Goal: Task Accomplishment & Management: Complete application form

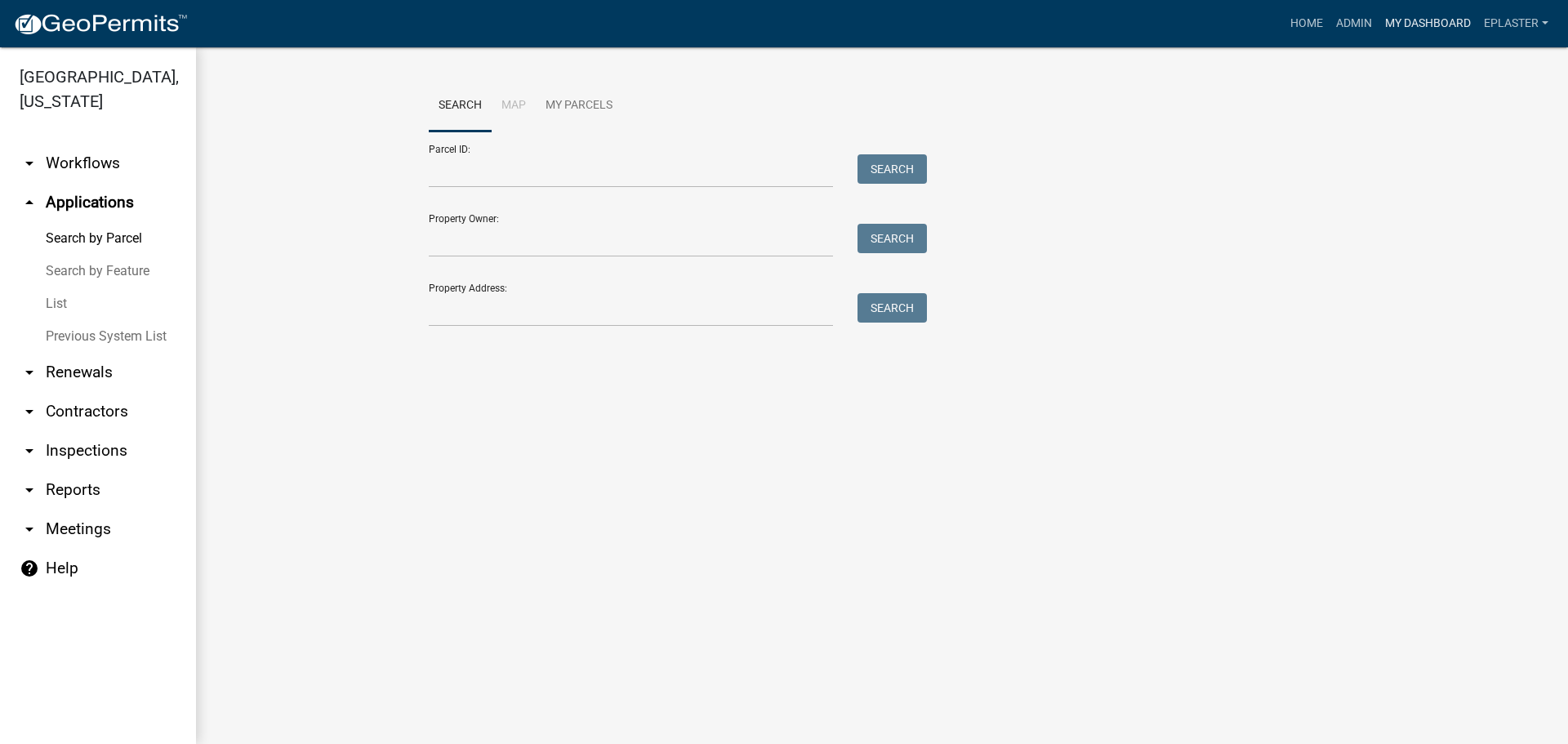
click at [1433, 27] on link "My Dashboard" at bounding box center [1428, 23] width 99 height 31
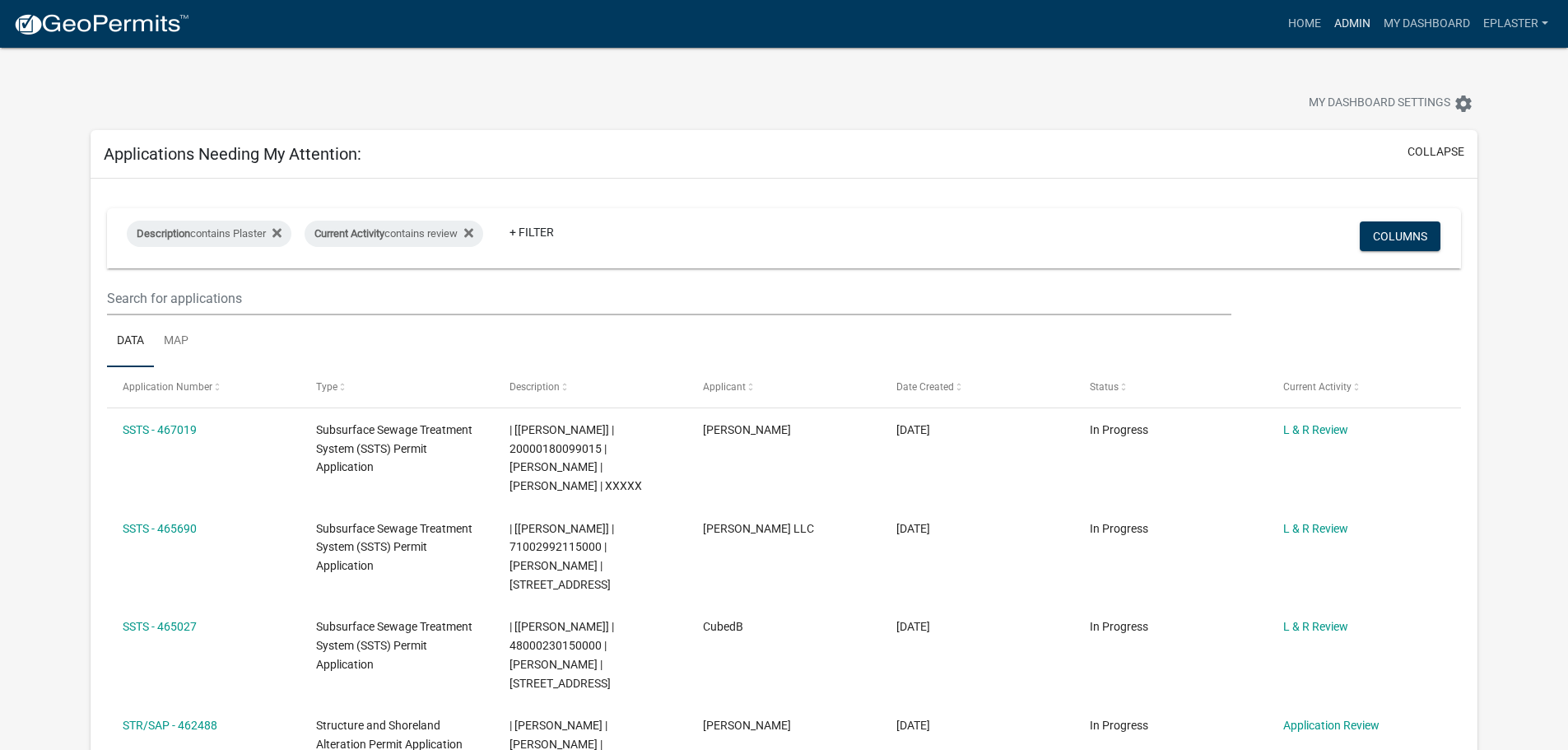
click at [1360, 28] on link "Admin" at bounding box center [1352, 24] width 50 height 32
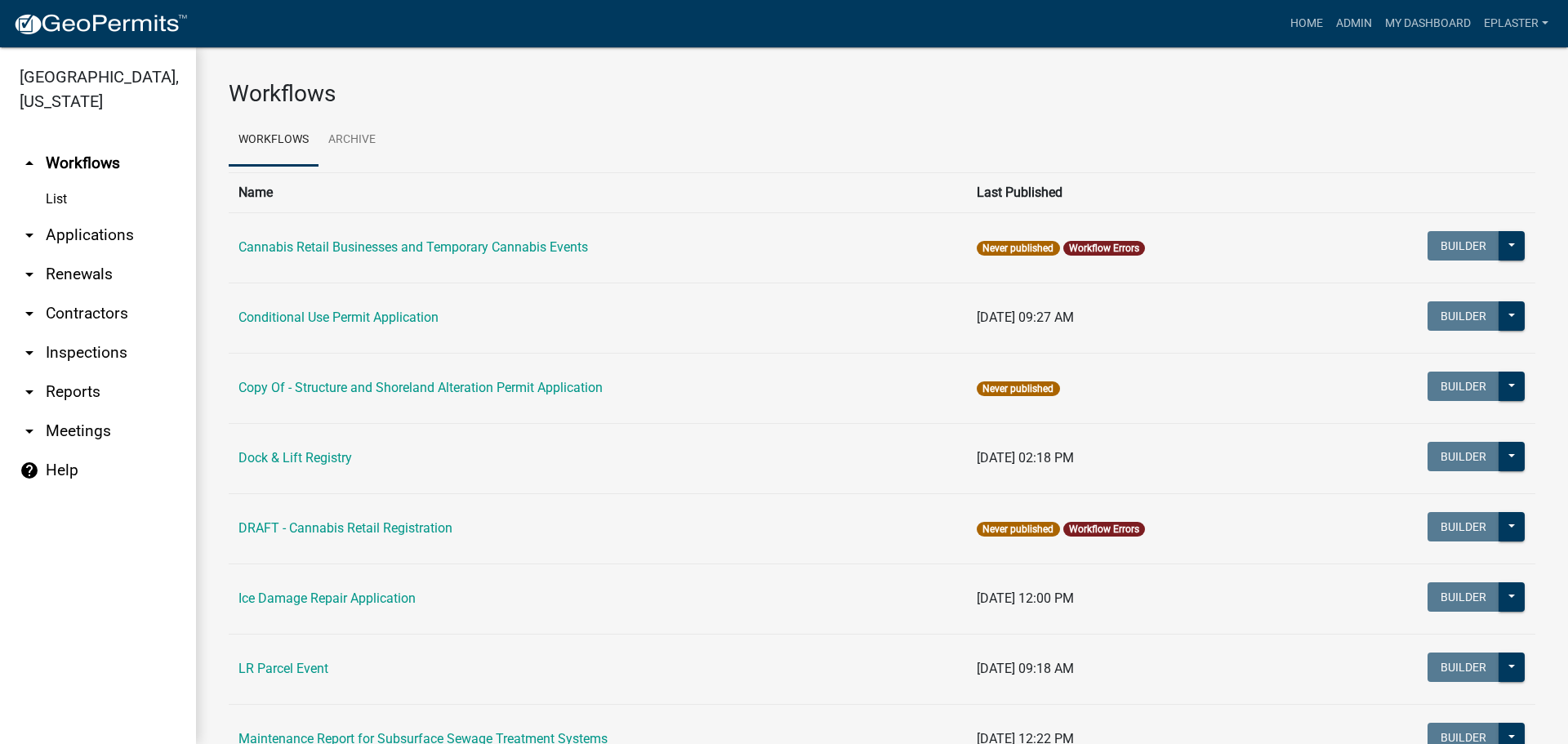
click at [130, 223] on link "arrow_drop_down Applications" at bounding box center [98, 235] width 196 height 40
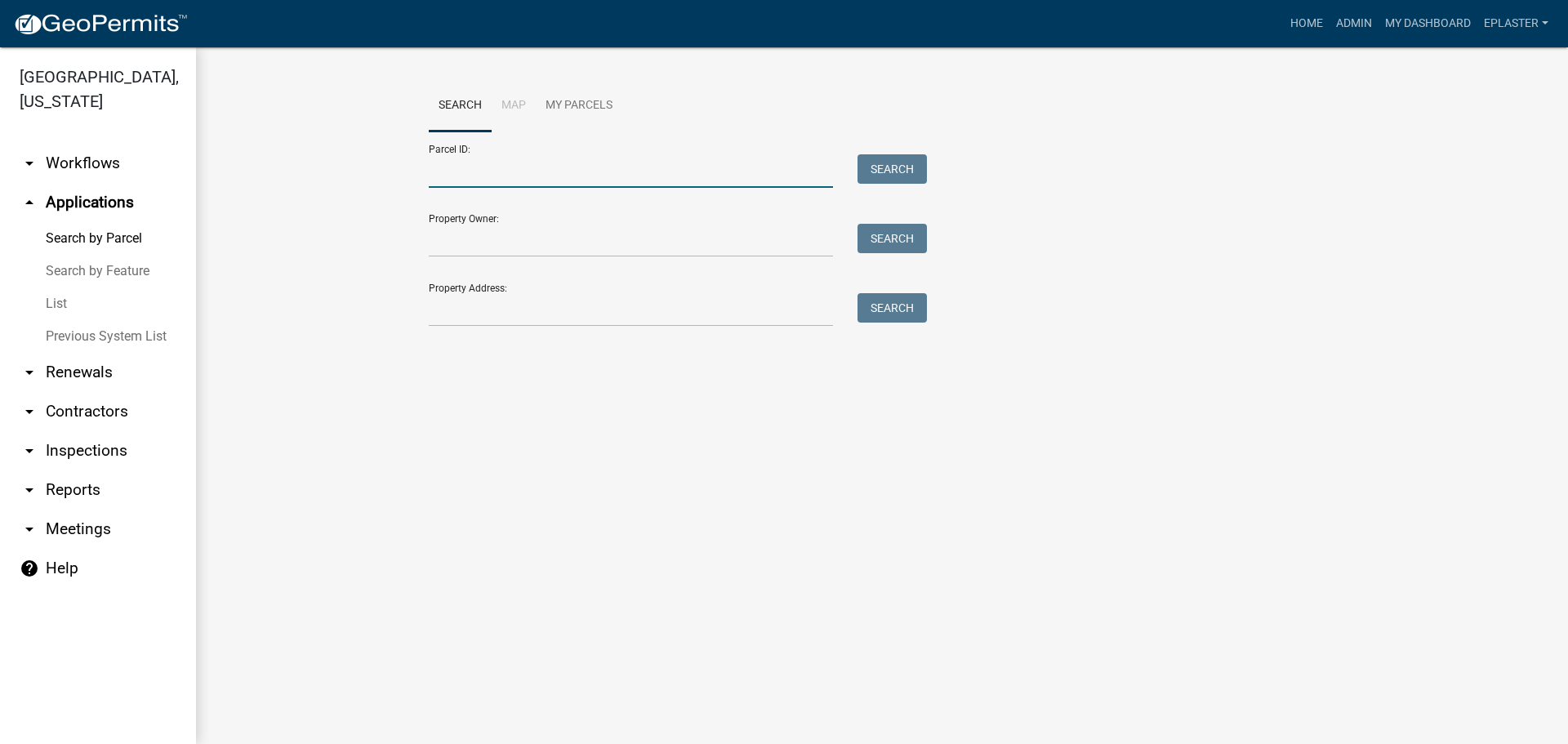
drag, startPoint x: 607, startPoint y: 175, endPoint x: 939, endPoint y: 118, distance: 336.9
click at [607, 175] on input "Parcel ID:" at bounding box center [631, 171] width 404 height 33
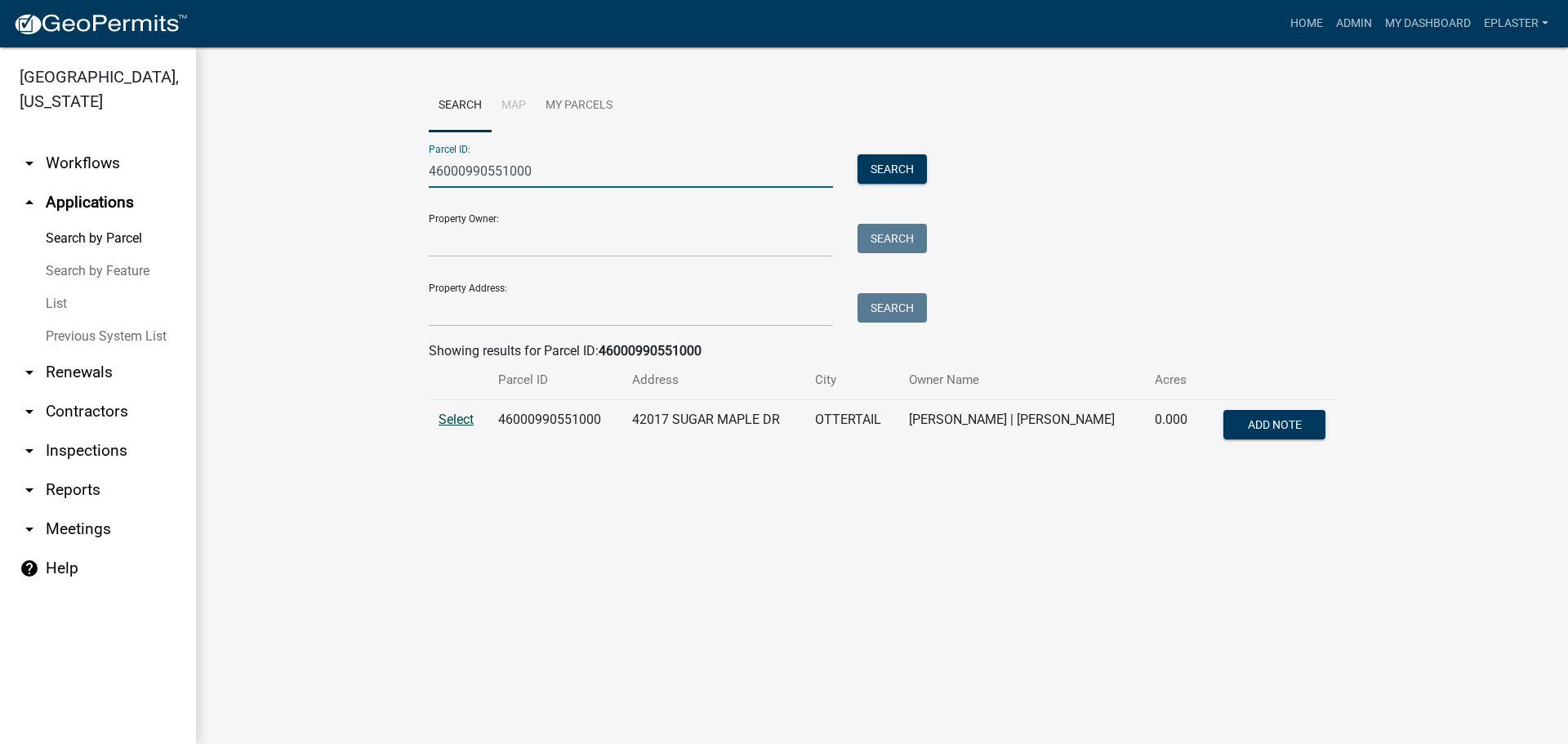
type input "46000990551000"
click at [462, 417] on span "Select" at bounding box center [456, 419] width 35 height 15
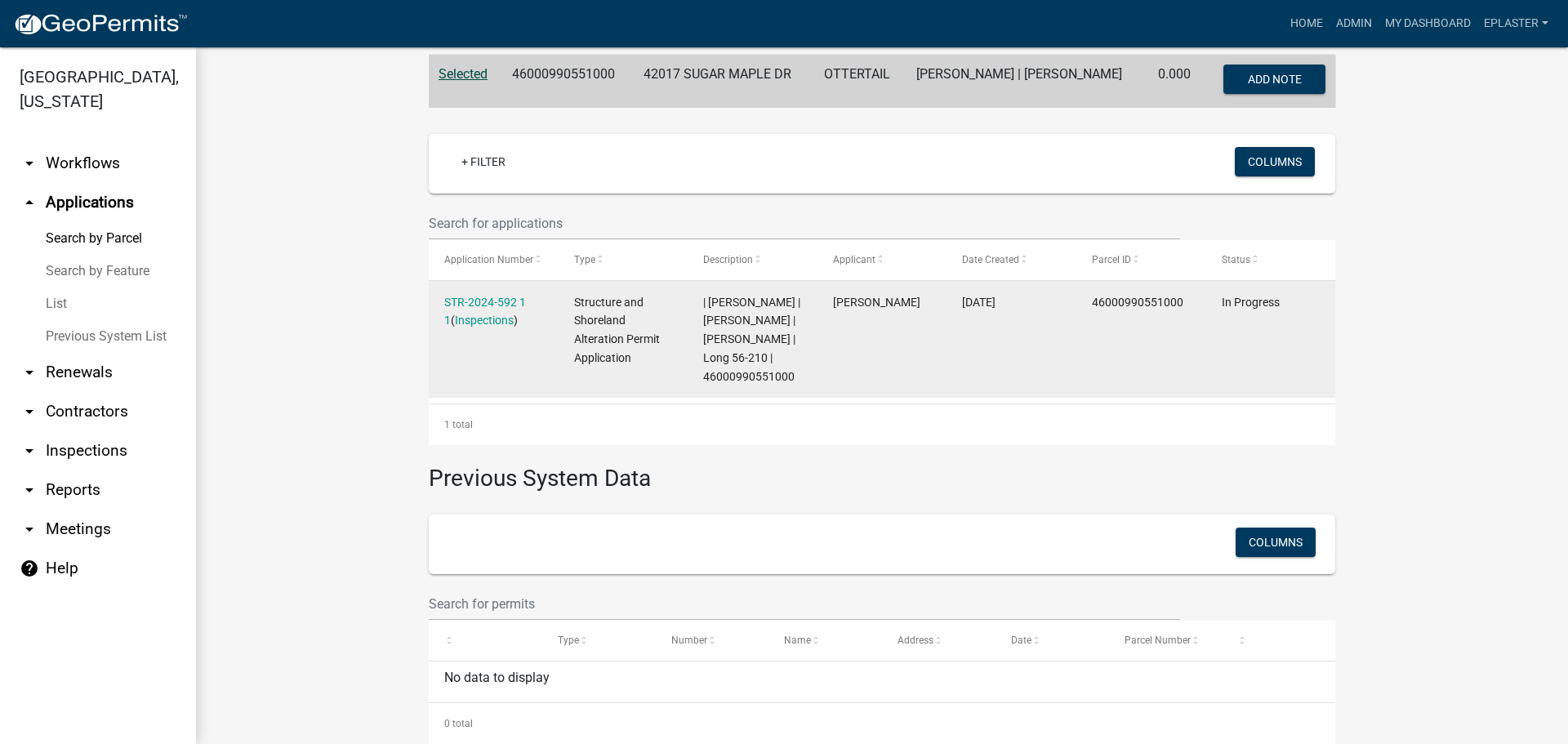
scroll to position [347, 0]
click at [510, 302] on link "STR-2024-592 1 1" at bounding box center [484, 309] width 82 height 31
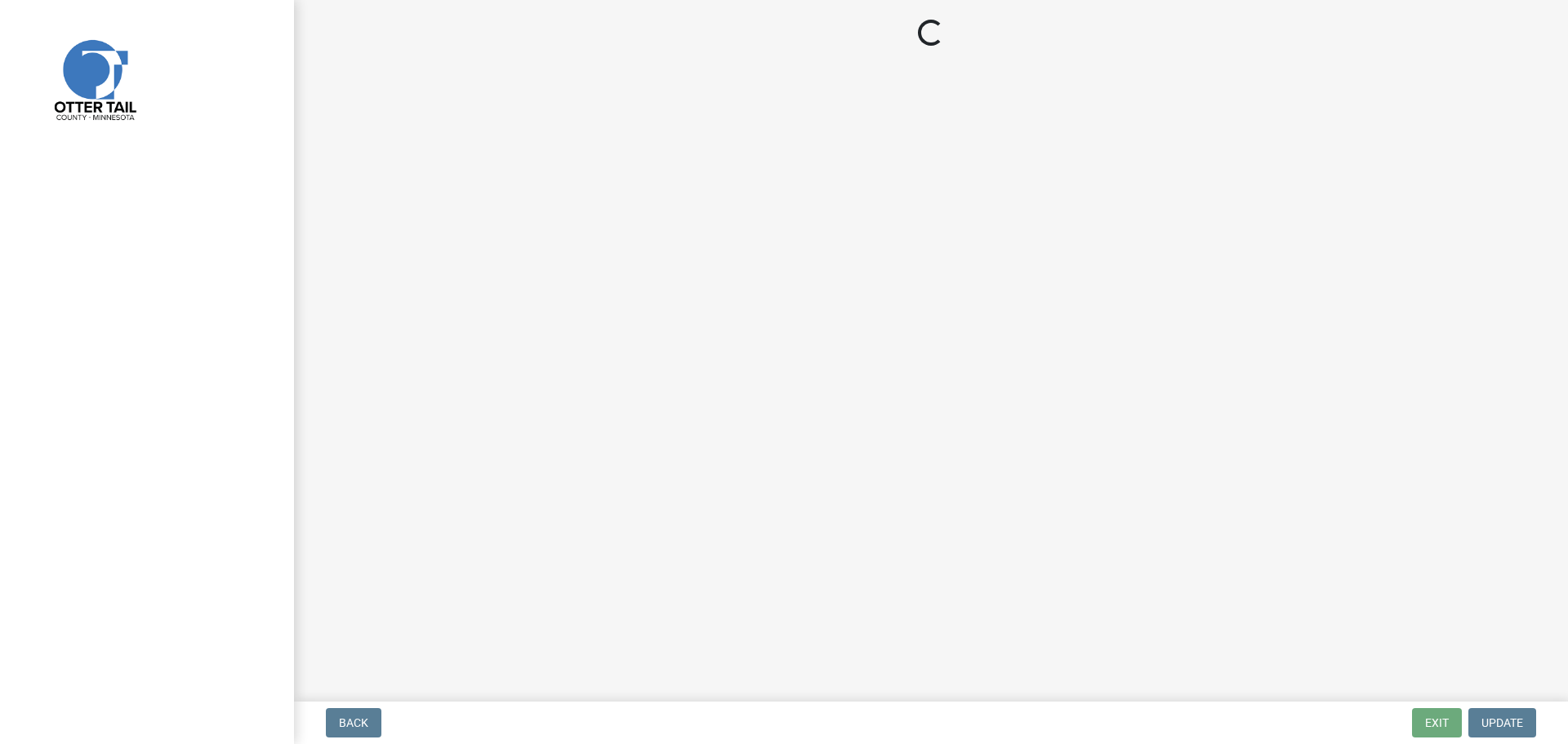
select select "710d5f49-2663-4e73-9718-d0c4e189f5ed"
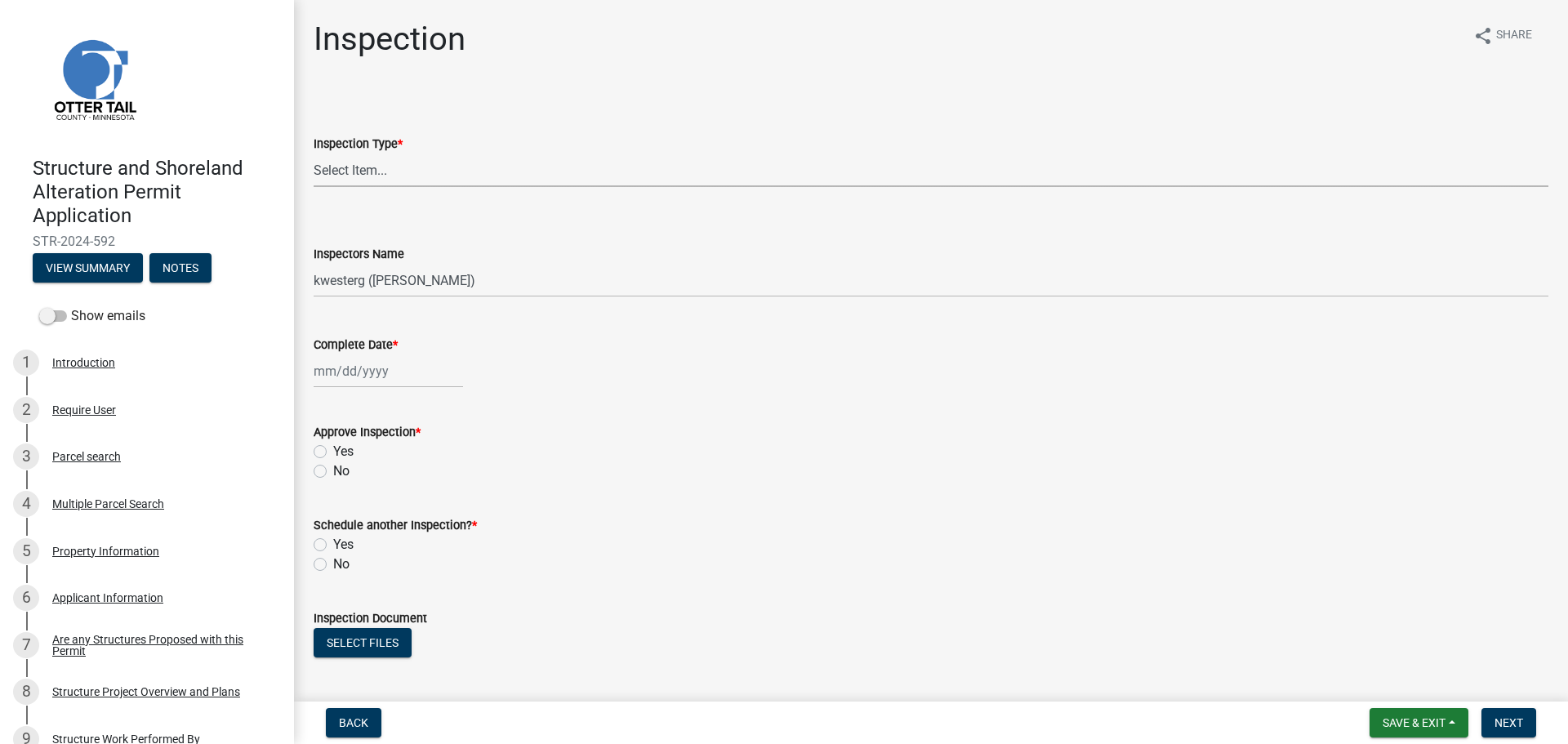
click at [390, 185] on select "Select Item... Footing / Structure Inspection Shoreland Alteration Not Built" at bounding box center [931, 170] width 1235 height 33
click at [314, 154] on select "Select Item... Footing / Structure Inspection Shoreland Alteration Not Built" at bounding box center [931, 170] width 1235 height 33
select select "29b027fa-a62f-4639-a4c1-67ac8b0bd2a2"
click at [399, 285] on select "Select Item... btollefson ([PERSON_NAME]) [PERSON_NAME] ([PERSON_NAME]) eplaste…" at bounding box center [931, 280] width 1235 height 33
select select "ab4afe9b-f255-4bf6-b29f-35714790ba70"
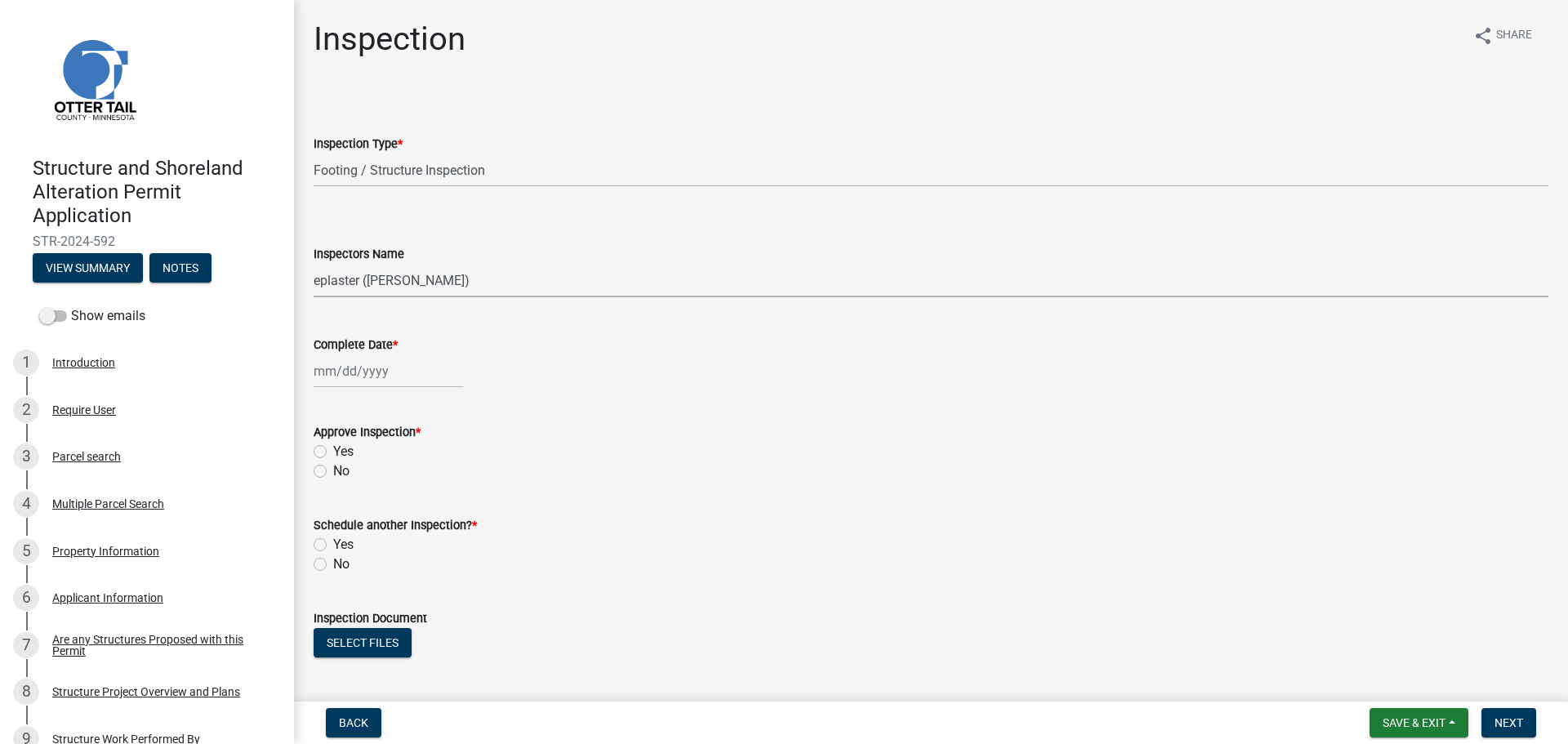
click at [314, 264] on select "Select Item... btollefson ([PERSON_NAME]) [PERSON_NAME] ([PERSON_NAME]) eplaste…" at bounding box center [931, 280] width 1235 height 33
click at [347, 378] on div at bounding box center [388, 370] width 149 height 33
select select "8"
select select "2025"
click at [412, 537] on div "21" at bounding box center [408, 536] width 26 height 26
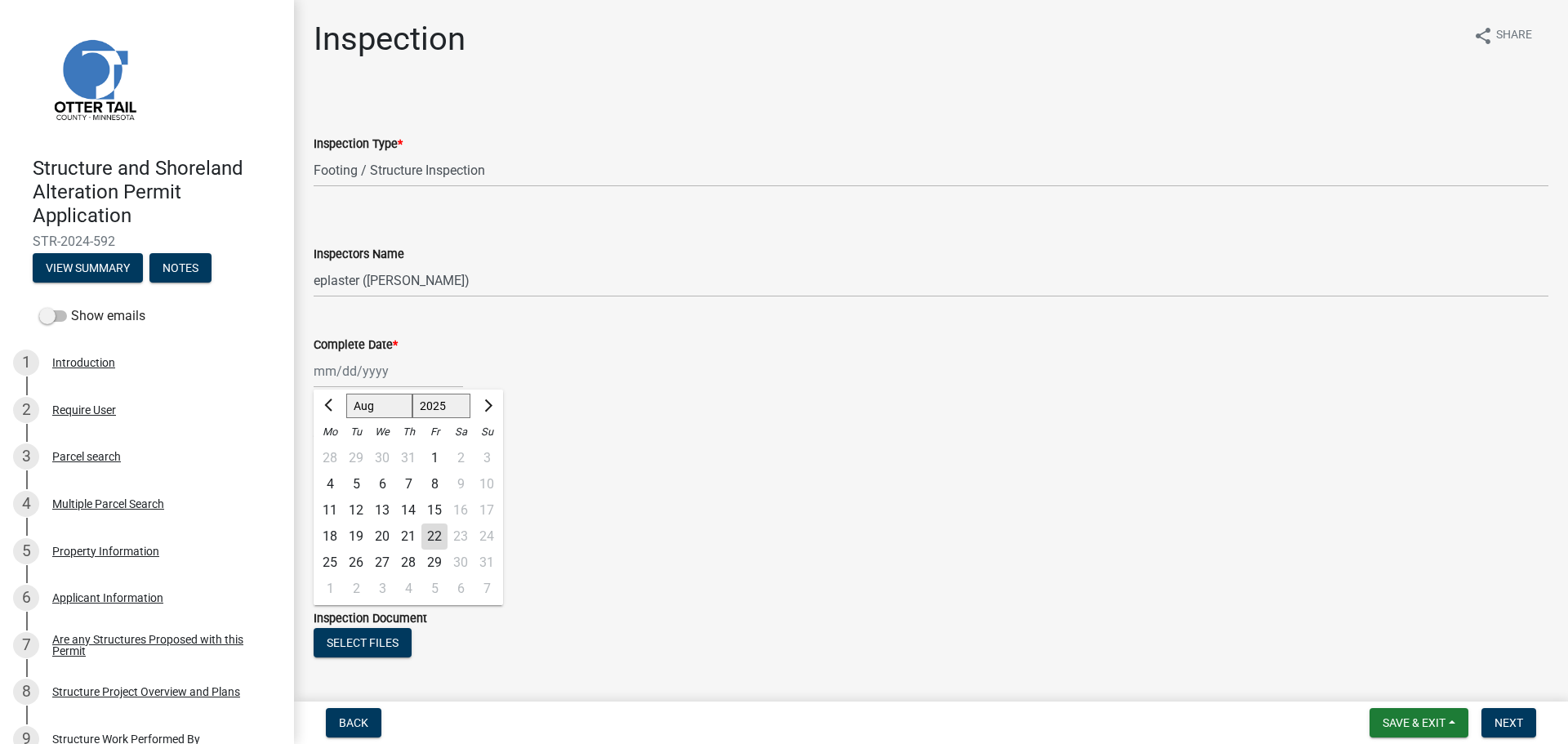
type input "[DATE]"
click at [333, 450] on label "Yes" at bounding box center [343, 452] width 21 height 20
click at [333, 450] on input "Yes" at bounding box center [339, 447] width 11 height 11
radio input "true"
click at [333, 563] on label "No" at bounding box center [341, 564] width 16 height 20
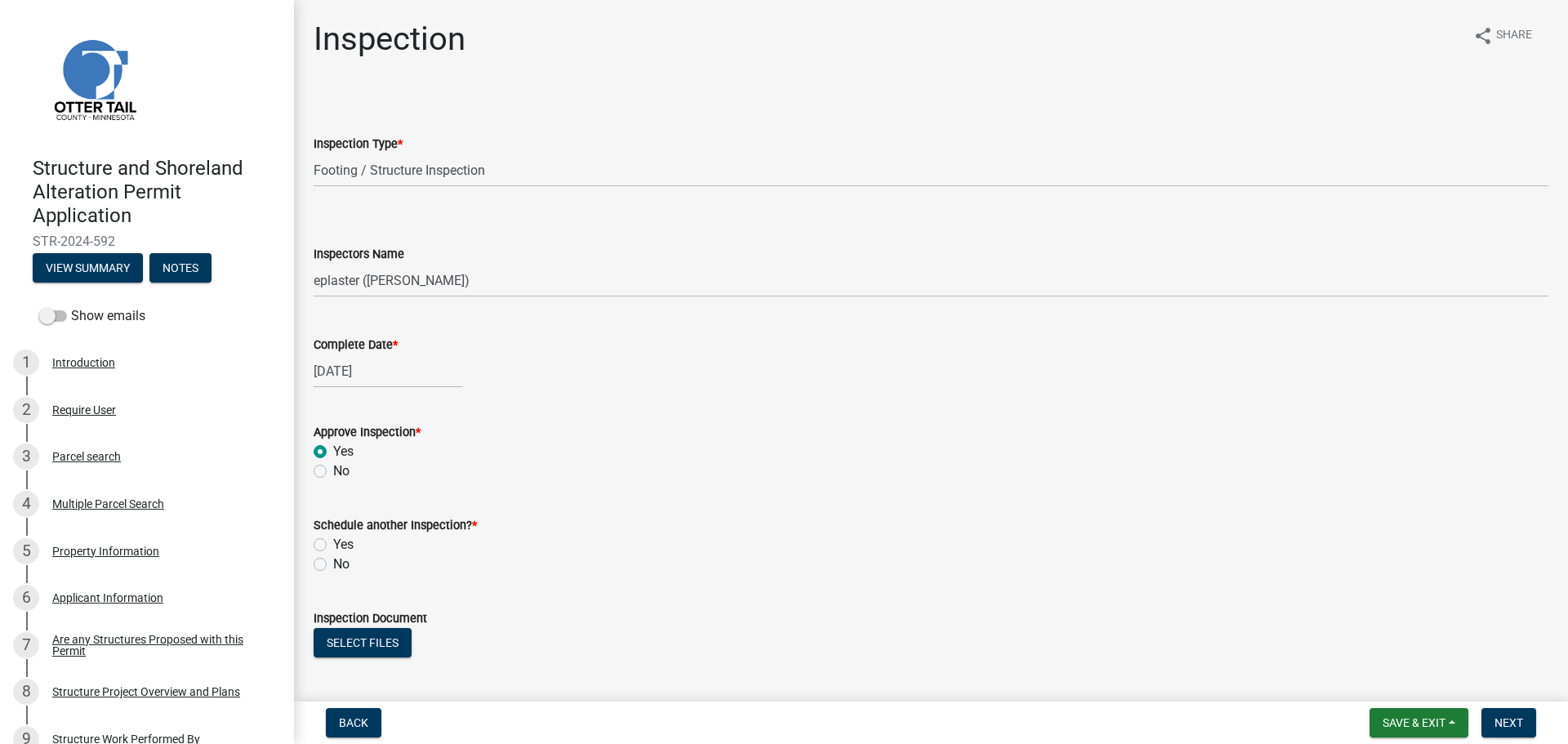
click at [333, 563] on input "No" at bounding box center [339, 560] width 11 height 11
radio input "true"
click at [353, 635] on button "Select files" at bounding box center [362, 642] width 98 height 30
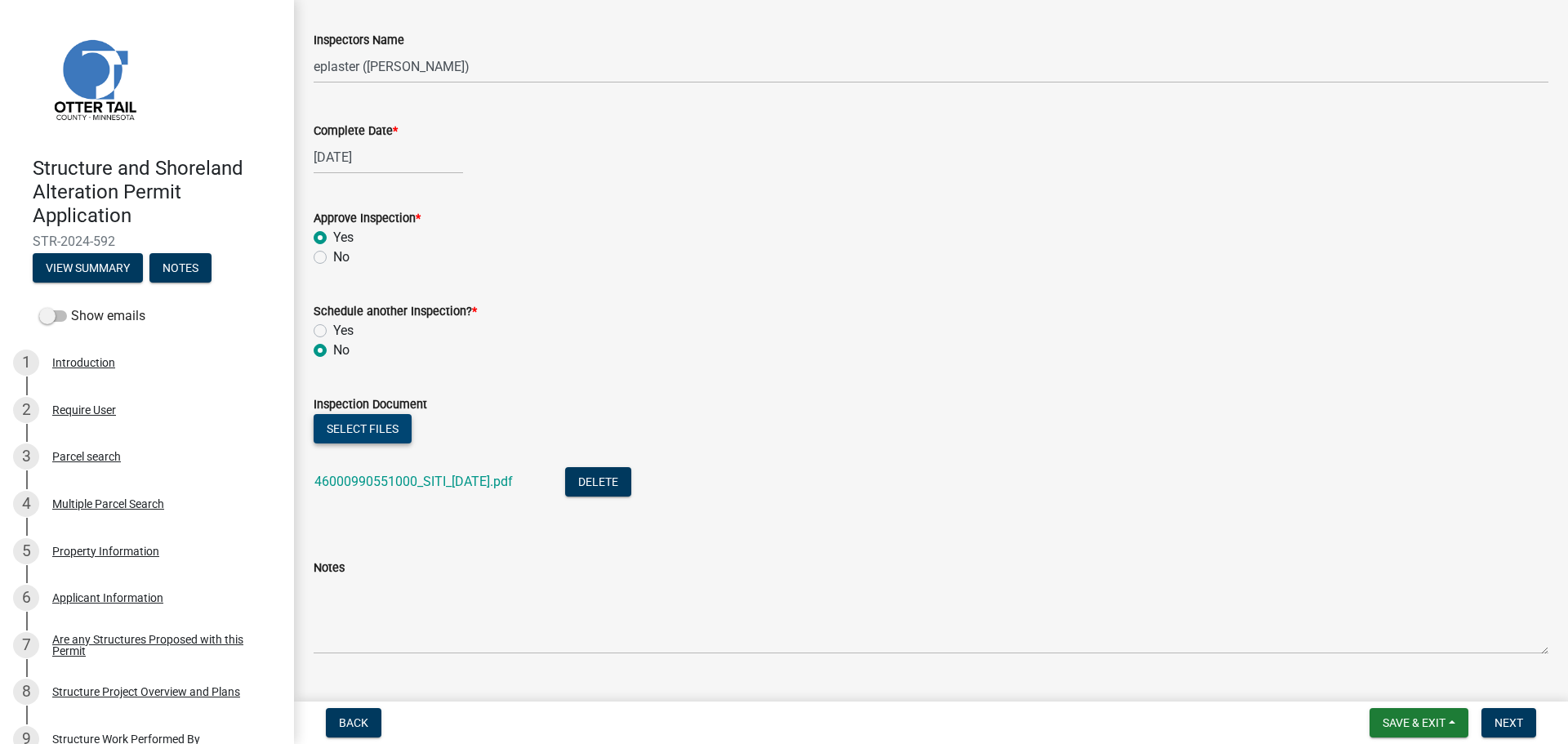
scroll to position [250, 0]
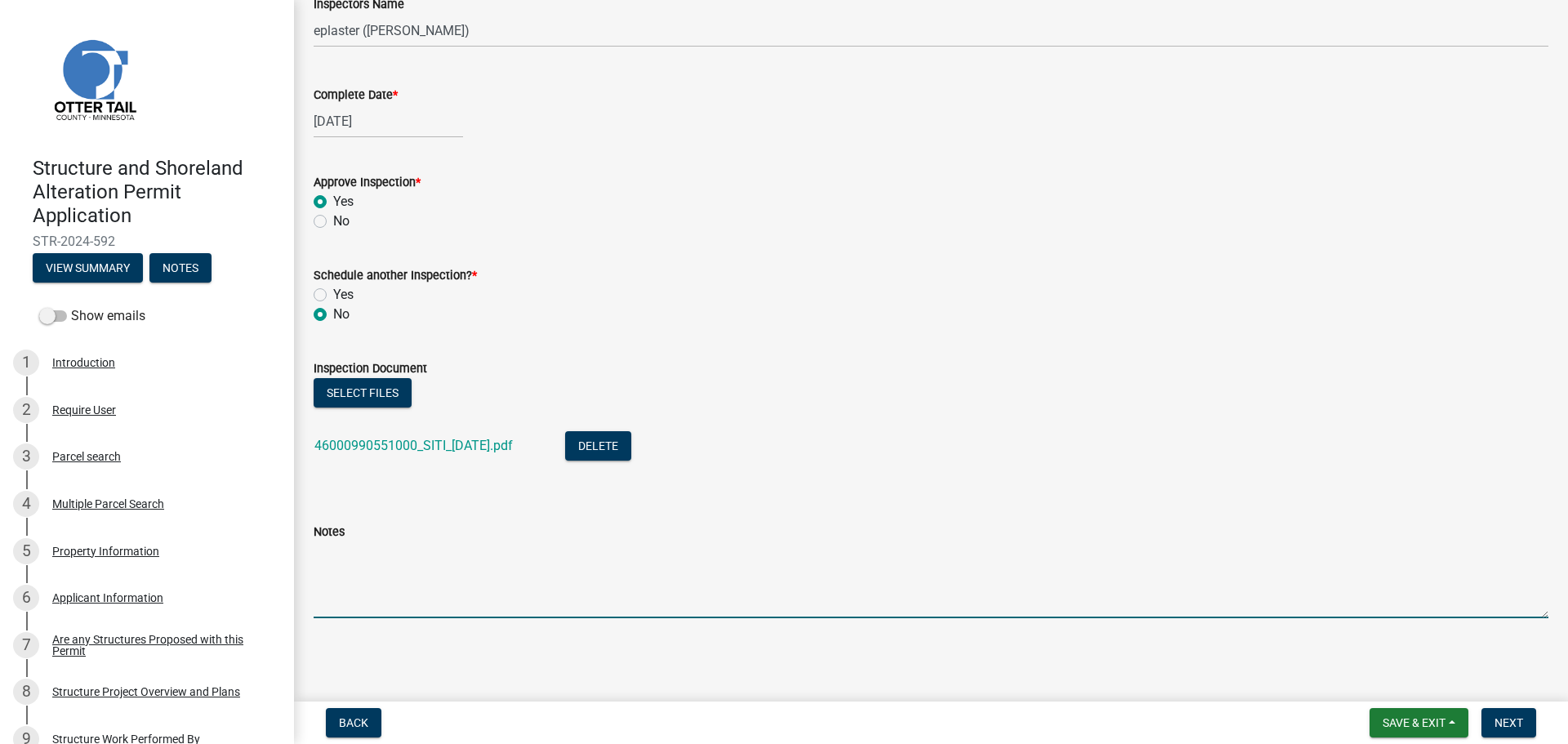
click at [450, 557] on textarea "Notes" at bounding box center [931, 580] width 1235 height 76
type textarea "Meets all setbacks."
click at [1515, 716] on span "Next" at bounding box center [1509, 722] width 29 height 13
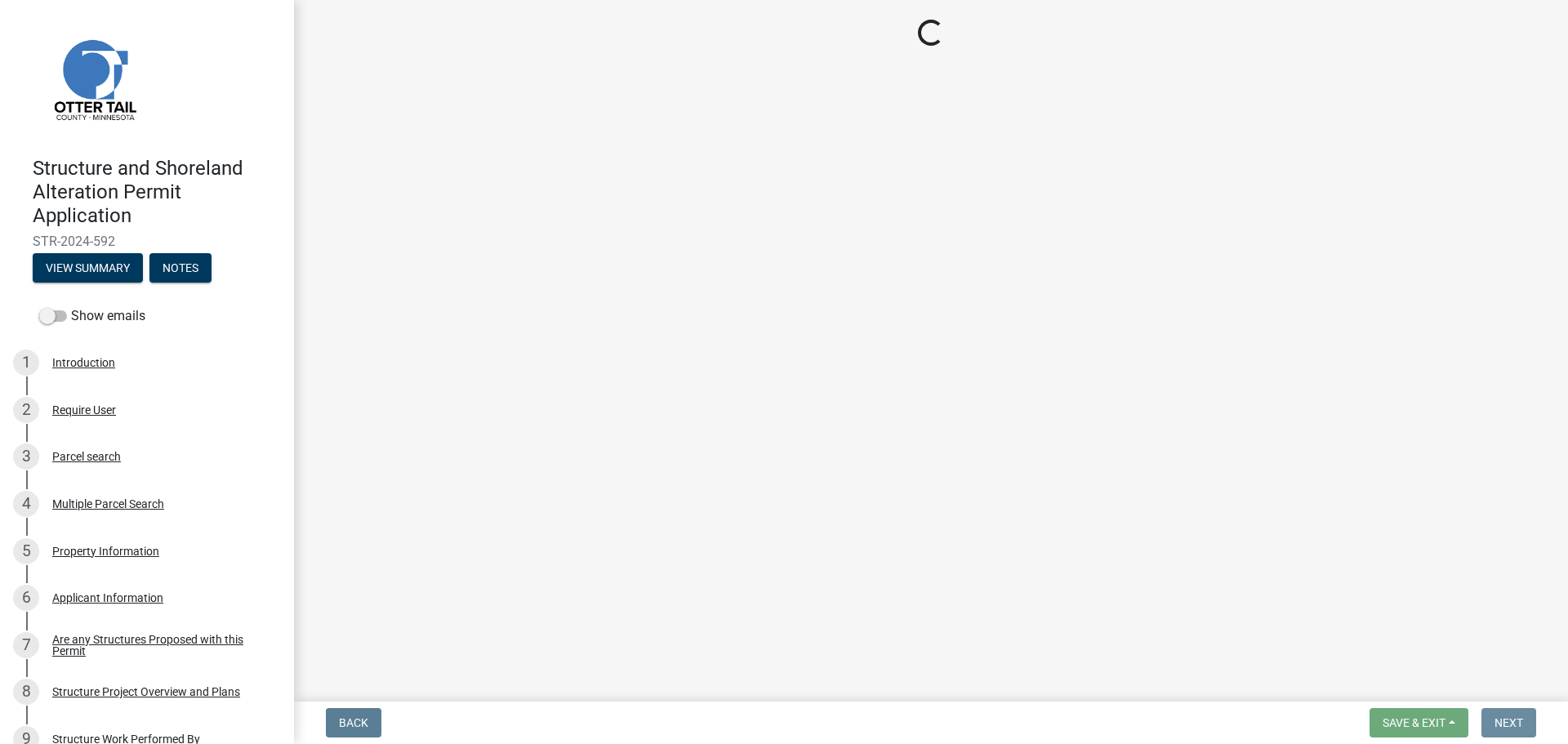
scroll to position [0, 0]
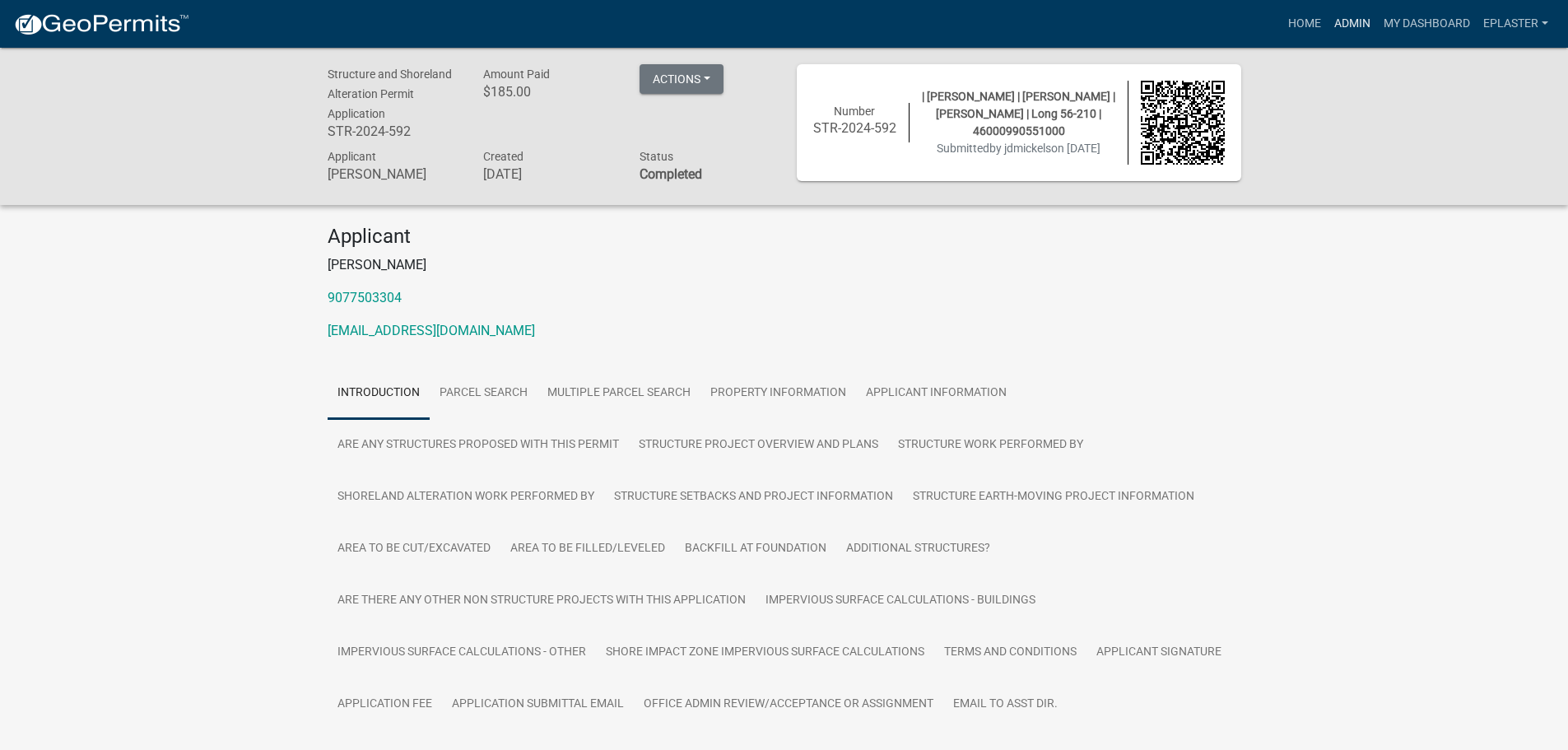
click at [1365, 13] on link "Admin" at bounding box center [1352, 24] width 50 height 32
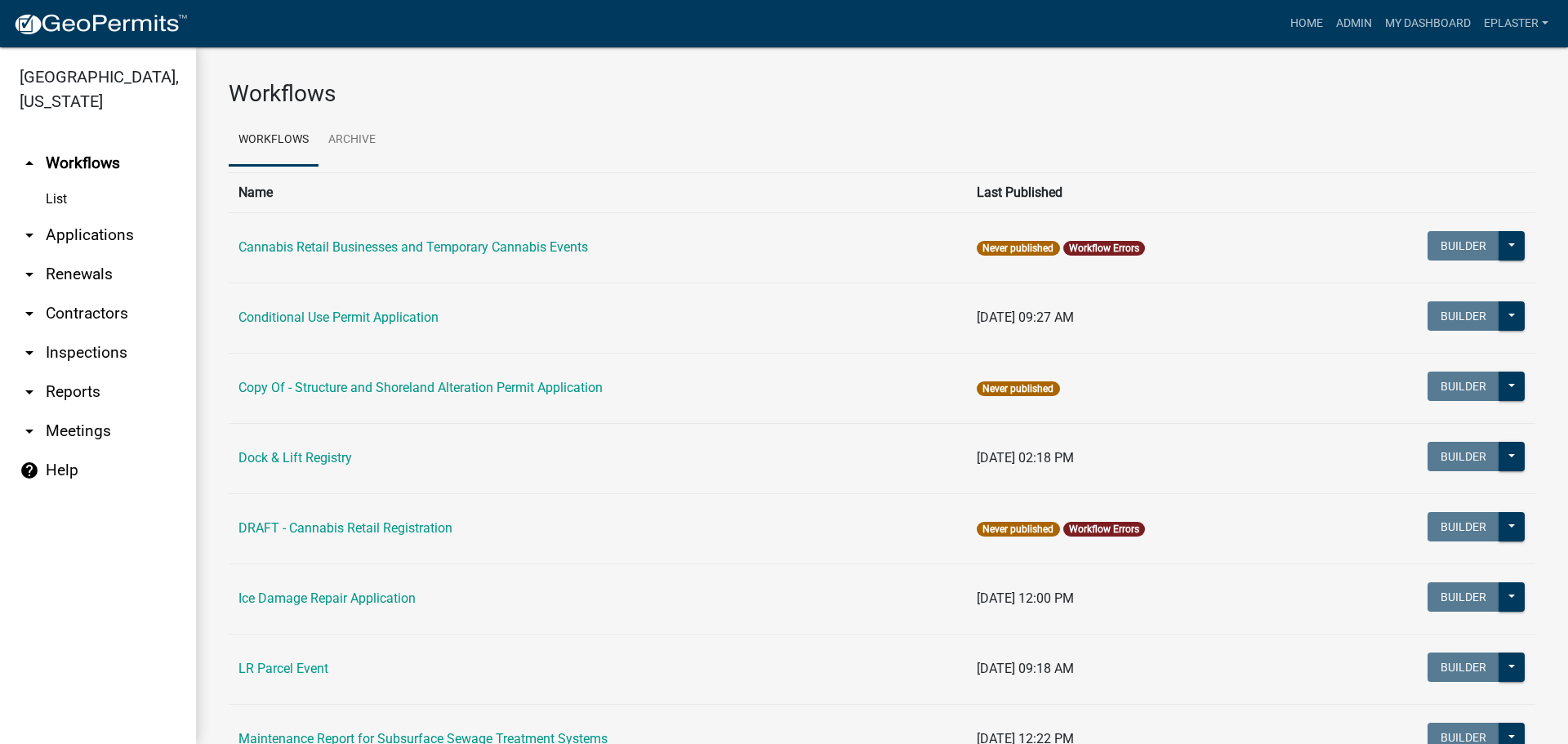
click at [111, 235] on link "arrow_drop_down Applications" at bounding box center [98, 235] width 196 height 40
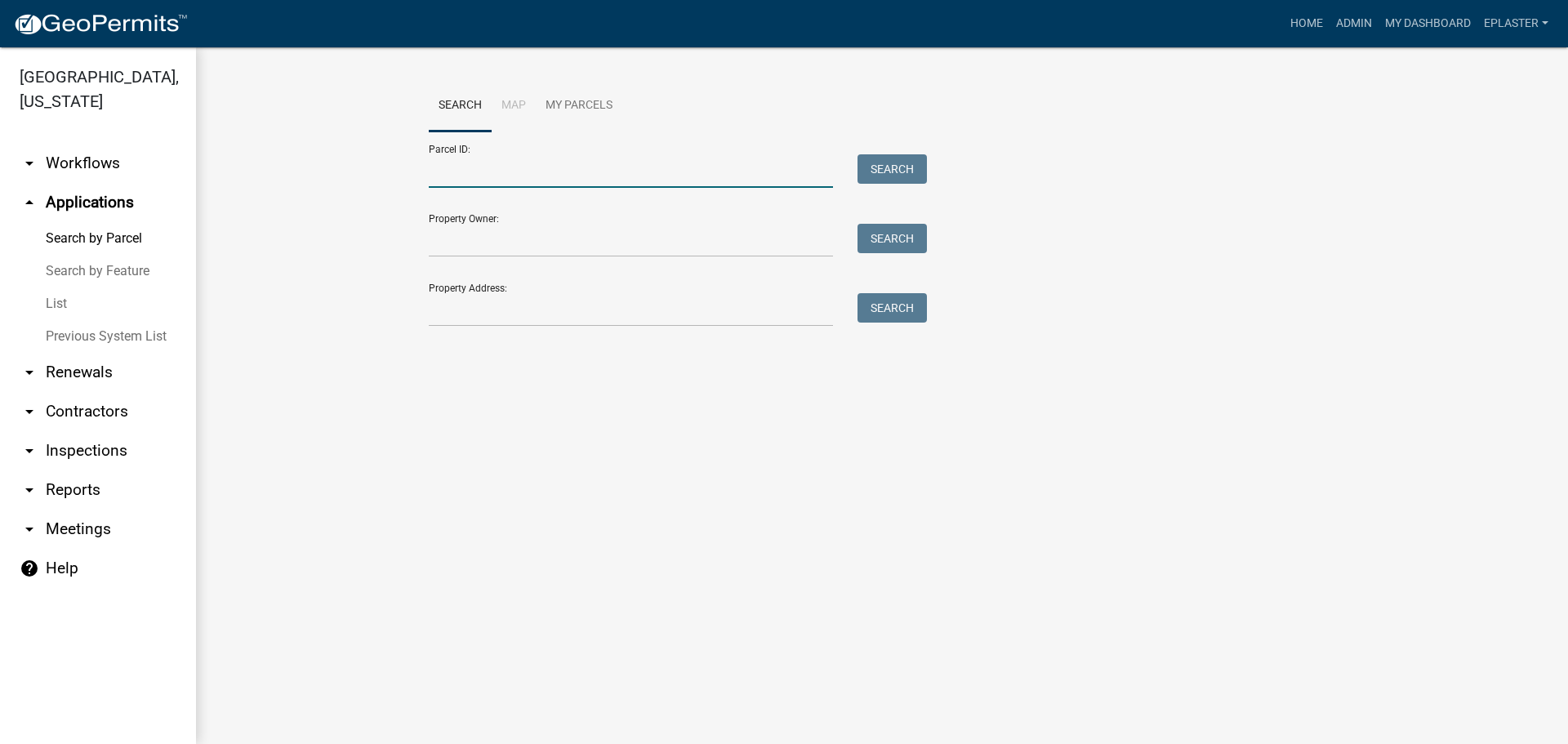
click at [551, 161] on input "Parcel ID:" at bounding box center [631, 171] width 404 height 33
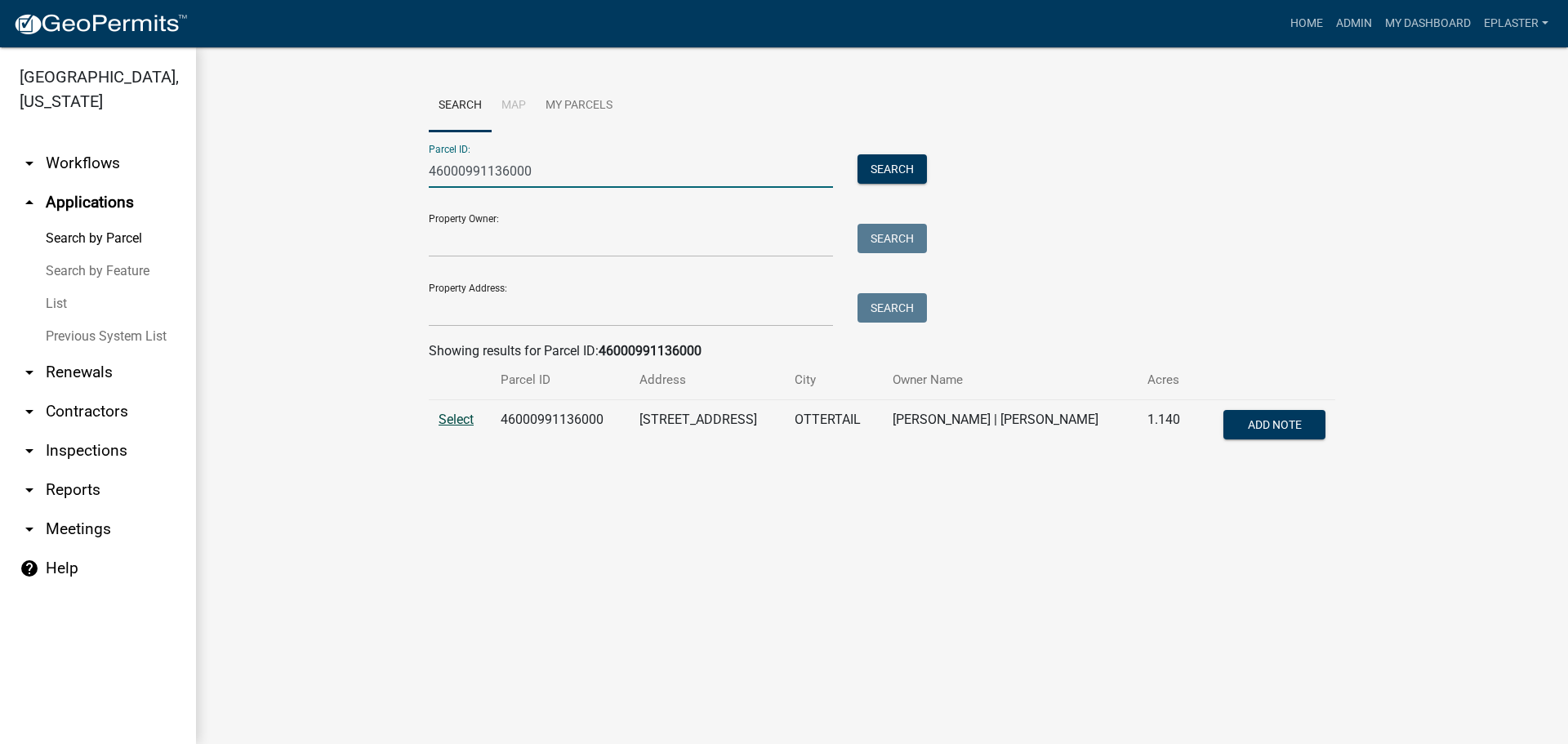
type input "46000991136000"
click at [456, 421] on span "Select" at bounding box center [456, 419] width 35 height 15
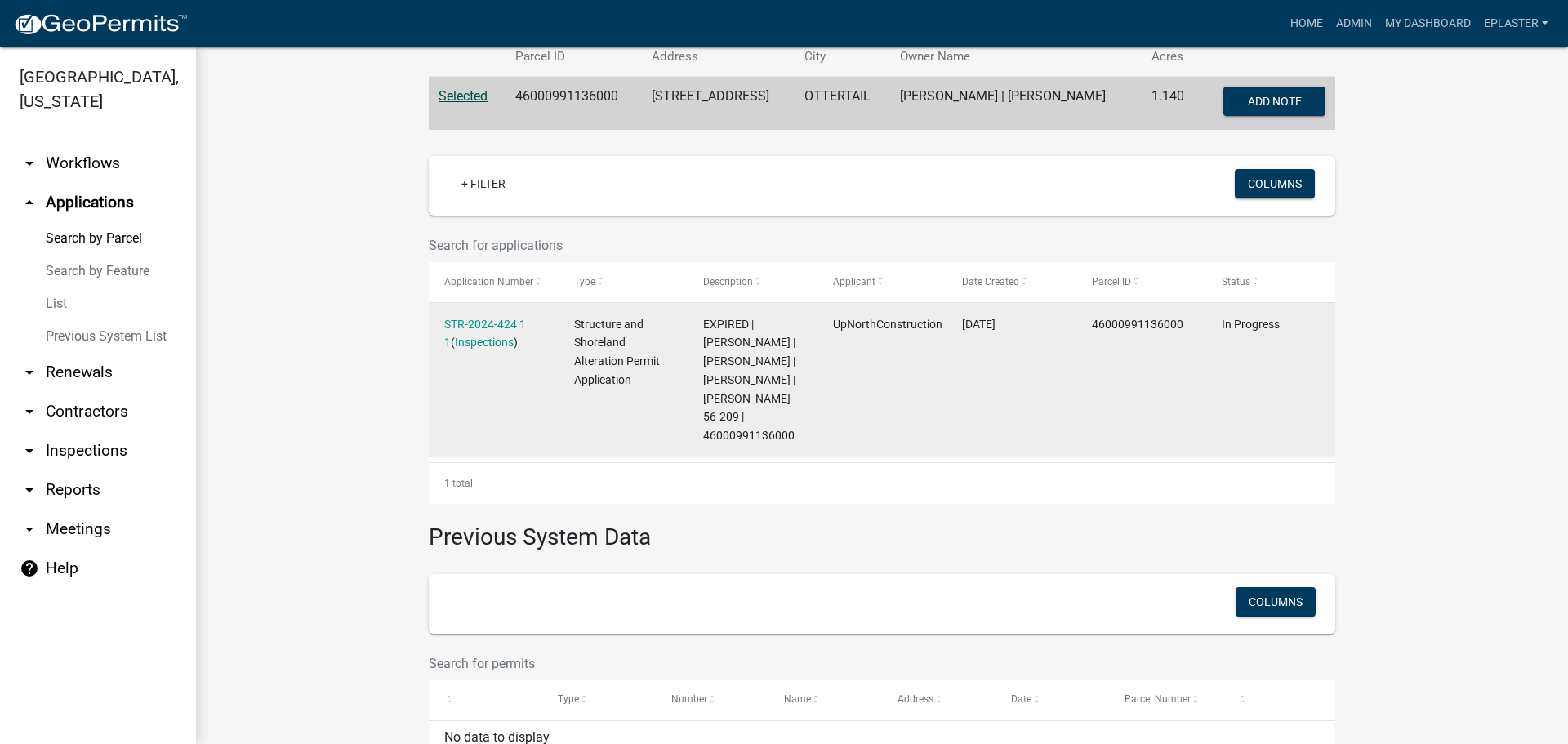
scroll to position [378, 0]
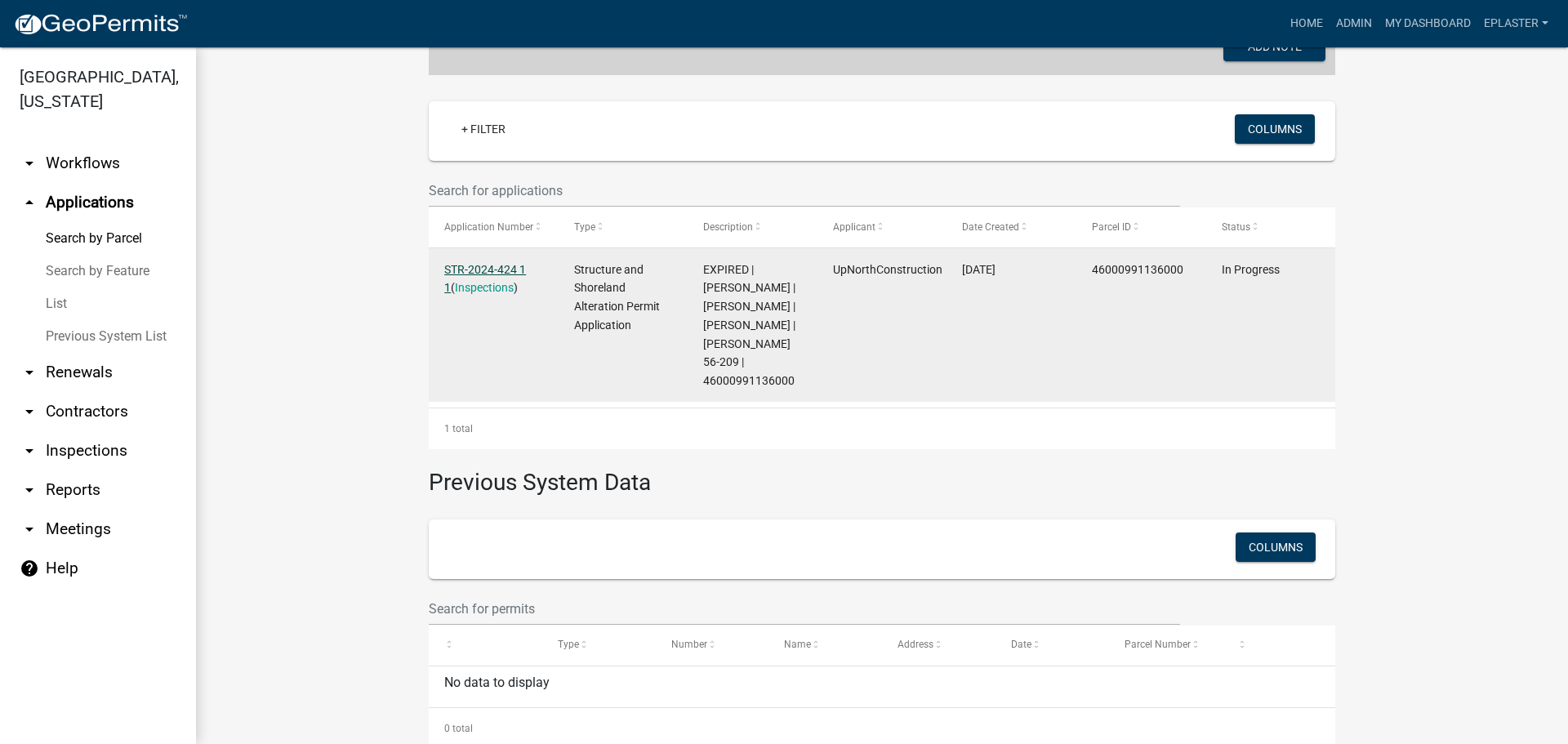
click at [513, 273] on link "STR-2024-424 1 1" at bounding box center [484, 279] width 82 height 31
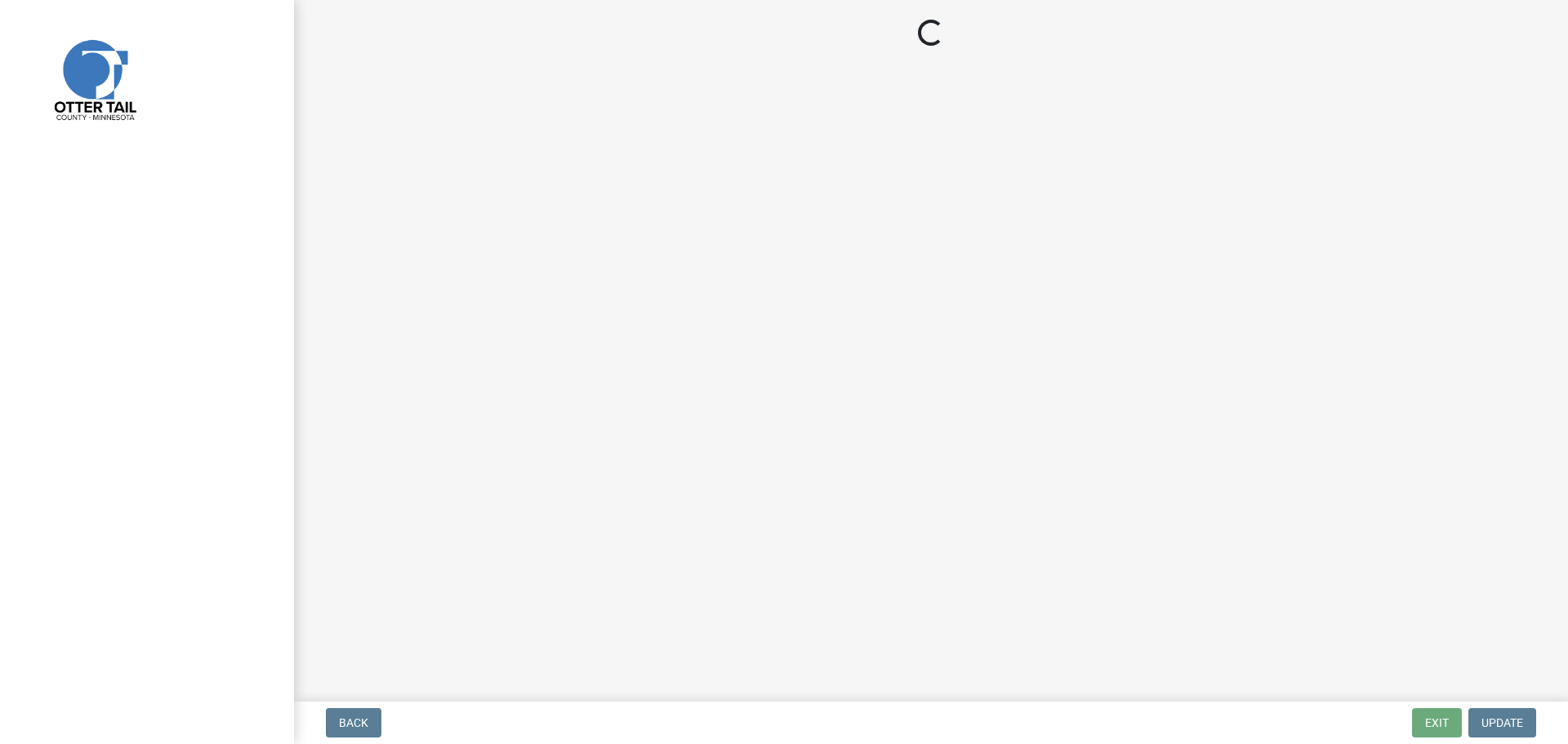
select select "710d5f49-2663-4e73-9718-d0c4e189f5ed"
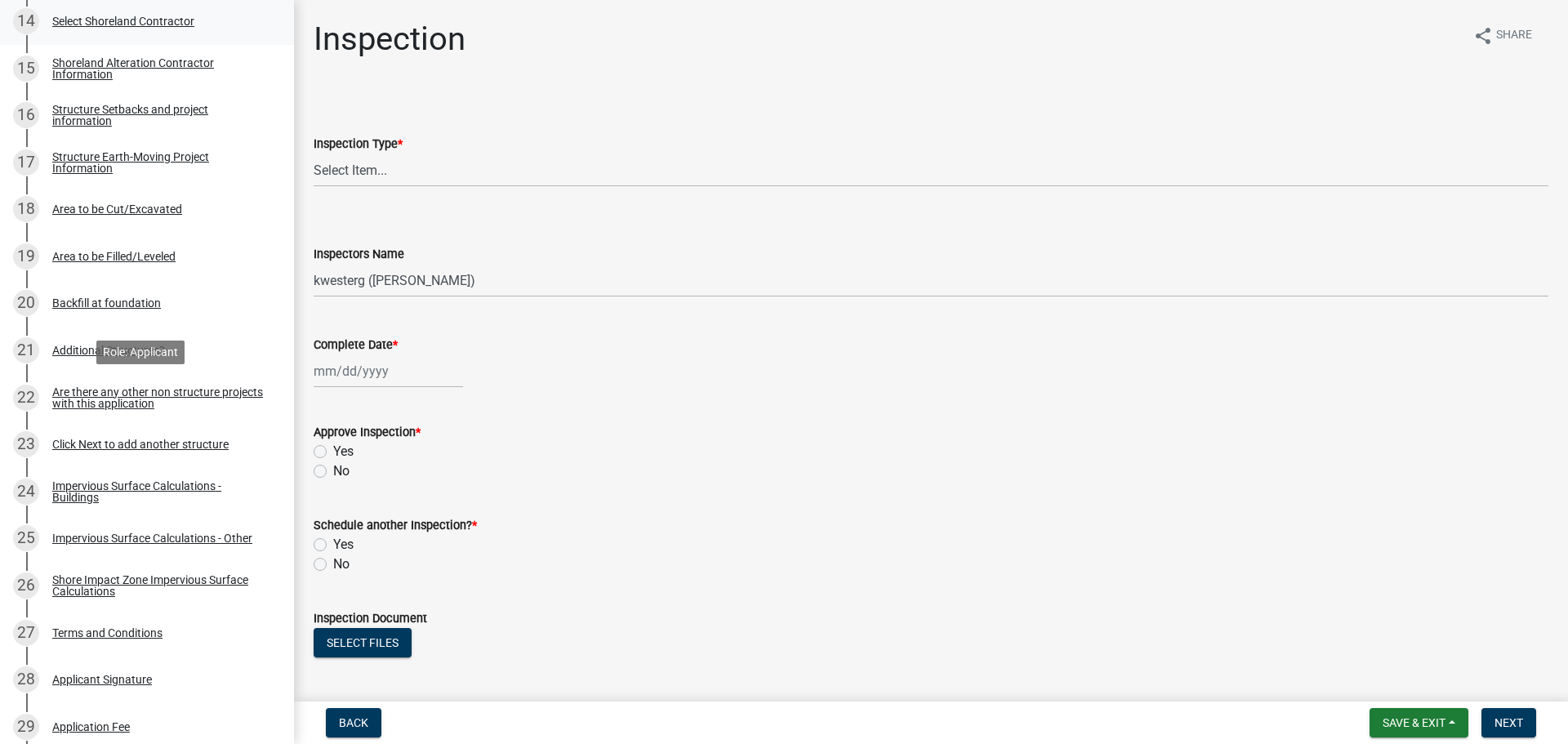
scroll to position [1041, 0]
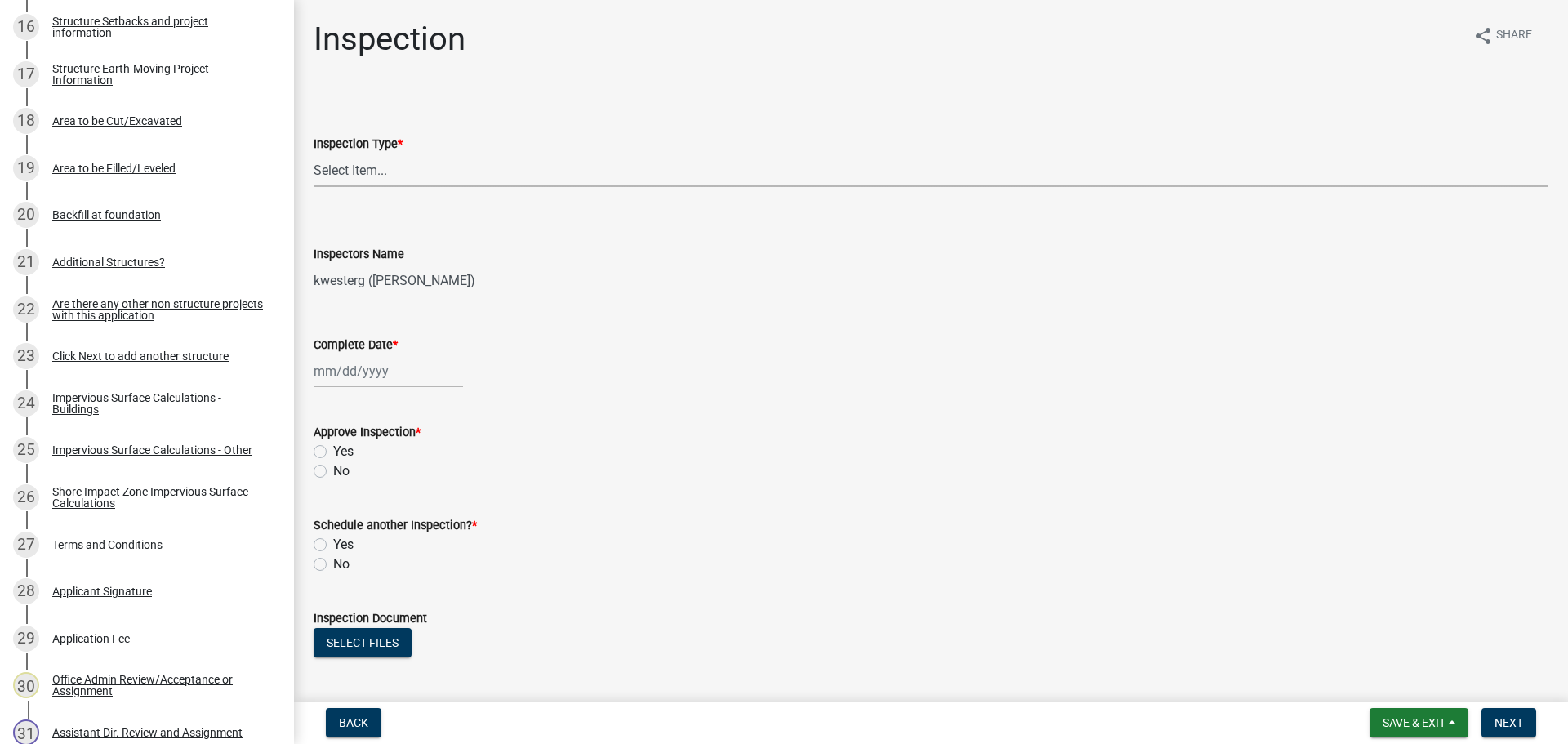
click at [403, 166] on select "Select Item... Footing / Structure Inspection Shoreland Alteration Not Built" at bounding box center [931, 170] width 1235 height 33
click at [314, 154] on select "Select Item... Footing / Structure Inspection Shoreland Alteration Not Built" at bounding box center [931, 170] width 1235 height 33
select select "29b027fa-a62f-4639-a4c1-67ac8b0bd2a2"
click at [359, 275] on select "Select Item... btollefson ([PERSON_NAME]) [PERSON_NAME] ([PERSON_NAME]) eplaste…" at bounding box center [931, 280] width 1235 height 33
select select "ab4afe9b-f255-4bf6-b29f-35714790ba70"
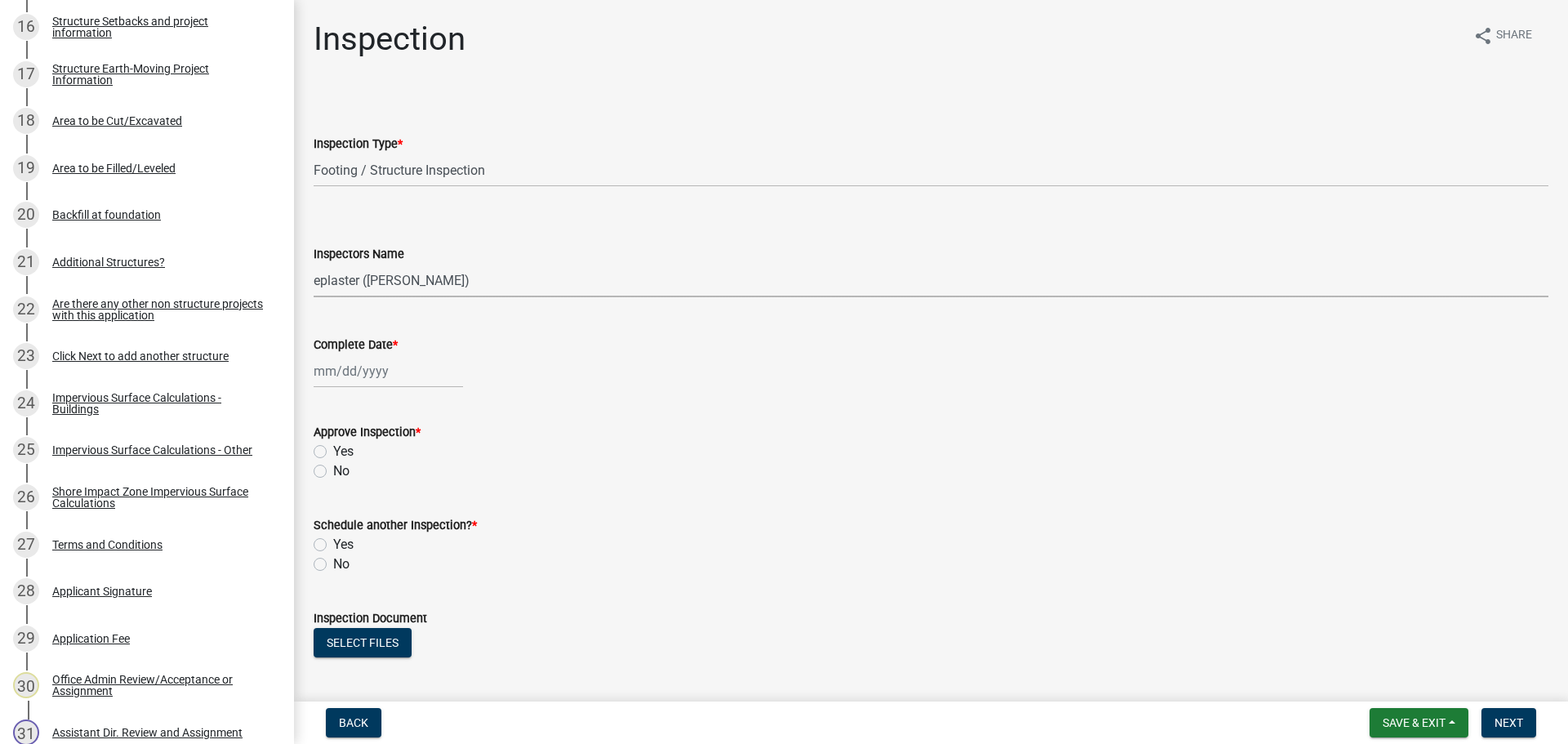
click at [314, 264] on select "Select Item... btollefson ([PERSON_NAME]) [PERSON_NAME] ([PERSON_NAME]) eplaste…" at bounding box center [931, 280] width 1235 height 33
click at [334, 376] on div at bounding box center [388, 370] width 149 height 33
select select "8"
select select "2025"
click at [411, 542] on div "21" at bounding box center [408, 536] width 26 height 26
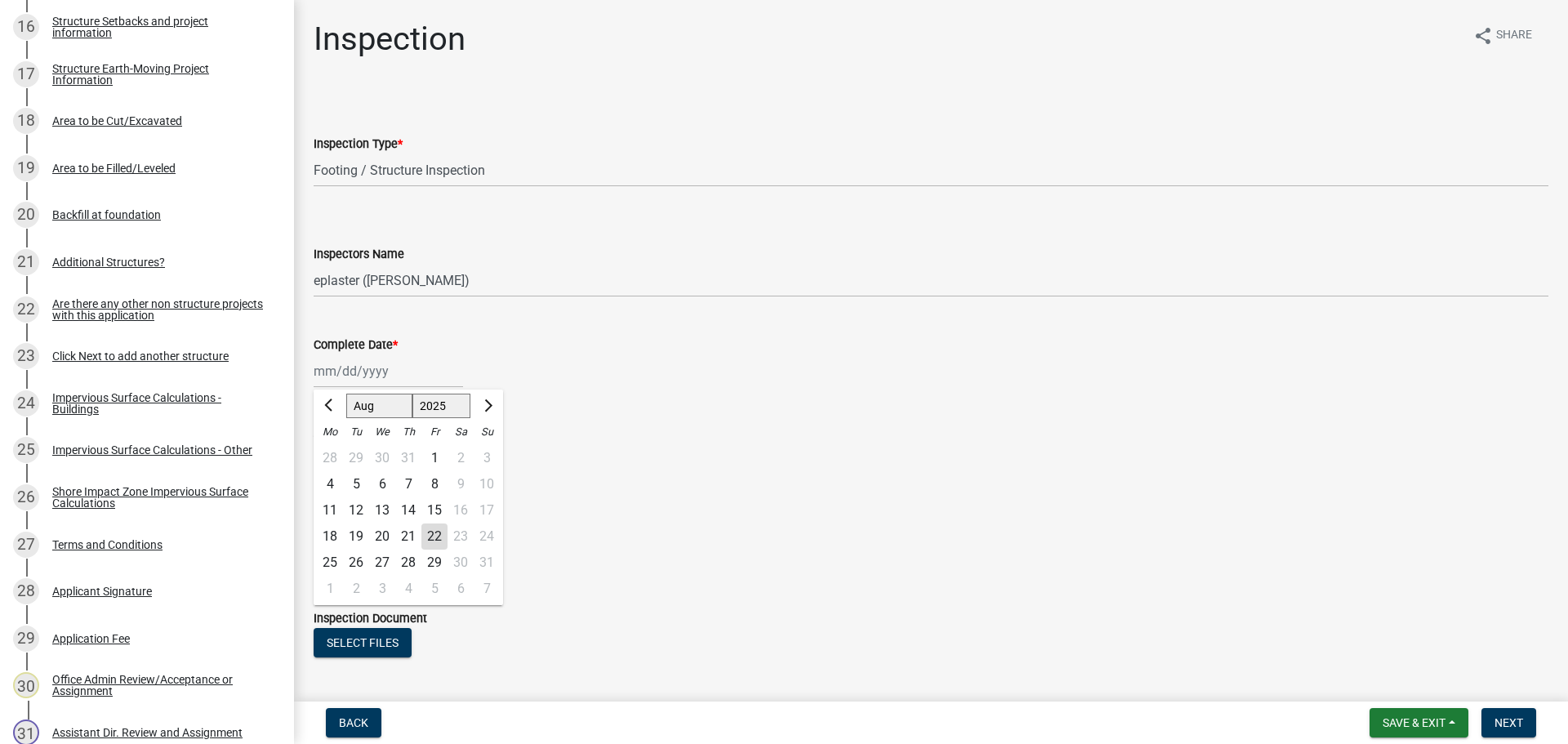
type input "[DATE]"
click at [333, 451] on label "Yes" at bounding box center [343, 452] width 21 height 20
click at [333, 451] on input "Yes" at bounding box center [339, 447] width 11 height 11
radio input "true"
click at [333, 570] on label "No" at bounding box center [341, 564] width 16 height 20
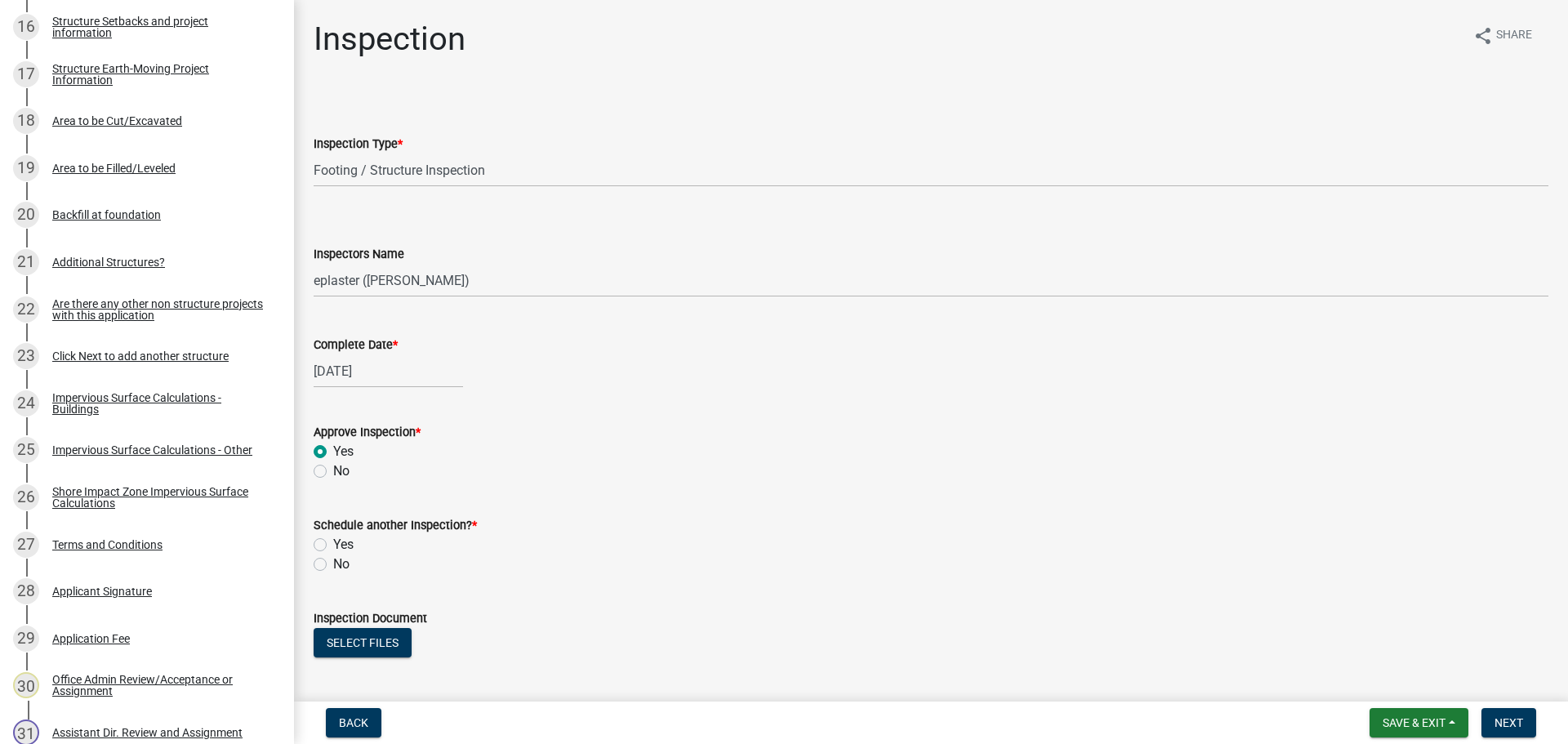
click at [333, 565] on input "No" at bounding box center [339, 560] width 11 height 11
radio input "true"
click at [350, 650] on button "Select files" at bounding box center [362, 642] width 98 height 30
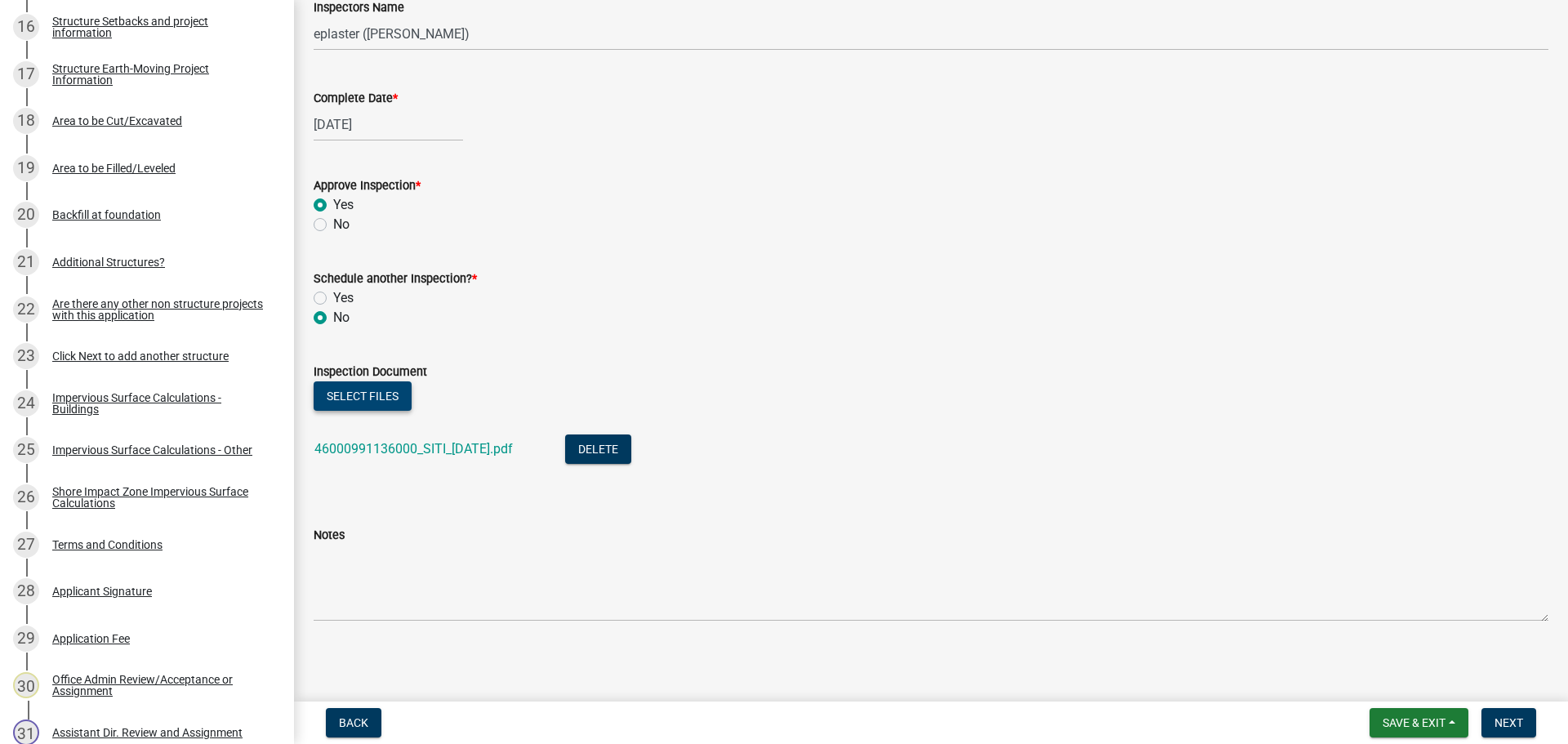
scroll to position [250, 0]
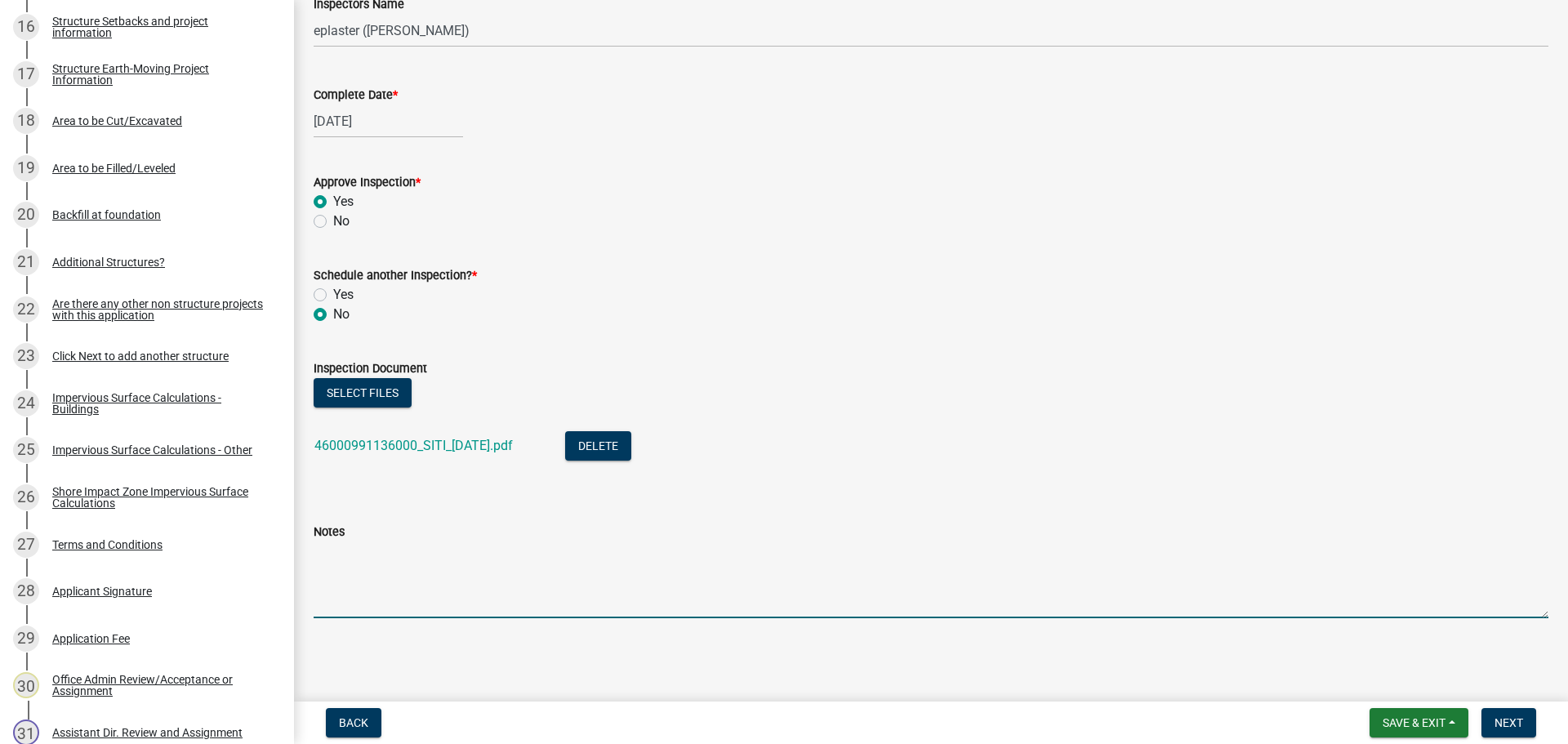
click at [492, 570] on textarea "Notes" at bounding box center [931, 580] width 1235 height 76
type textarea "Meets all setbacks."
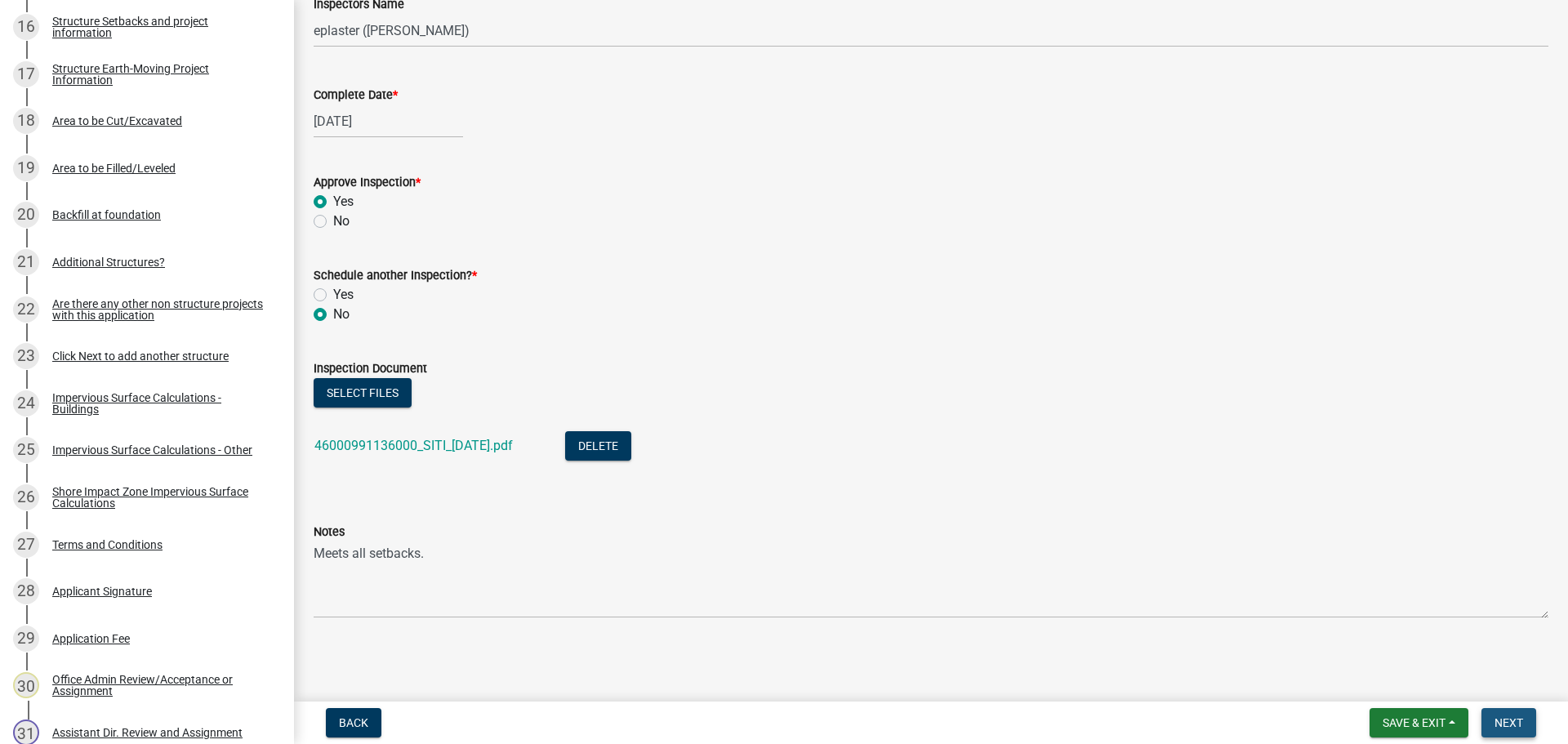
click at [1510, 716] on span "Next" at bounding box center [1509, 722] width 29 height 13
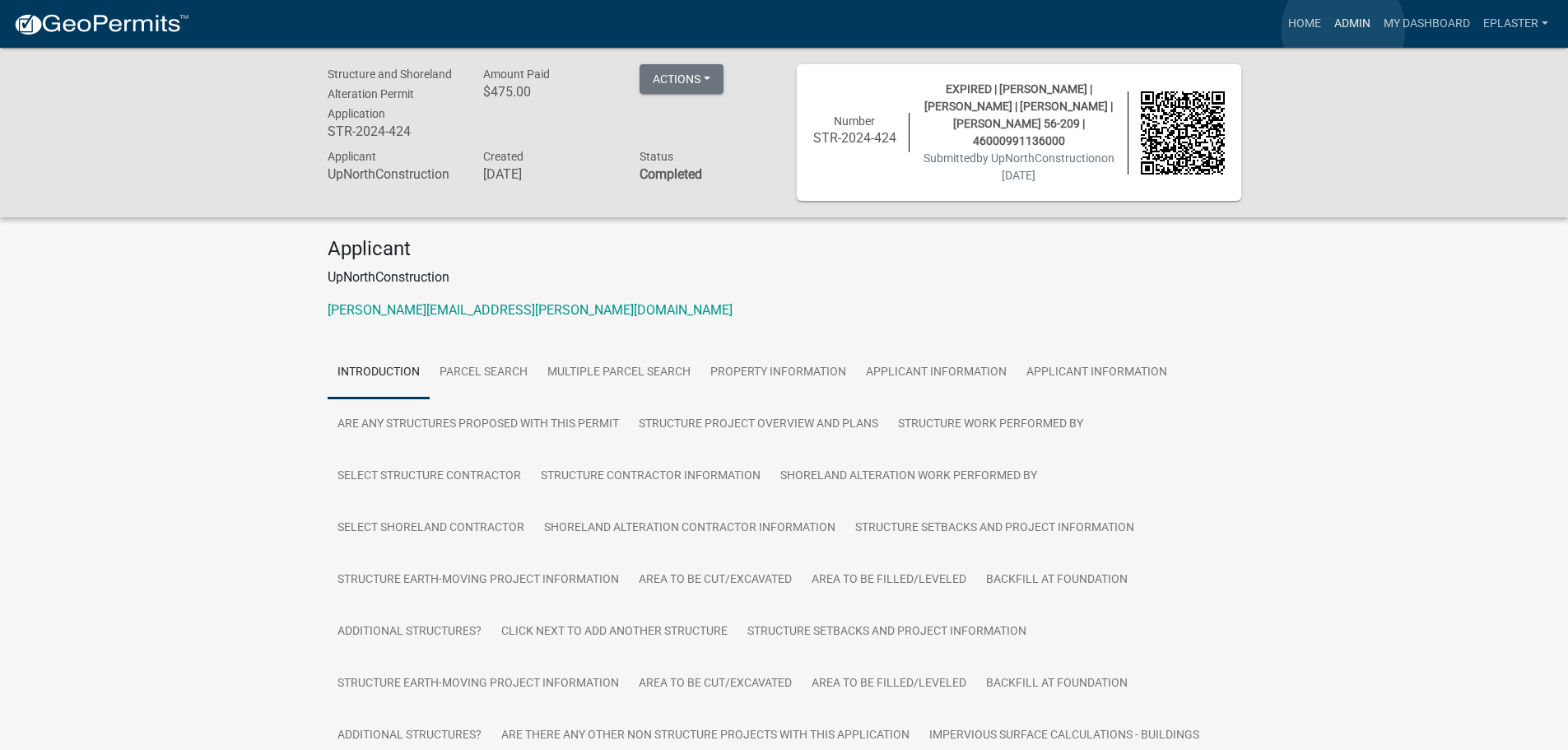
click at [1343, 30] on link "Admin" at bounding box center [1352, 24] width 50 height 32
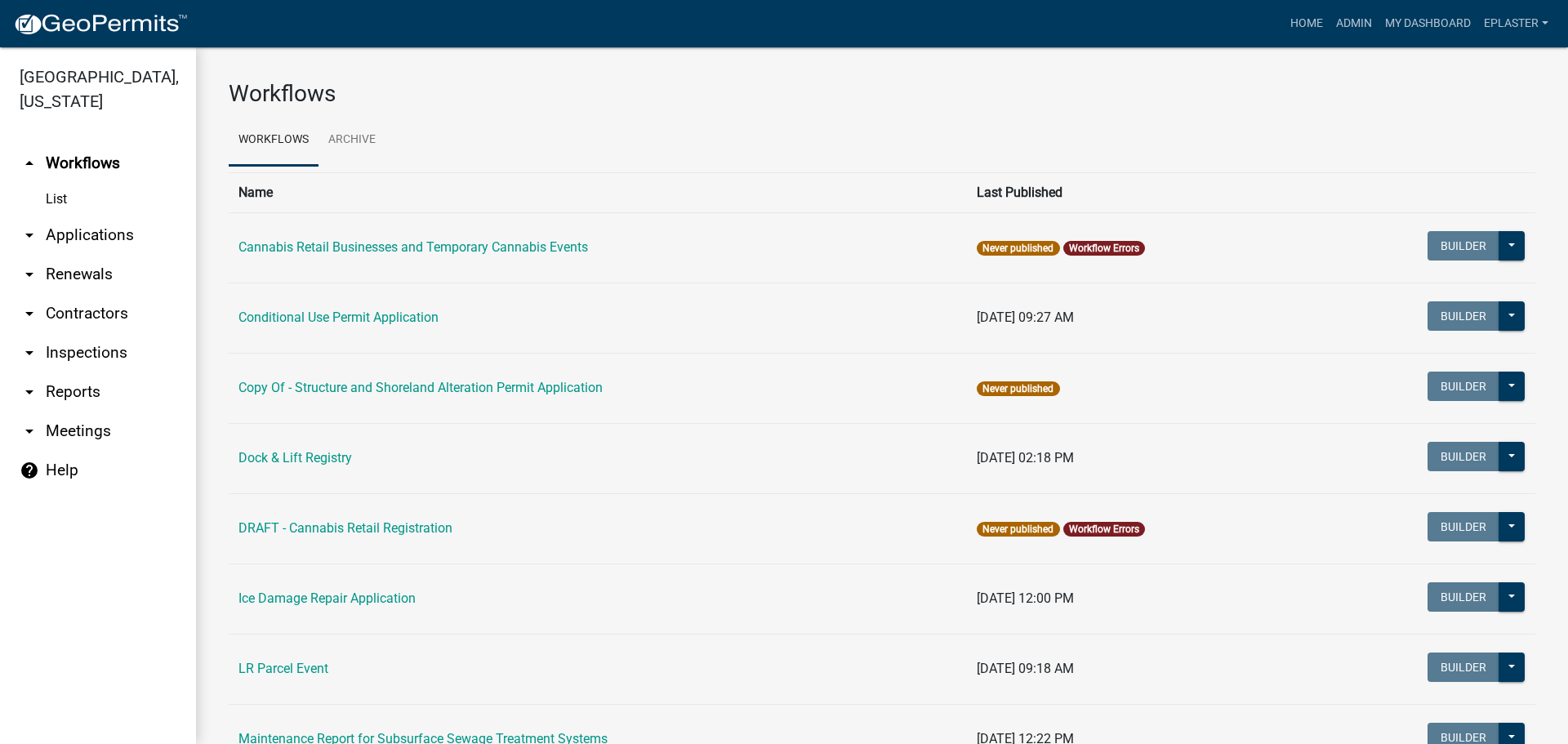
click at [97, 246] on link "arrow_drop_down Applications" at bounding box center [98, 235] width 196 height 40
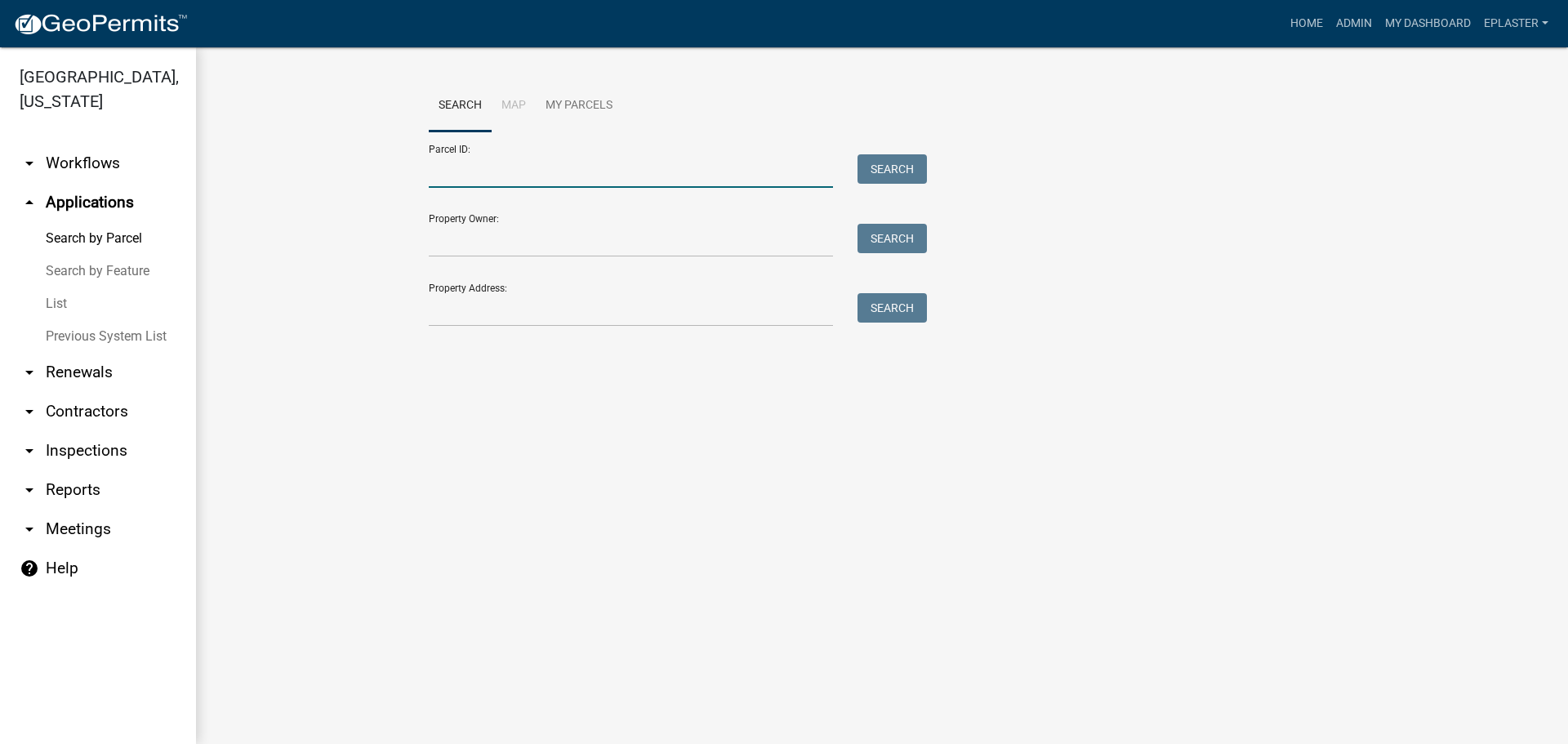
click at [483, 171] on input "Parcel ID:" at bounding box center [631, 171] width 404 height 33
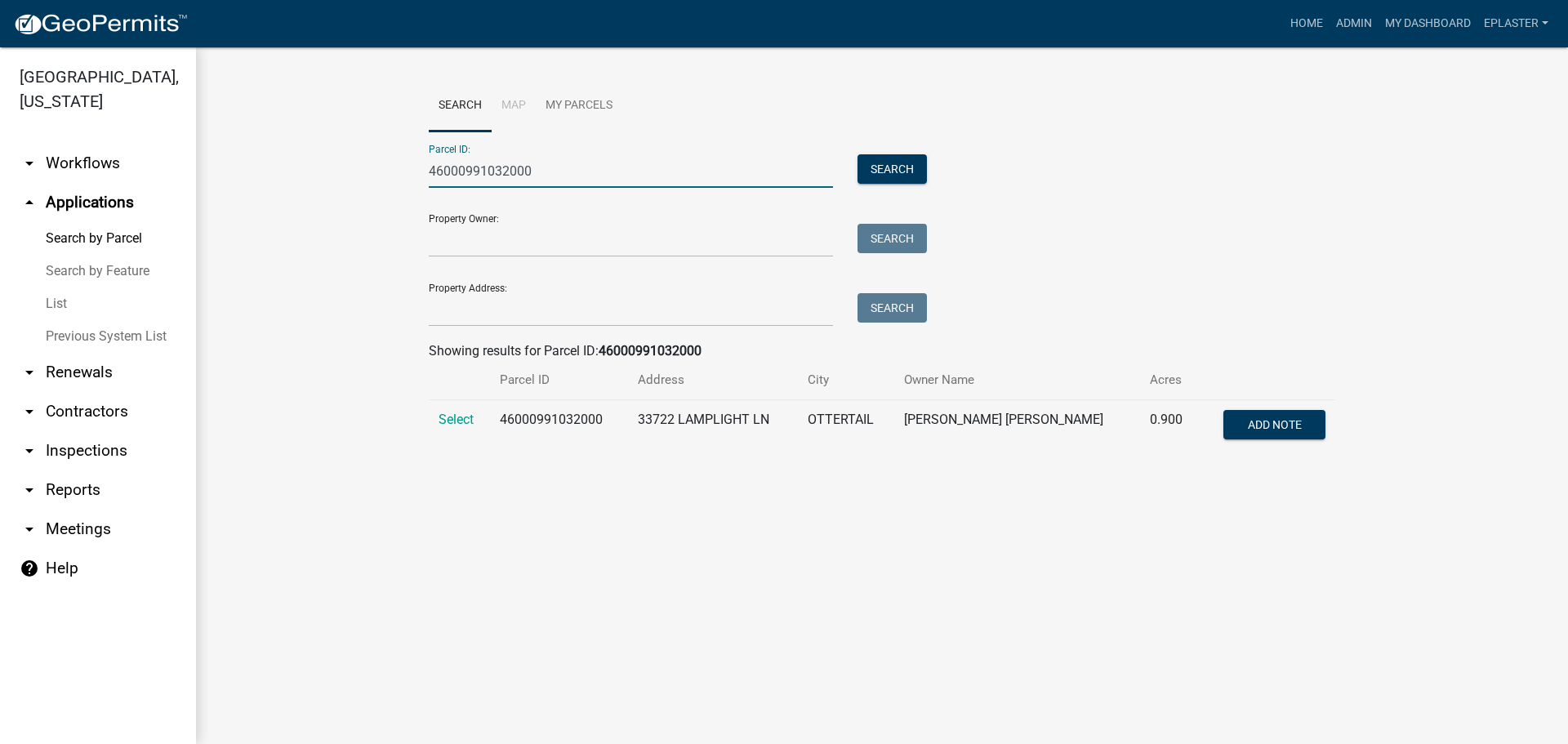
type input "46000991032000"
click at [476, 417] on td "Select" at bounding box center [459, 427] width 61 height 54
click at [458, 415] on span "Select" at bounding box center [456, 419] width 35 height 15
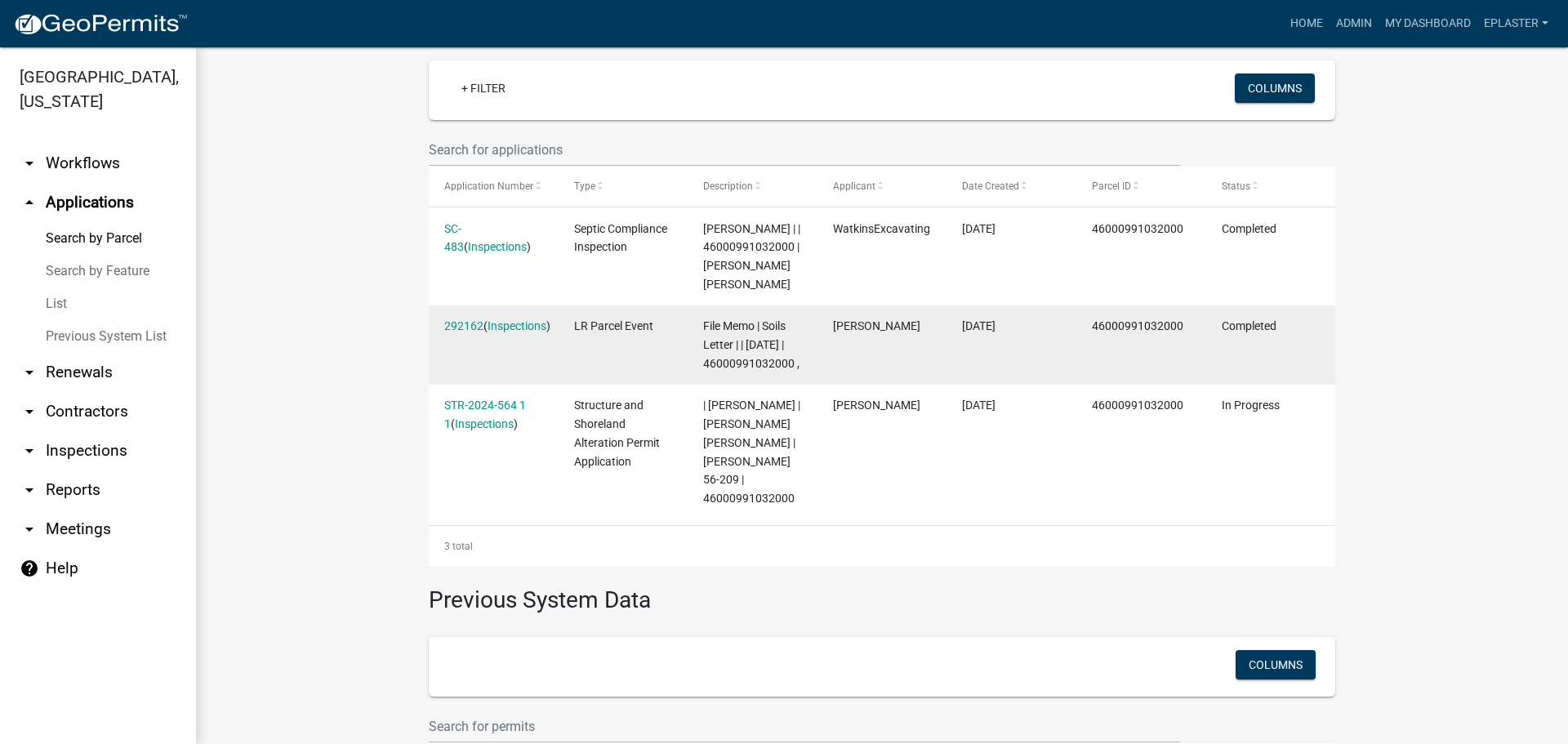
scroll to position [490, 0]
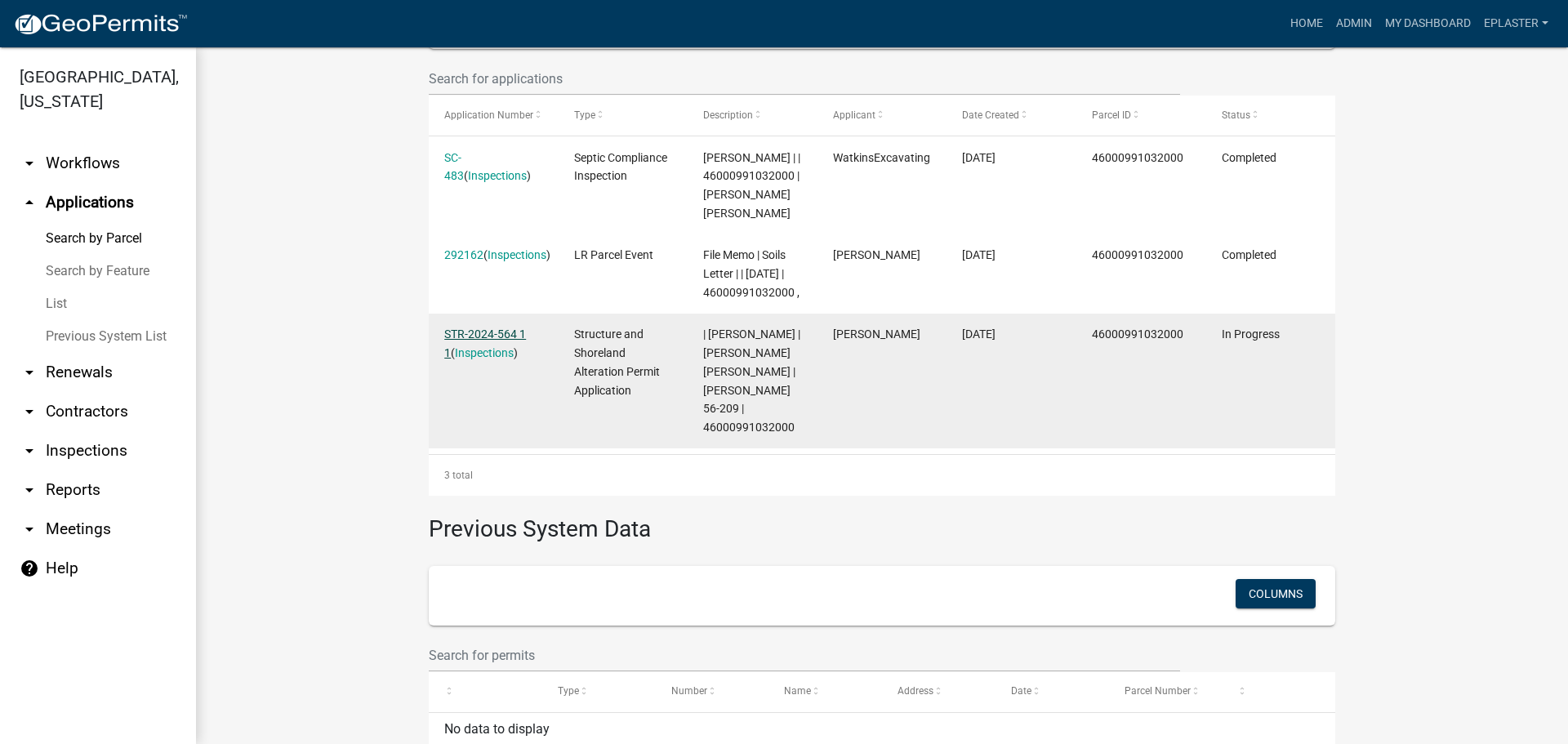
click at [492, 352] on link "STR-2024-564 1 1" at bounding box center [484, 342] width 82 height 31
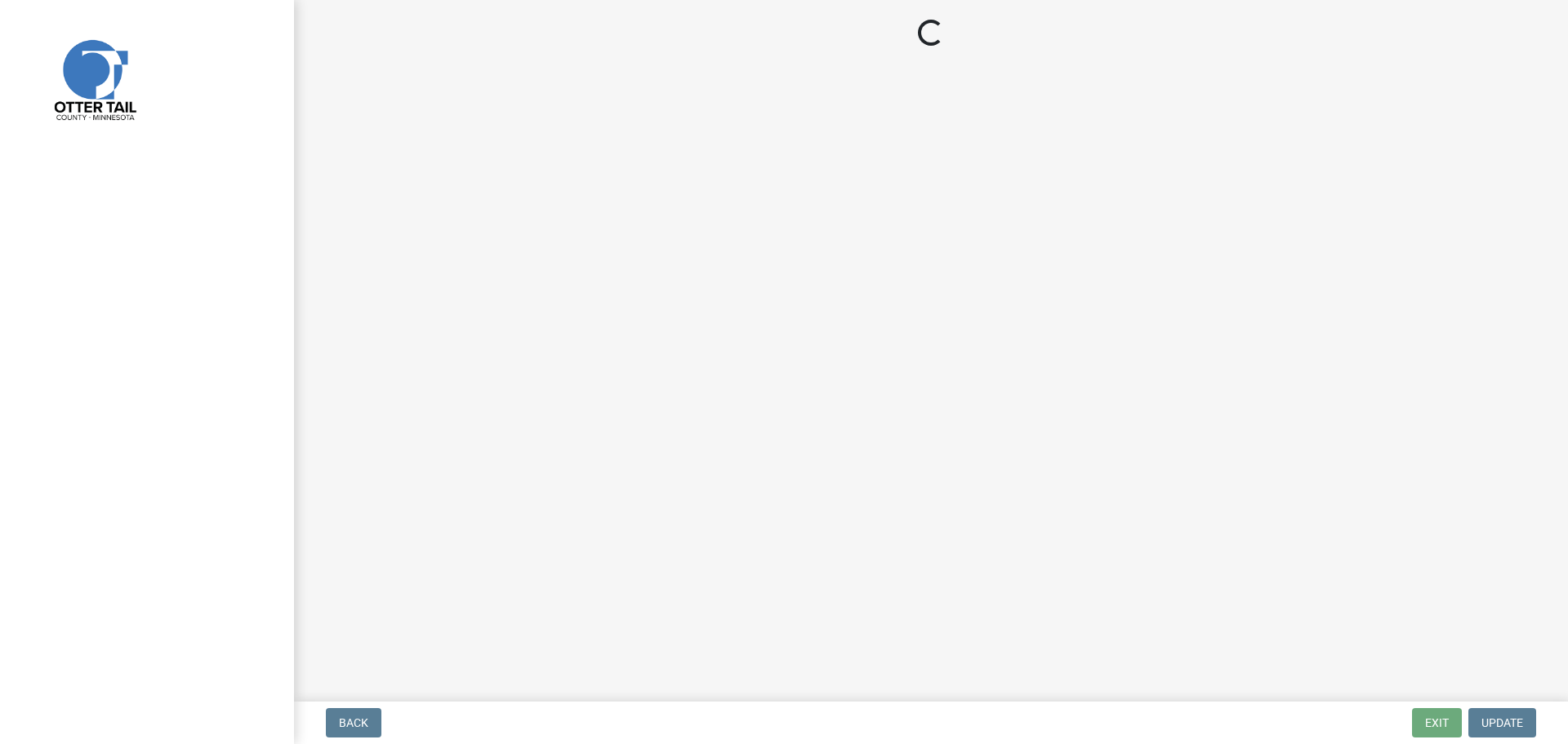
select select "710d5f49-2663-4e73-9718-d0c4e189f5ed"
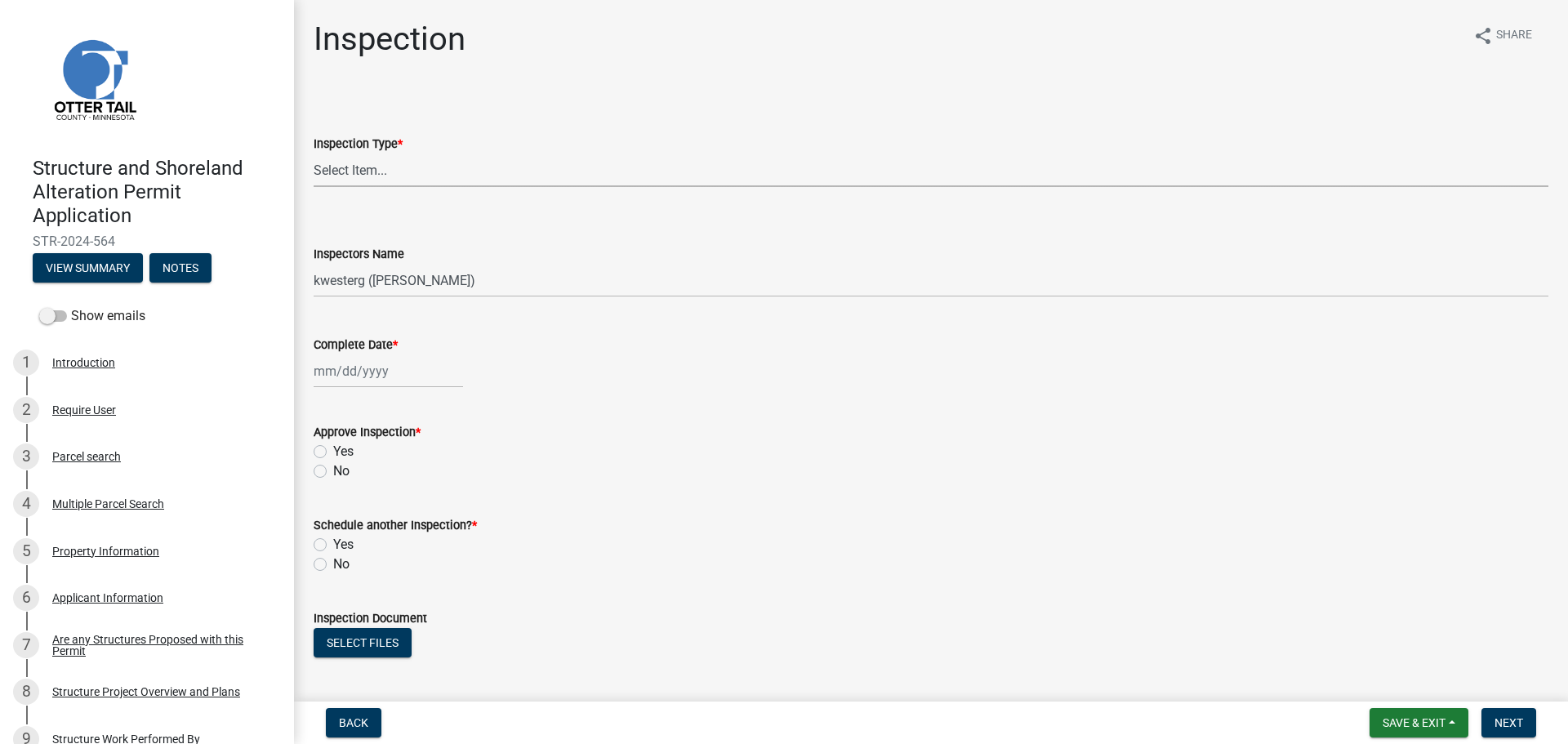
click at [365, 179] on select "Select Item... Footing / Structure Inspection Shoreland Alteration Not Built" at bounding box center [931, 170] width 1235 height 33
click at [314, 154] on select "Select Item... Footing / Structure Inspection Shoreland Alteration Not Built" at bounding box center [931, 170] width 1235 height 33
select select "29b027fa-a62f-4639-a4c1-67ac8b0bd2a2"
click at [363, 282] on select "Select Item... btollefson ([PERSON_NAME]) [PERSON_NAME] ([PERSON_NAME]) eplaste…" at bounding box center [931, 280] width 1235 height 33
select select "ab4afe9b-f255-4bf6-b29f-35714790ba70"
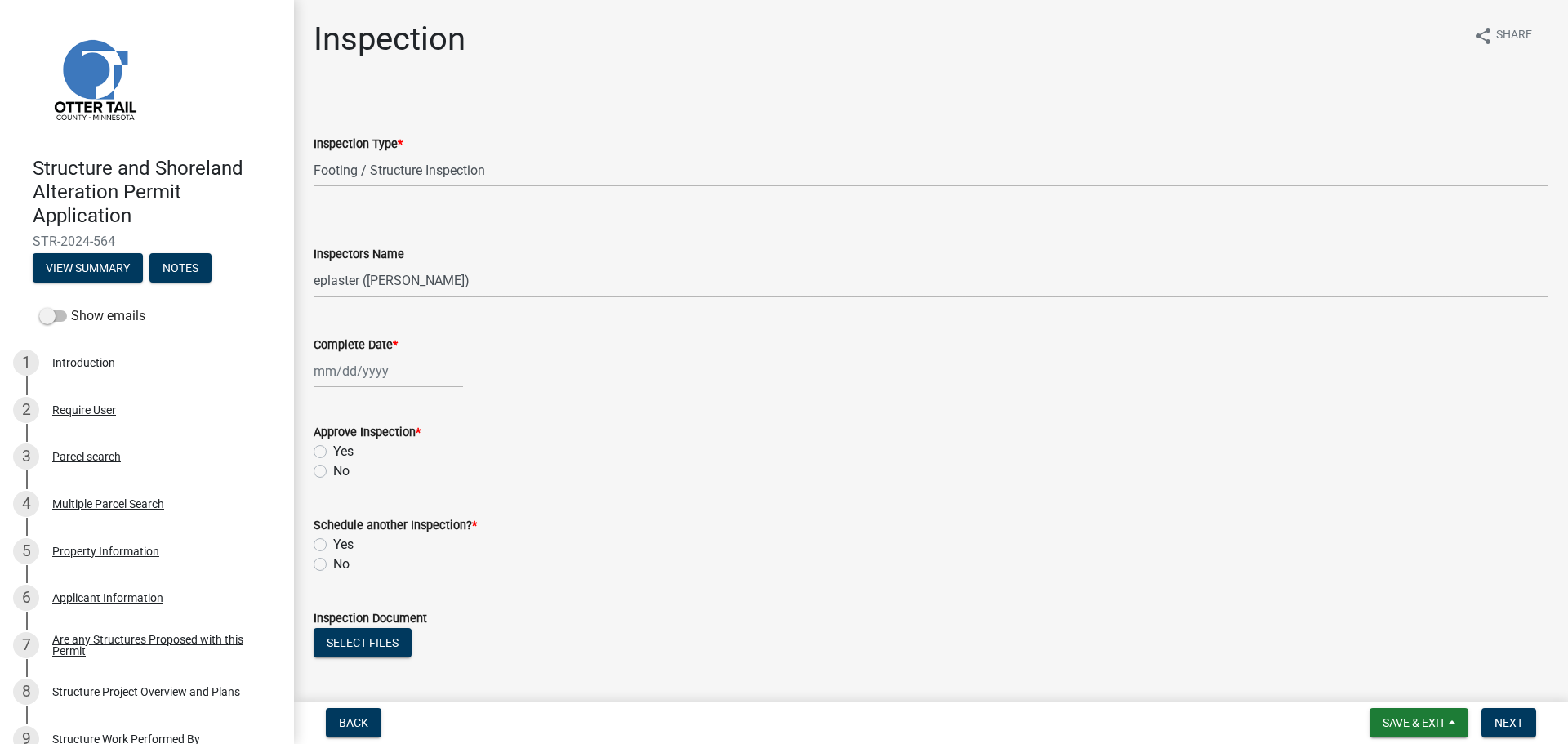
click at [314, 264] on select "Select Item... btollefson ([PERSON_NAME]) [PERSON_NAME] ([PERSON_NAME]) eplaste…" at bounding box center [931, 280] width 1235 height 33
click at [327, 367] on div at bounding box center [388, 370] width 149 height 33
select select "8"
select select "2025"
click at [399, 535] on div "21" at bounding box center [408, 536] width 26 height 26
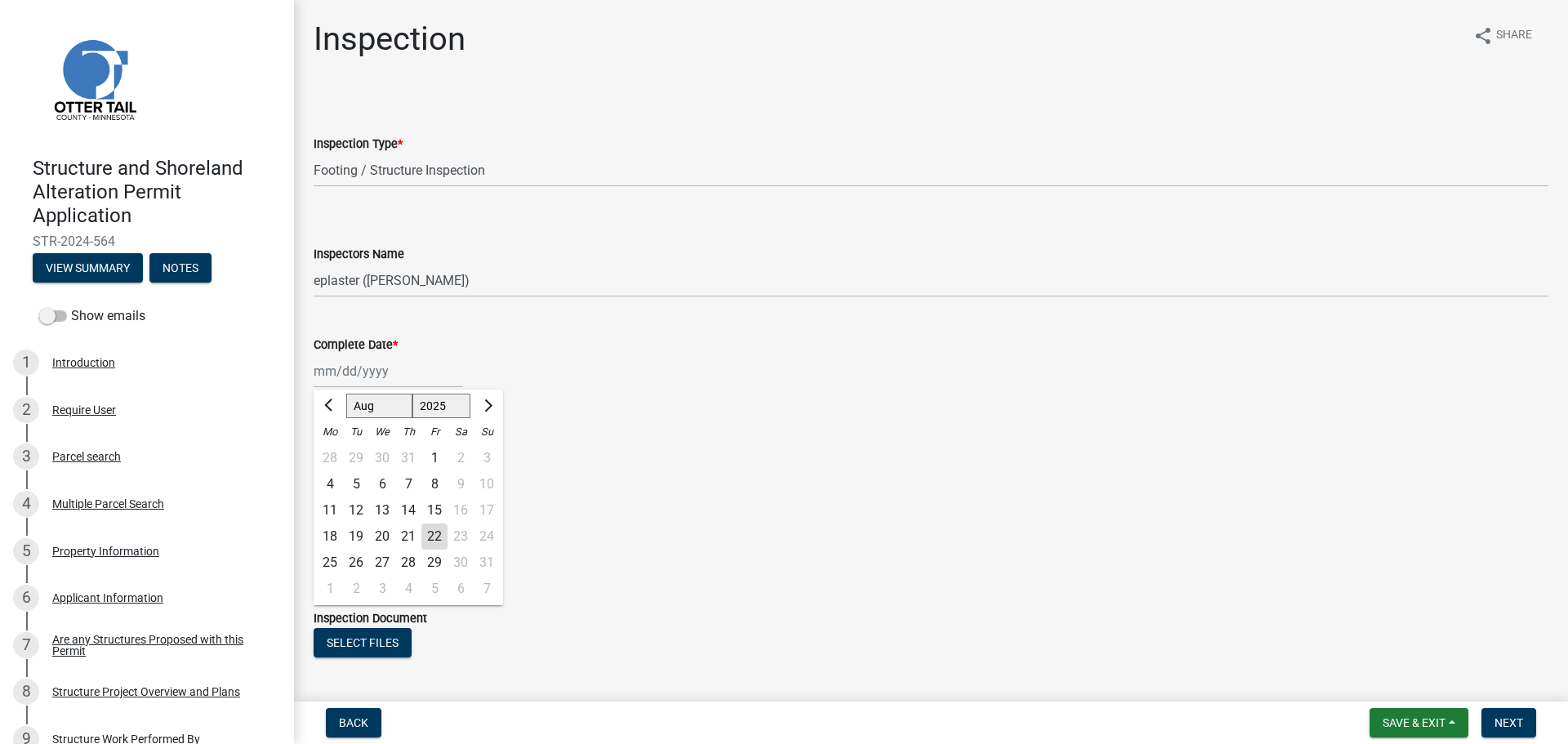
type input "[DATE]"
click at [333, 454] on label "Yes" at bounding box center [343, 452] width 21 height 20
click at [333, 452] on input "Yes" at bounding box center [339, 447] width 11 height 11
radio input "true"
click at [333, 558] on label "No" at bounding box center [341, 564] width 16 height 20
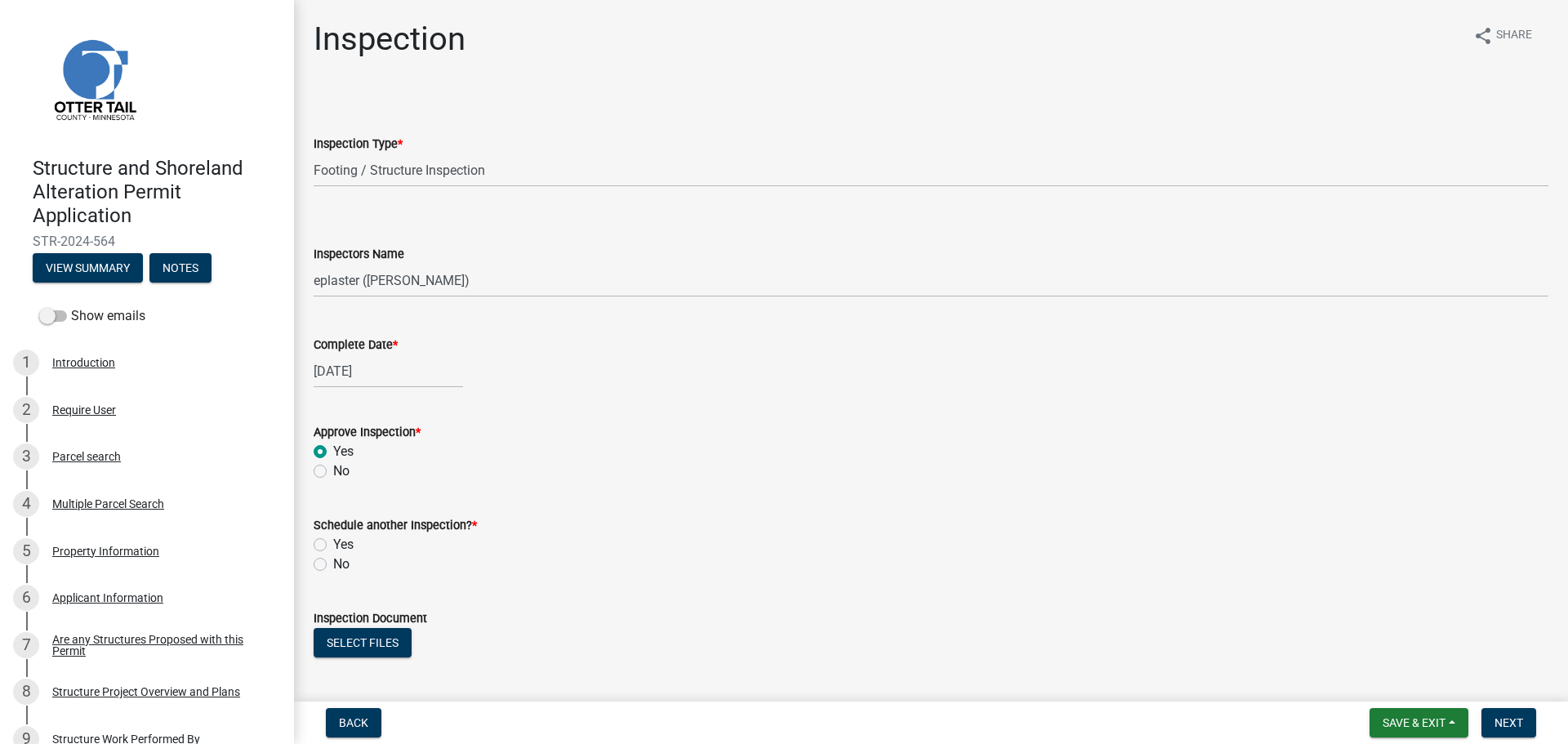
click at [333, 558] on input "No" at bounding box center [339, 560] width 11 height 11
radio input "true"
click at [346, 640] on button "Select files" at bounding box center [362, 642] width 98 height 30
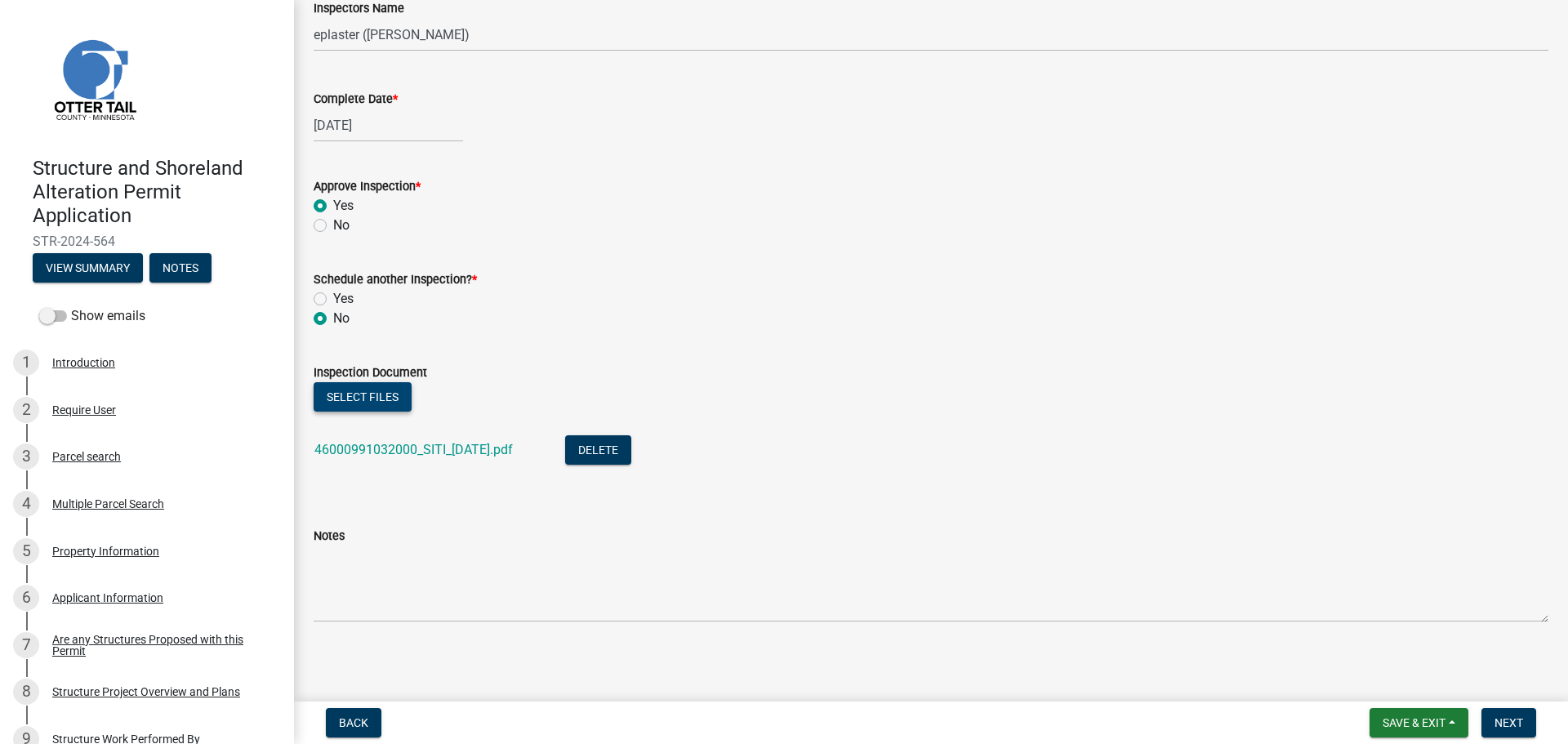
scroll to position [250, 0]
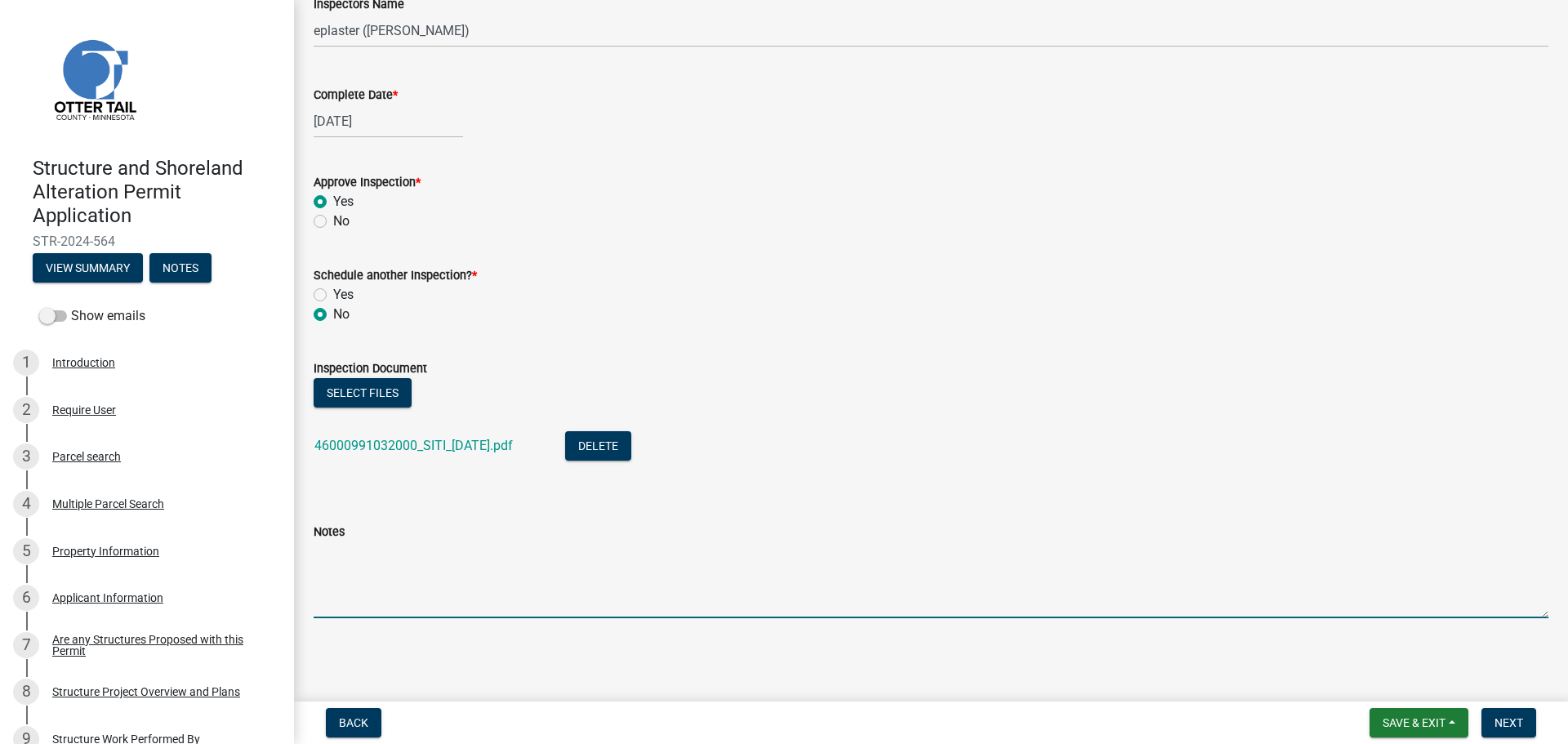
click at [412, 582] on textarea "Notes" at bounding box center [931, 580] width 1235 height 76
type textarea "Meets all setbacks."
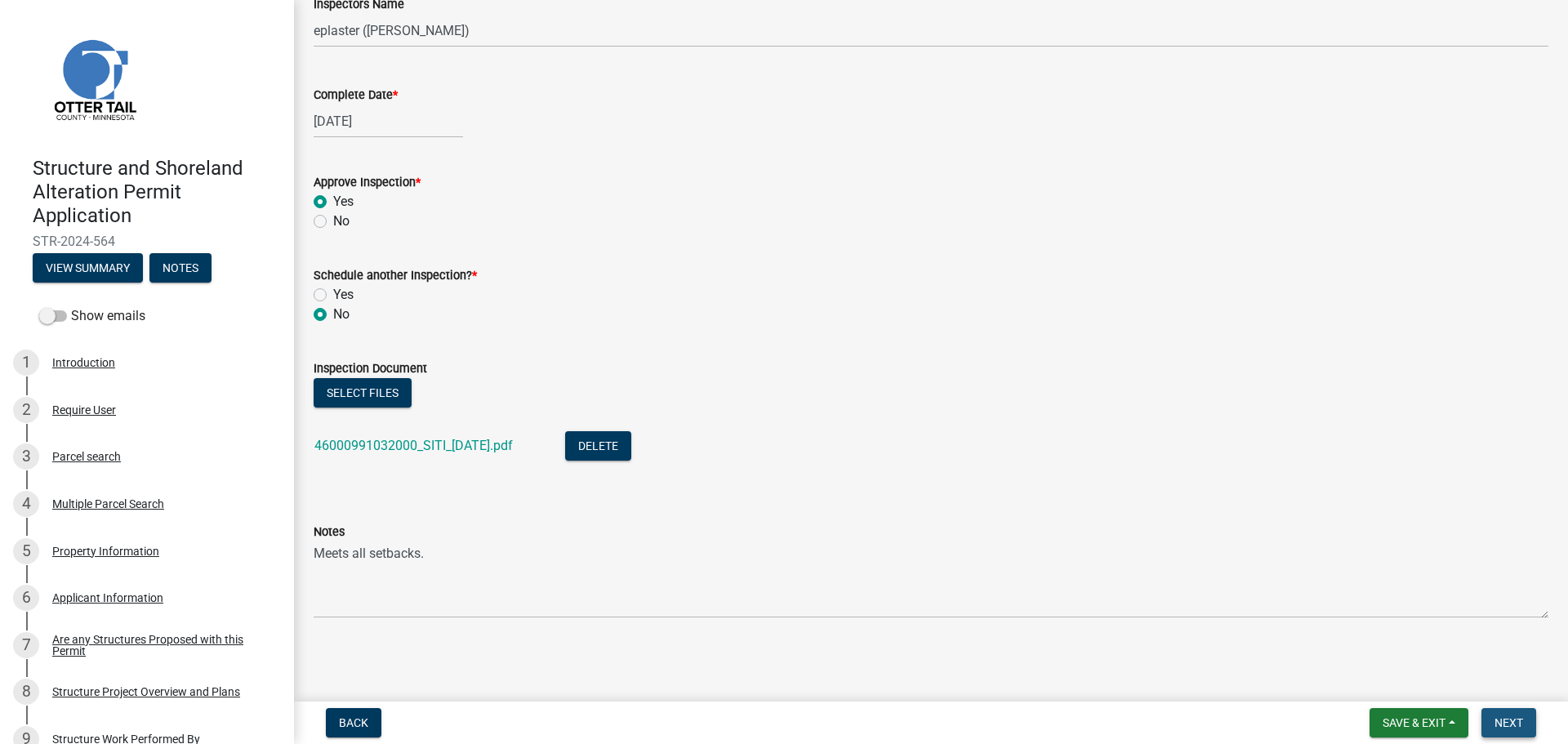
click at [1510, 726] on span "Next" at bounding box center [1509, 722] width 29 height 13
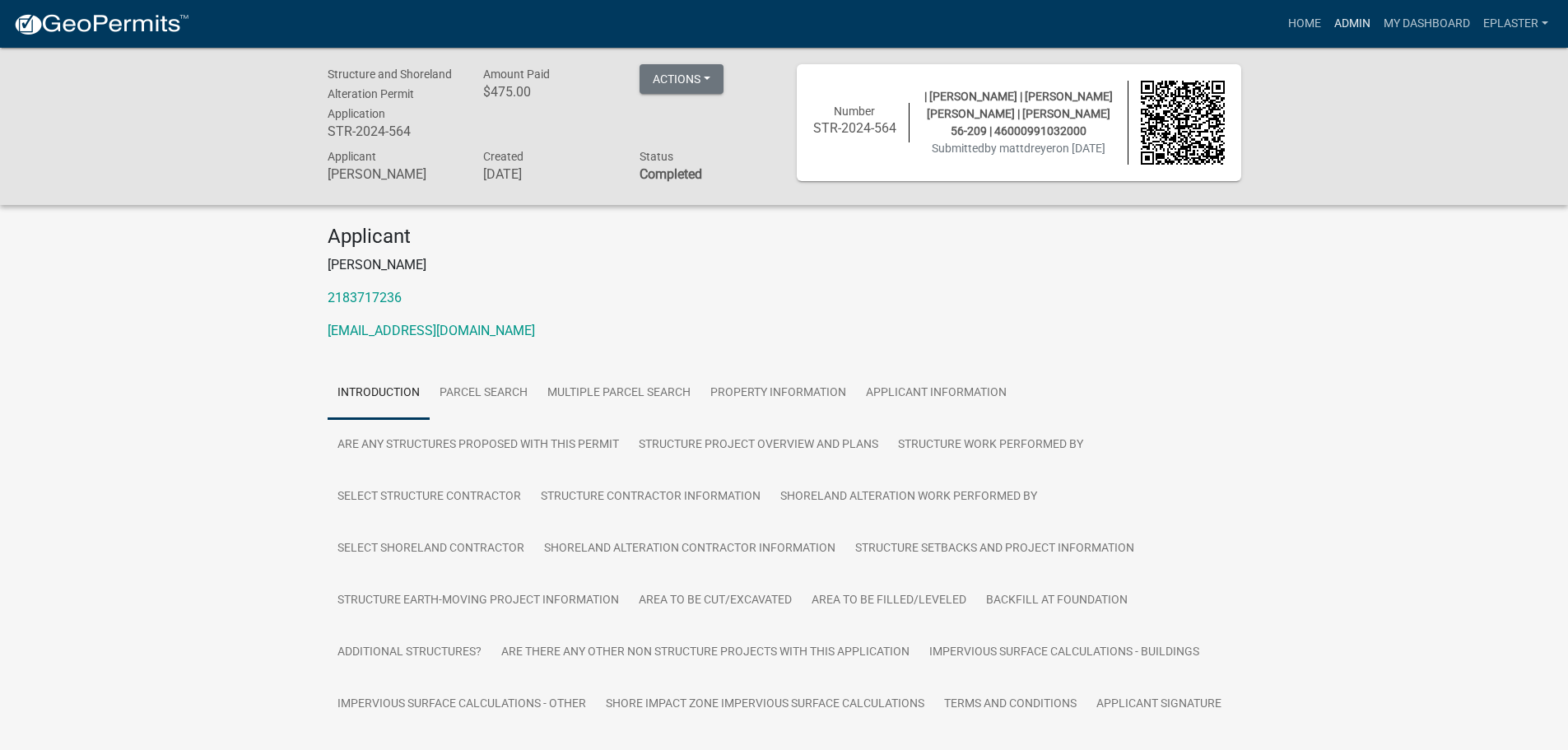
click at [1355, 28] on link "Admin" at bounding box center [1352, 24] width 50 height 32
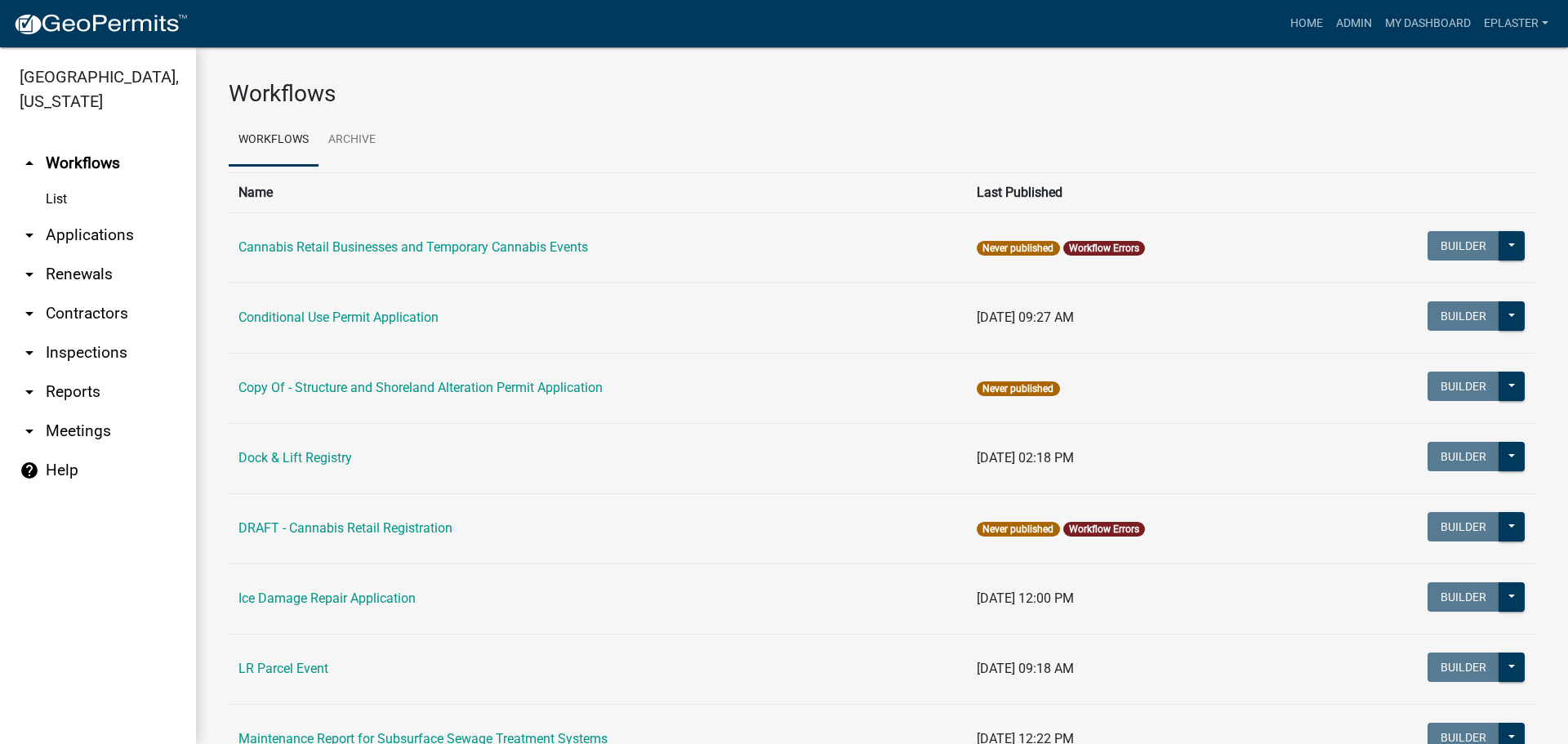
click at [109, 237] on link "arrow_drop_down Applications" at bounding box center [98, 235] width 196 height 40
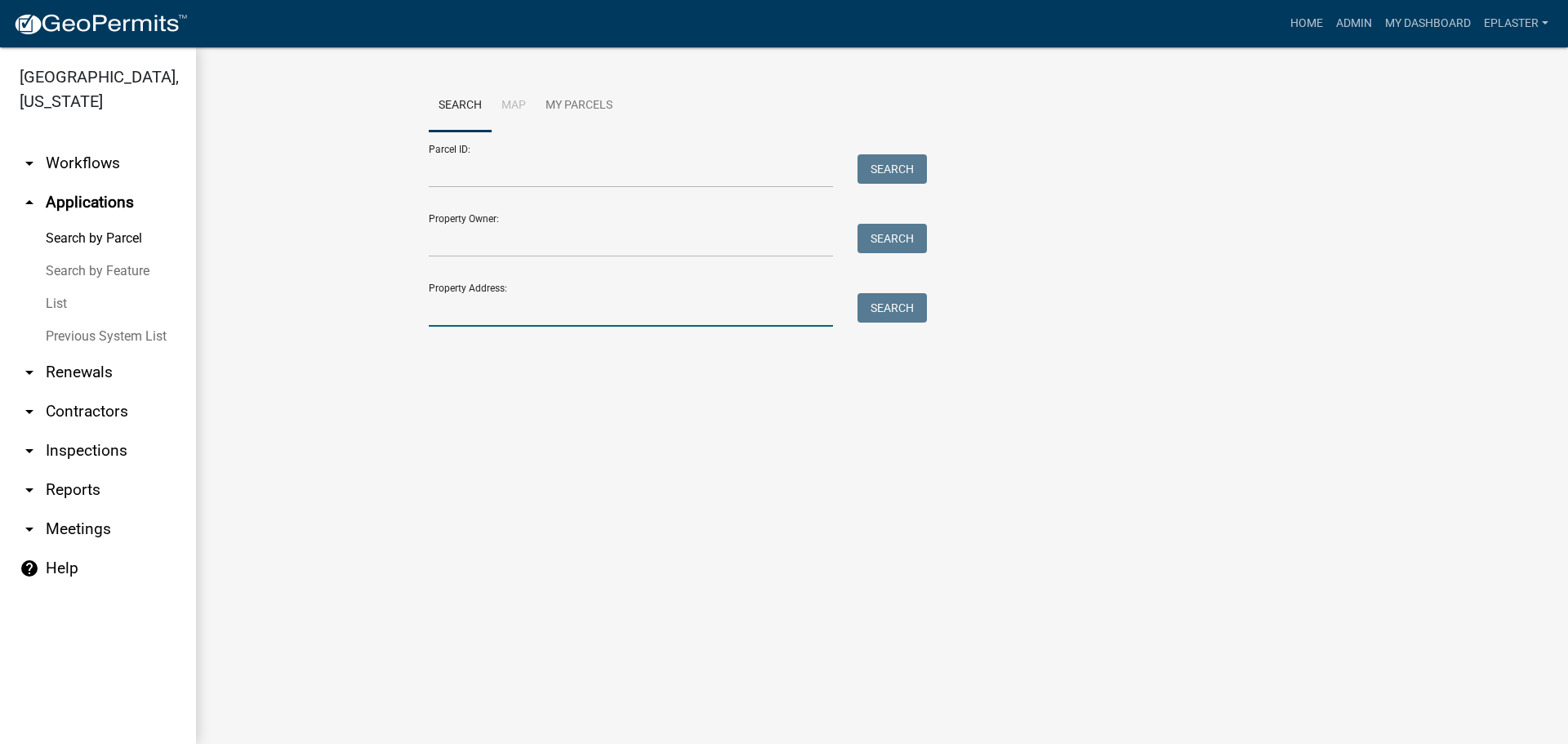
click at [507, 302] on input "Property Address:" at bounding box center [631, 309] width 404 height 33
click at [483, 157] on input "Parcel ID:" at bounding box center [631, 171] width 404 height 33
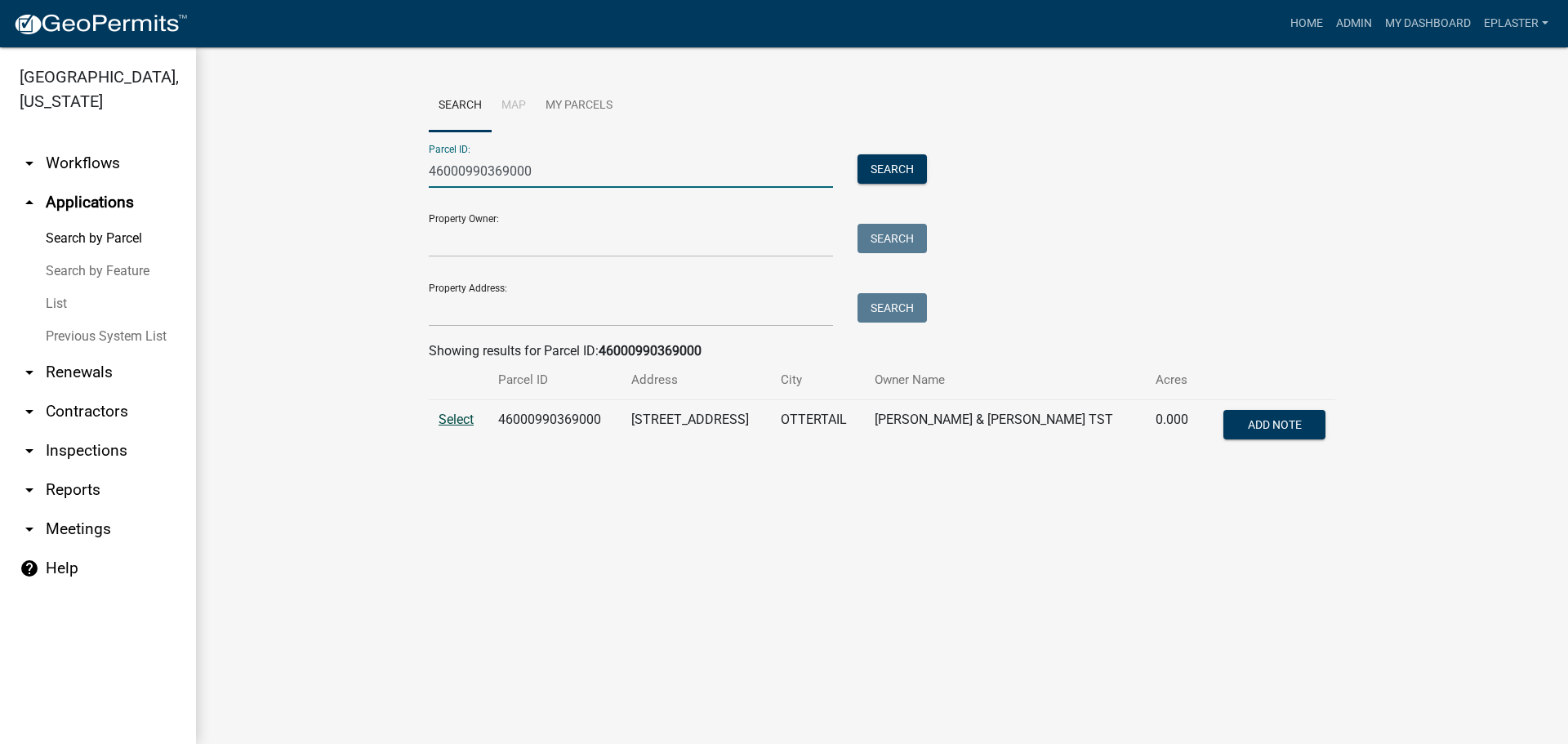
type input "46000990369000"
click at [448, 423] on span "Select" at bounding box center [456, 419] width 35 height 15
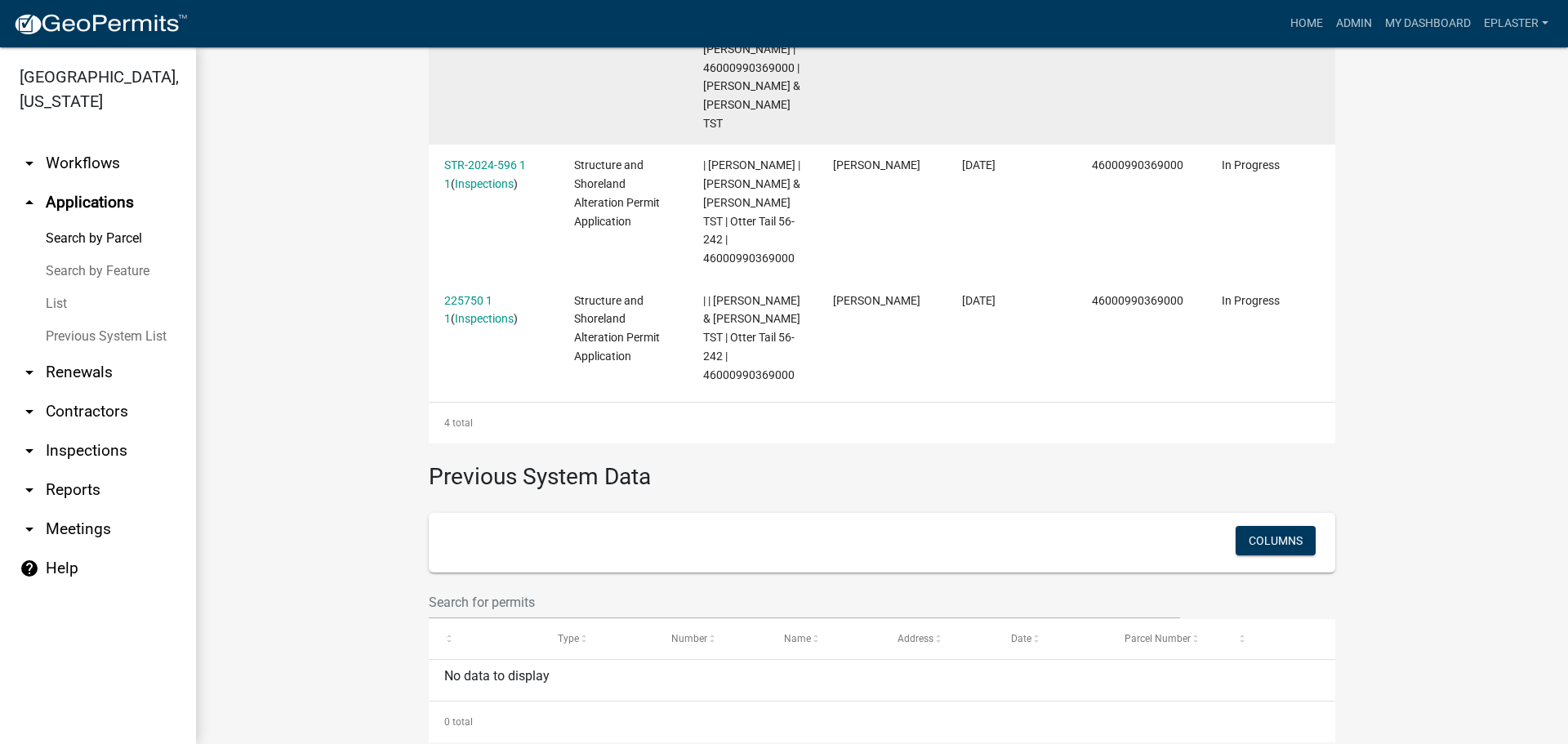
scroll to position [735, 0]
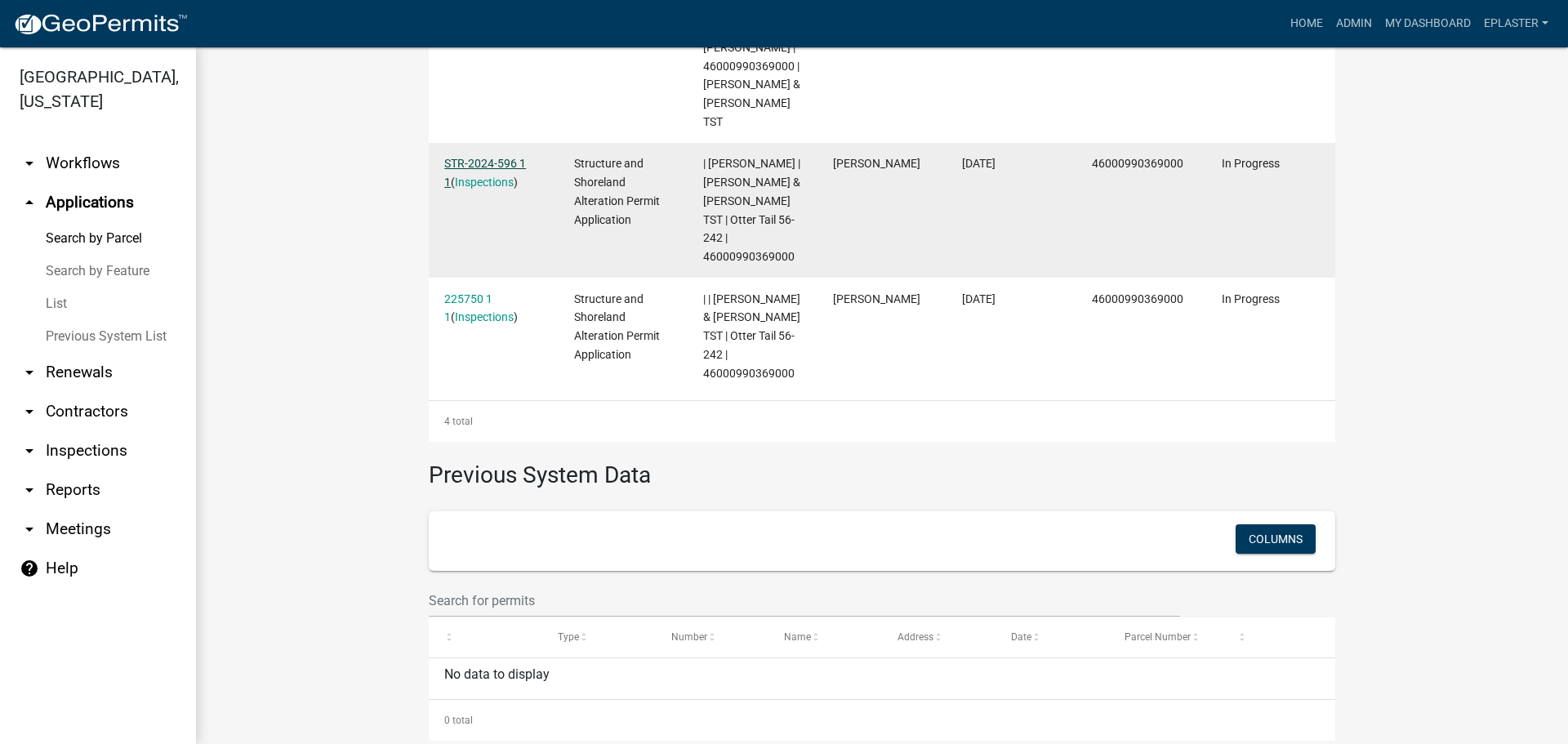
click at [513, 177] on link "STR-2024-596 1 1" at bounding box center [484, 172] width 82 height 31
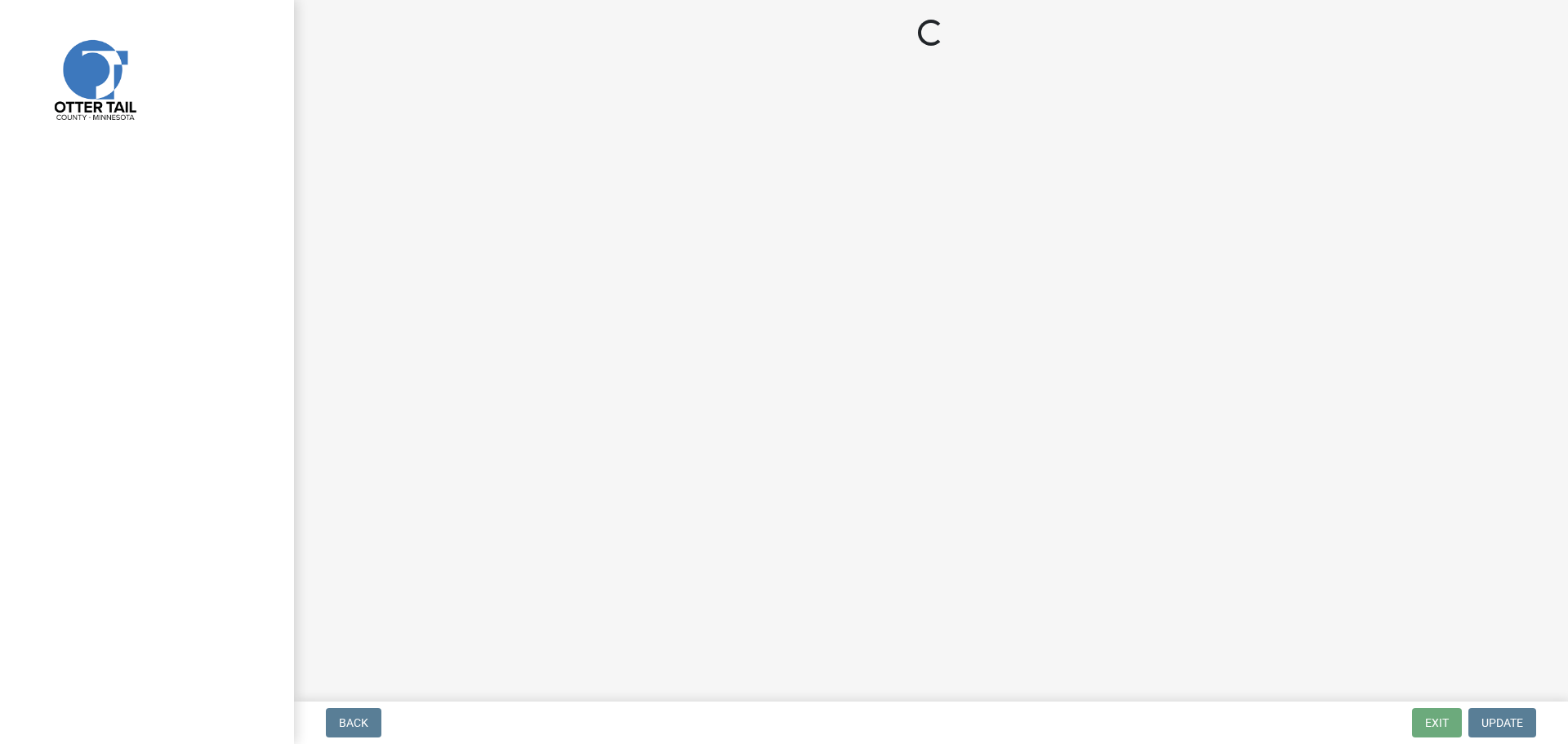
select select "710d5f49-2663-4e73-9718-d0c4e189f5ed"
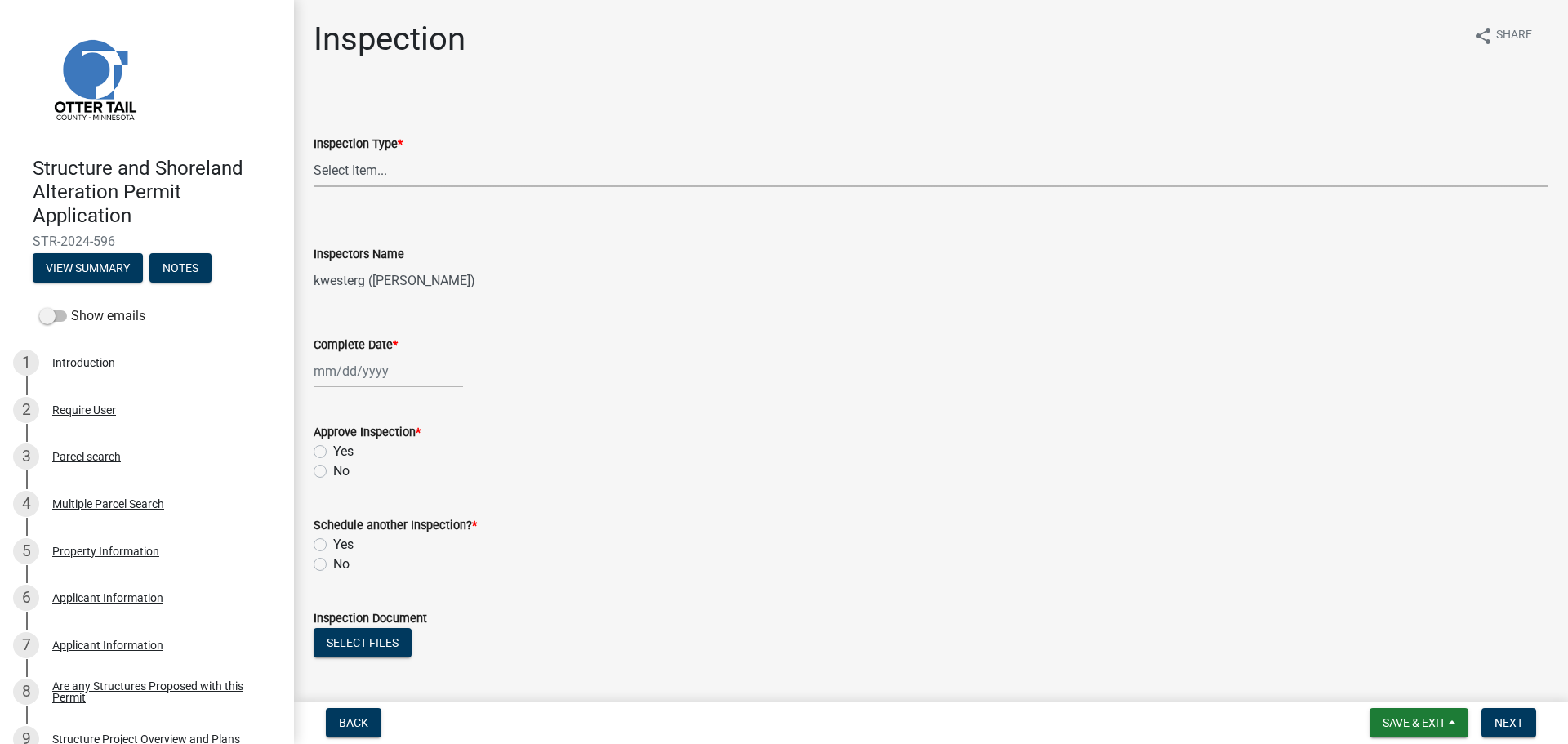
click at [362, 165] on select "Select Item... Footing Inspection Not Built Shoreland Alteration" at bounding box center [931, 170] width 1235 height 33
click at [314, 154] on select "Select Item... Footing Inspection Not Built Shoreland Alteration" at bounding box center [931, 170] width 1235 height 33
select select "29b027fa-a62f-4639-a4c1-67ac8b0bd2a2"
click at [354, 277] on select "Select Item... btollefson ([PERSON_NAME]) [PERSON_NAME] ([PERSON_NAME]) eplaste…" at bounding box center [931, 280] width 1235 height 33
select select "ab4afe9b-f255-4bf6-b29f-35714790ba70"
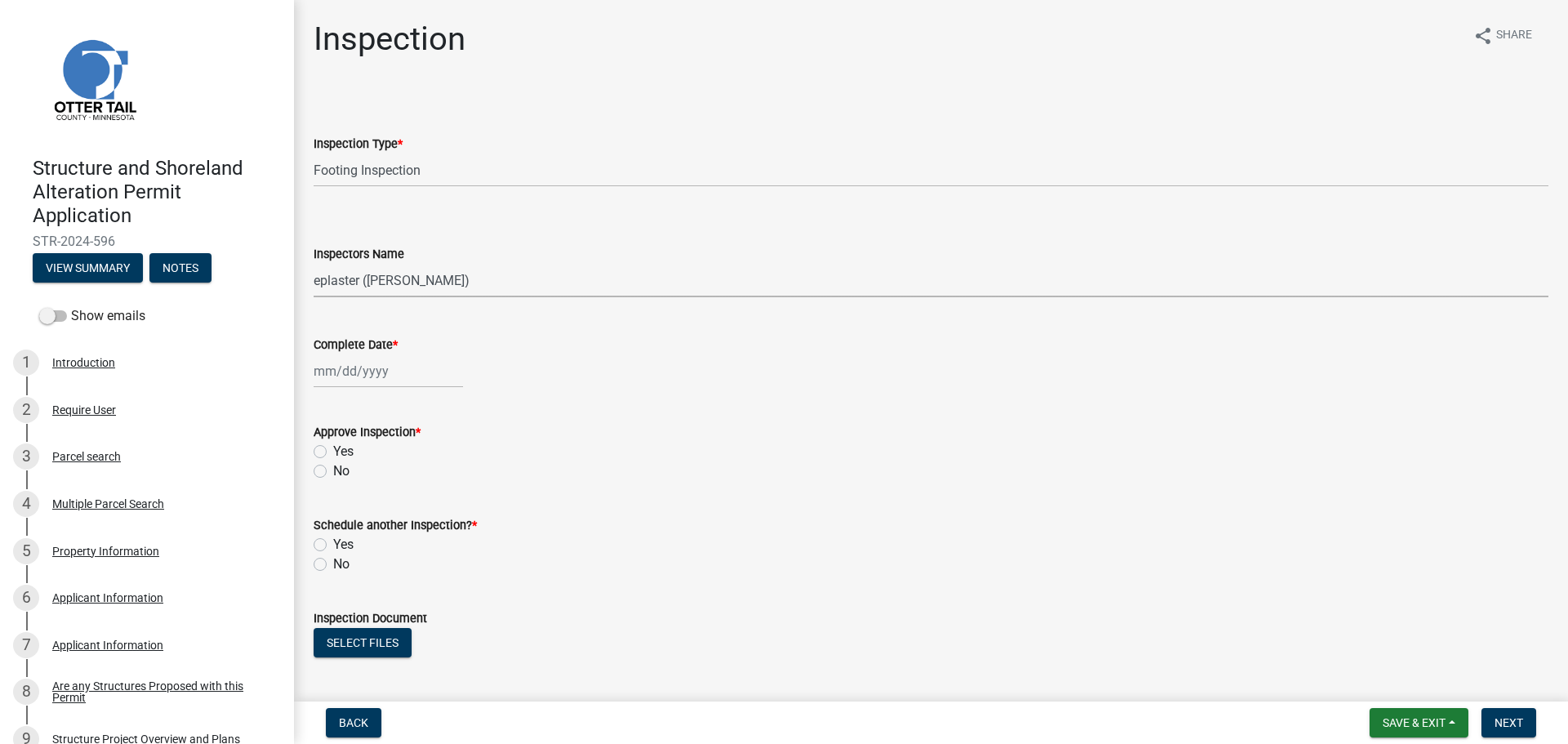
click at [314, 264] on select "Select Item... btollefson ([PERSON_NAME]) [PERSON_NAME] ([PERSON_NAME]) eplaste…" at bounding box center [931, 280] width 1235 height 33
click at [325, 361] on div at bounding box center [388, 370] width 149 height 33
select select "8"
select select "2025"
click at [406, 535] on div "21" at bounding box center [408, 536] width 26 height 26
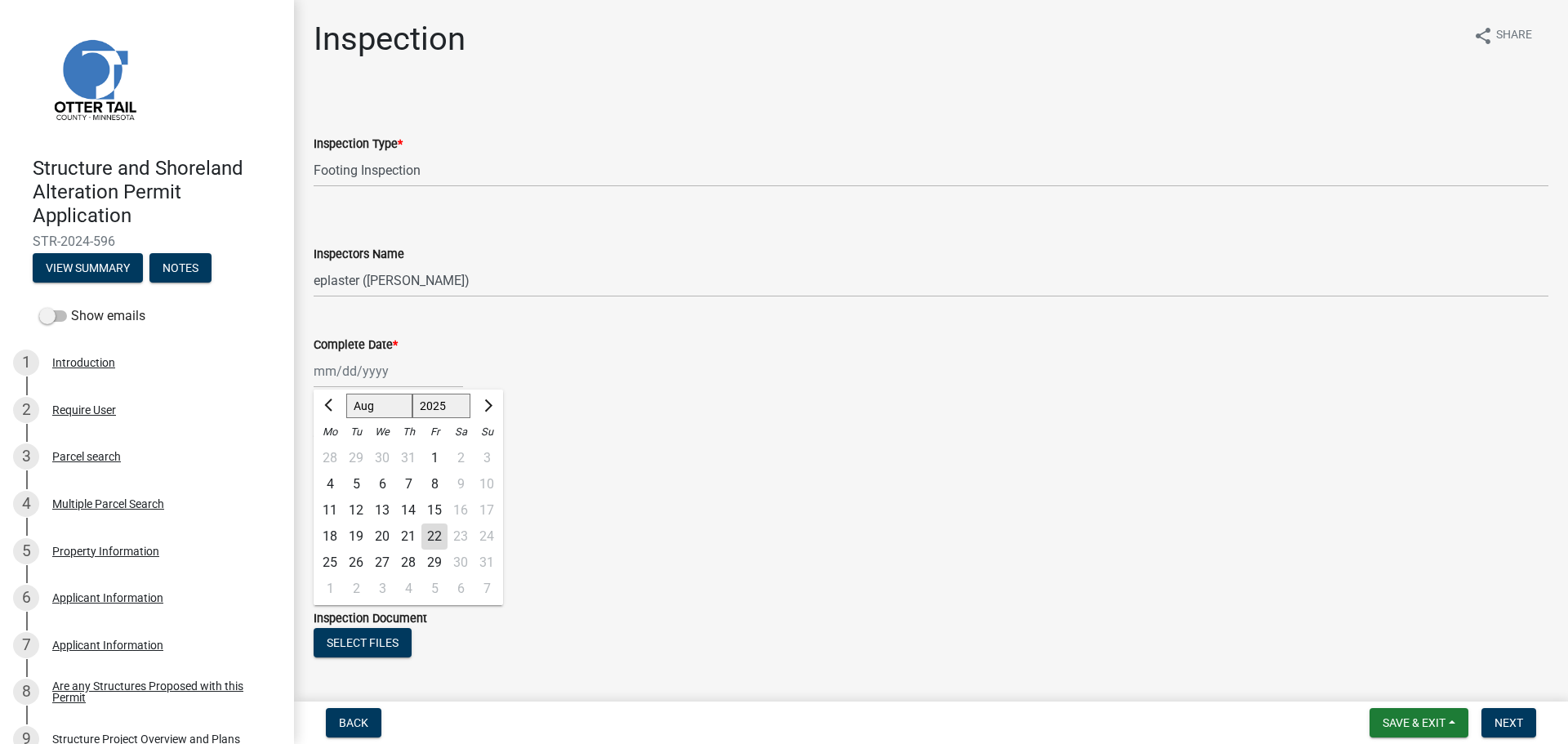
type input "[DATE]"
click at [333, 453] on label "Yes" at bounding box center [343, 452] width 21 height 20
click at [333, 452] on input "Yes" at bounding box center [339, 447] width 11 height 11
radio input "true"
click at [333, 560] on label "No" at bounding box center [341, 564] width 16 height 20
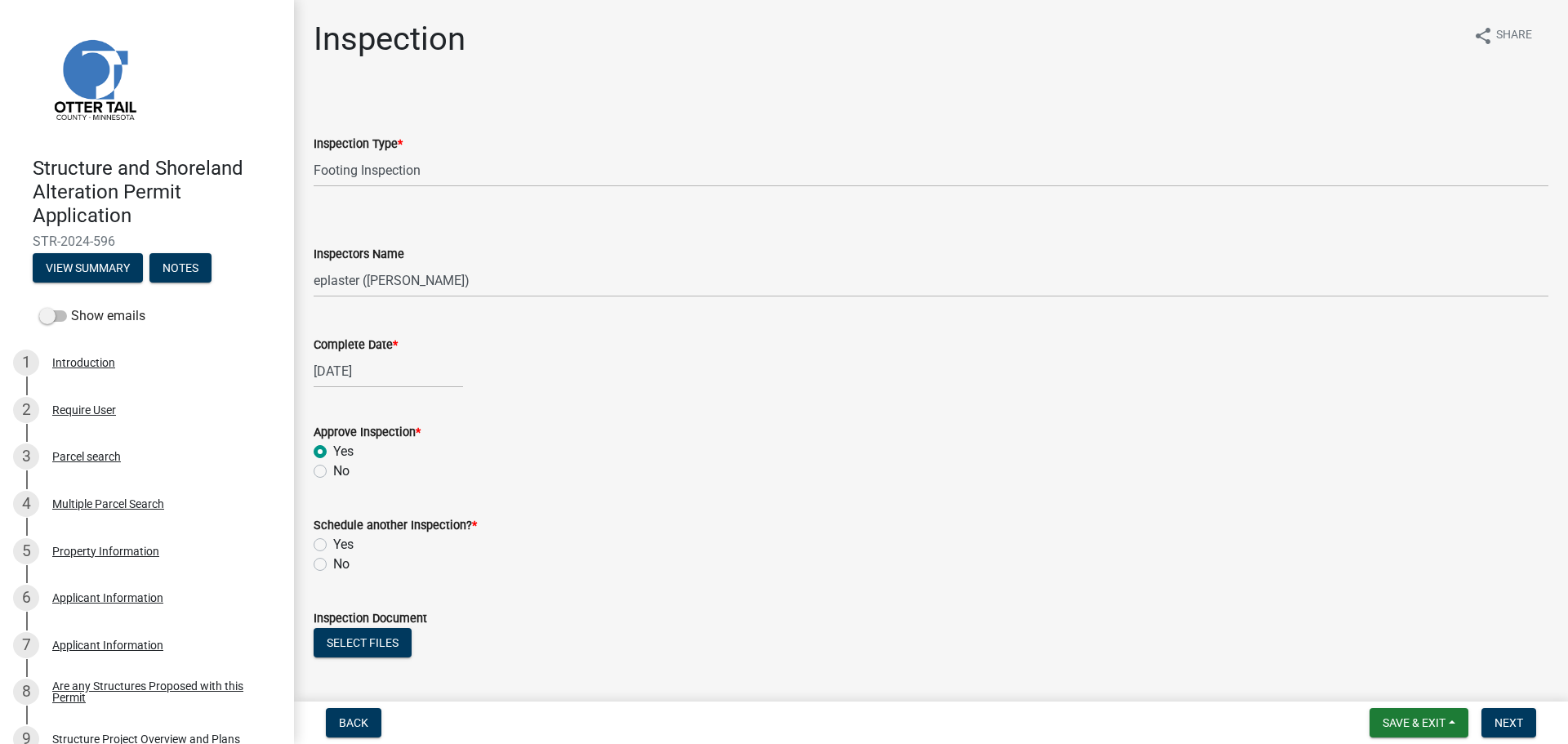
click at [333, 560] on input "No" at bounding box center [339, 560] width 11 height 11
radio input "true"
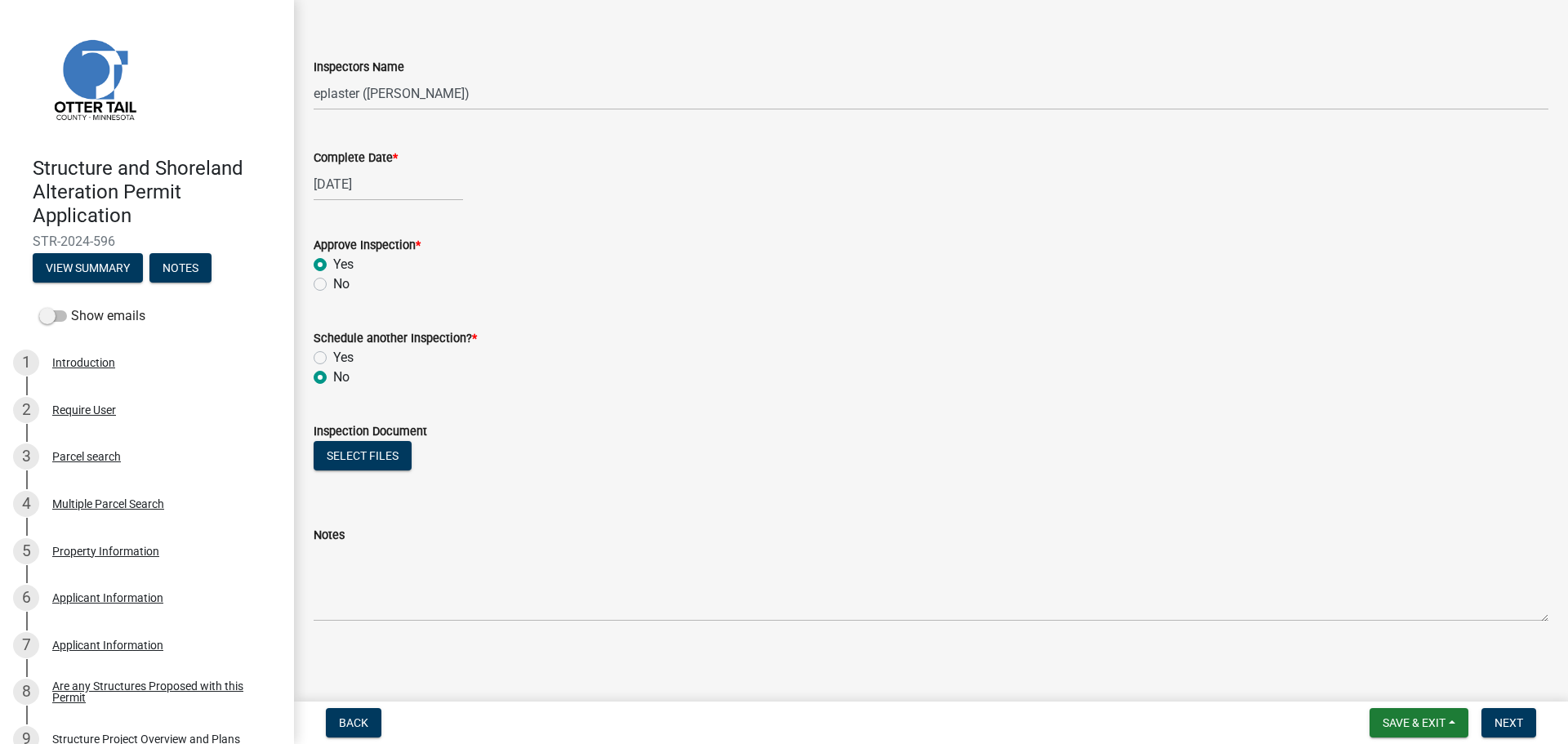
scroll to position [190, 0]
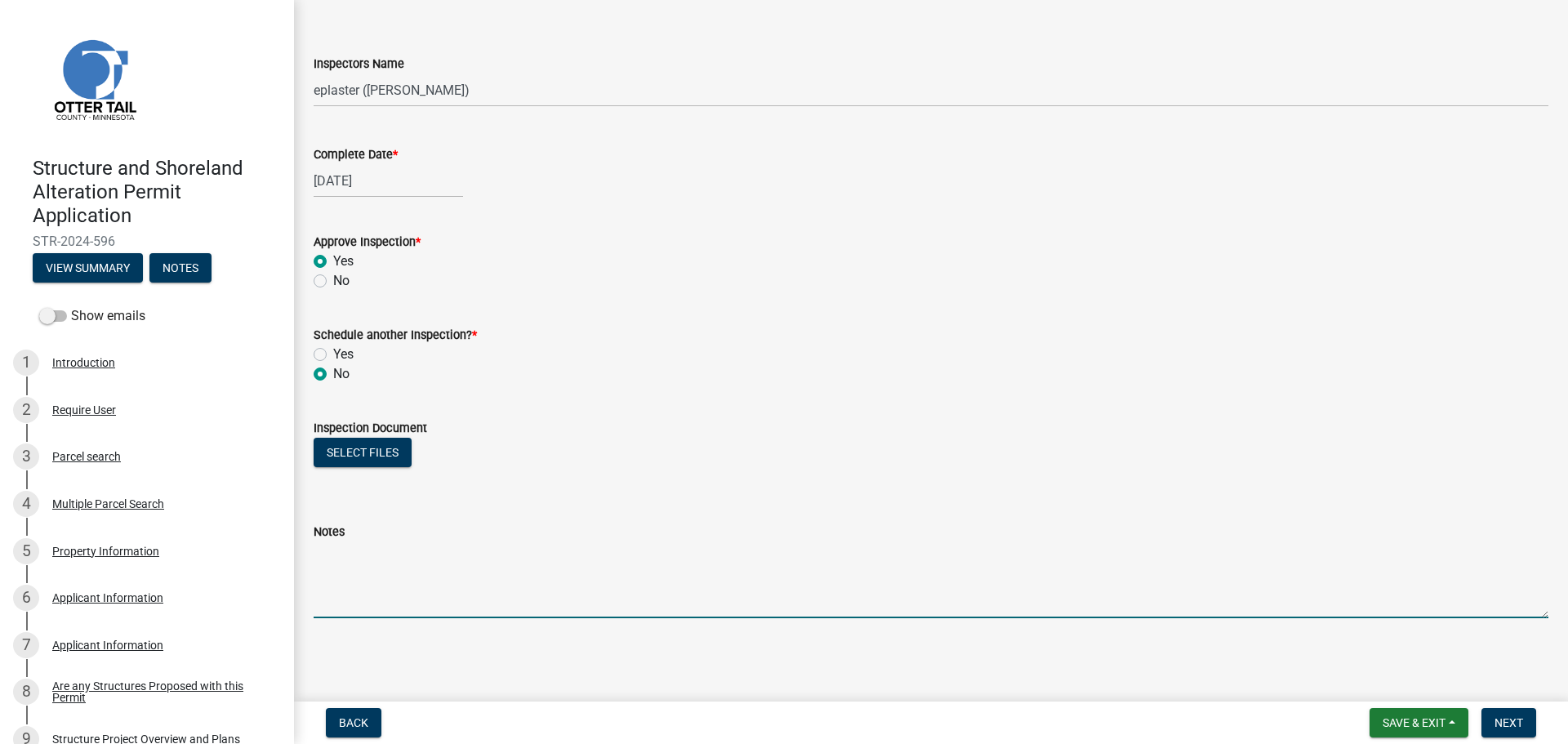
click at [356, 567] on textarea "Notes" at bounding box center [931, 580] width 1235 height 76
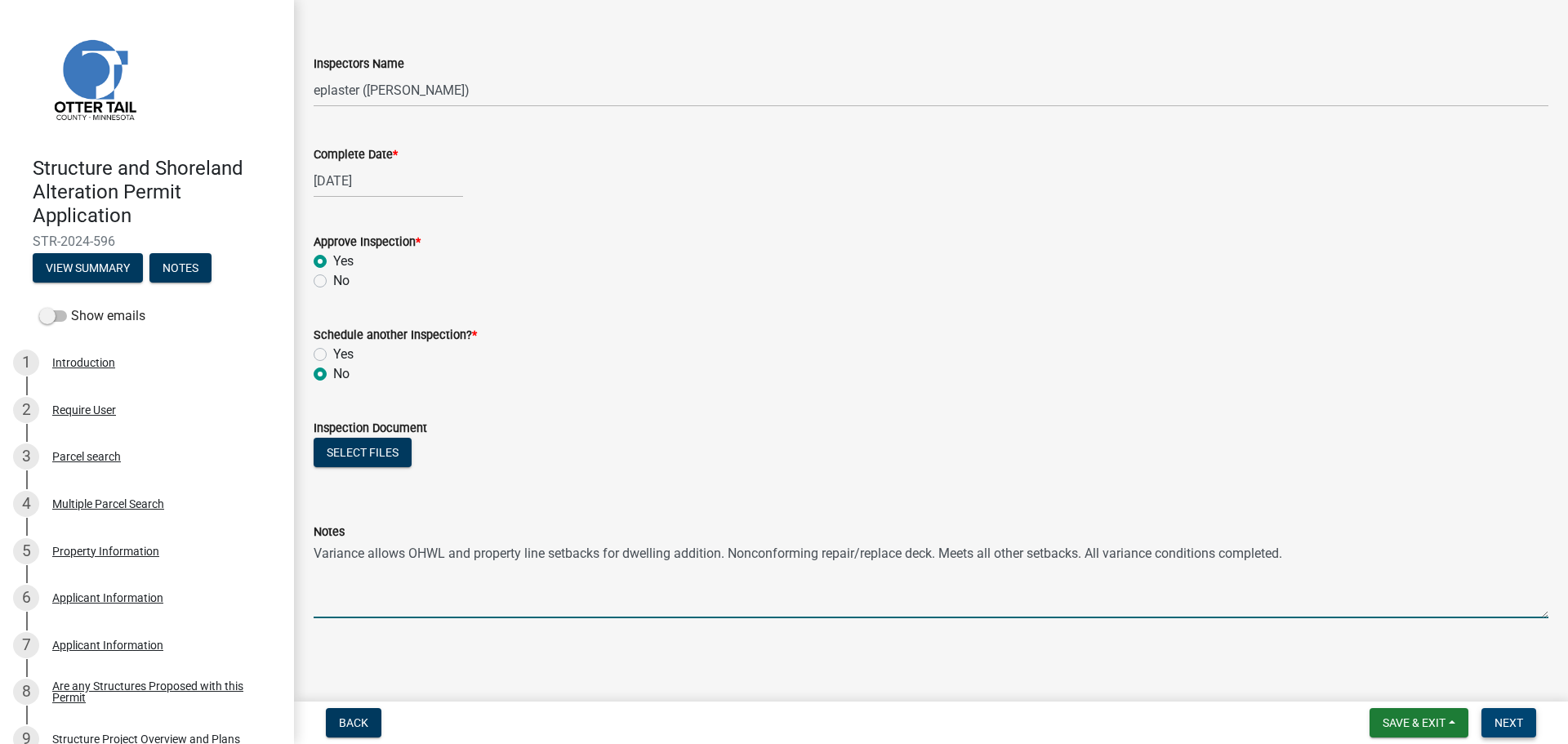
type textarea "Variance allows OHWL and property line setbacks for dwelling addition. Nonconfo…"
click at [1510, 719] on span "Next" at bounding box center [1509, 722] width 29 height 13
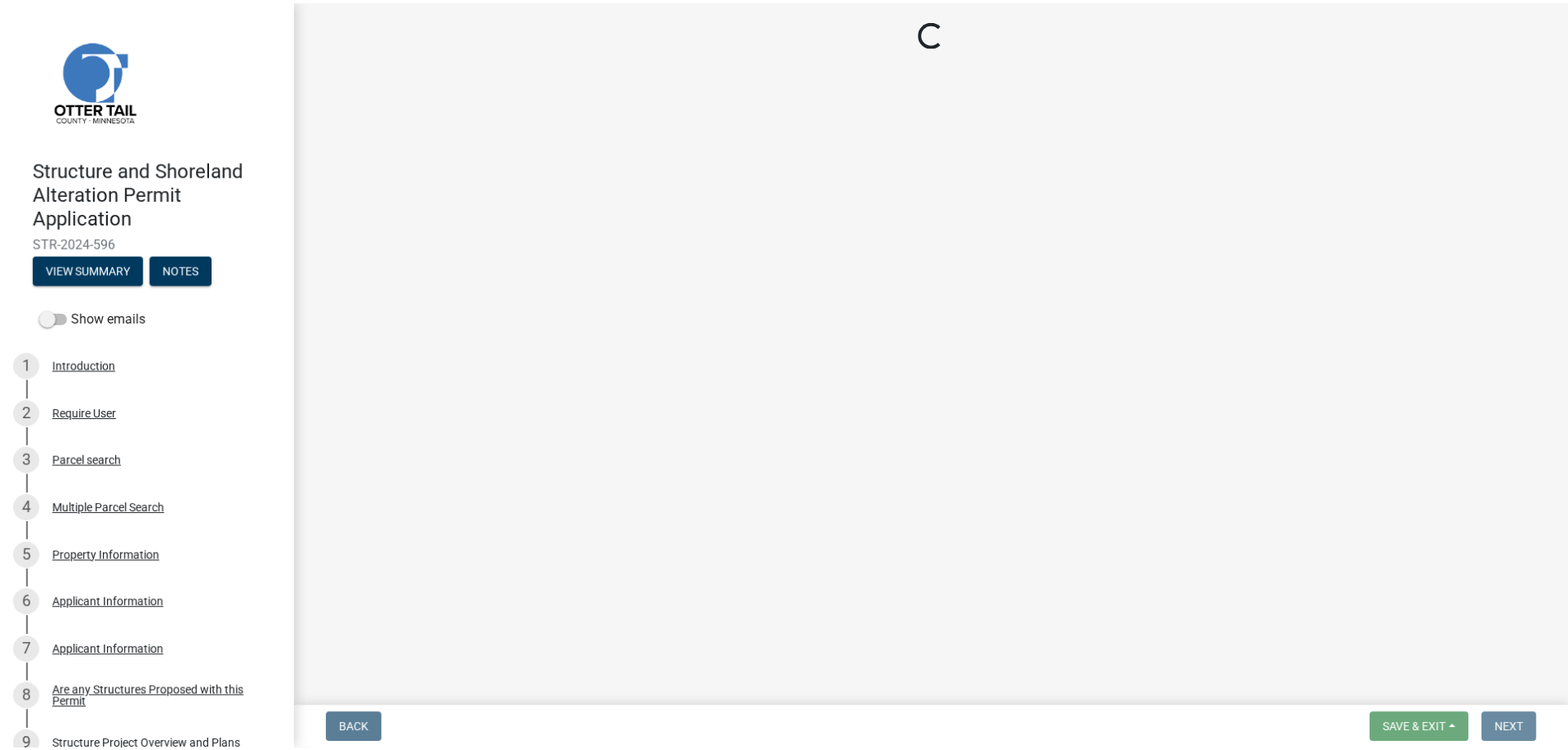
scroll to position [0, 0]
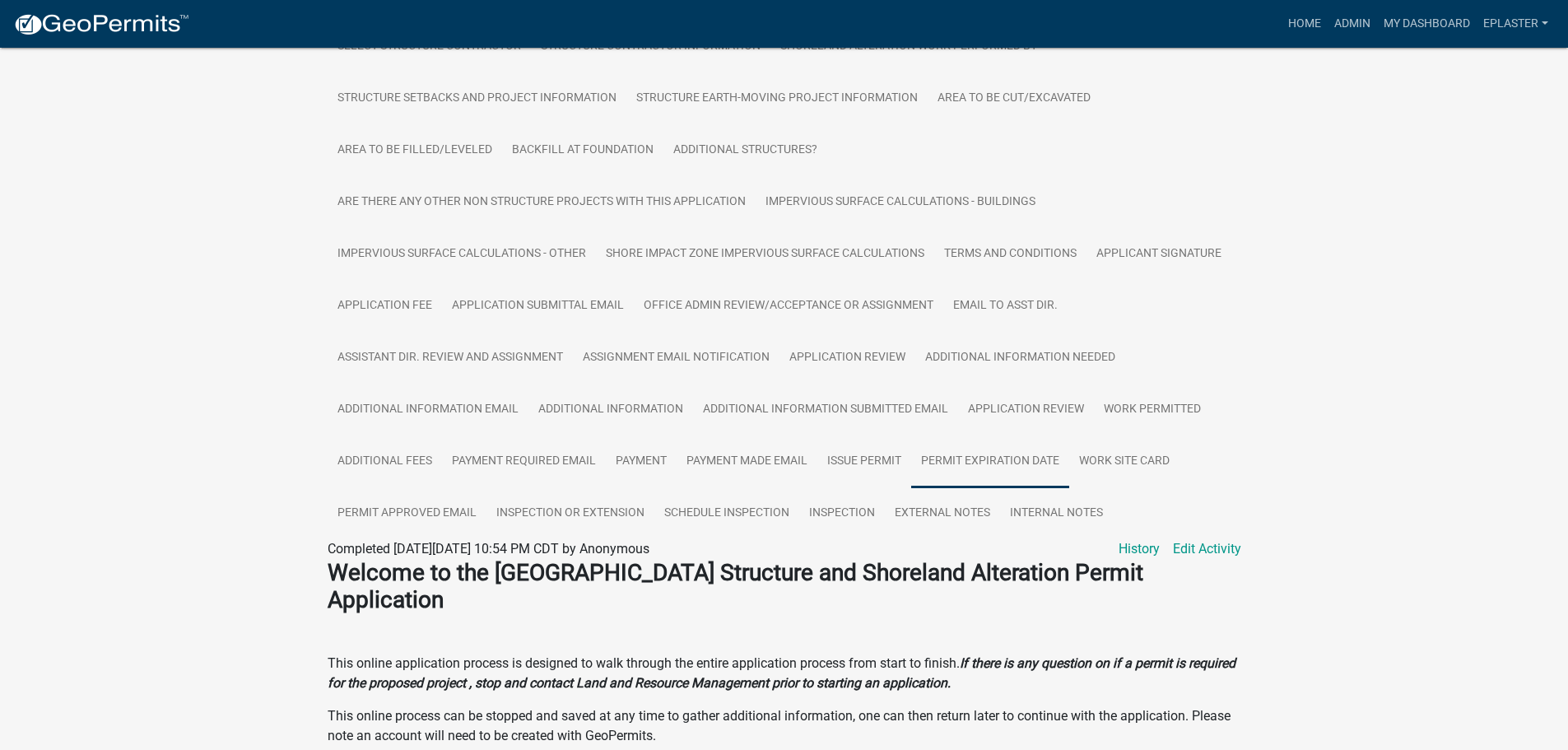
scroll to position [474, 0]
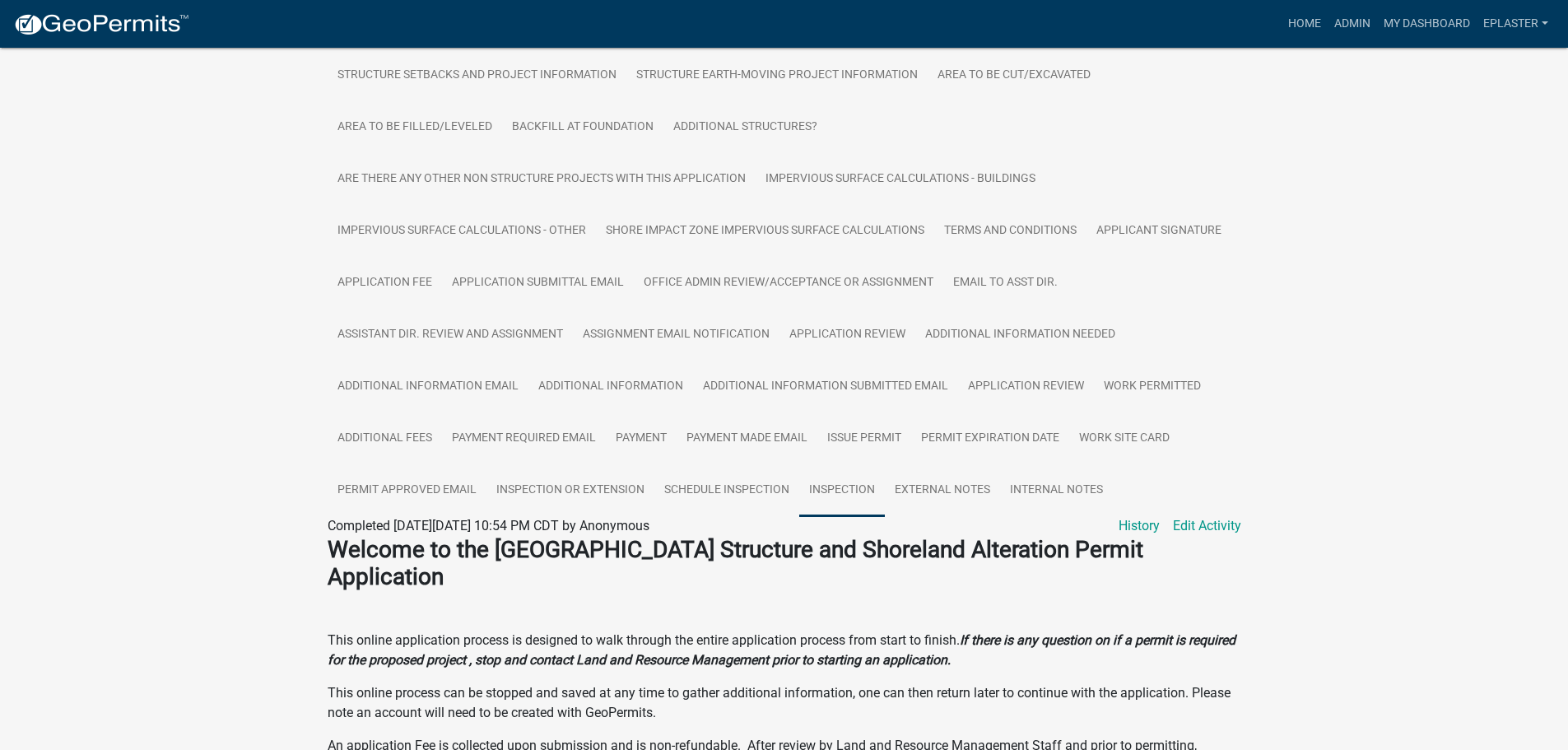
click at [880, 505] on link "Inspection" at bounding box center [842, 491] width 86 height 53
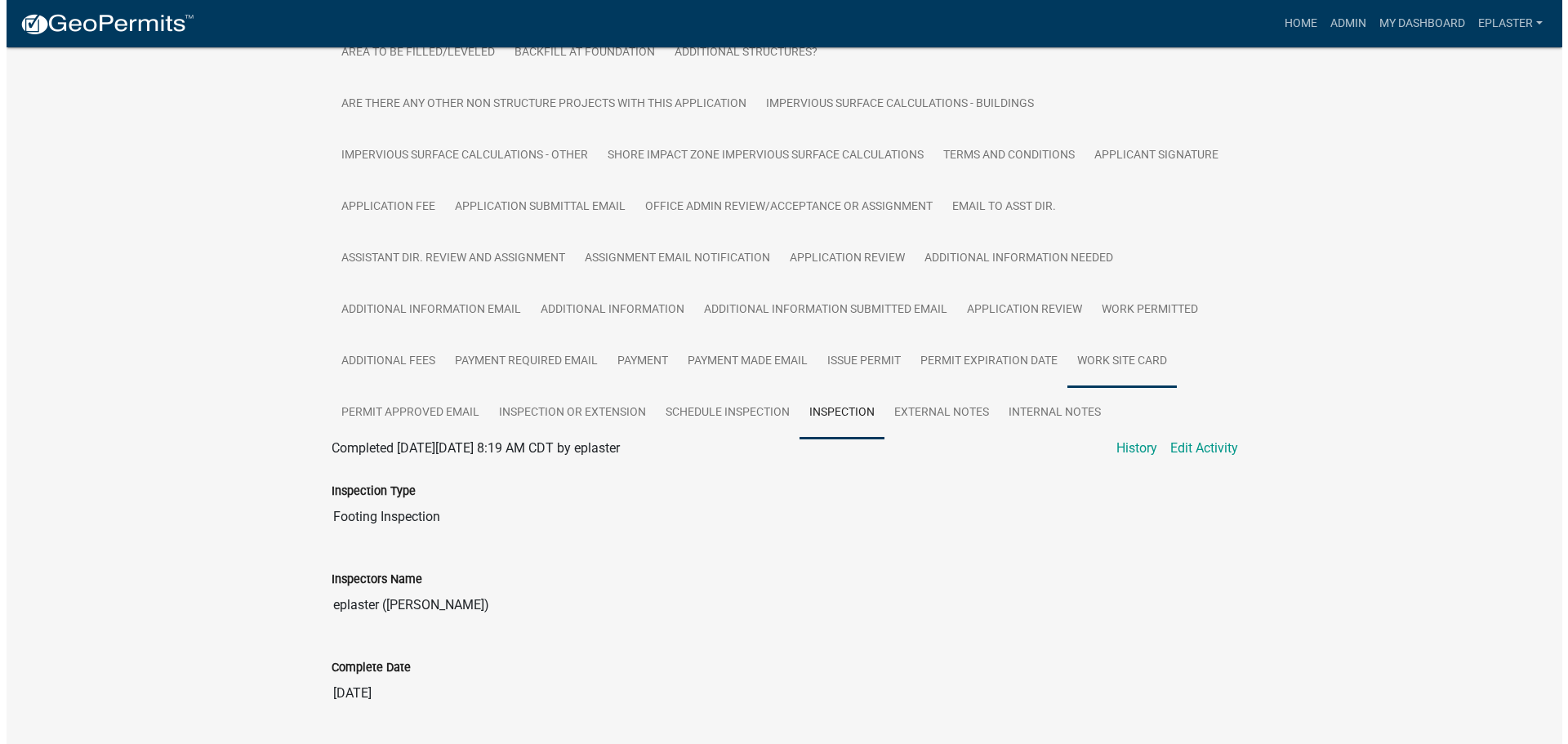
scroll to position [542, 0]
click at [1196, 456] on link "Edit Activity" at bounding box center [1197, 449] width 67 height 20
select select "29b027fa-a62f-4639-a4c1-67ac8b0bd2a2"
select select "ab4afe9b-f255-4bf6-b29f-35714790ba70"
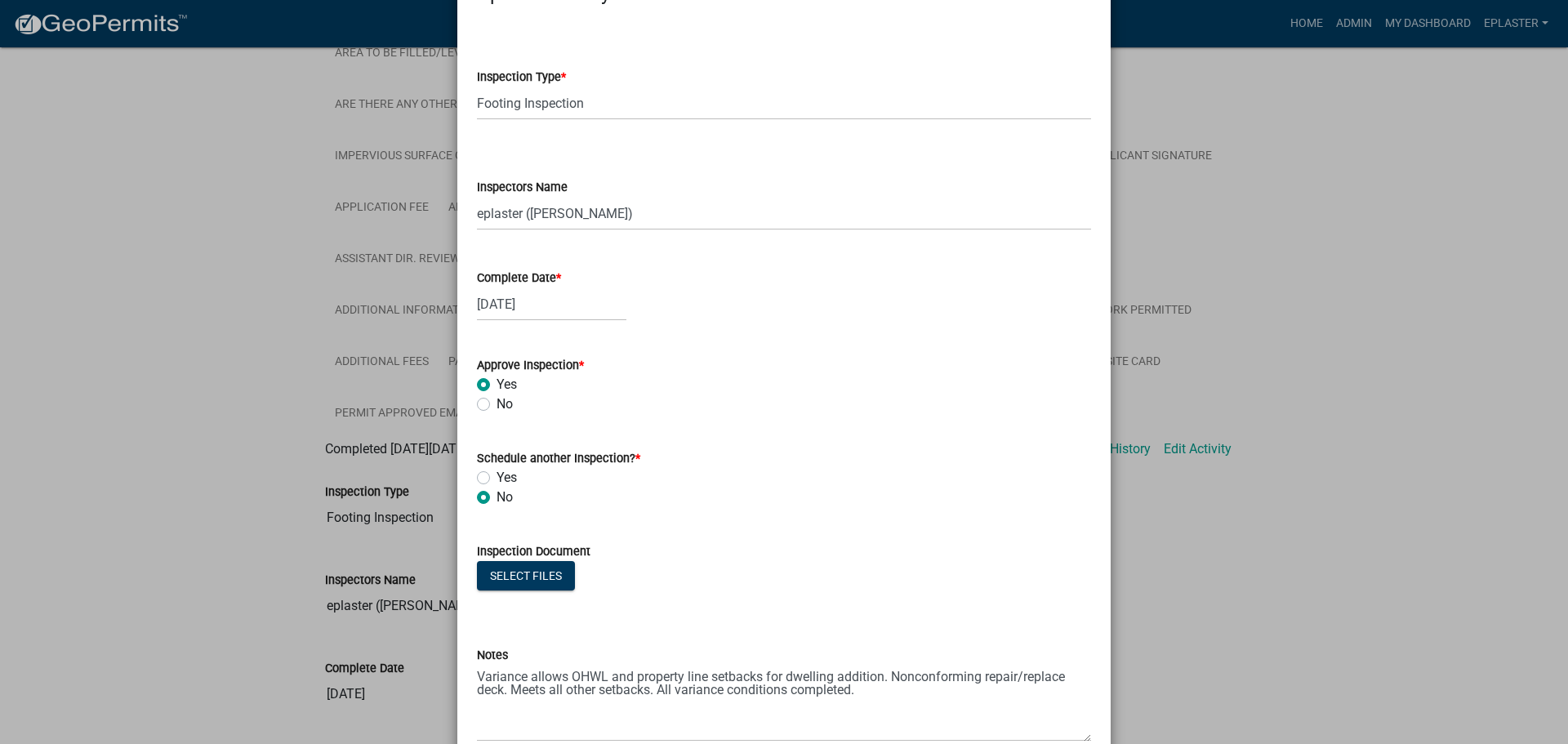
scroll to position [177, 0]
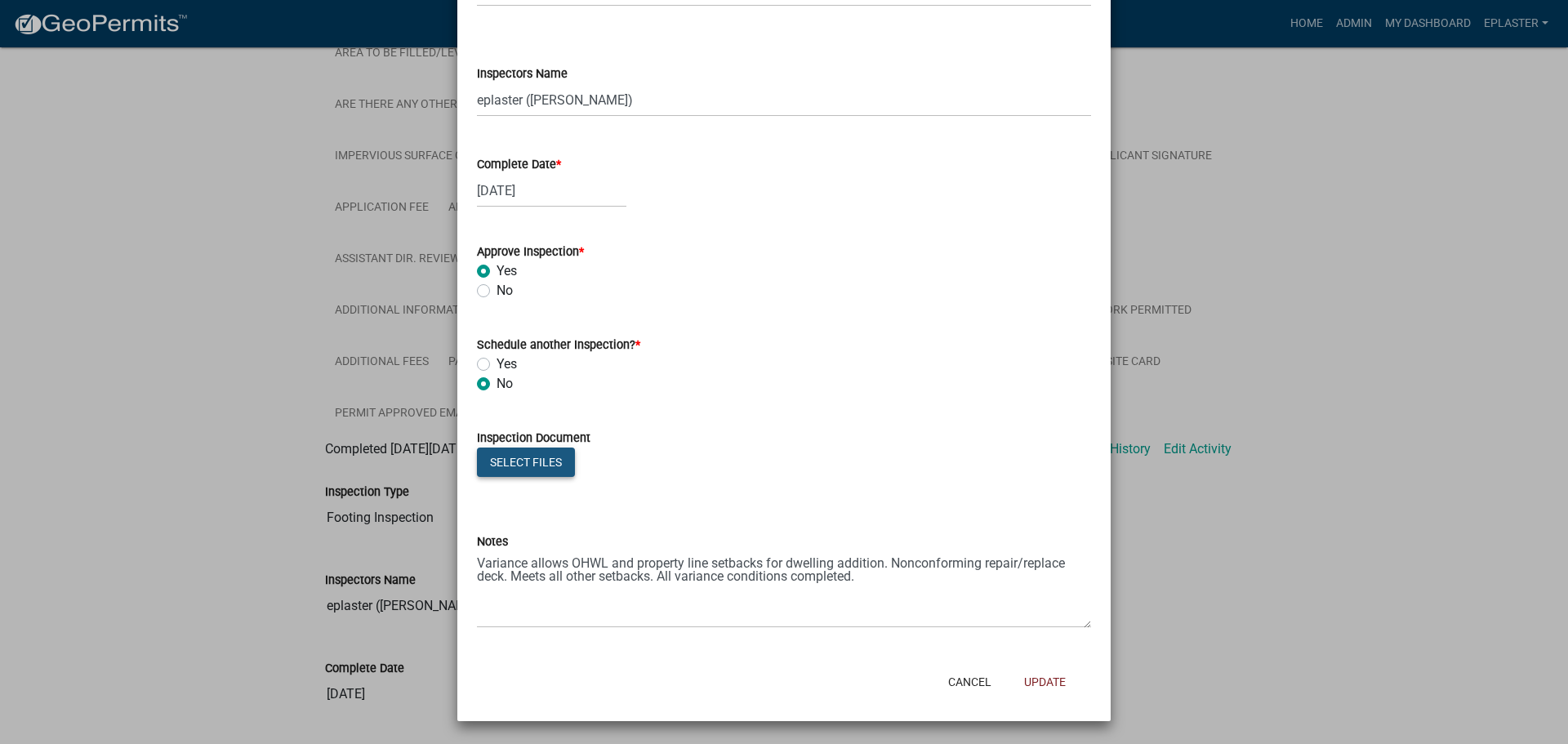
click at [513, 458] on button "Select files" at bounding box center [526, 462] width 98 height 30
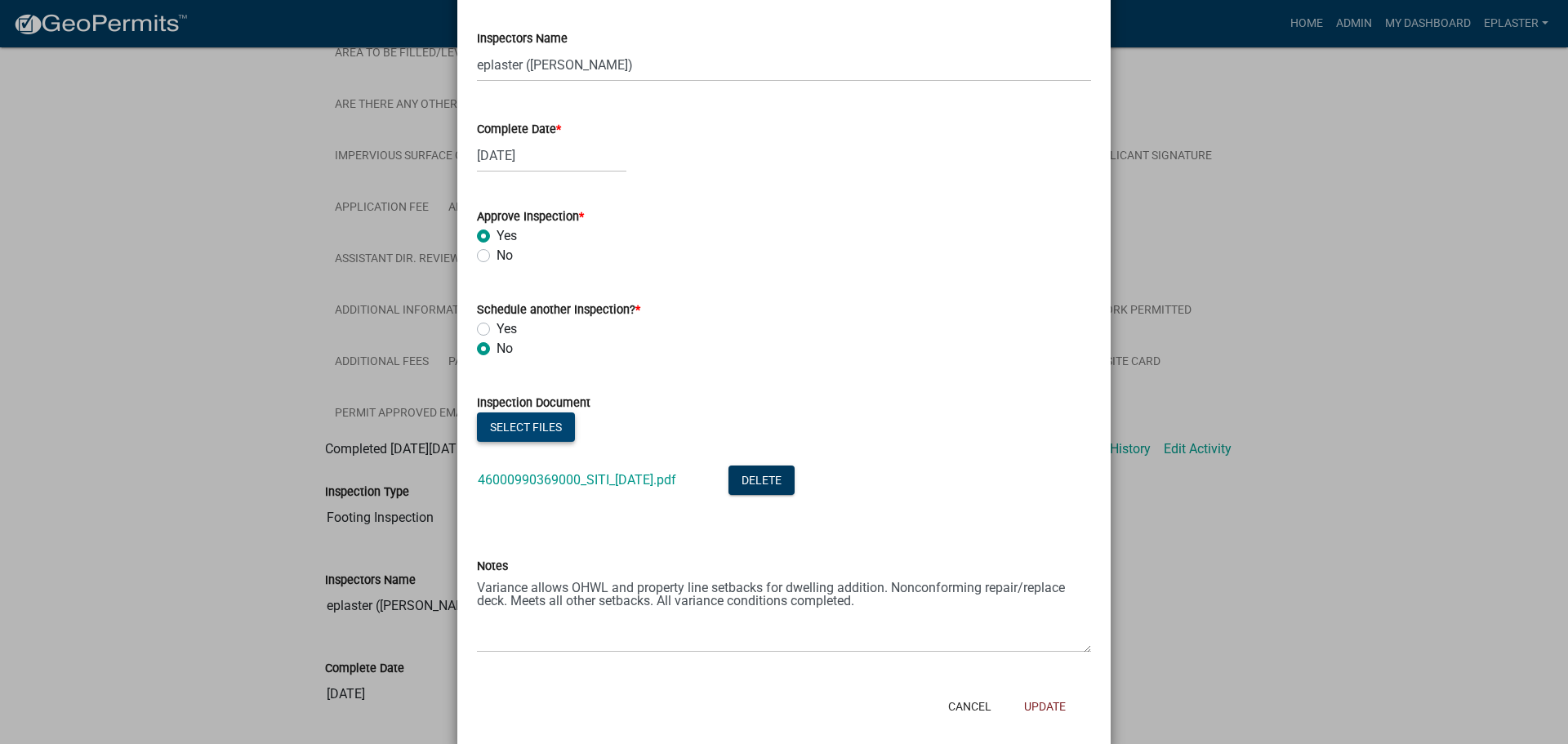
scroll to position [237, 0]
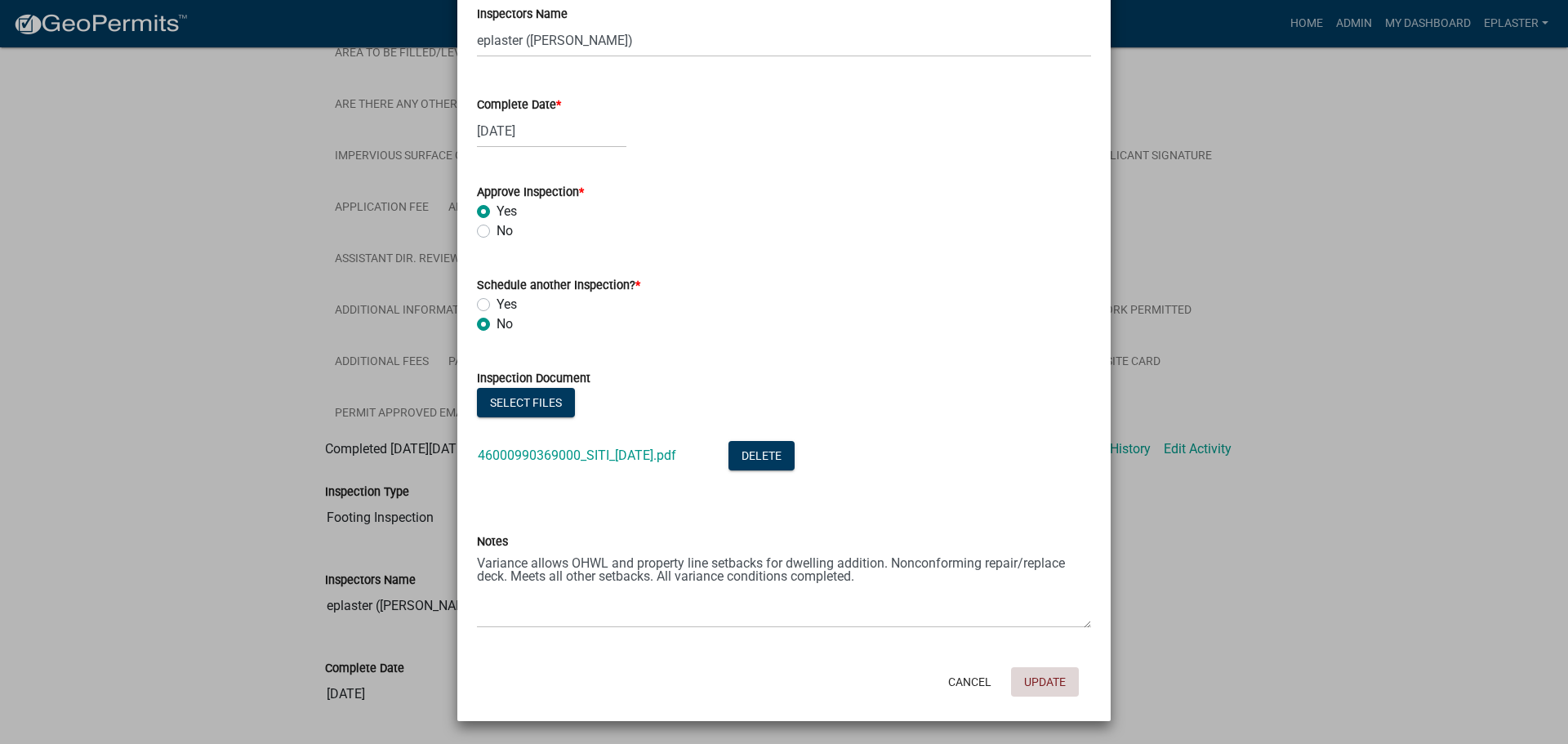
click at [1038, 688] on button "Update" at bounding box center [1044, 682] width 67 height 30
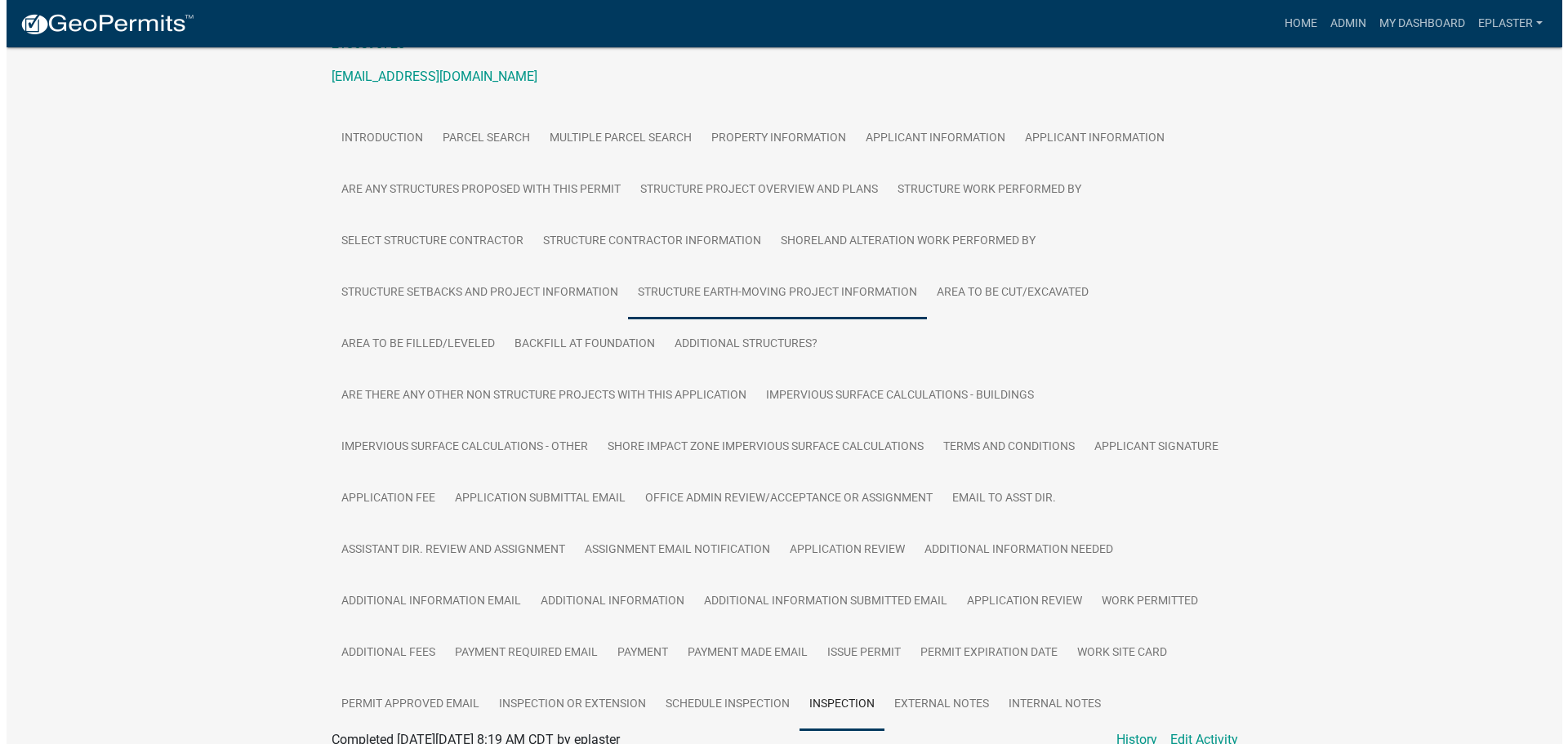
scroll to position [0, 0]
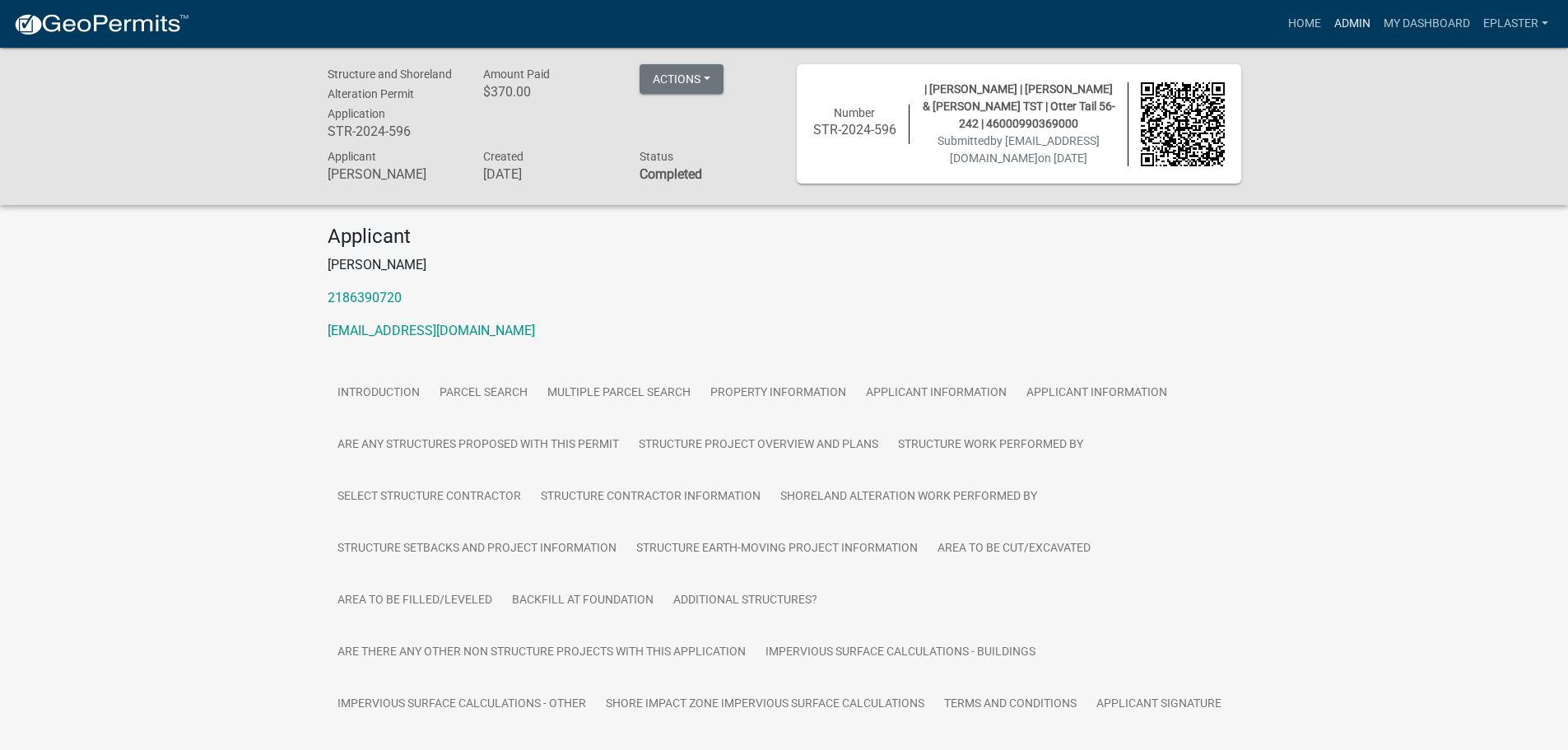
drag, startPoint x: 1355, startPoint y: 26, endPoint x: 1340, endPoint y: 27, distance: 15.0
click at [1355, 26] on link "Admin" at bounding box center [1352, 24] width 50 height 32
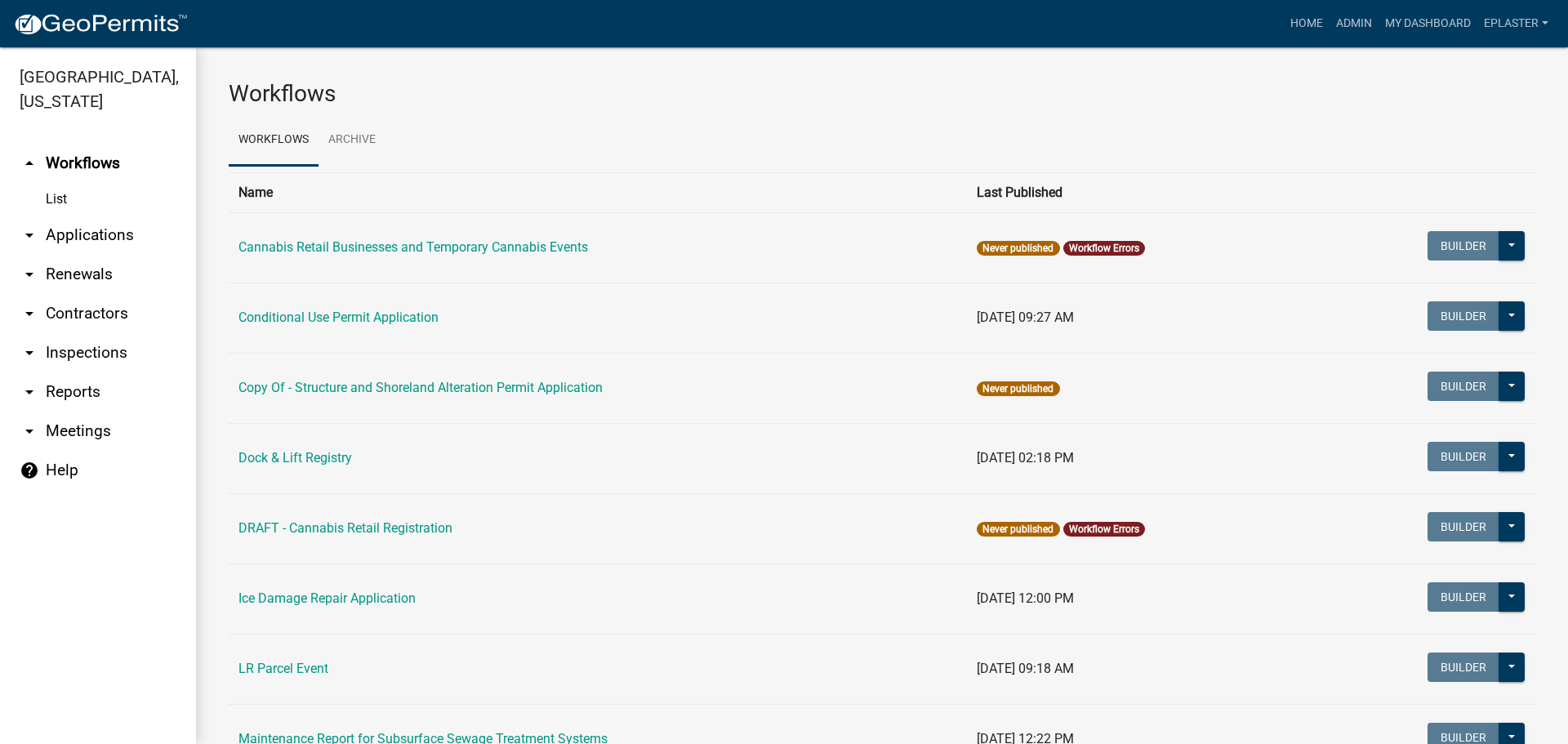
click at [111, 233] on link "arrow_drop_down Applications" at bounding box center [98, 235] width 196 height 40
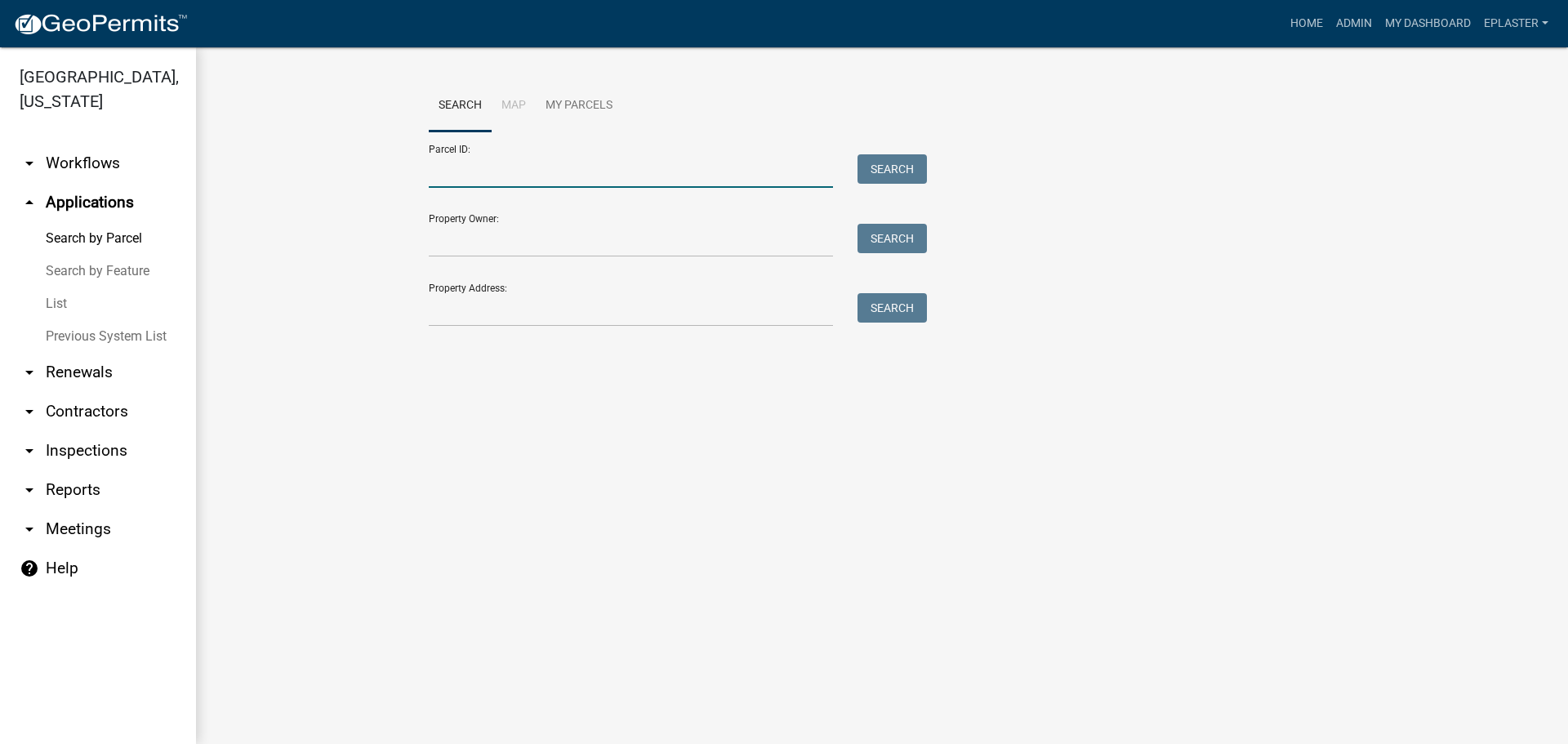
click at [481, 168] on input "Parcel ID:" at bounding box center [631, 171] width 404 height 33
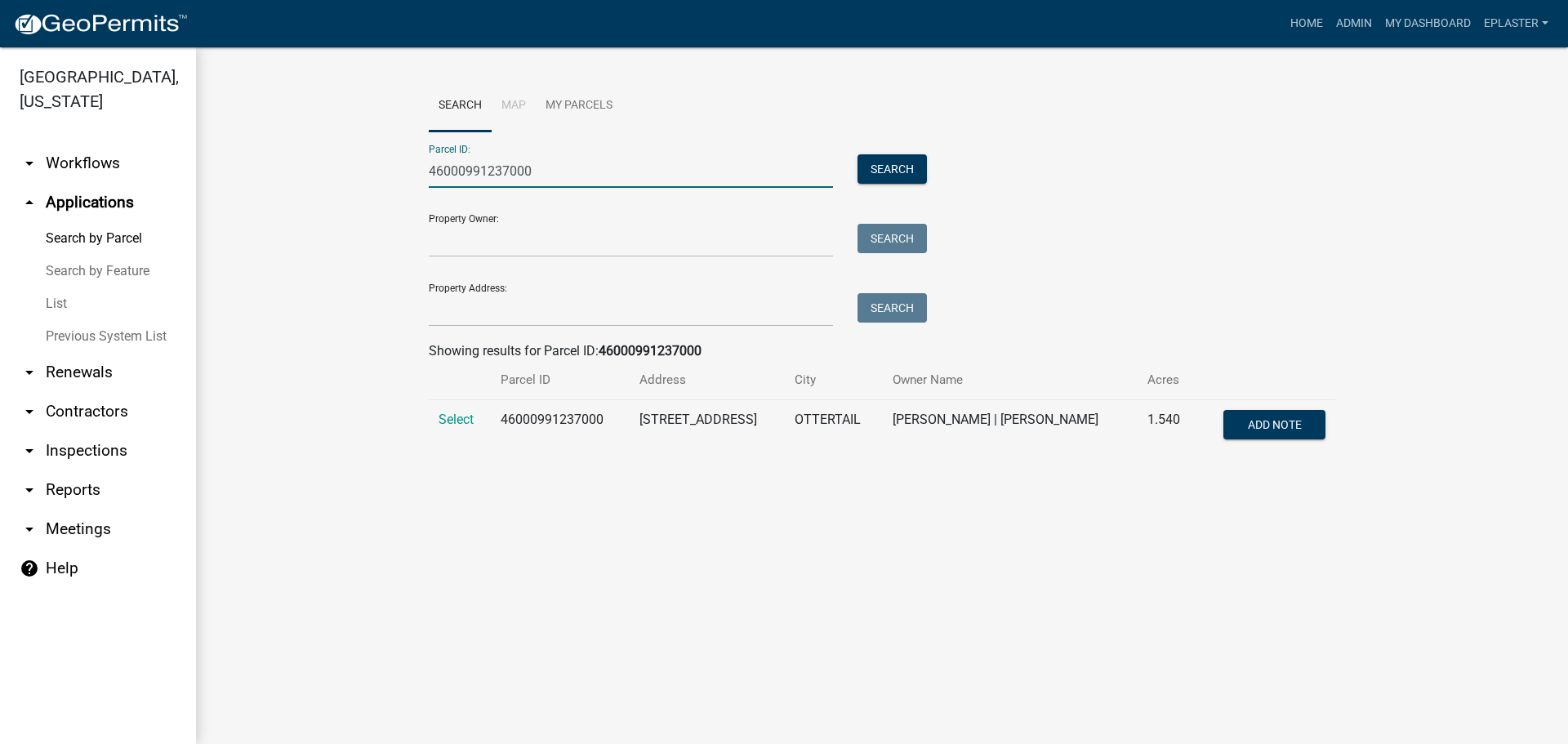
type input "46000991237000"
click at [476, 417] on td "Select" at bounding box center [459, 427] width 62 height 54
click at [446, 417] on span "Select" at bounding box center [456, 419] width 35 height 15
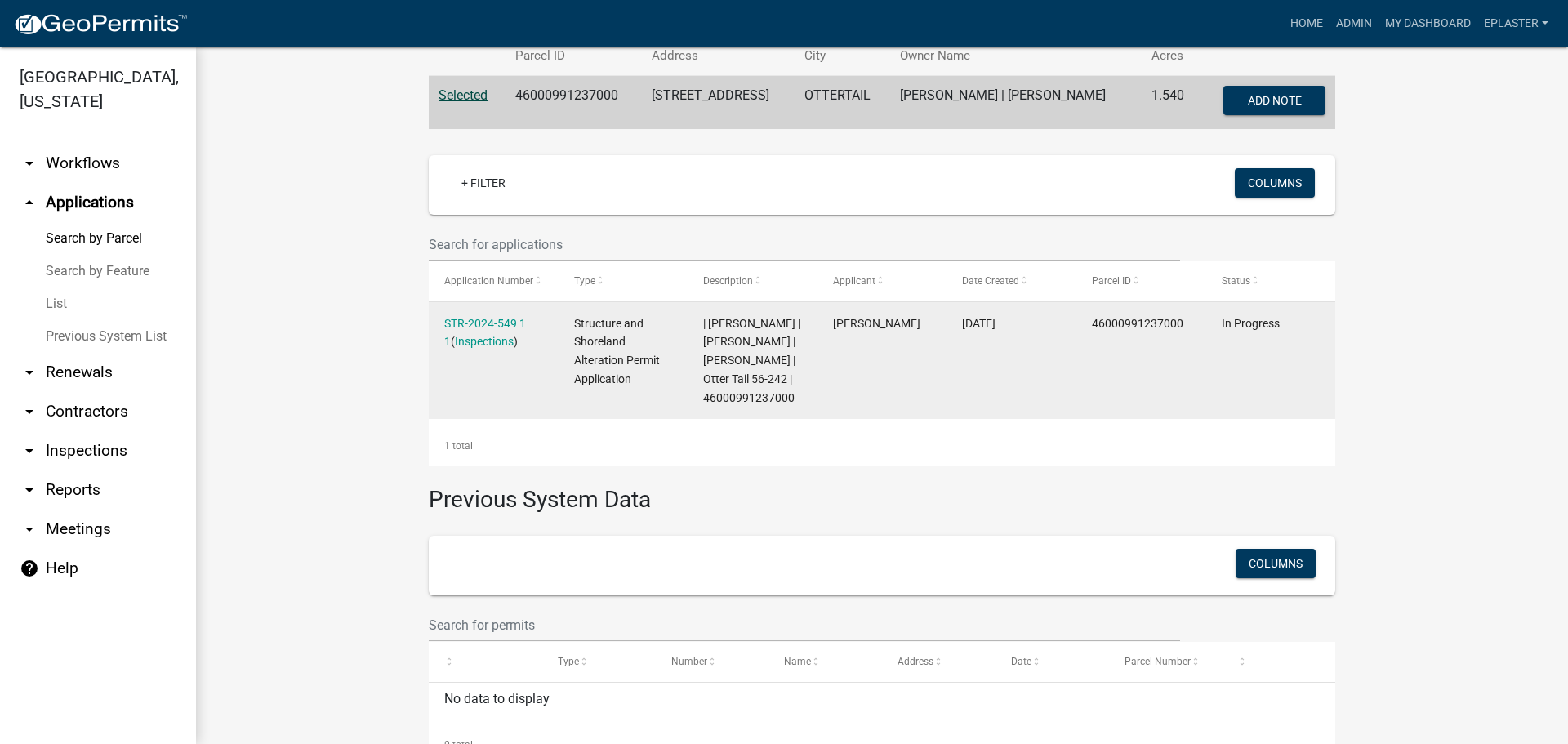
scroll to position [397, 0]
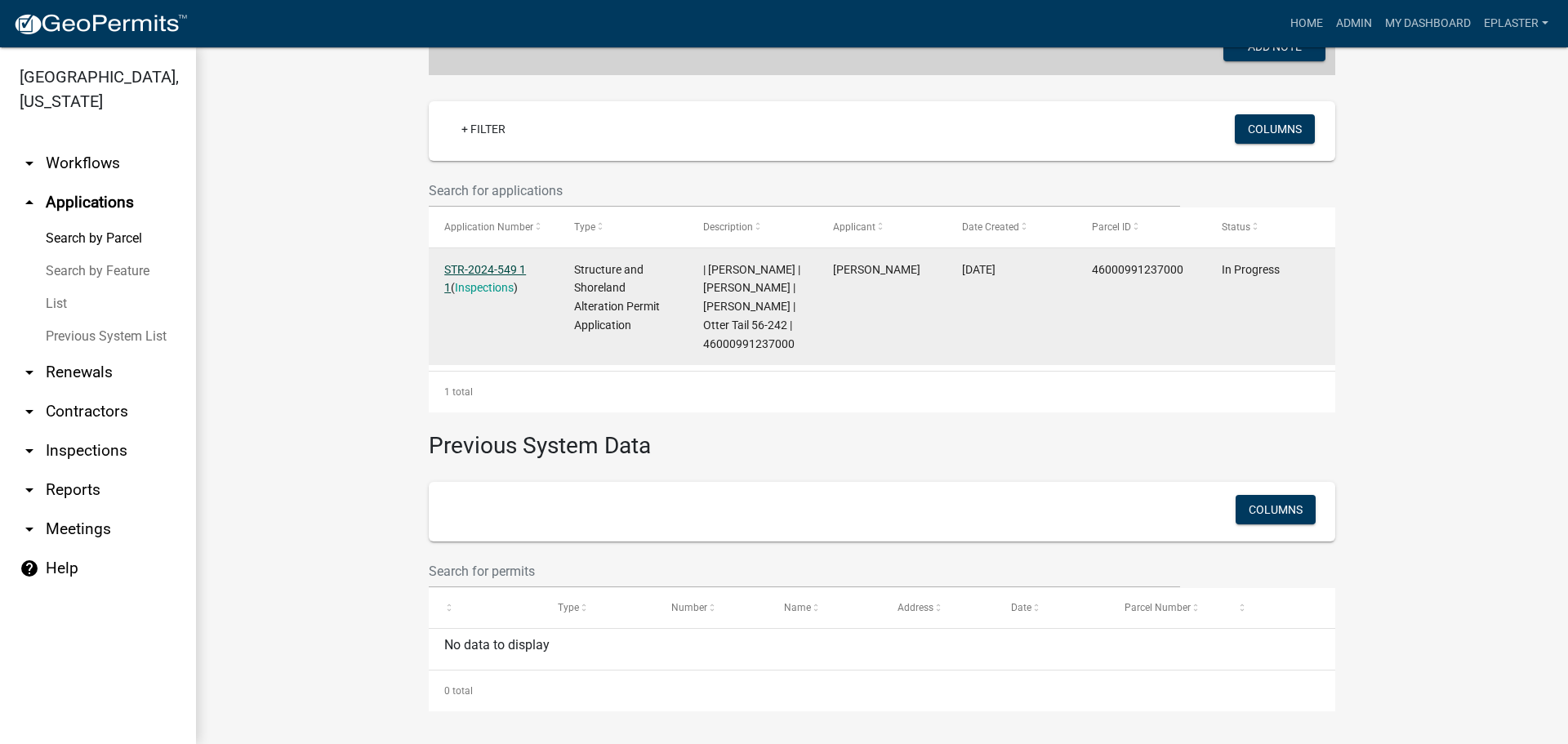
click at [524, 263] on link "STR-2024-549 1 1" at bounding box center [484, 279] width 82 height 31
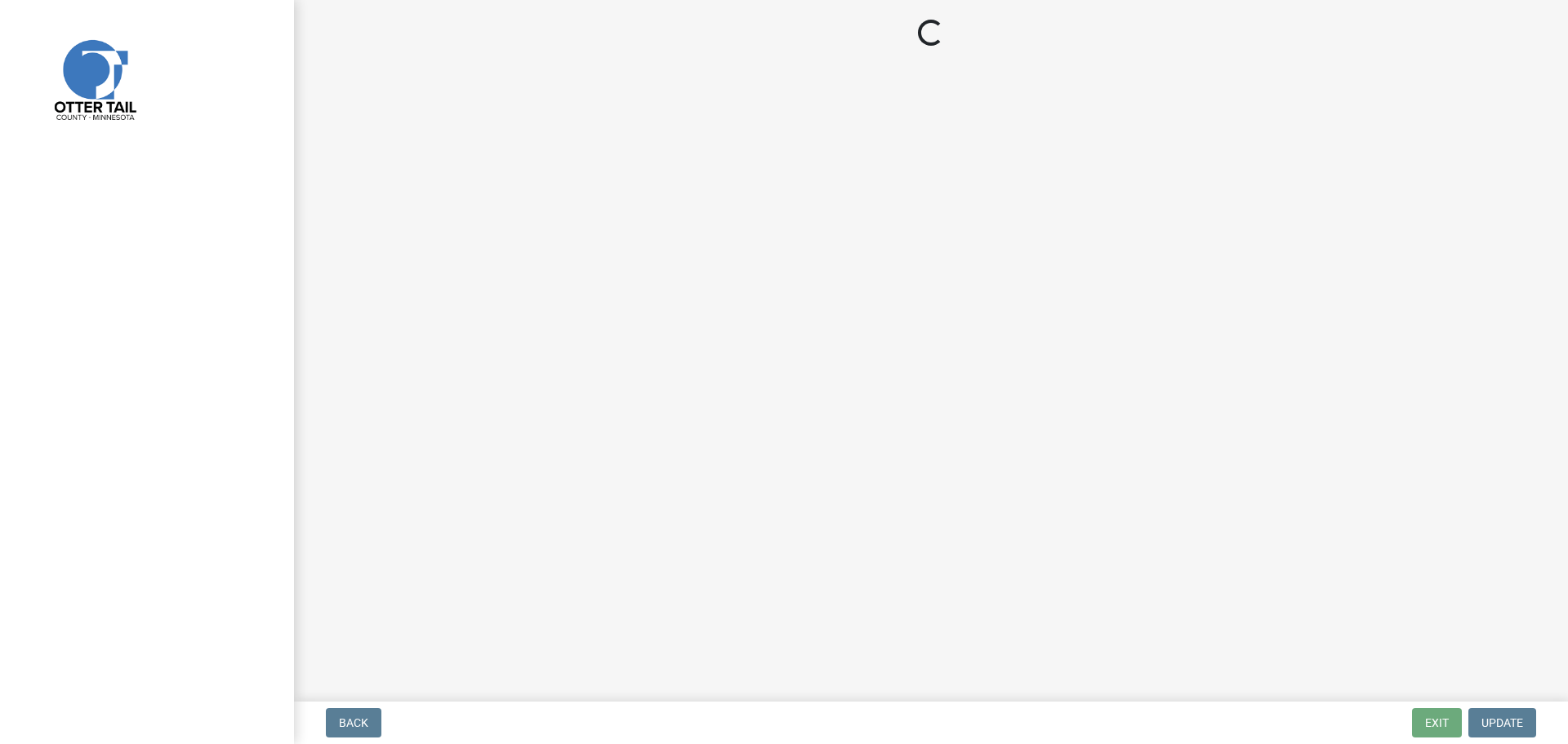
select select "710d5f49-2663-4e73-9718-d0c4e189f5ed"
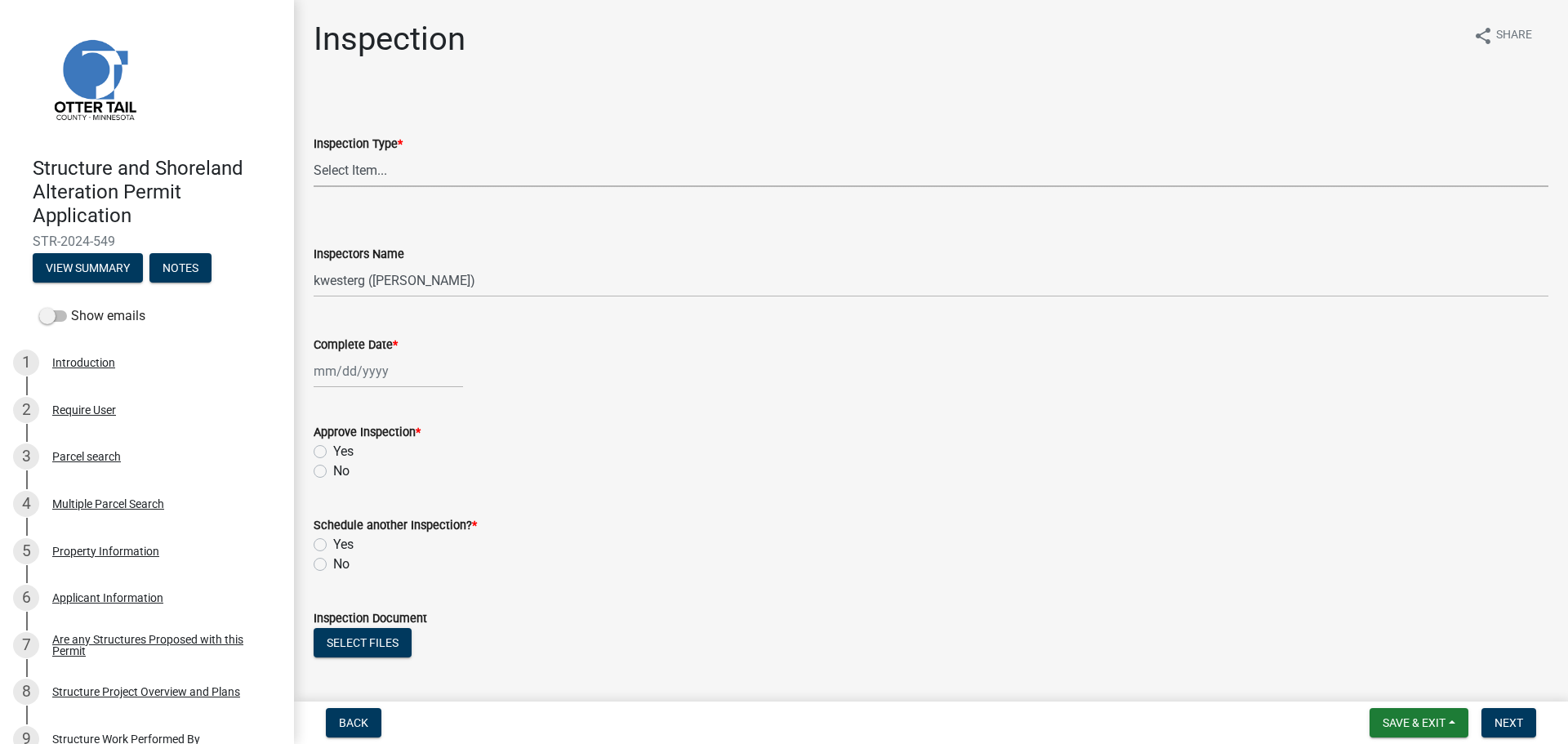
click at [356, 173] on select "Select Item... Footing / Structure Inspection Shoreland Alteration Not Built" at bounding box center [931, 170] width 1235 height 33
click at [314, 154] on select "Select Item... Footing / Structure Inspection Shoreland Alteration Not Built" at bounding box center [931, 170] width 1235 height 33
select select "29b027fa-a62f-4639-a4c1-67ac8b0bd2a2"
click at [366, 298] on wm-data-entity-input "Inspectors Name Select Item... btollefson ([PERSON_NAME]) [PERSON_NAME] ([PERSO…" at bounding box center [931, 256] width 1235 height 111
click at [377, 282] on select "Select Item... btollefson ([PERSON_NAME]) [PERSON_NAME] ([PERSON_NAME]) eplaste…" at bounding box center [931, 280] width 1235 height 33
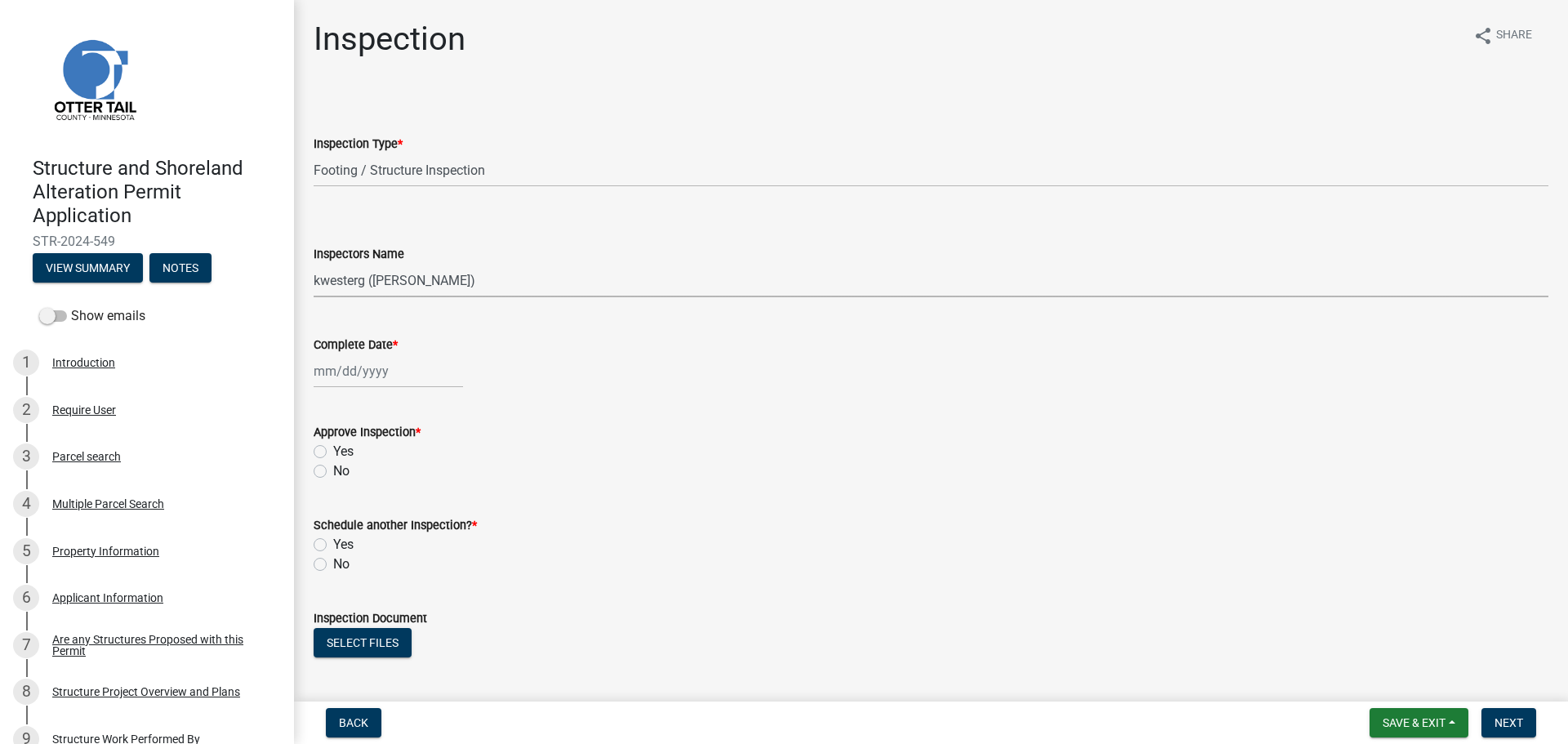
select select "ab4afe9b-f255-4bf6-b29f-35714790ba70"
click at [314, 264] on select "Select Item... btollefson ([PERSON_NAME]) [PERSON_NAME] ([PERSON_NAME]) eplaste…" at bounding box center [931, 280] width 1235 height 33
click at [329, 370] on div at bounding box center [388, 370] width 149 height 33
select select "8"
select select "2025"
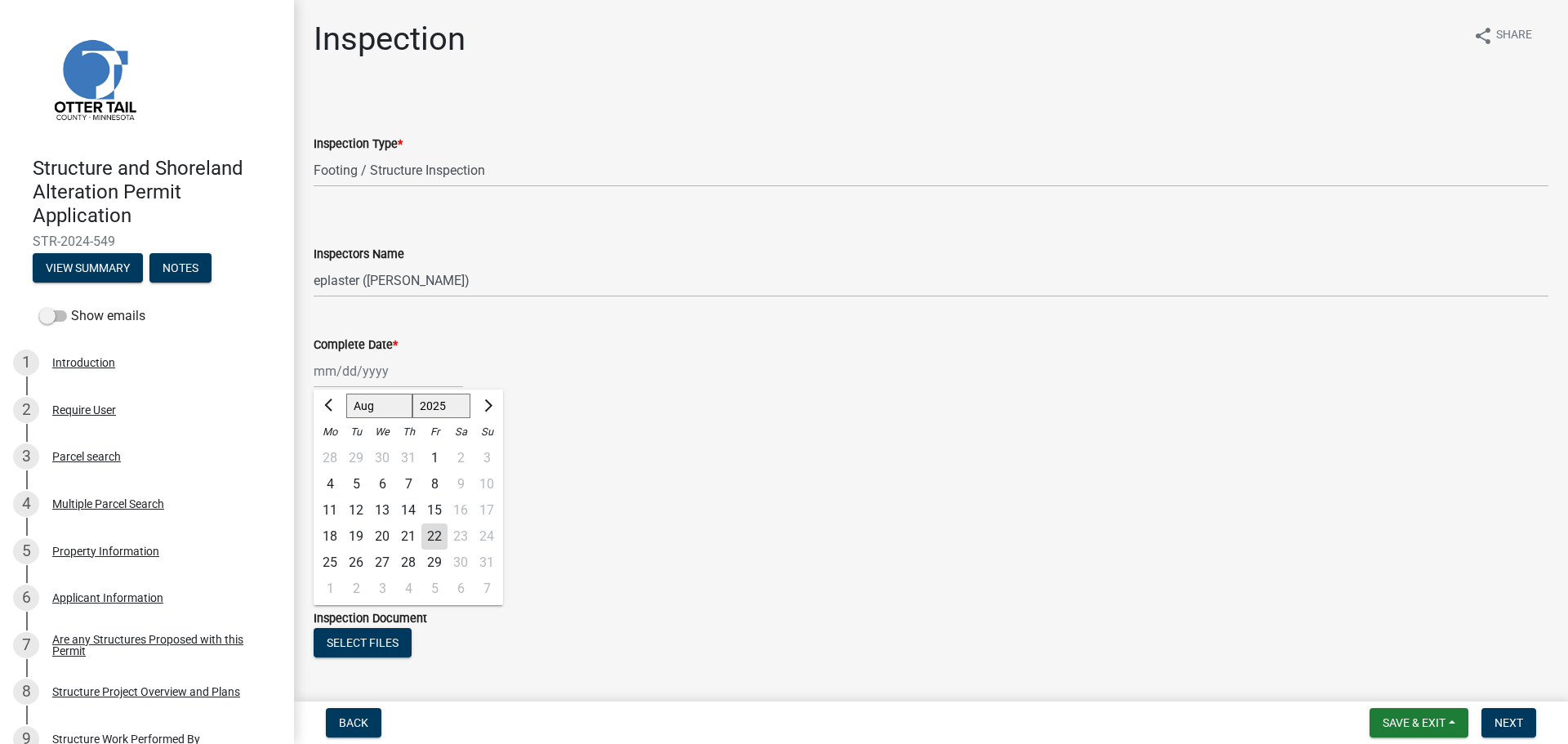
click at [404, 534] on div "21" at bounding box center [408, 536] width 26 height 26
type input "[DATE]"
click at [333, 453] on label "Yes" at bounding box center [343, 452] width 21 height 20
click at [333, 452] on input "Yes" at bounding box center [339, 447] width 11 height 11
radio input "true"
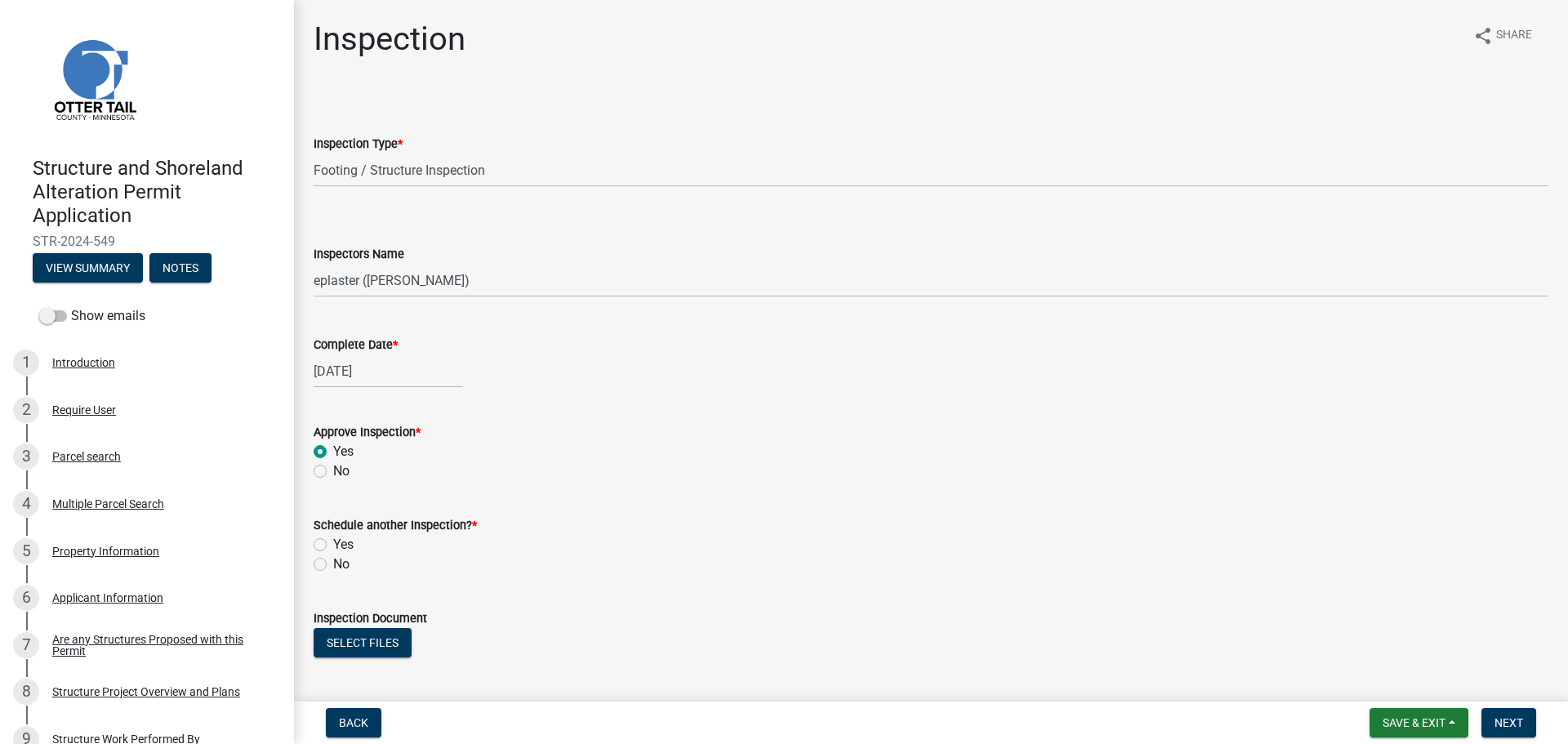
click at [333, 559] on label "No" at bounding box center [341, 564] width 16 height 20
click at [333, 559] on input "No" at bounding box center [339, 560] width 11 height 11
radio input "true"
click at [355, 634] on button "Select files" at bounding box center [362, 642] width 98 height 30
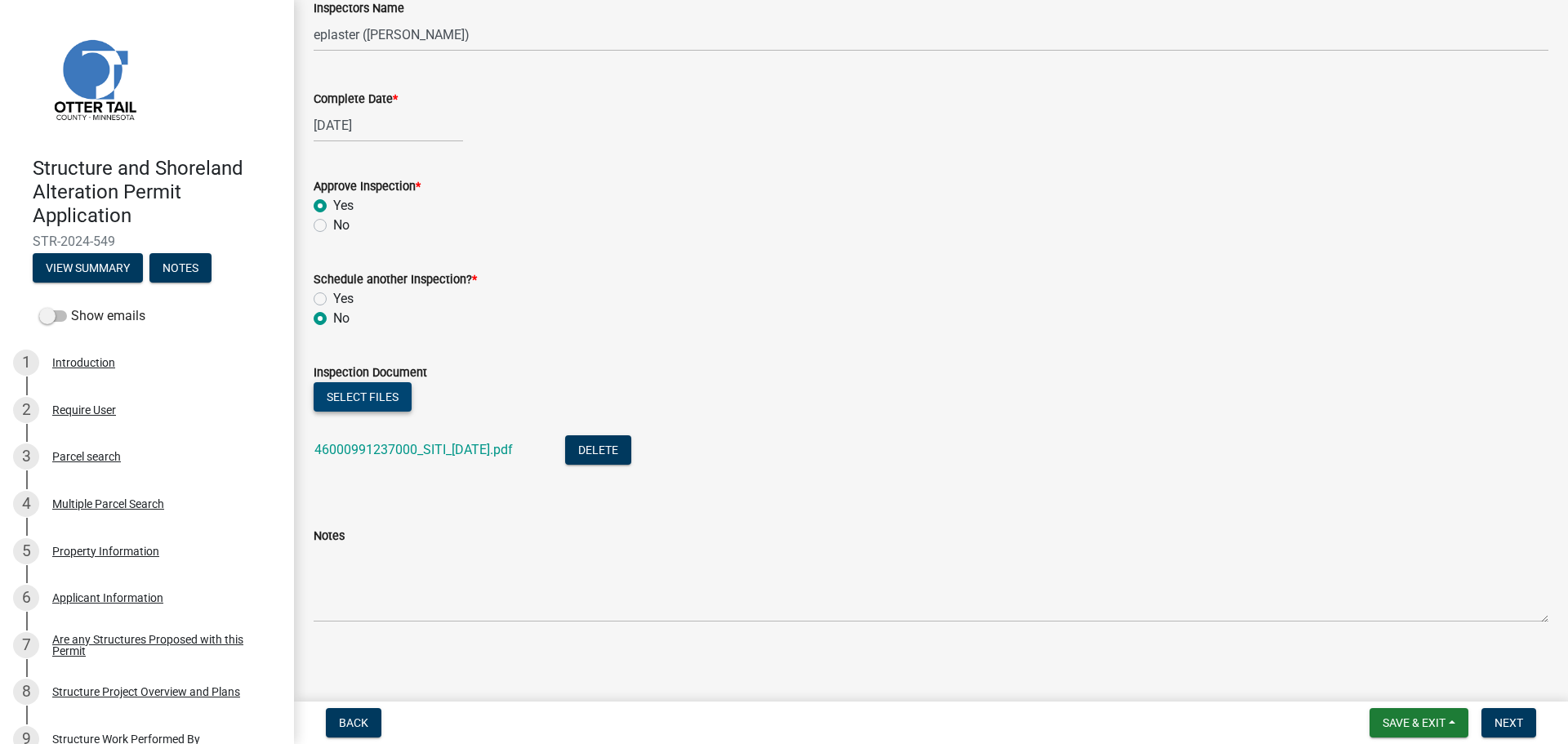
scroll to position [250, 0]
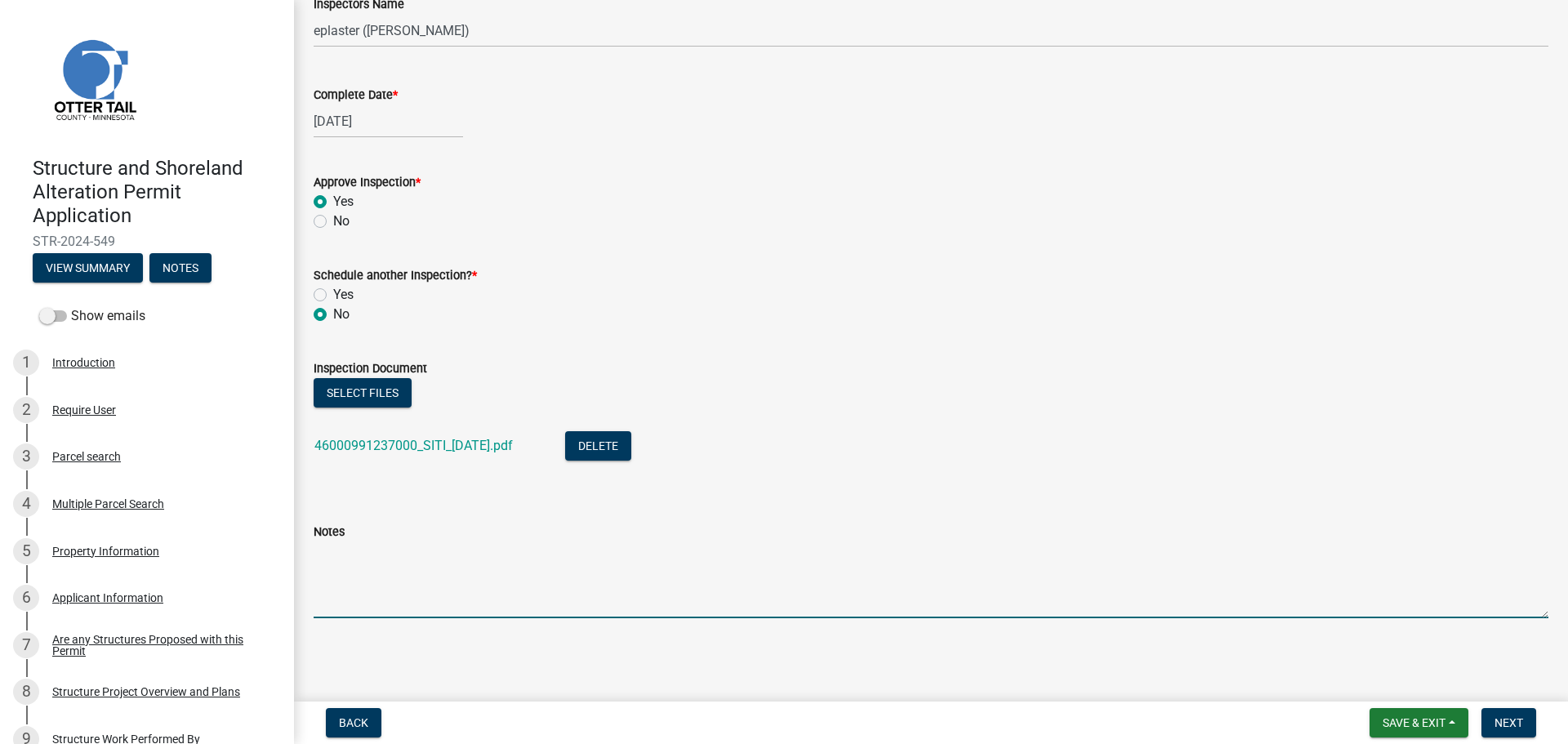
click at [448, 592] on textarea "Notes" at bounding box center [931, 580] width 1235 height 76
type textarea "Meets all setbacks."
click at [1528, 718] on button "Next" at bounding box center [1509, 722] width 55 height 30
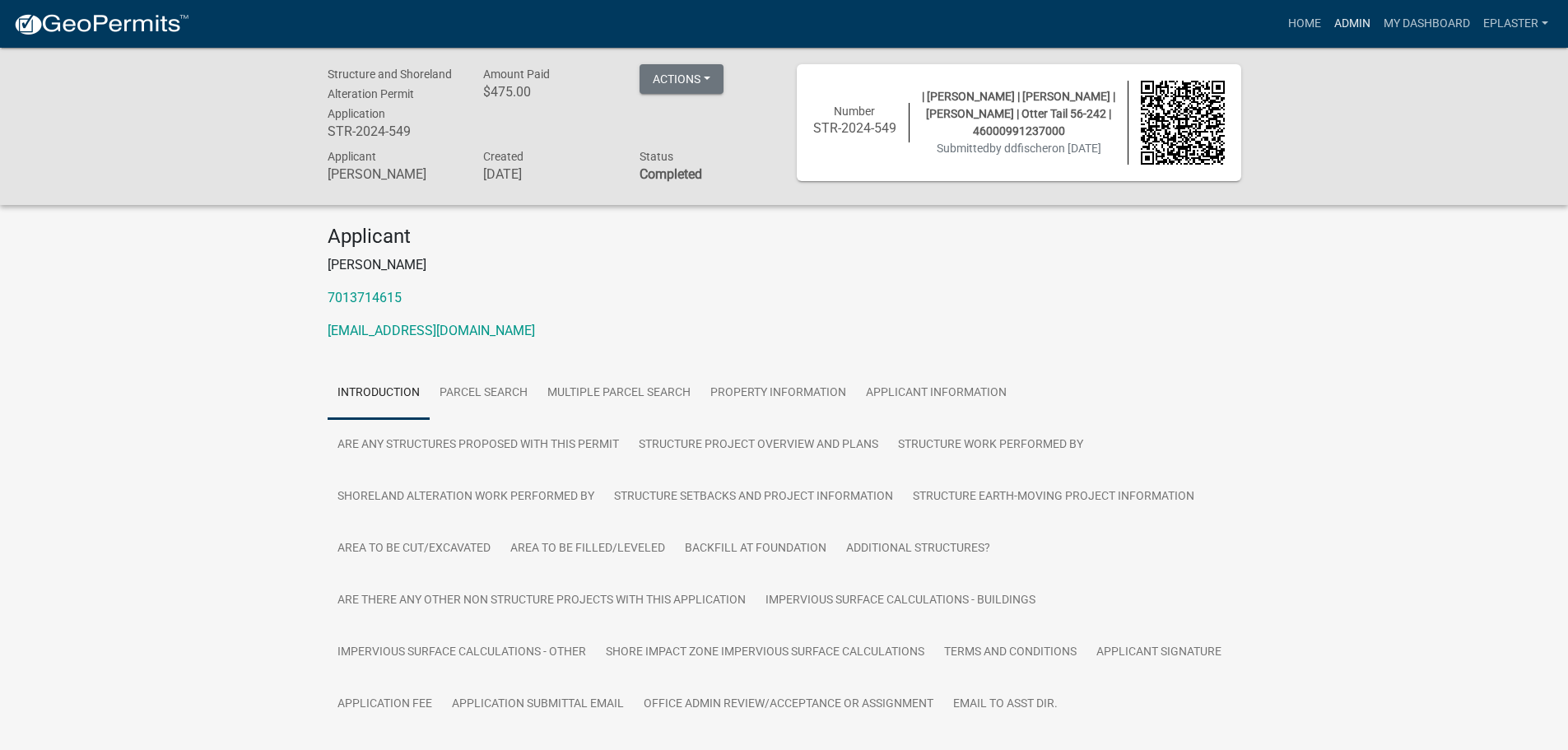
click at [1346, 25] on link "Admin" at bounding box center [1352, 24] width 50 height 32
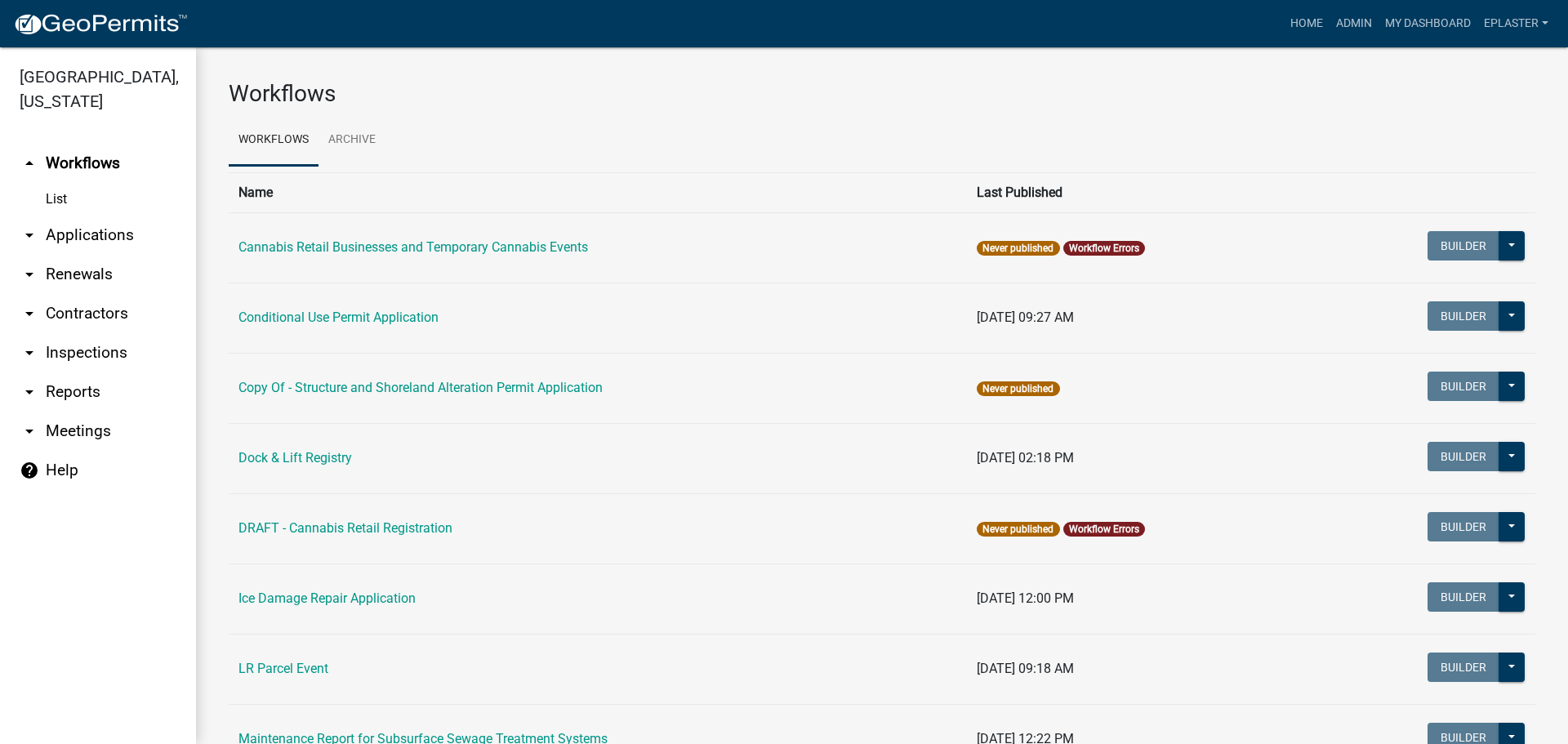
click at [80, 244] on link "arrow_drop_down Applications" at bounding box center [98, 235] width 196 height 40
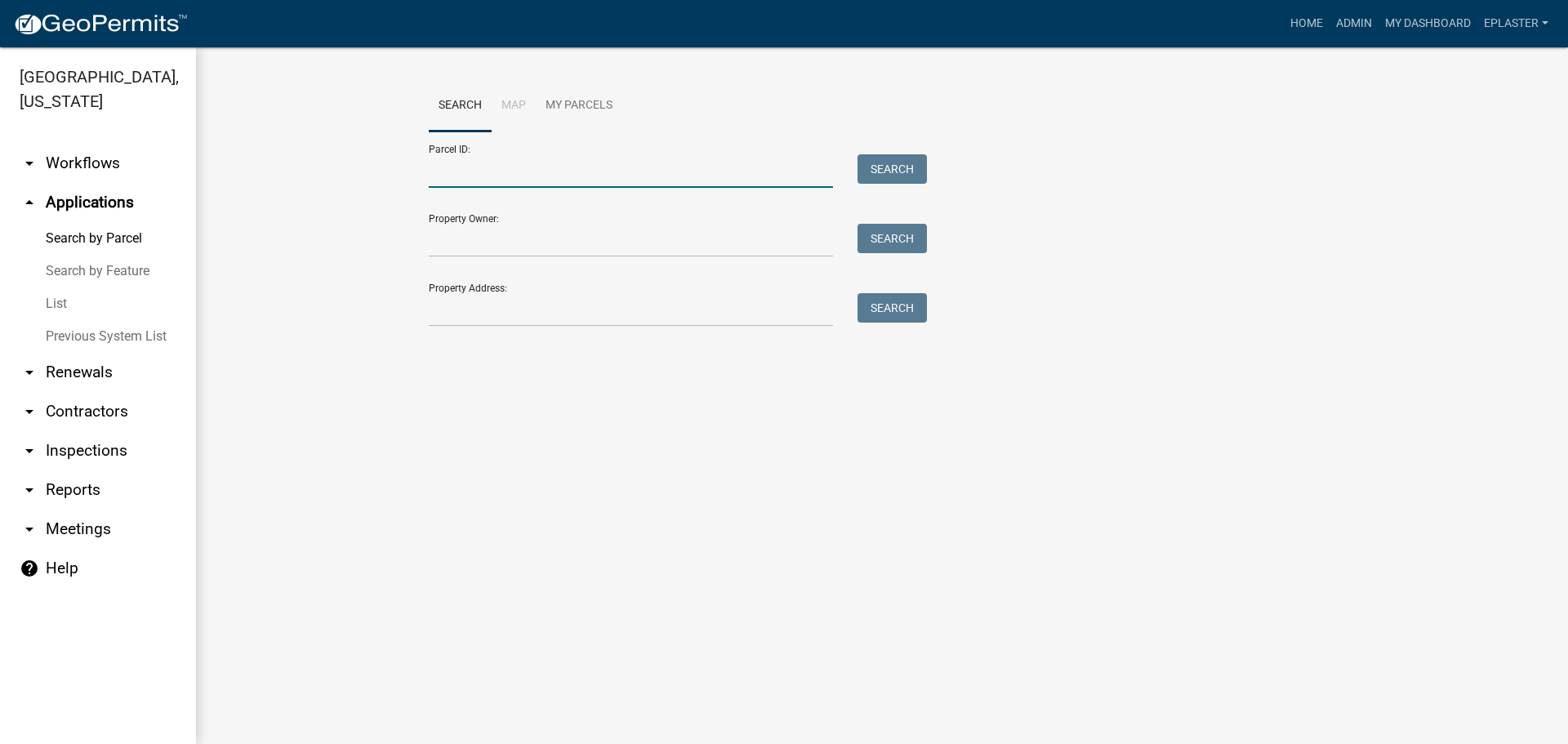
drag, startPoint x: 493, startPoint y: 181, endPoint x: 580, endPoint y: 177, distance: 87.1
click at [493, 181] on input "Parcel ID:" at bounding box center [631, 171] width 404 height 33
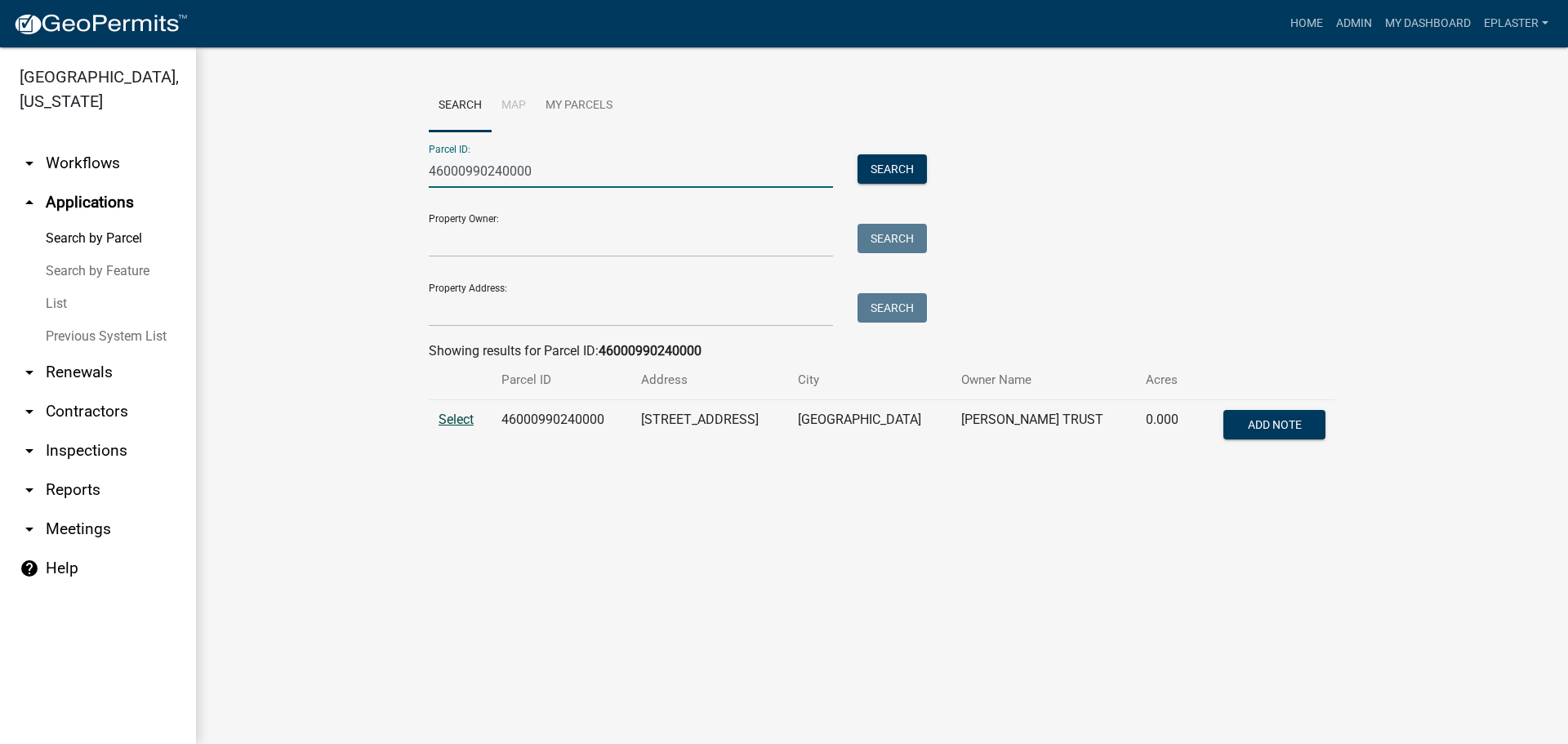
type input "46000990240000"
click at [453, 421] on span "Select" at bounding box center [456, 419] width 35 height 15
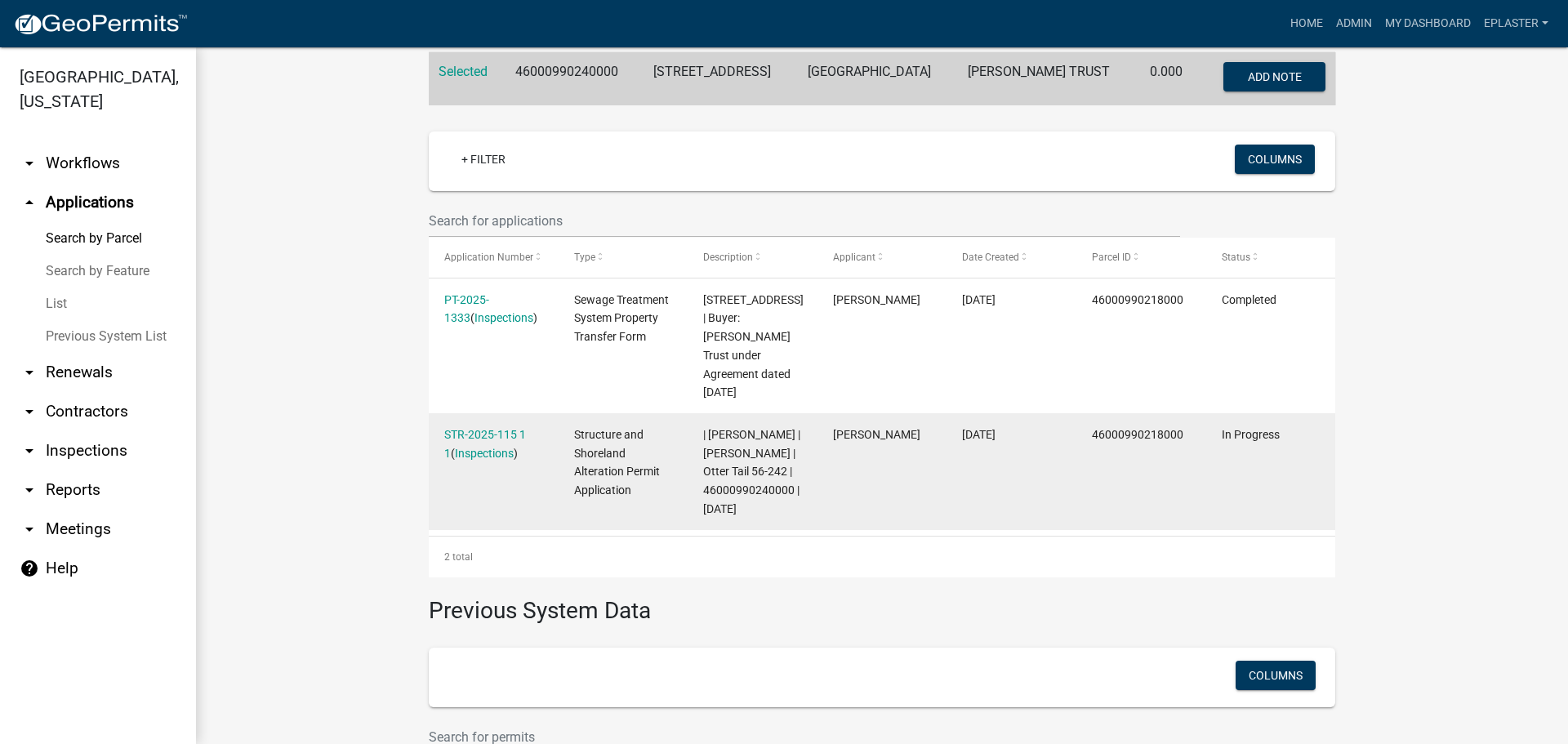
scroll to position [408, 0]
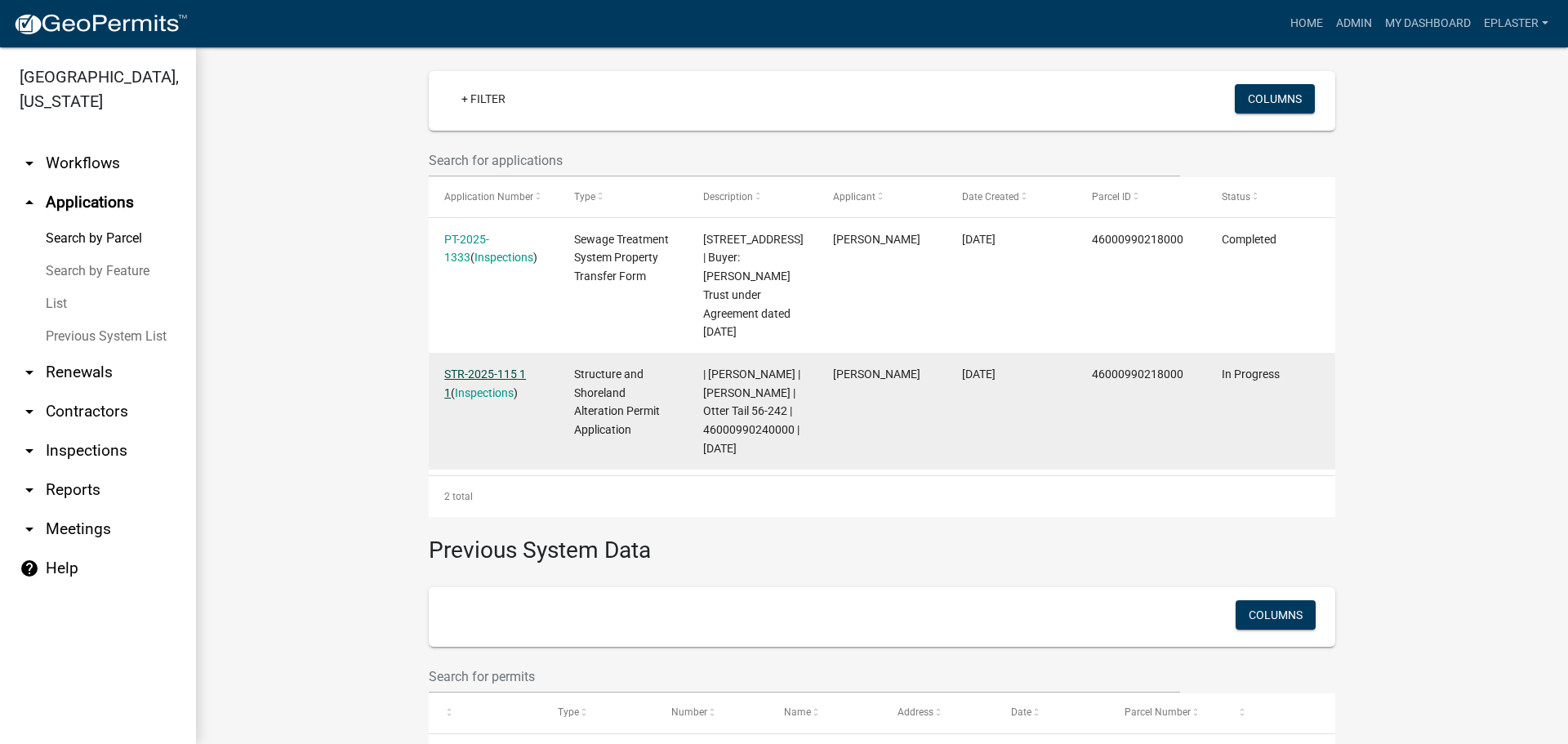
click at [501, 370] on link "STR-2025-115 1 1" at bounding box center [484, 383] width 82 height 31
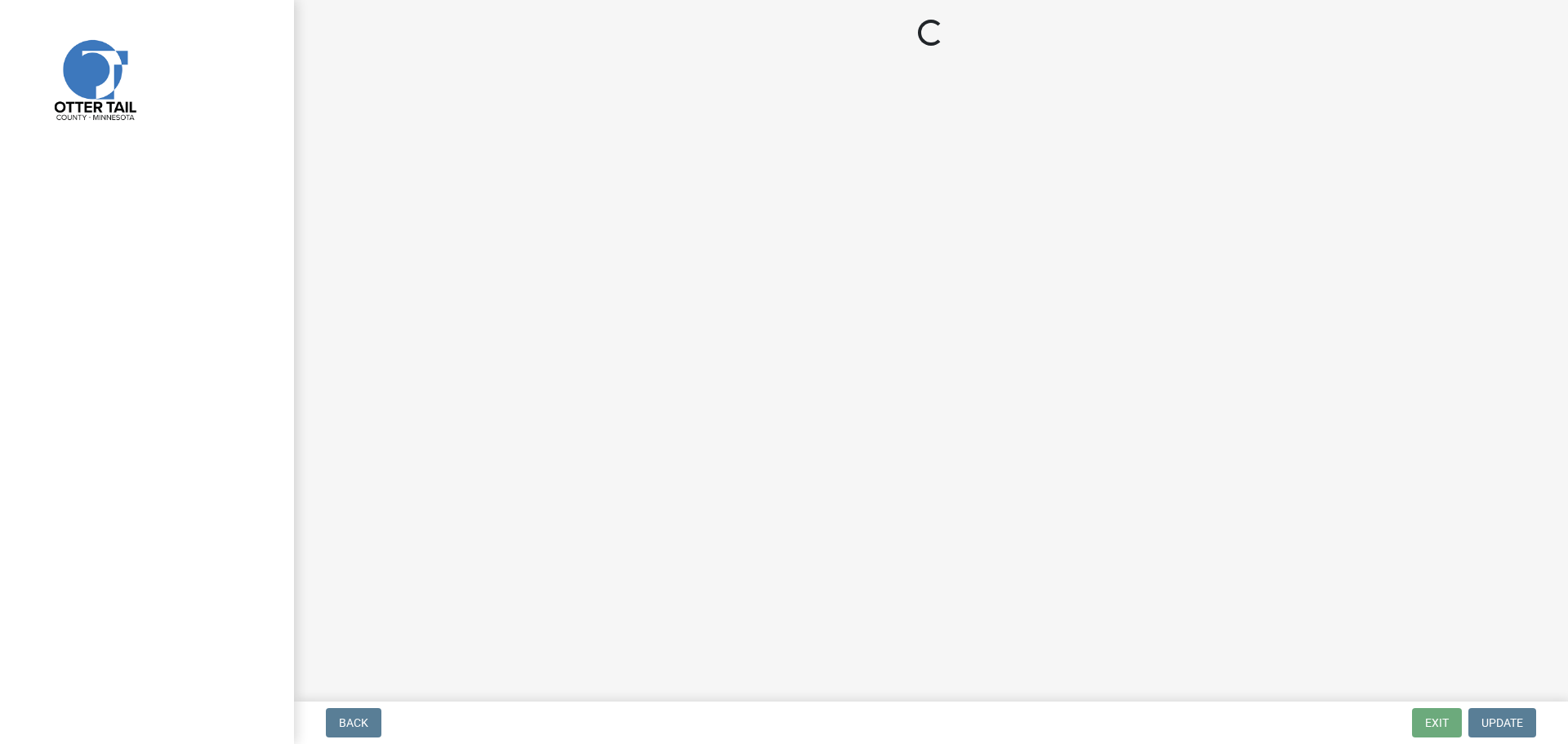
select select "710d5f49-2663-4e73-9718-d0c4e189f5ed"
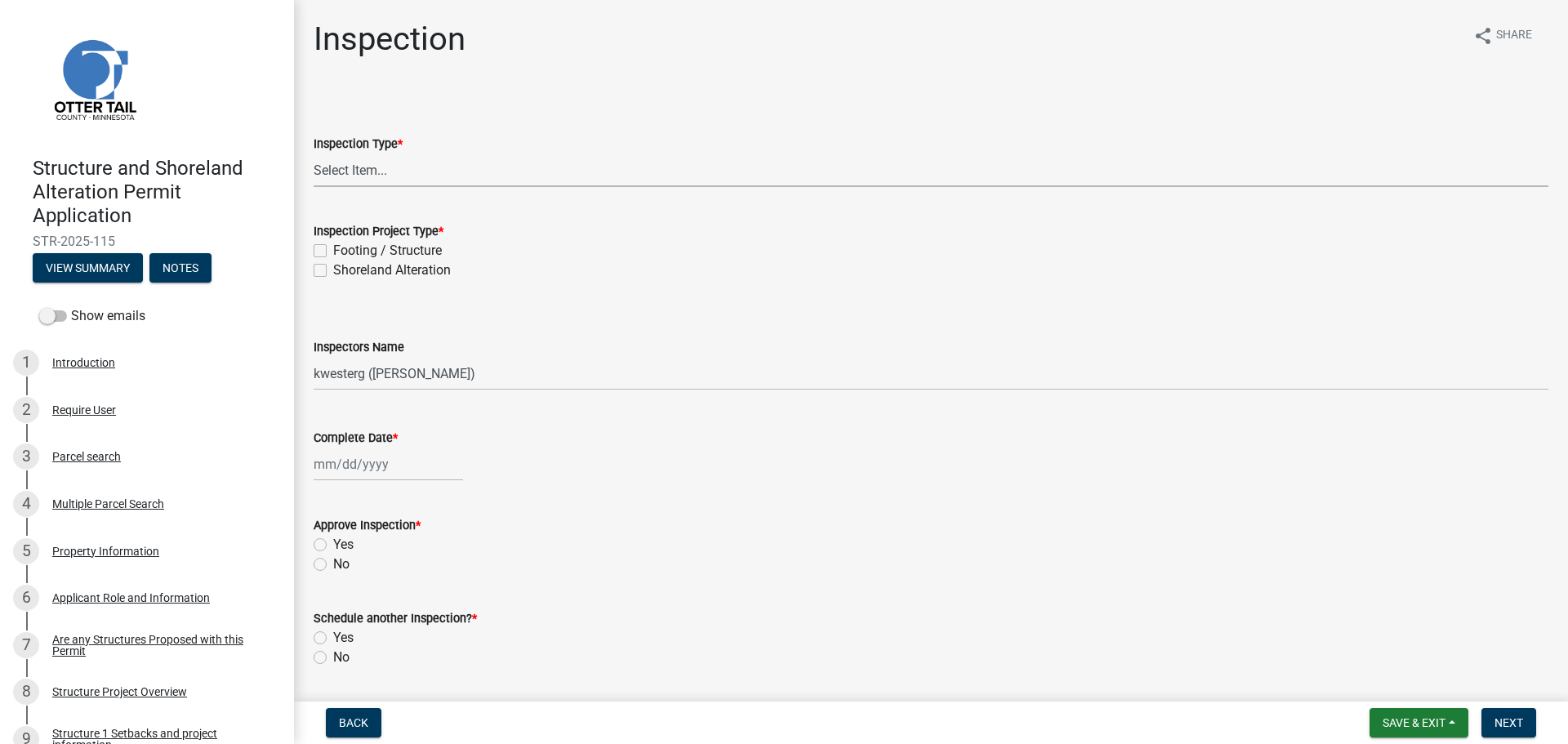
click at [373, 176] on select "Select Item... Inspection Complete Partial Inspection Inspected Not Built" at bounding box center [931, 170] width 1235 height 33
click at [314, 154] on select "Select Item... Inspection Complete Partial Inspection Inspected Not Built" at bounding box center [931, 170] width 1235 height 33
select select "409c2f88-eb3f-474f-aeae-54c427f2203e"
click at [333, 249] on label "Footing / Structure" at bounding box center [387, 251] width 109 height 20
click at [333, 249] on input "Footing / Structure" at bounding box center [339, 246] width 11 height 11
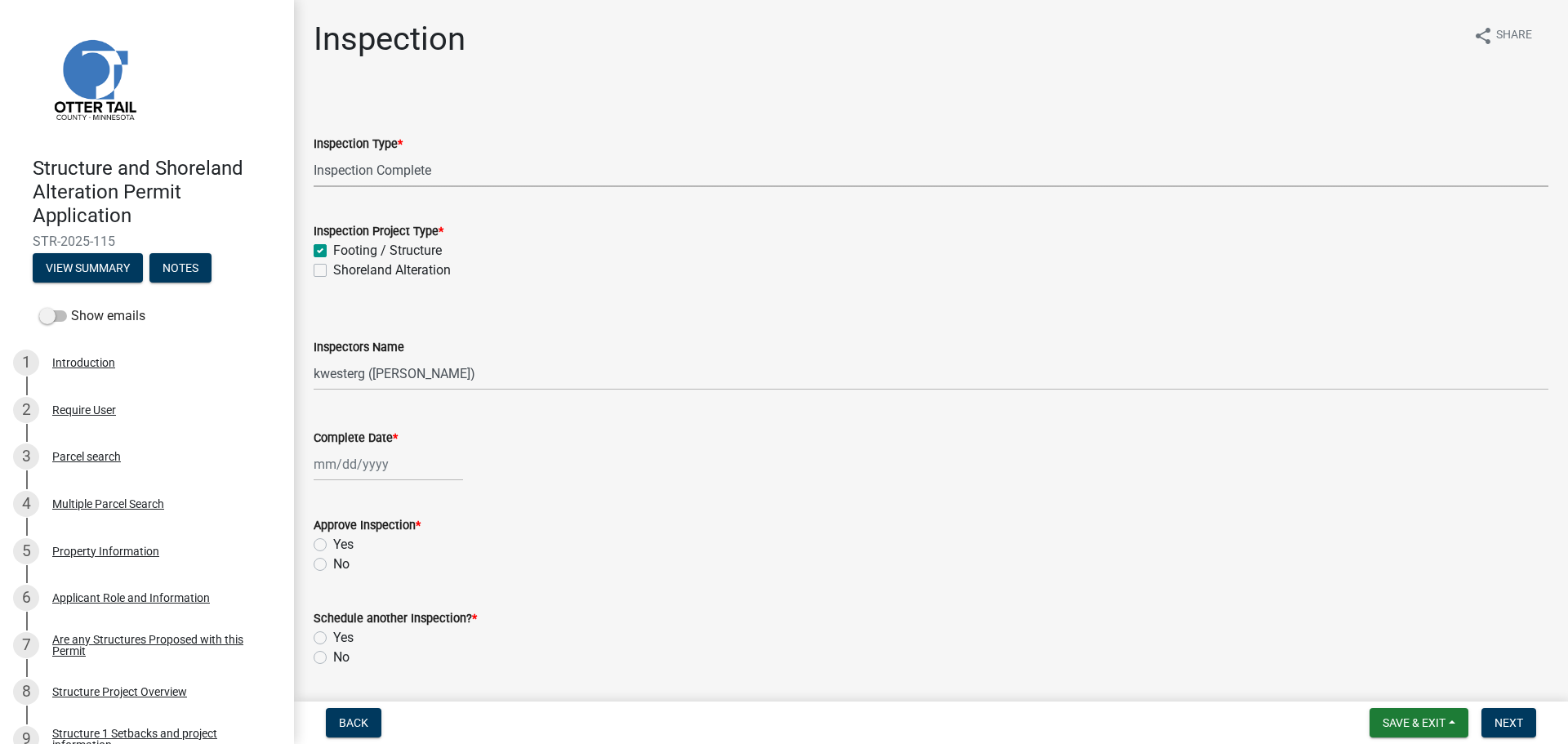
checkbox input "true"
checkbox input "false"
click at [364, 378] on select "Select Item... cwleclair ([PERSON_NAME]) btollefson ([PERSON_NAME]) abusko ([PE…" at bounding box center [931, 373] width 1235 height 33
select select "ab4afe9b-f255-4bf6-b29f-35714790ba70"
click at [314, 357] on select "Select Item... cwleclair ([PERSON_NAME]) btollefson ([PERSON_NAME]) abusko ([PE…" at bounding box center [931, 373] width 1235 height 33
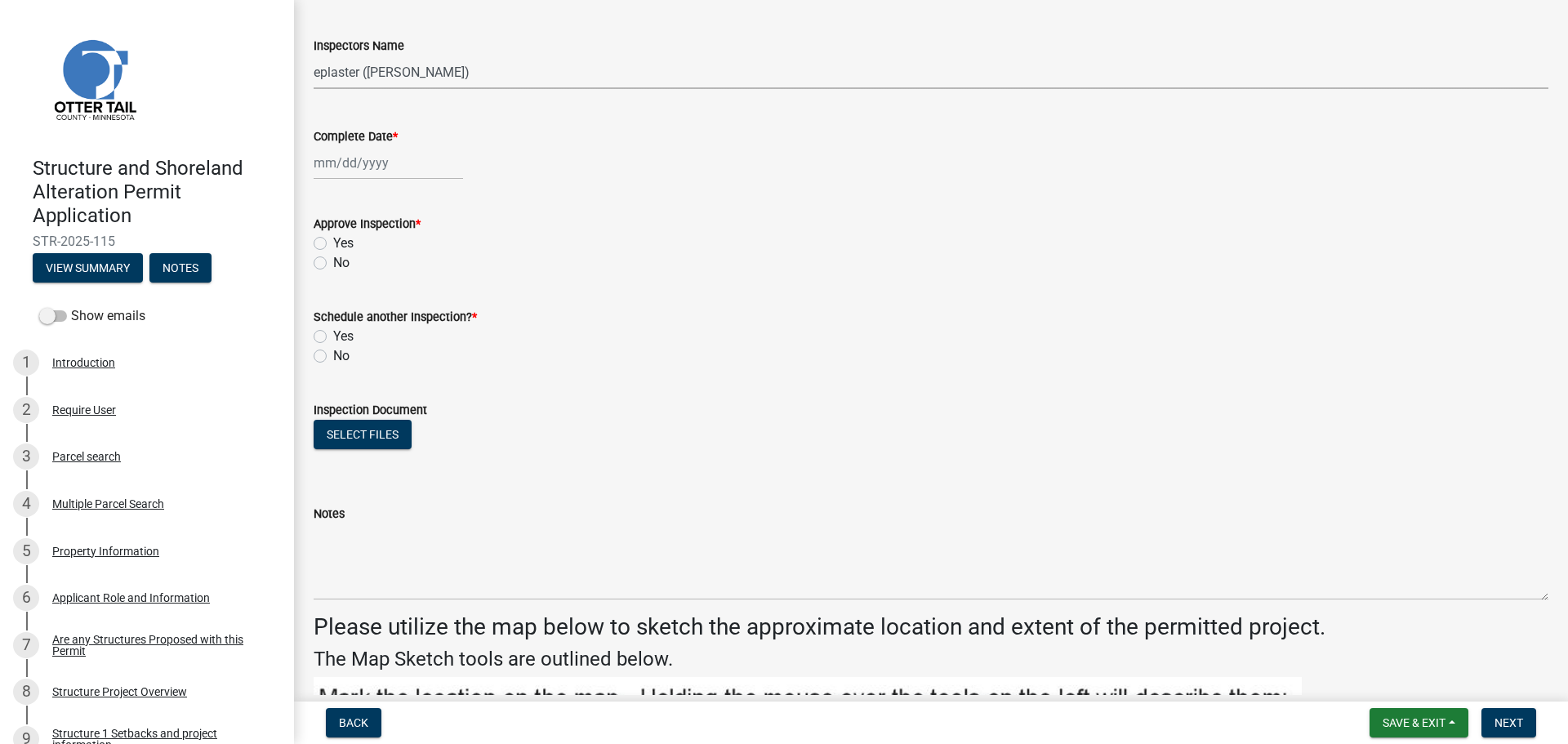
scroll to position [306, 0]
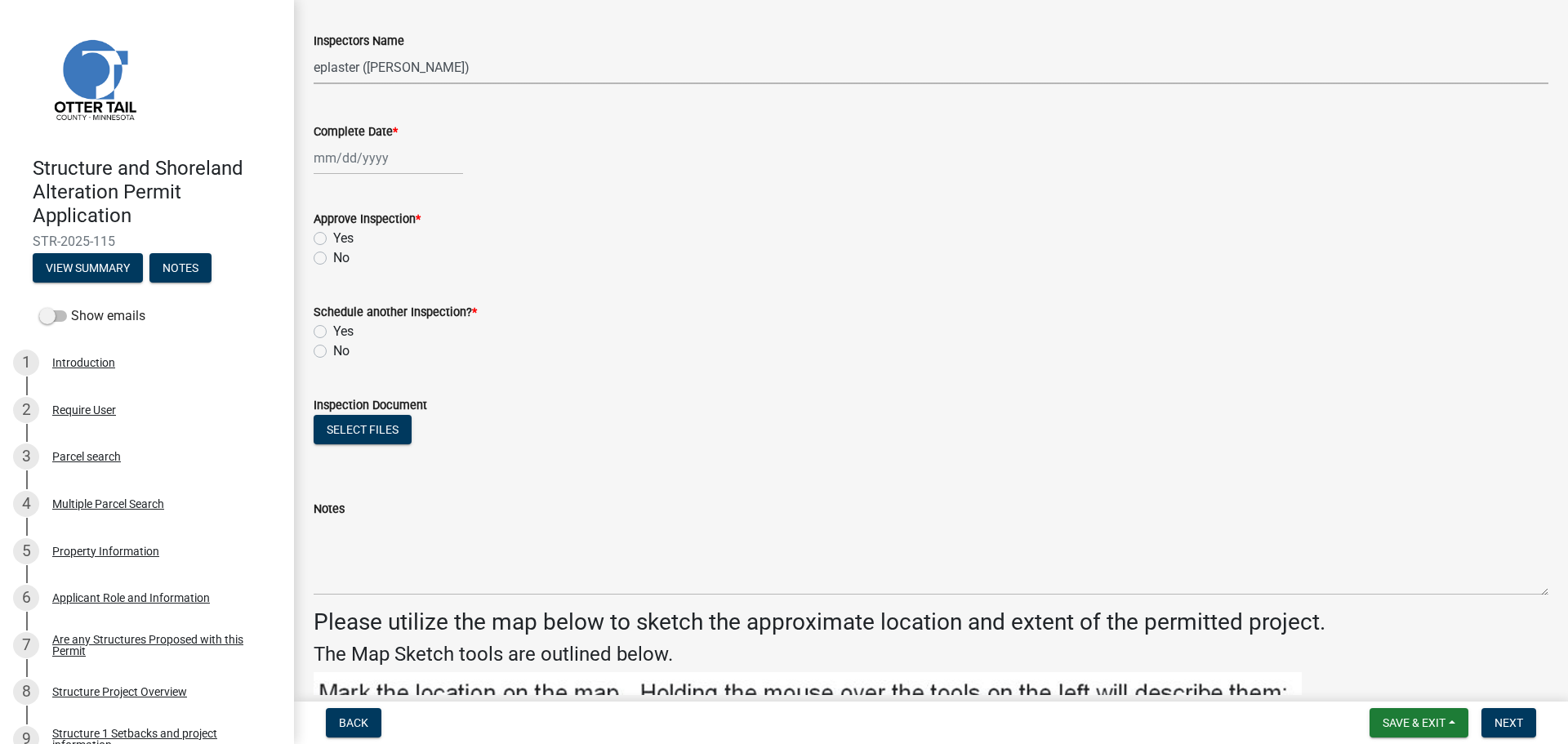
click at [327, 150] on div at bounding box center [388, 157] width 149 height 33
select select "8"
select select "2025"
click at [411, 320] on div "21" at bounding box center [408, 323] width 26 height 26
type input "[DATE]"
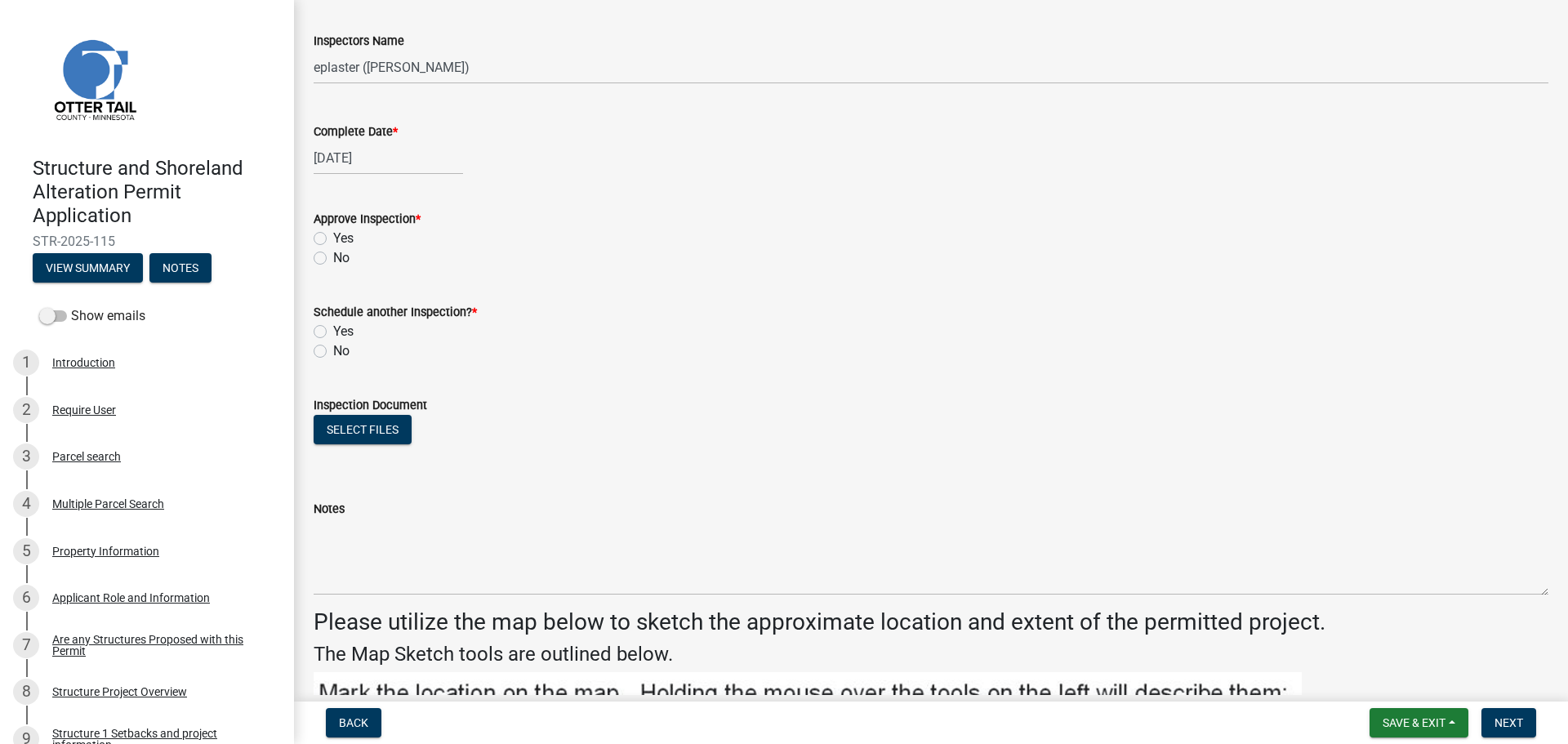
click at [333, 241] on label "Yes" at bounding box center [343, 238] width 21 height 20
click at [333, 239] on input "Yes" at bounding box center [339, 234] width 11 height 11
radio input "true"
click at [333, 353] on label "No" at bounding box center [341, 351] width 16 height 20
click at [333, 352] on input "No" at bounding box center [339, 347] width 11 height 11
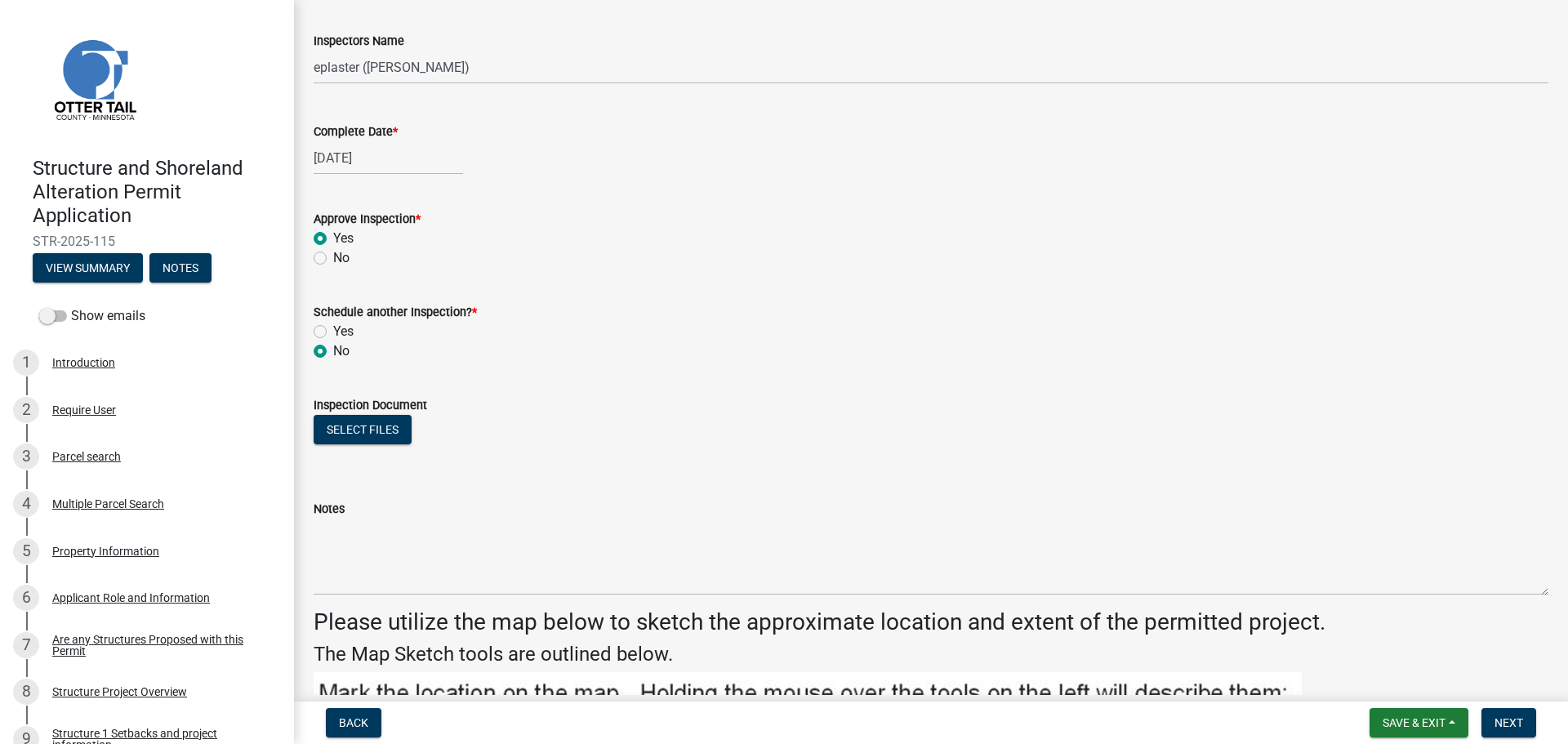
radio input "true"
click at [360, 438] on button "Select files" at bounding box center [362, 430] width 98 height 30
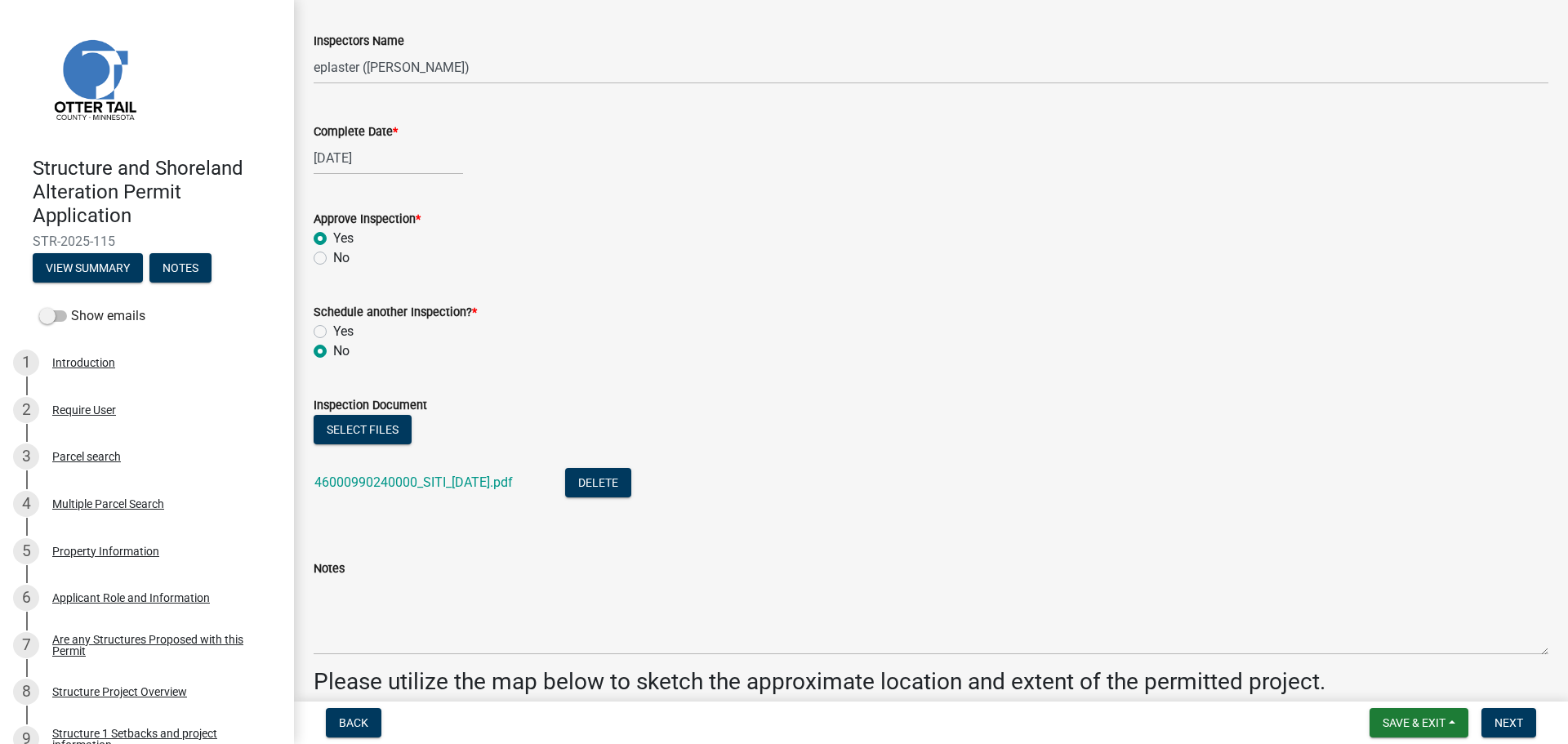
click at [407, 574] on div "Notes" at bounding box center [931, 569] width 1235 height 20
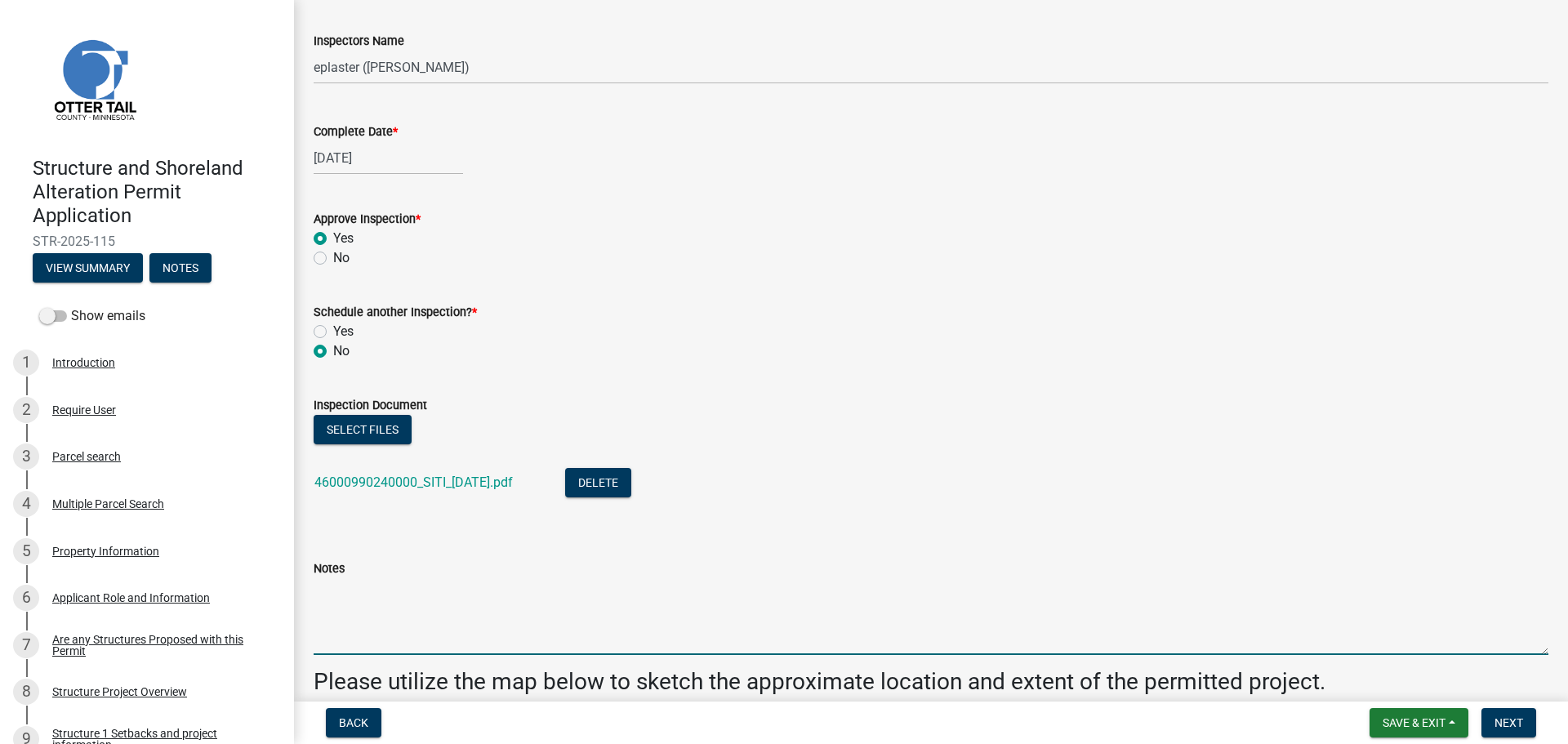
click at [395, 623] on textarea "Notes" at bounding box center [931, 616] width 1235 height 76
type textarea "Meets all setbacks."
click at [1518, 721] on span "Next" at bounding box center [1509, 722] width 29 height 13
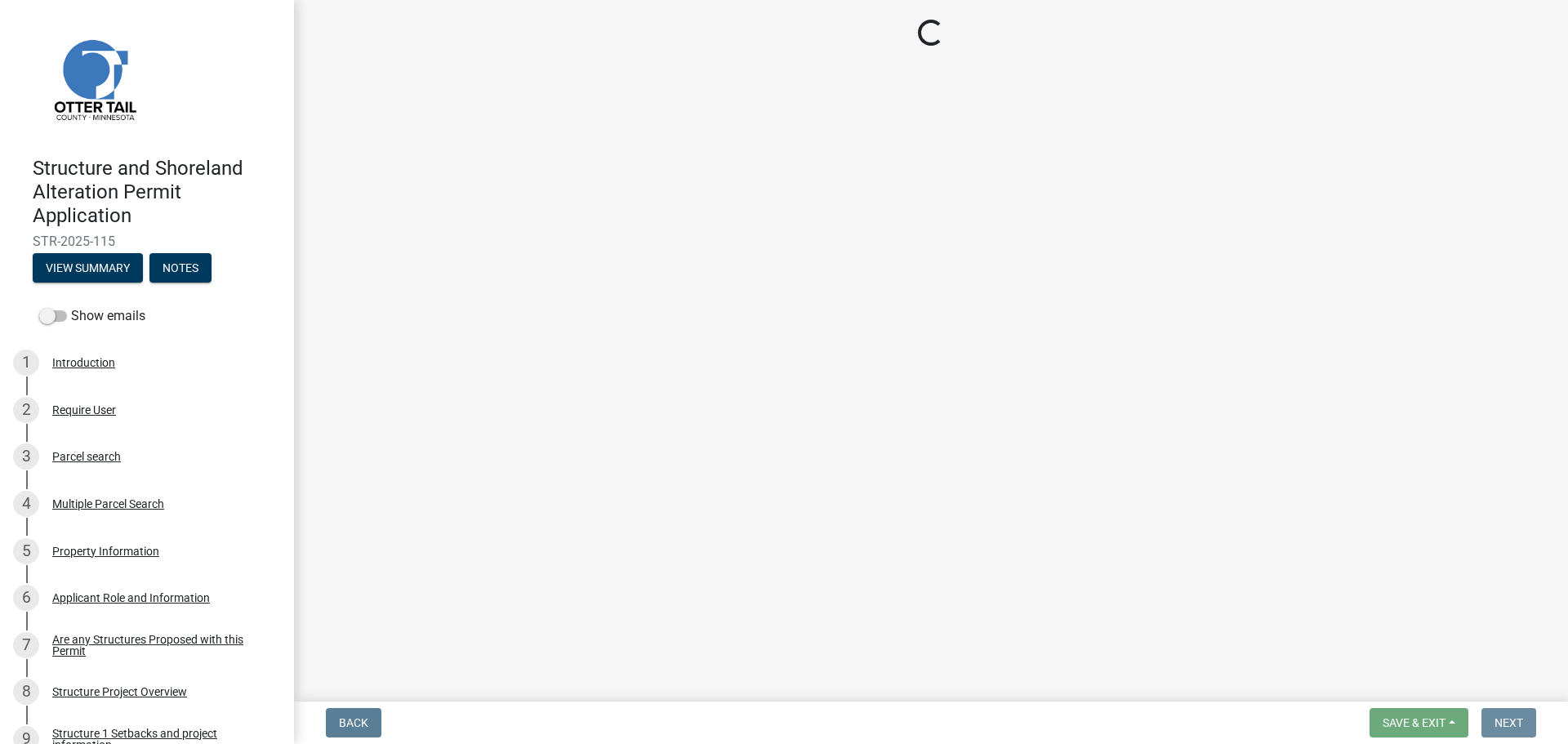
scroll to position [0, 0]
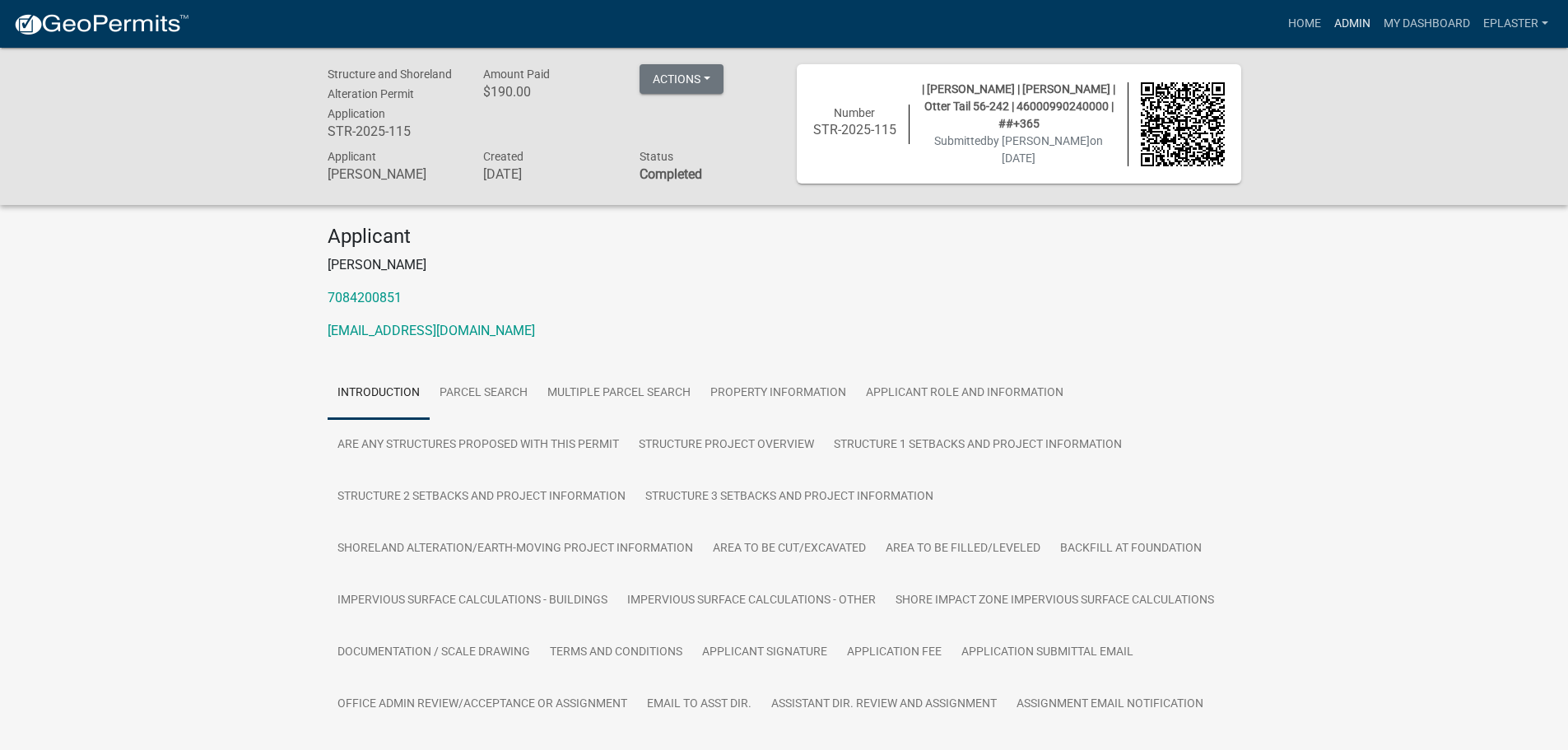
click at [1347, 22] on link "Admin" at bounding box center [1352, 24] width 50 height 32
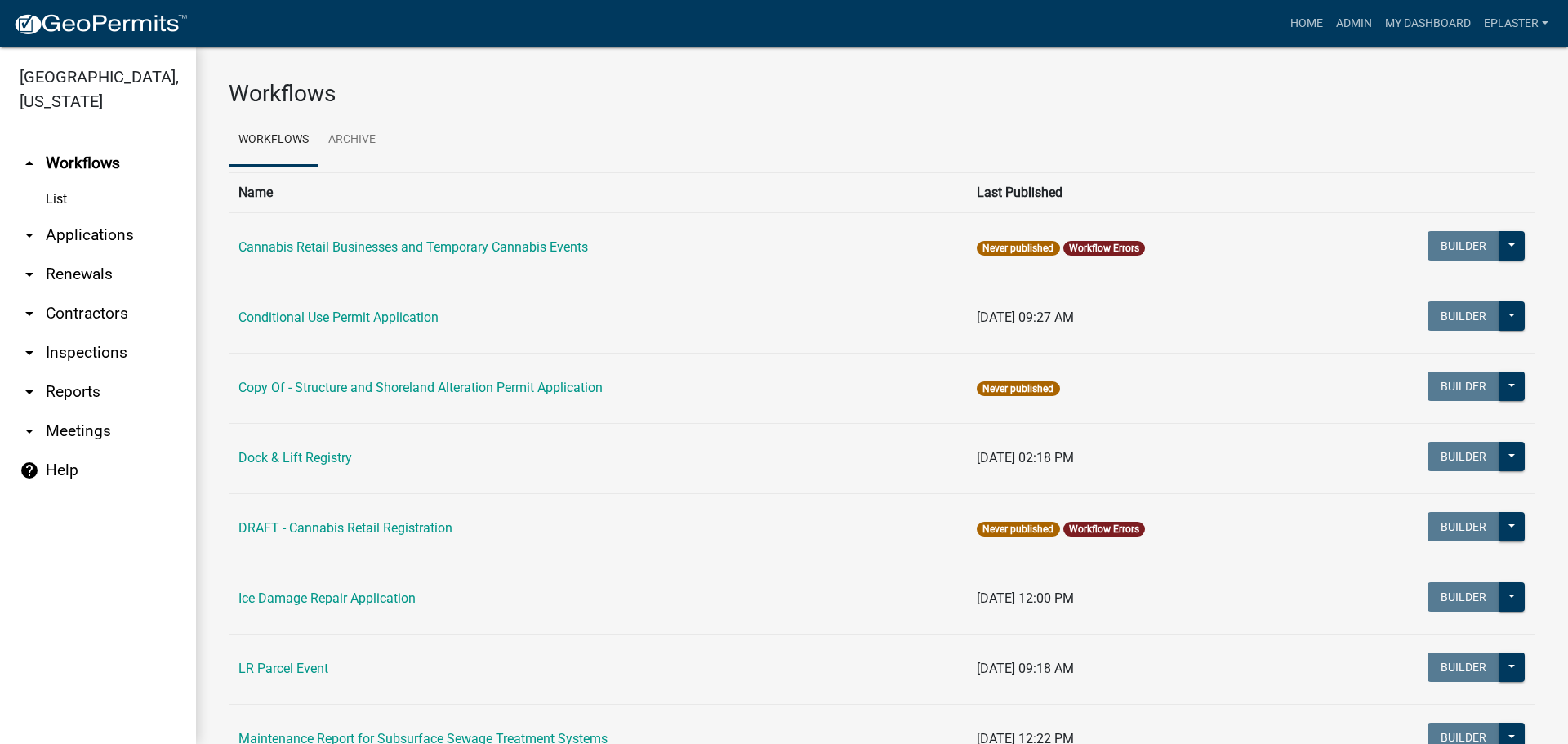
click at [84, 232] on link "arrow_drop_down Applications" at bounding box center [98, 235] width 196 height 40
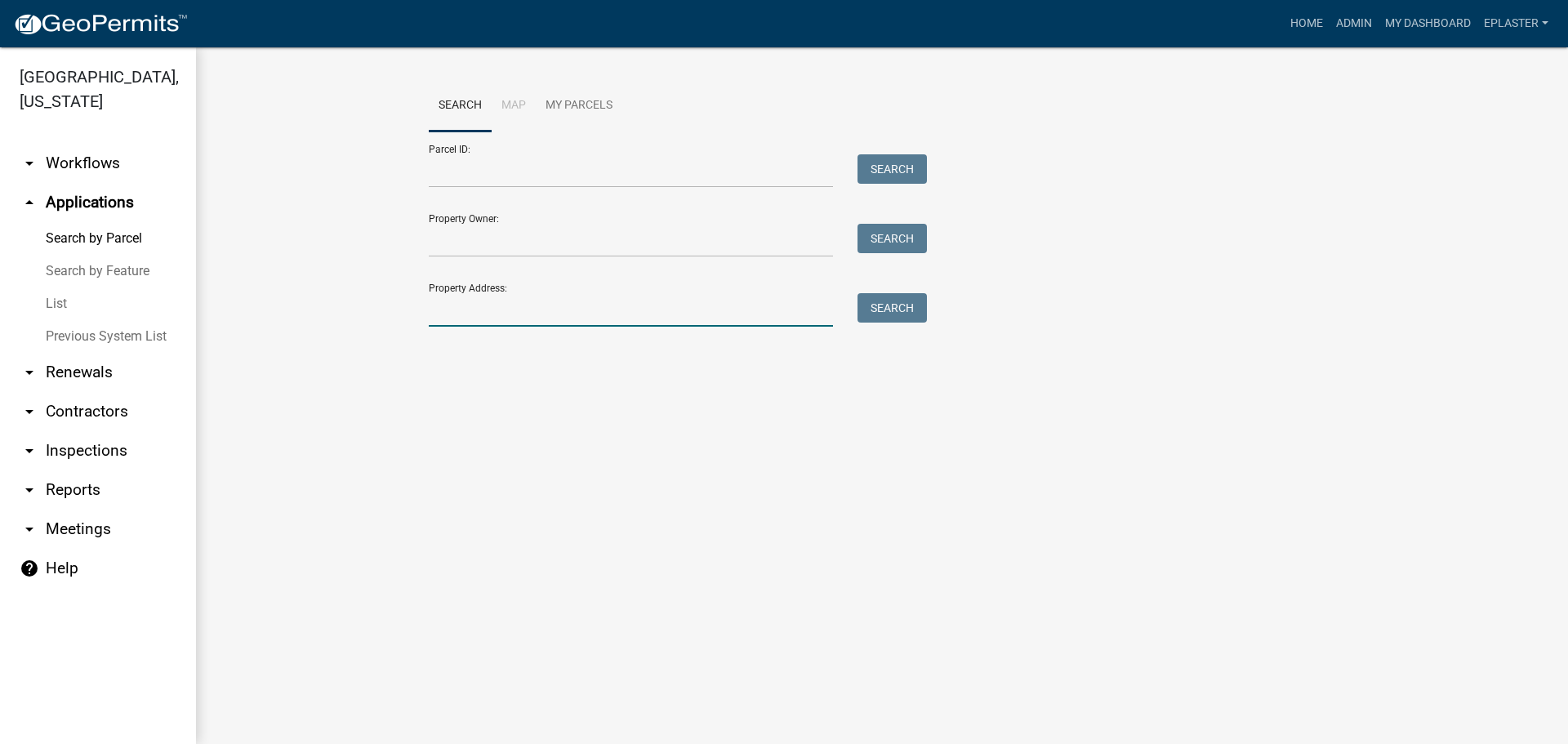
click at [497, 304] on input "Property Address:" at bounding box center [631, 309] width 404 height 33
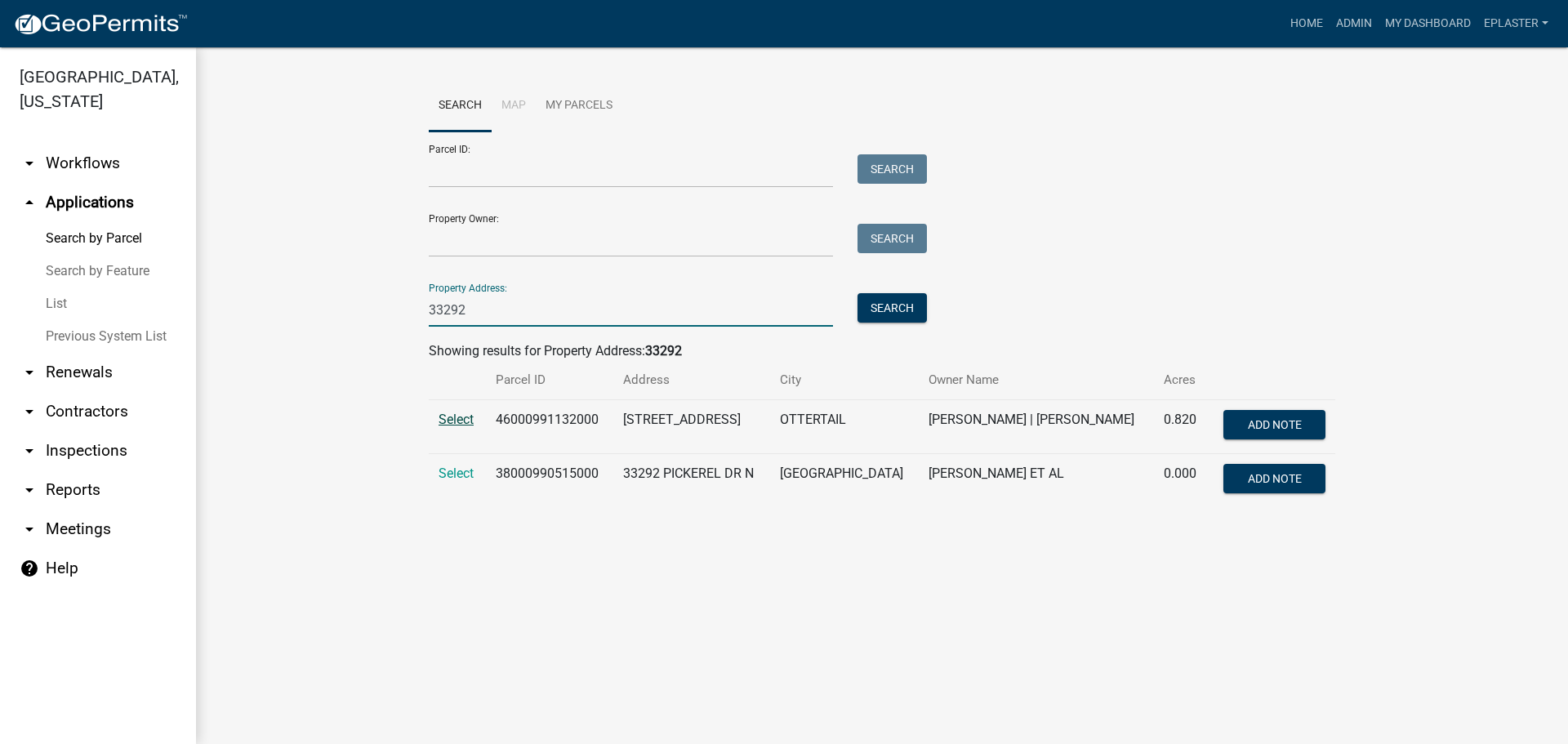
type input "33292"
click at [452, 414] on span "Select" at bounding box center [456, 419] width 35 height 15
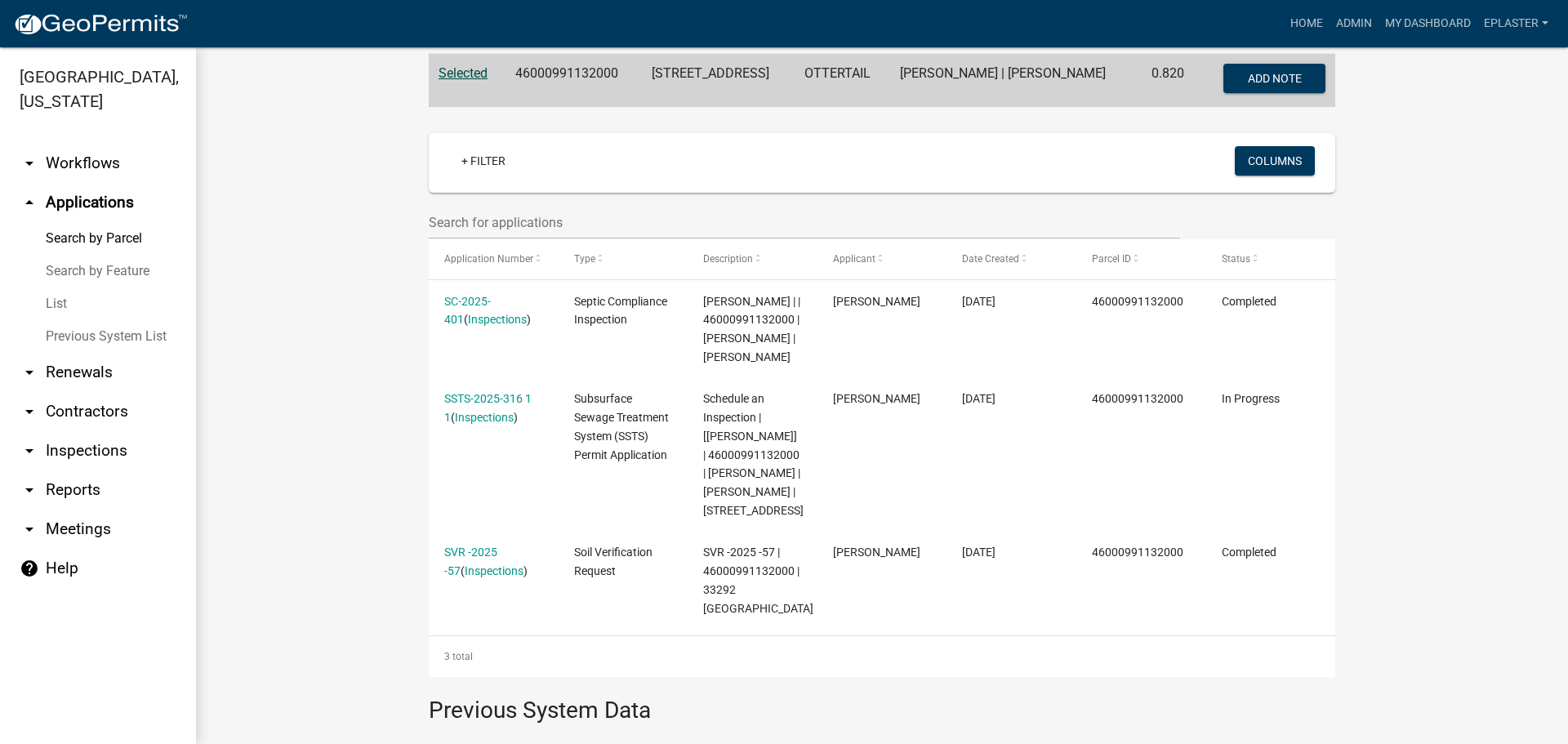
scroll to position [347, 0]
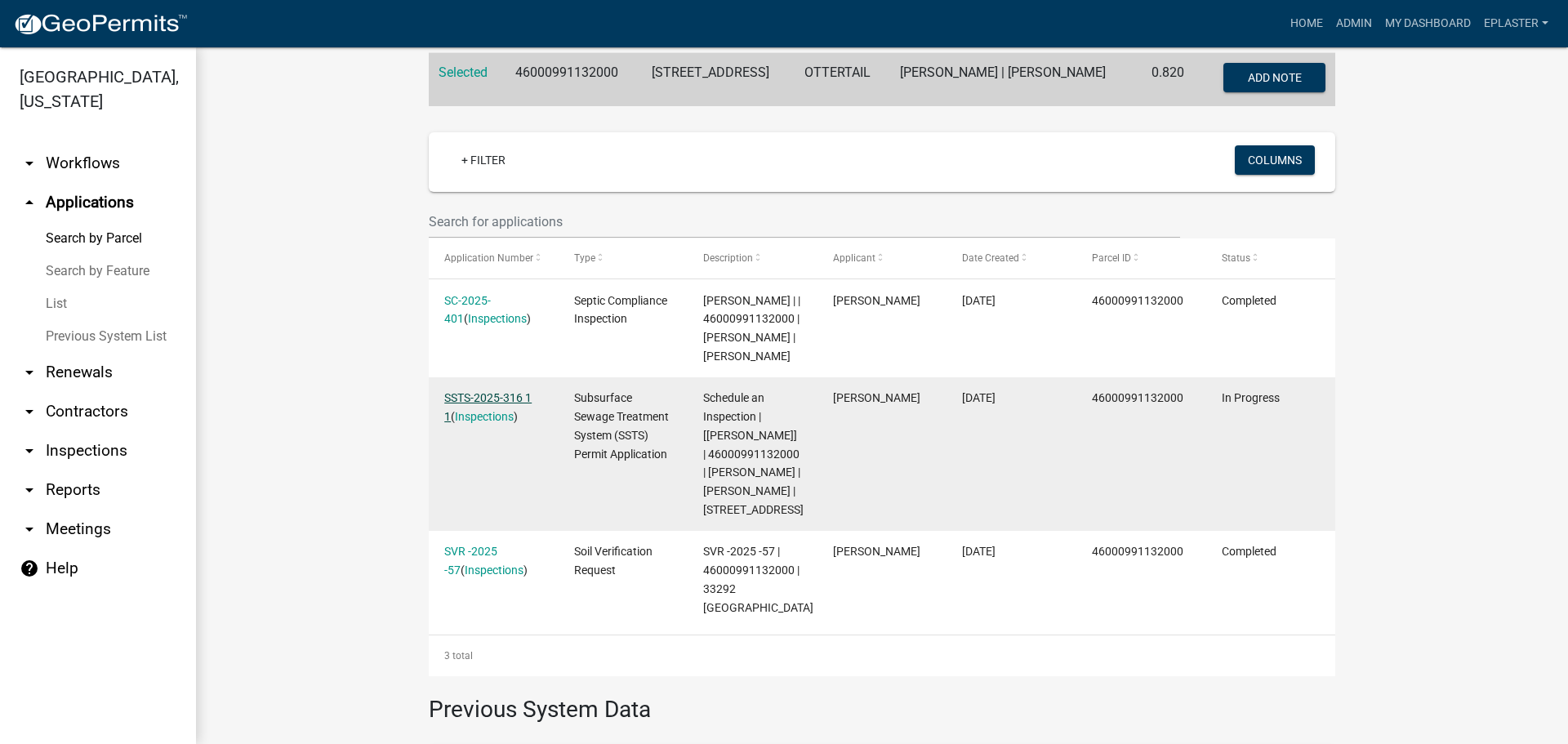
click at [485, 393] on link "SSTS-2025-316 1 1" at bounding box center [487, 406] width 87 height 31
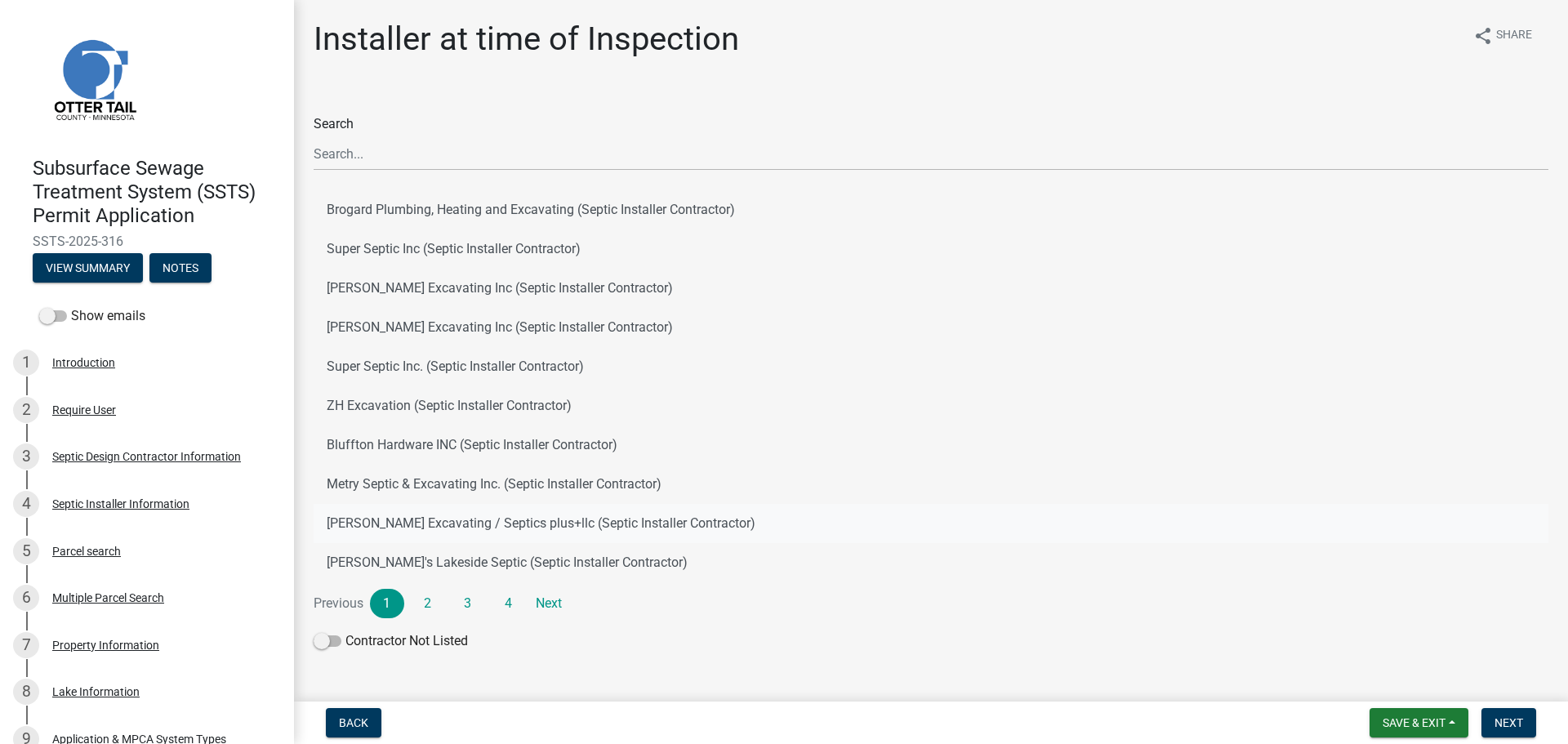
click at [399, 529] on button "[PERSON_NAME] Excavating / Septics plus+llc (Septic Installer Contractor)" at bounding box center [931, 524] width 1235 height 40
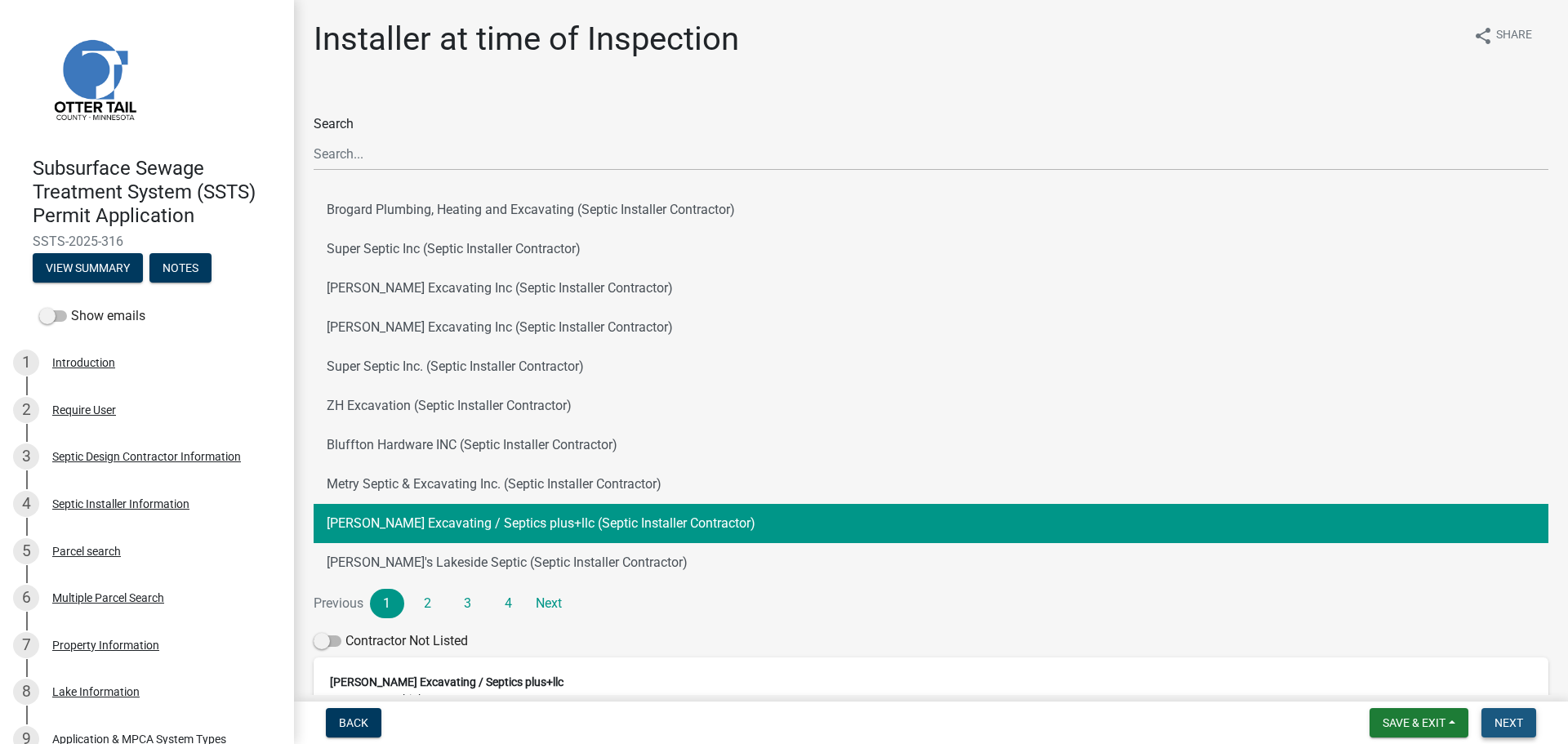
drag, startPoint x: 1500, startPoint y: 717, endPoint x: 1254, endPoint y: 600, distance: 272.4
click at [1500, 716] on span "Next" at bounding box center [1509, 722] width 29 height 13
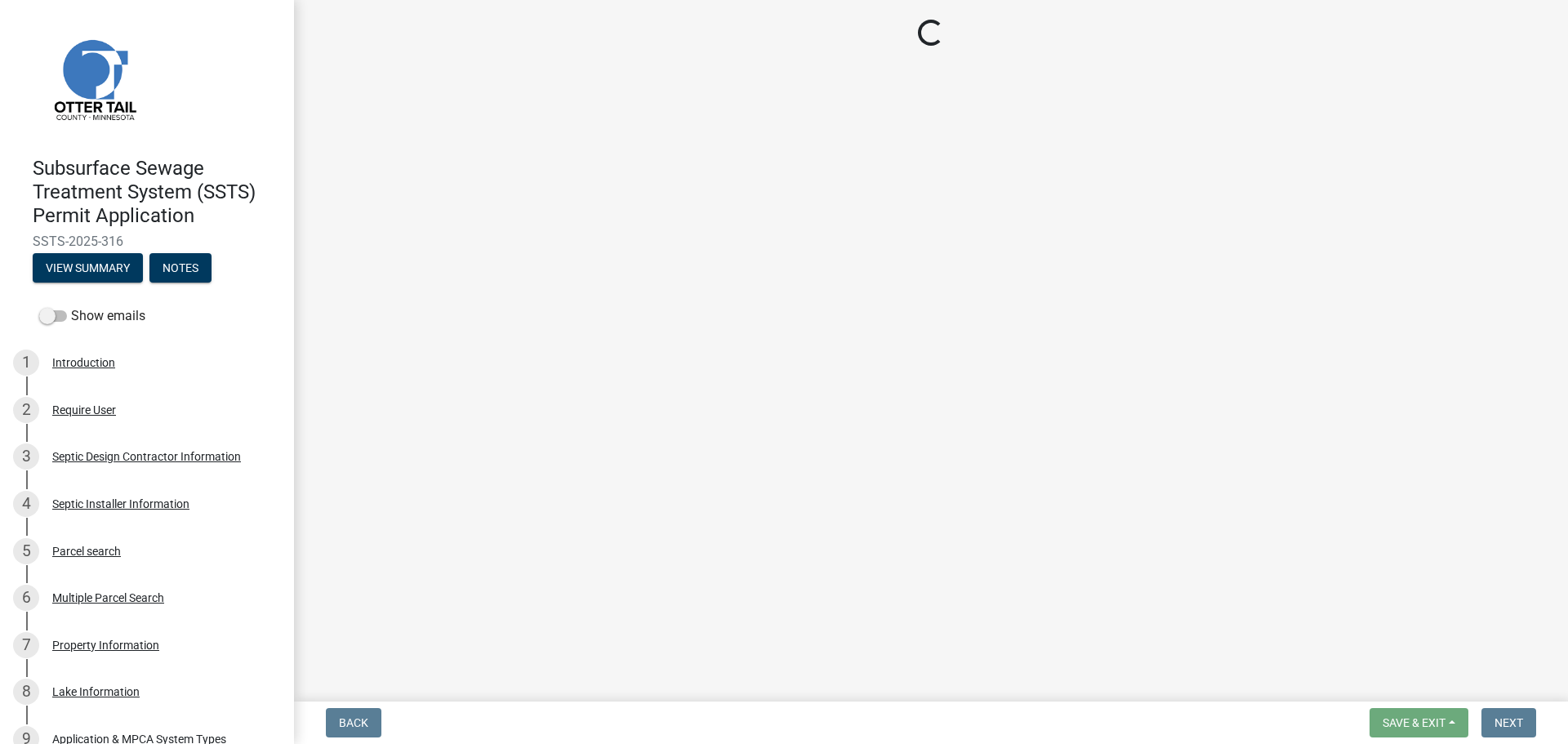
select select "710d5f49-2663-4e73-9718-d0c4e189f5ed"
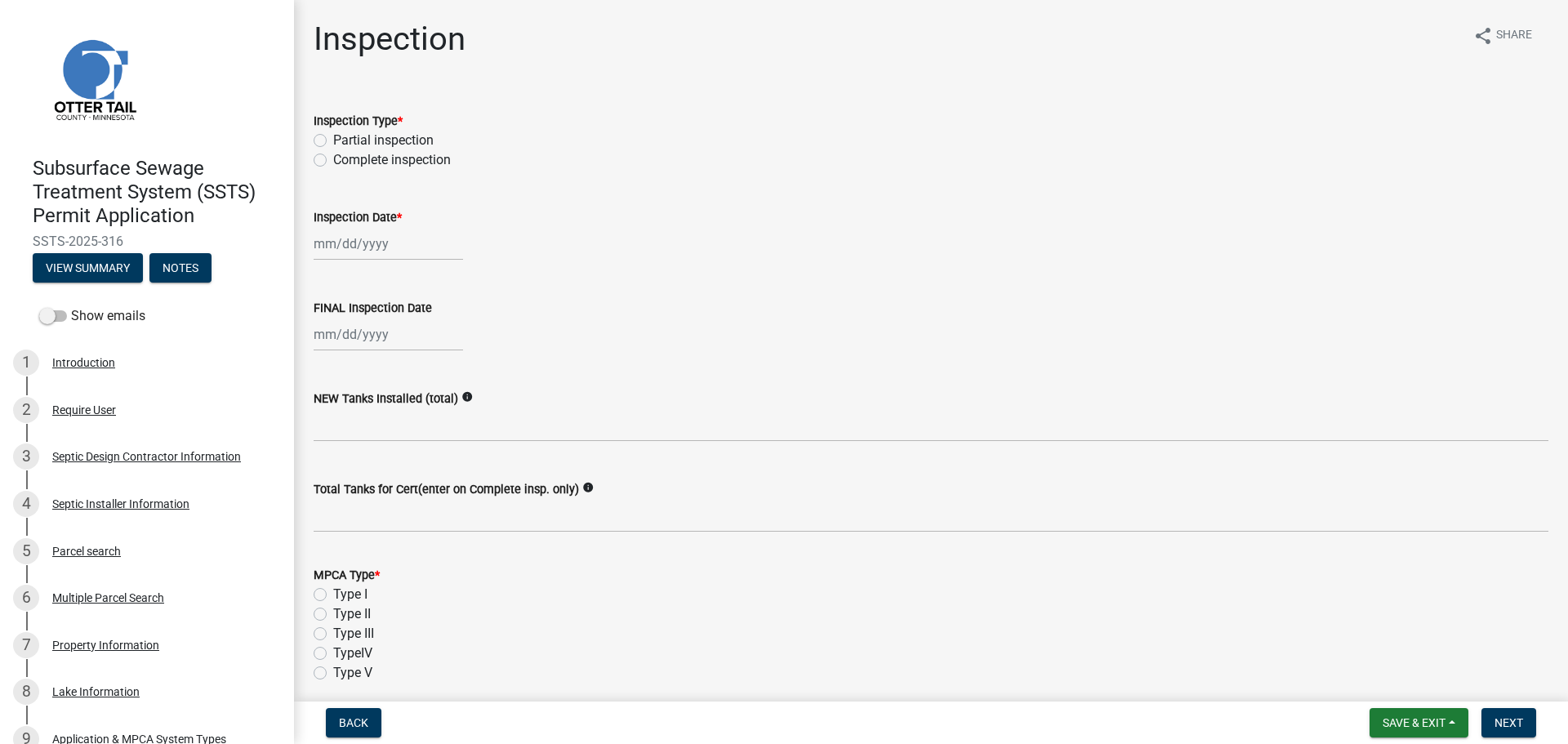
click at [333, 158] on label "Complete inspection" at bounding box center [392, 160] width 118 height 20
click at [333, 158] on input "Complete inspection" at bounding box center [339, 155] width 11 height 11
radio input "true"
click at [314, 246] on div at bounding box center [388, 244] width 149 height 33
select select "8"
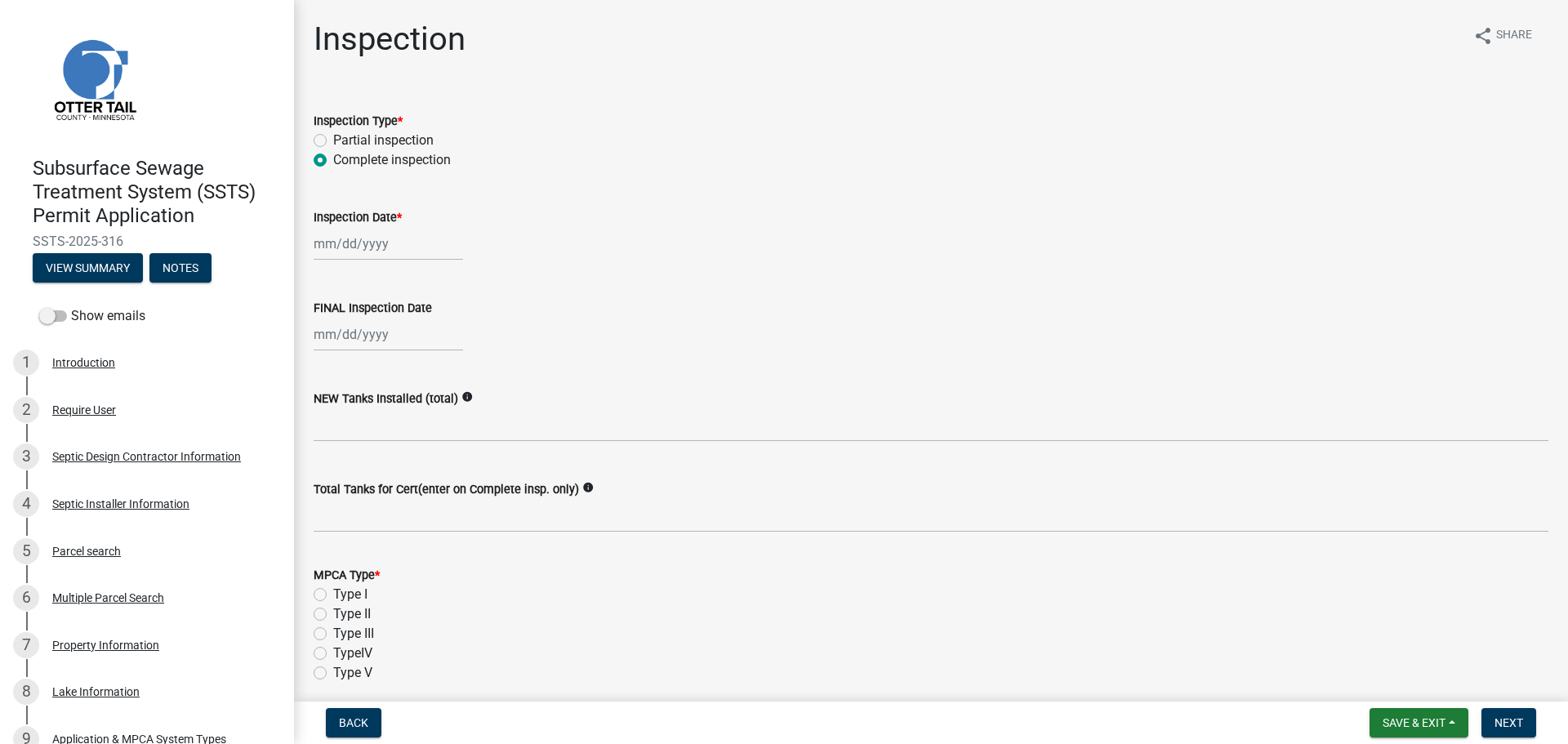
select select "2025"
click at [399, 404] on div "21" at bounding box center [408, 409] width 26 height 26
type input "[DATE]"
select select "8"
select select "2025"
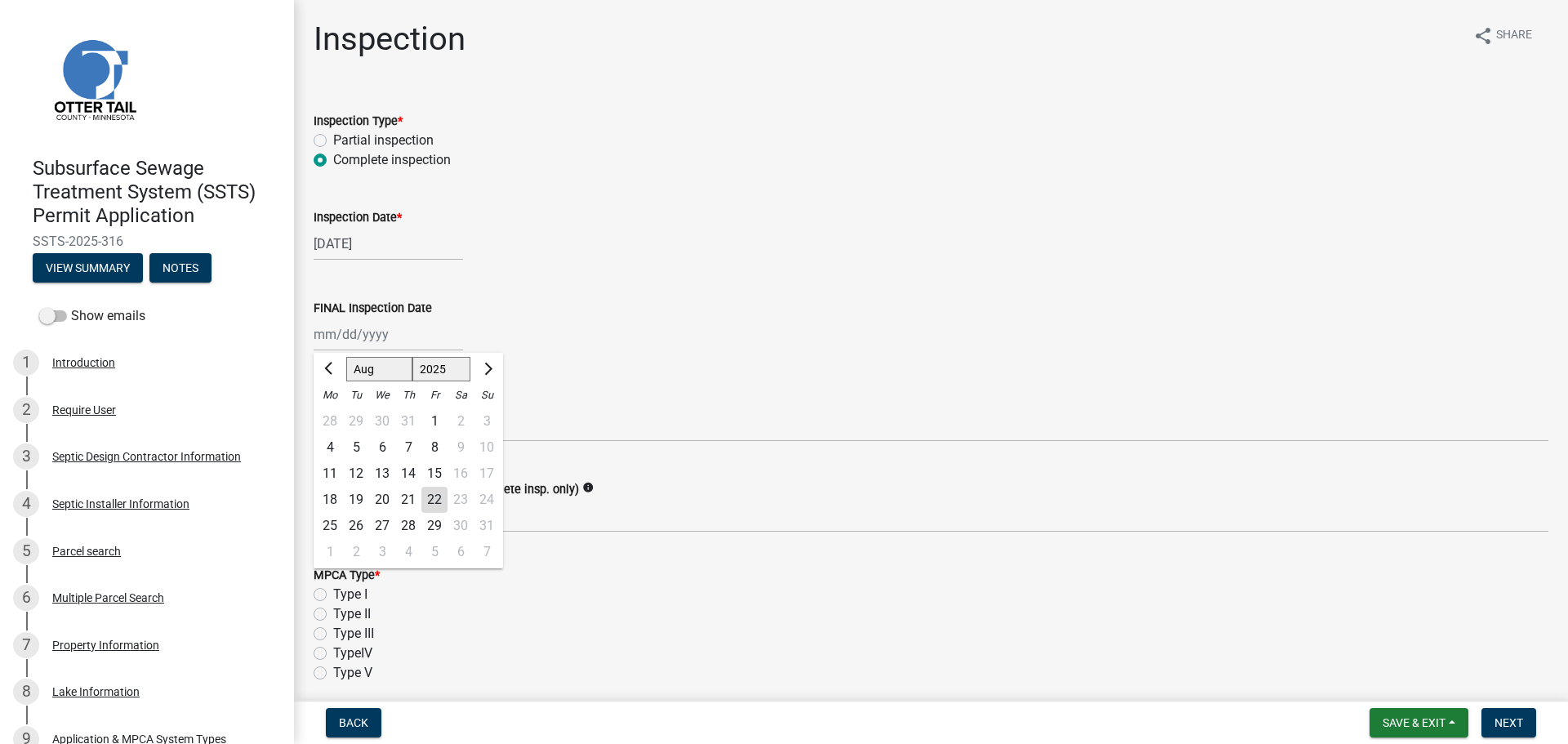
click at [335, 328] on div "[PERSON_NAME] Feb Mar Apr [PERSON_NAME][DATE] Oct Nov [DATE] 1526 1527 1528 152…" at bounding box center [388, 334] width 149 height 33
click at [404, 492] on div "21" at bounding box center [408, 500] width 26 height 26
type input "[DATE]"
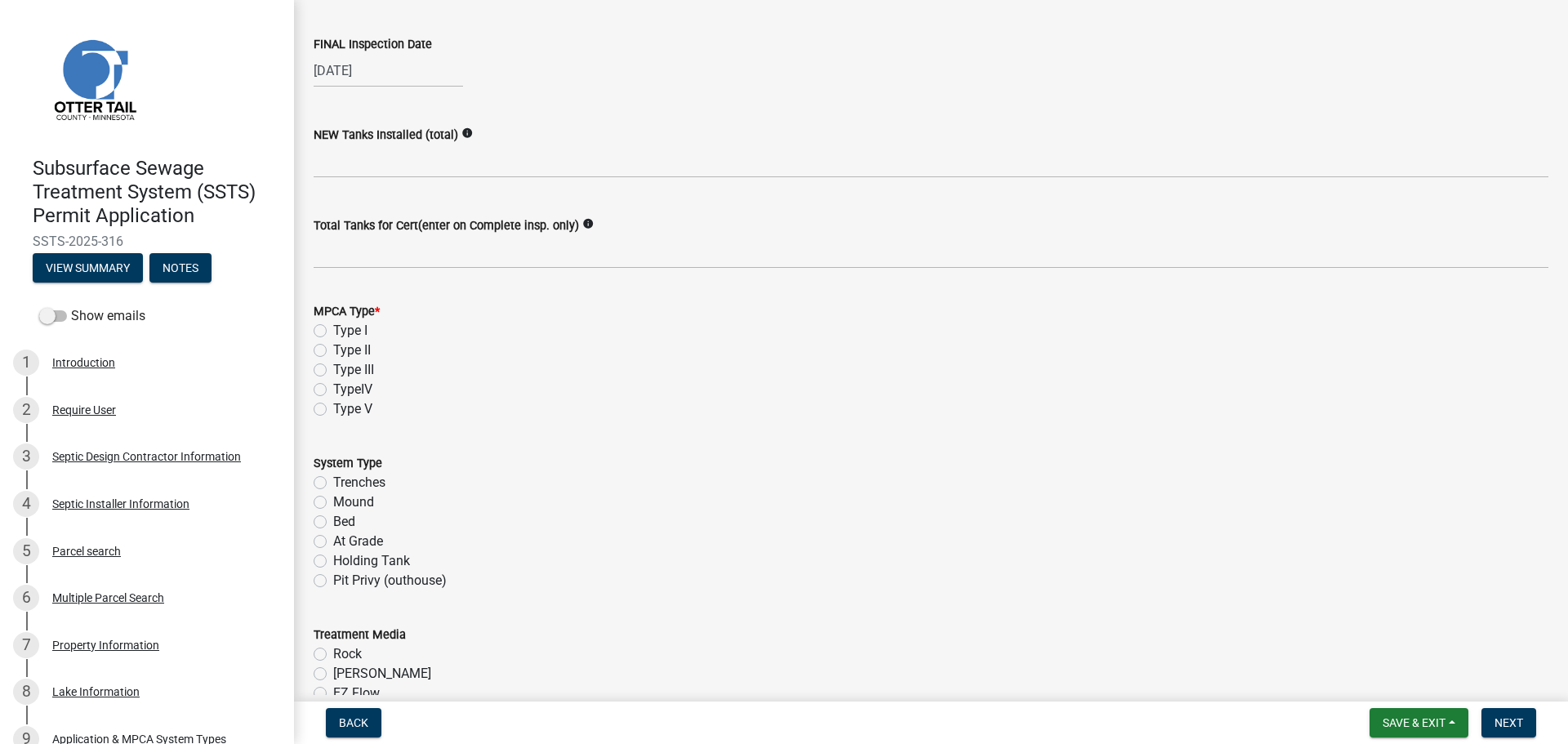
scroll to position [286, 0]
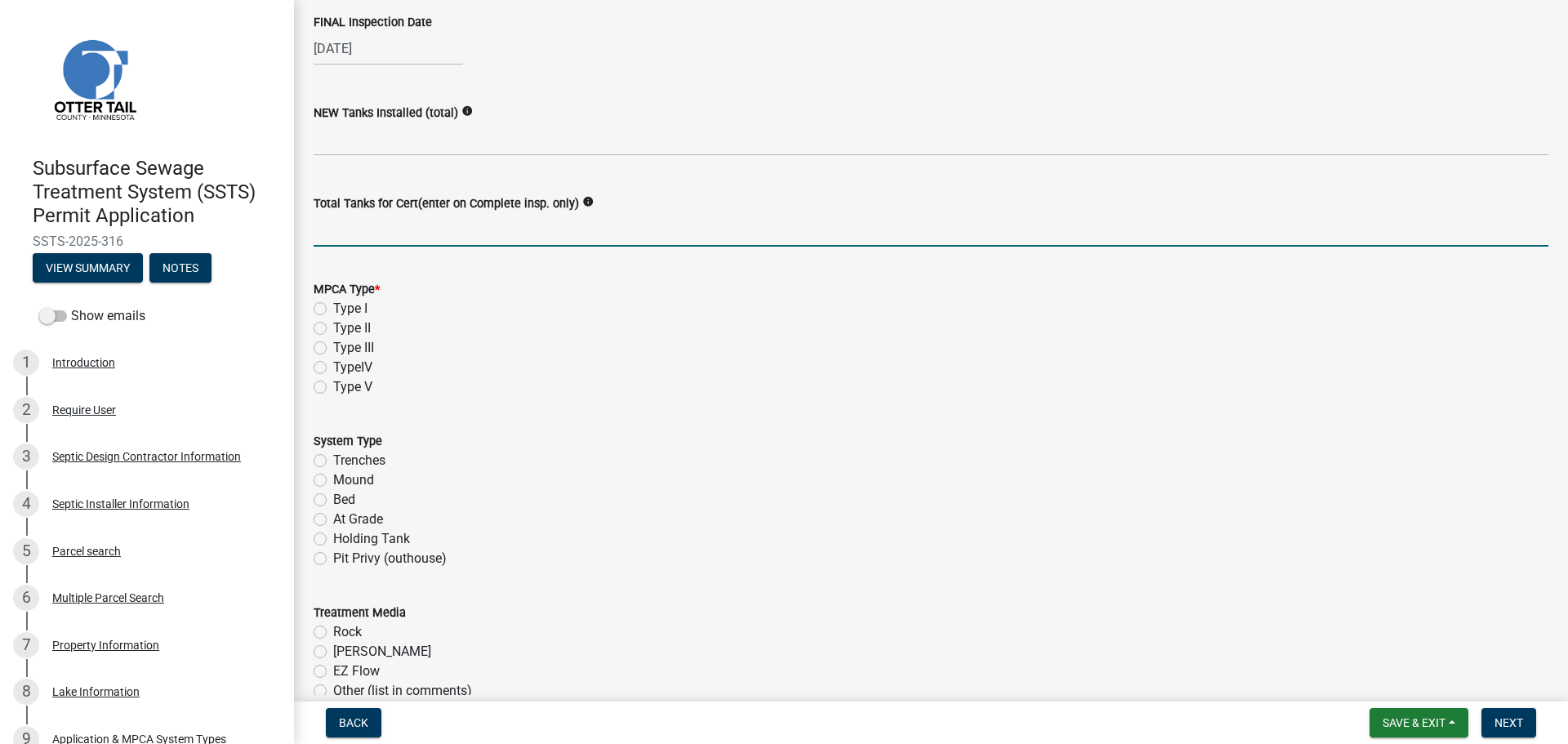
click at [391, 233] on input "Total Tanks for Cert(enter on Complete insp. only)" at bounding box center [931, 229] width 1235 height 33
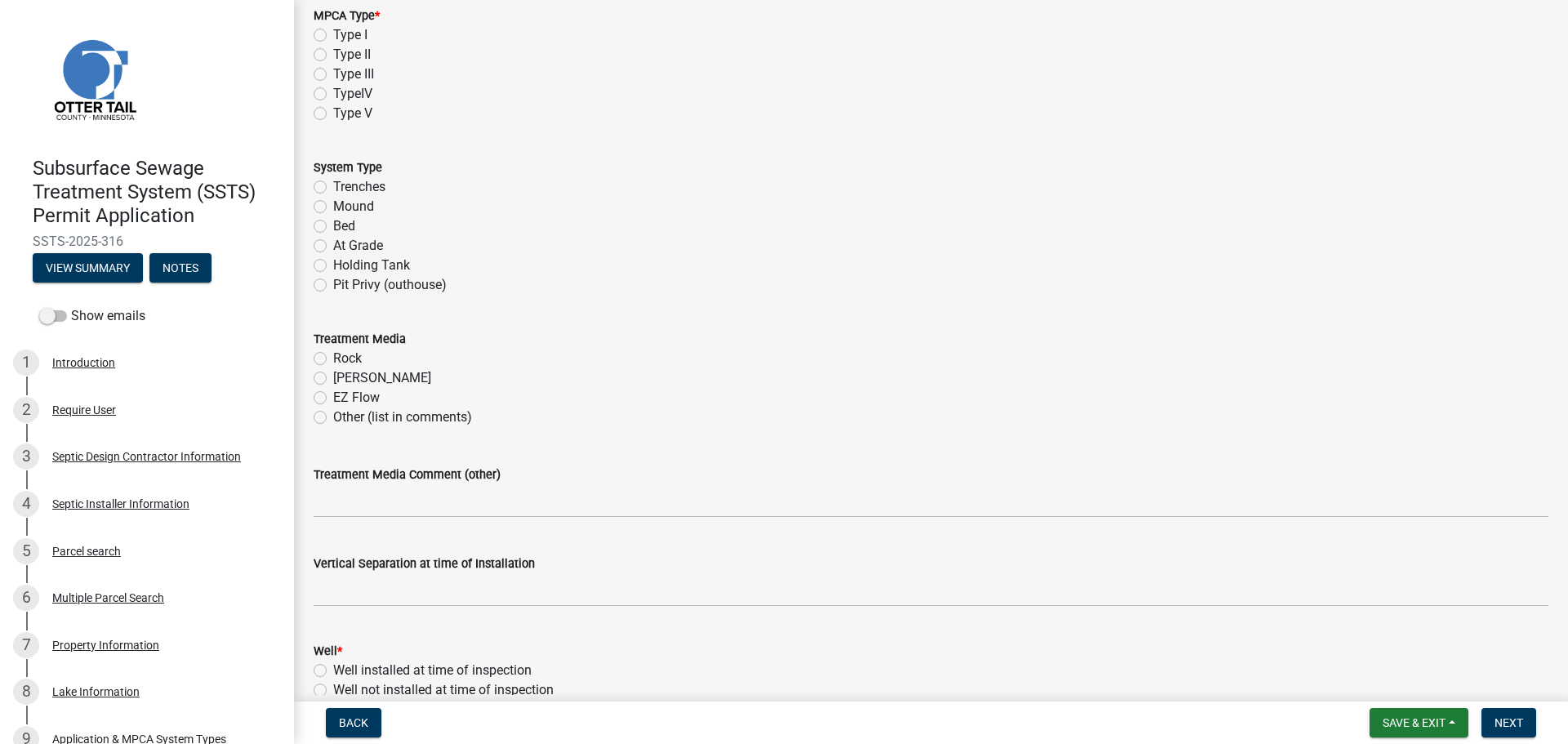
scroll to position [571, 0]
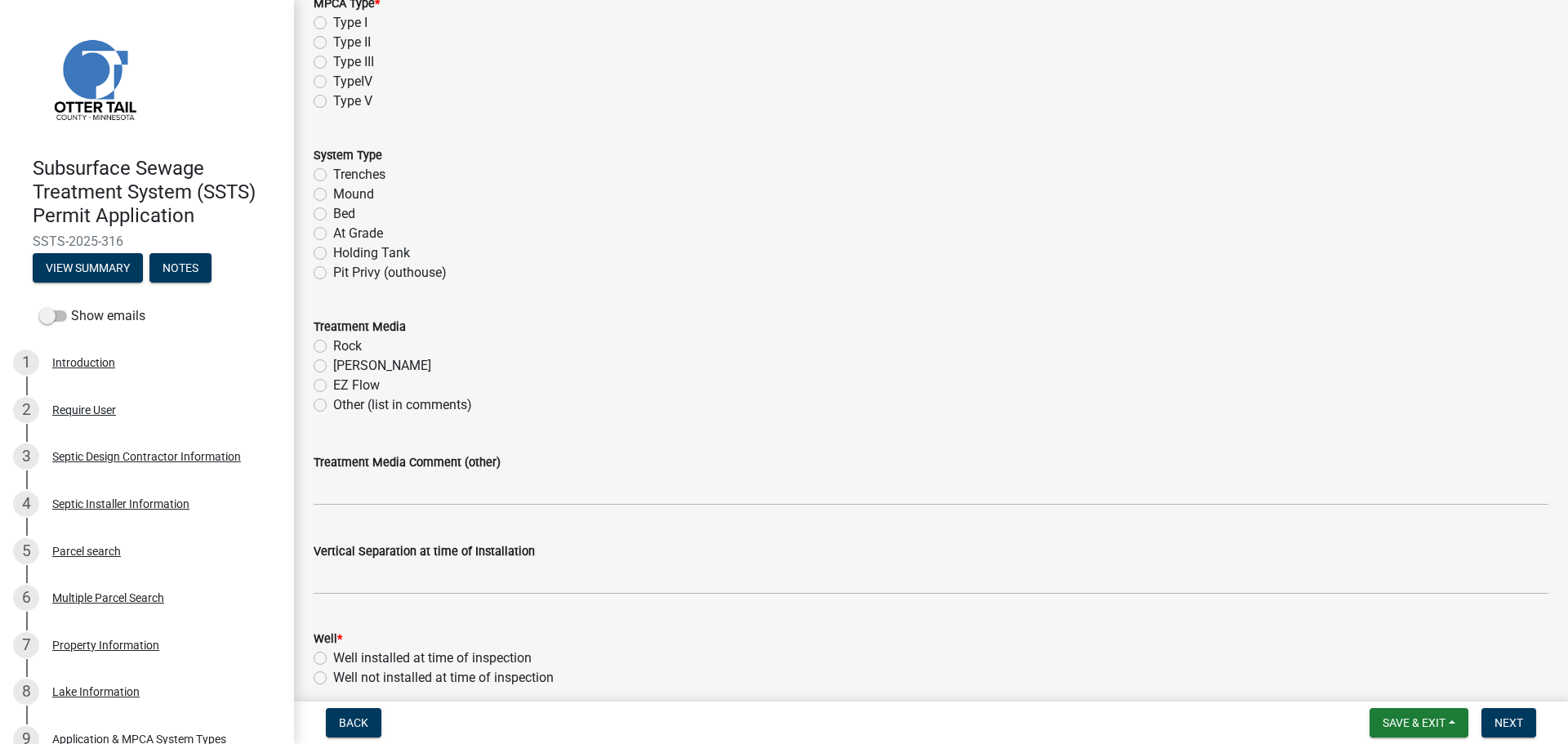
type input "1"
click at [333, 23] on label "Type I" at bounding box center [350, 23] width 34 height 20
click at [333, 23] on input "Type I" at bounding box center [339, 19] width 11 height 11
radio input "true"
click at [333, 174] on label "Trenches" at bounding box center [359, 175] width 52 height 20
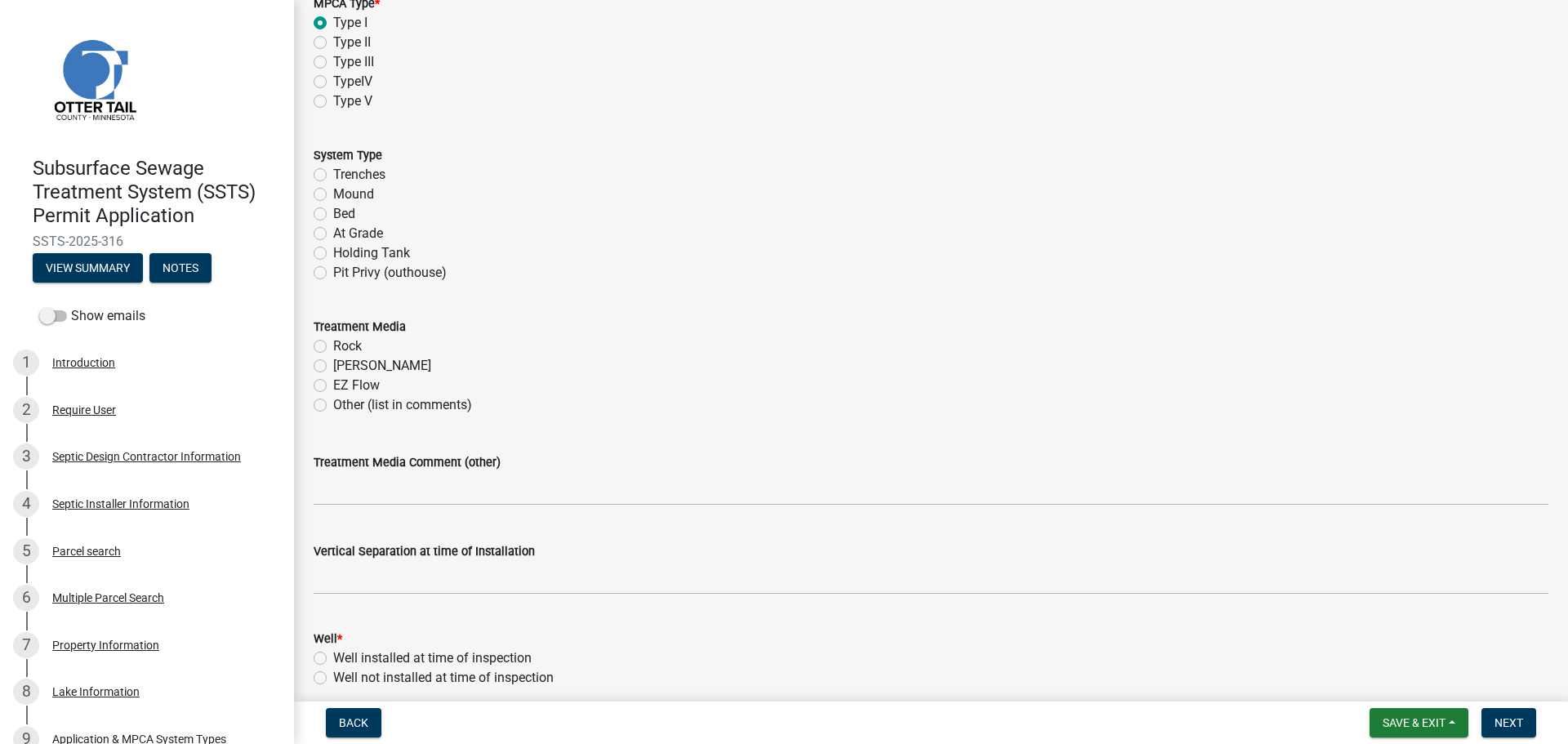
click at [333, 174] on input "Trenches" at bounding box center [339, 171] width 11 height 11
radio input "true"
click at [333, 367] on label "[PERSON_NAME]" at bounding box center [382, 366] width 98 height 20
click at [333, 367] on input "[PERSON_NAME]" at bounding box center [339, 361] width 11 height 11
radio input "true"
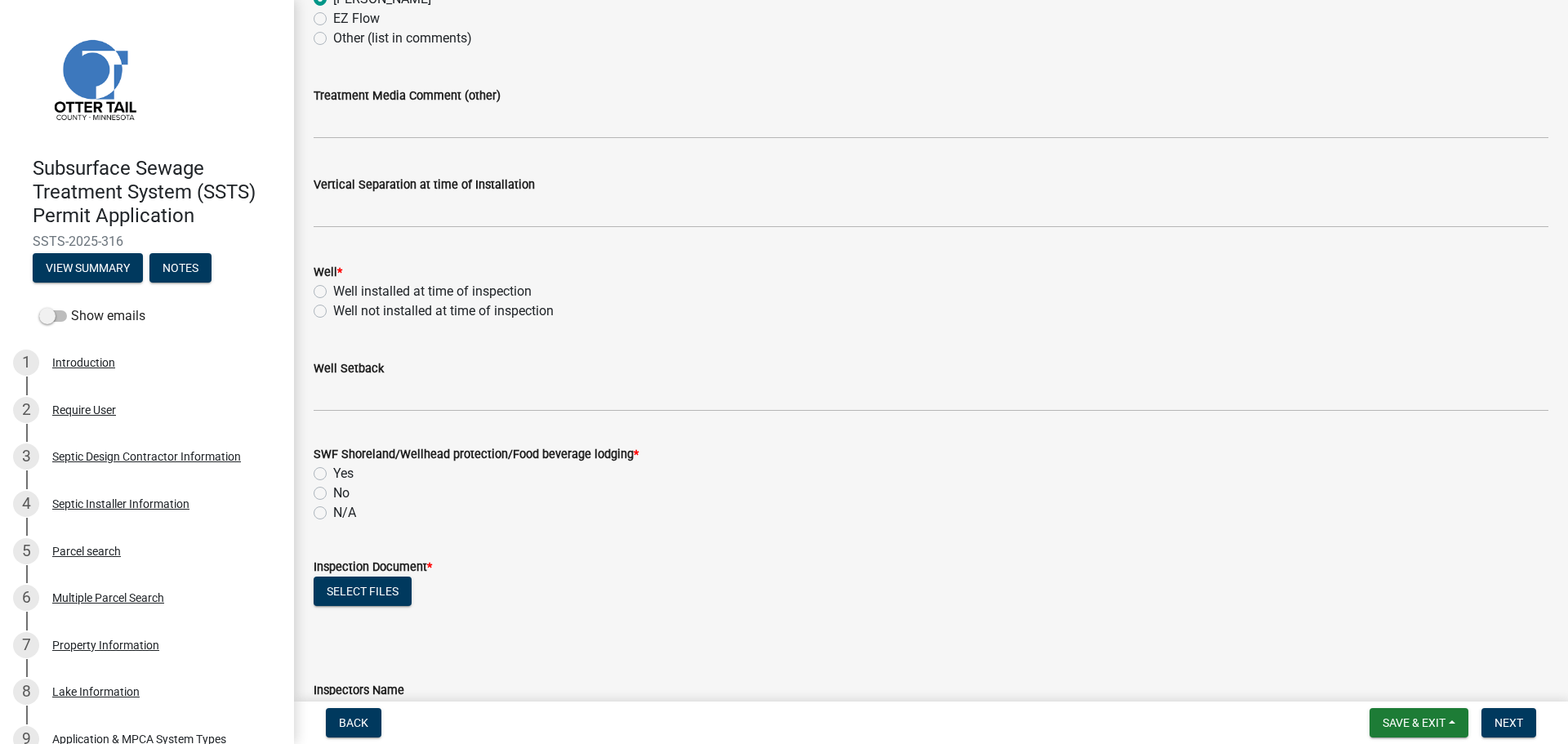
scroll to position [960, 0]
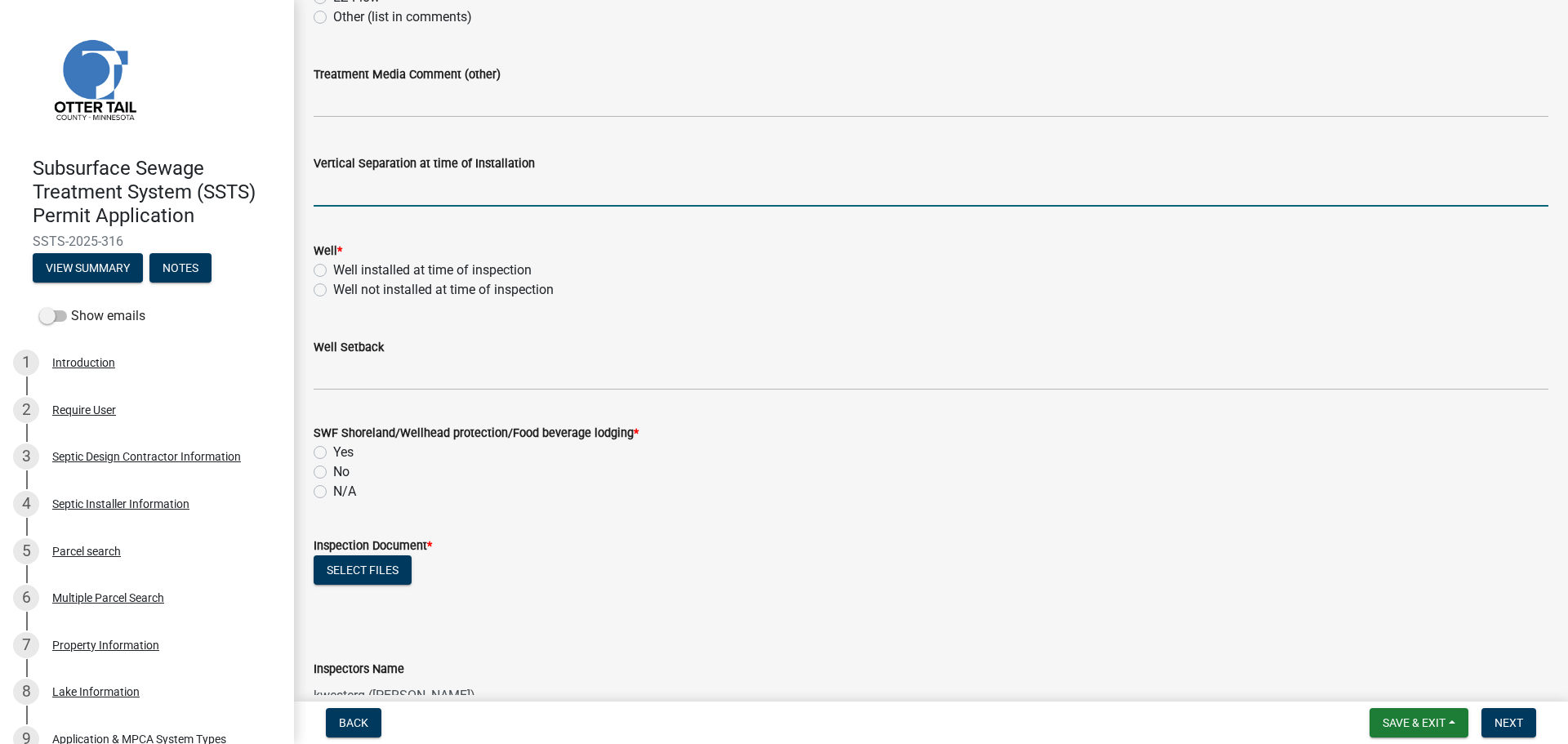
click at [378, 190] on input "text" at bounding box center [931, 190] width 1235 height 33
type input "36"
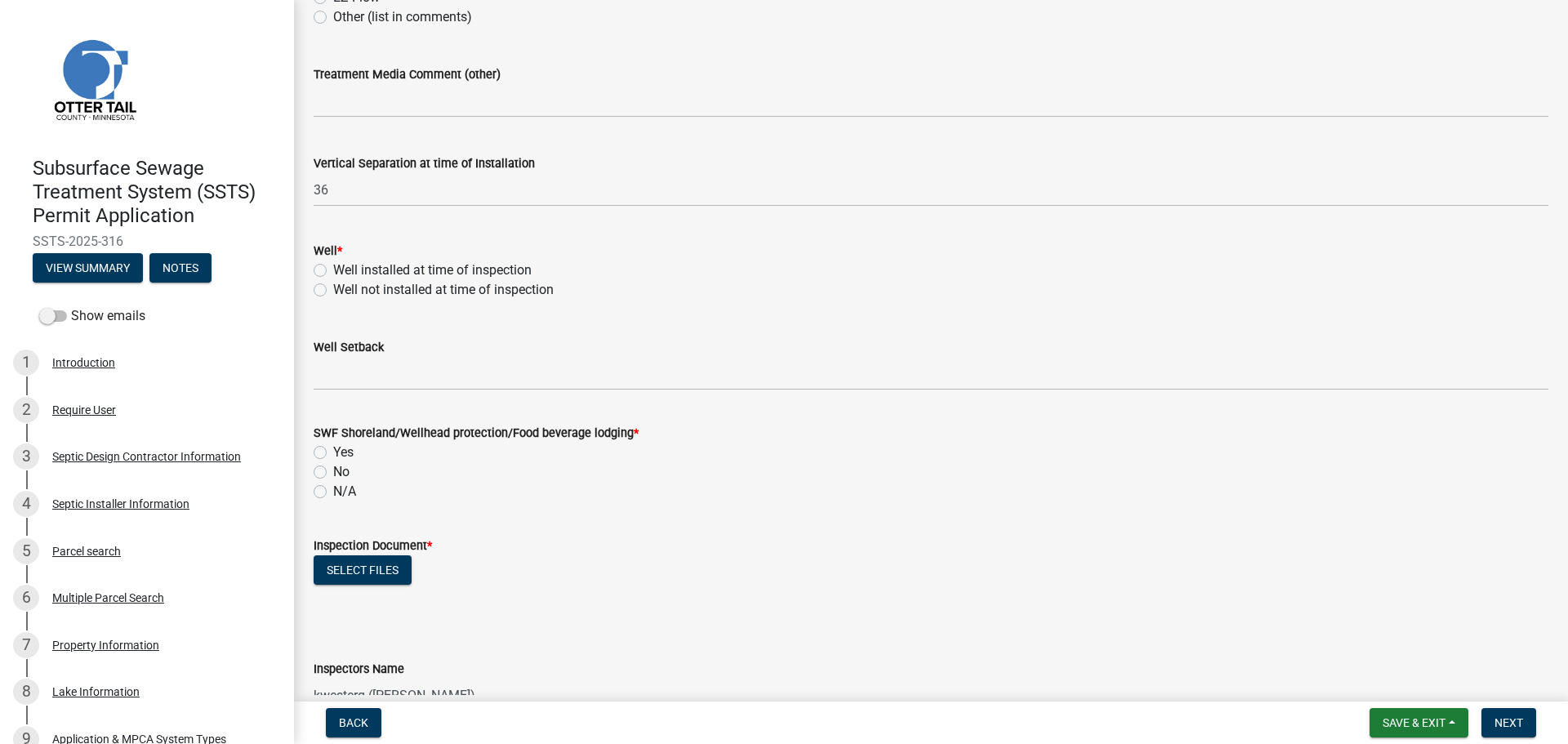
click at [333, 268] on label "Well installed at time of inspection" at bounding box center [432, 270] width 199 height 20
click at [333, 268] on input "Well installed at time of inspection" at bounding box center [339, 266] width 11 height 11
radio input "true"
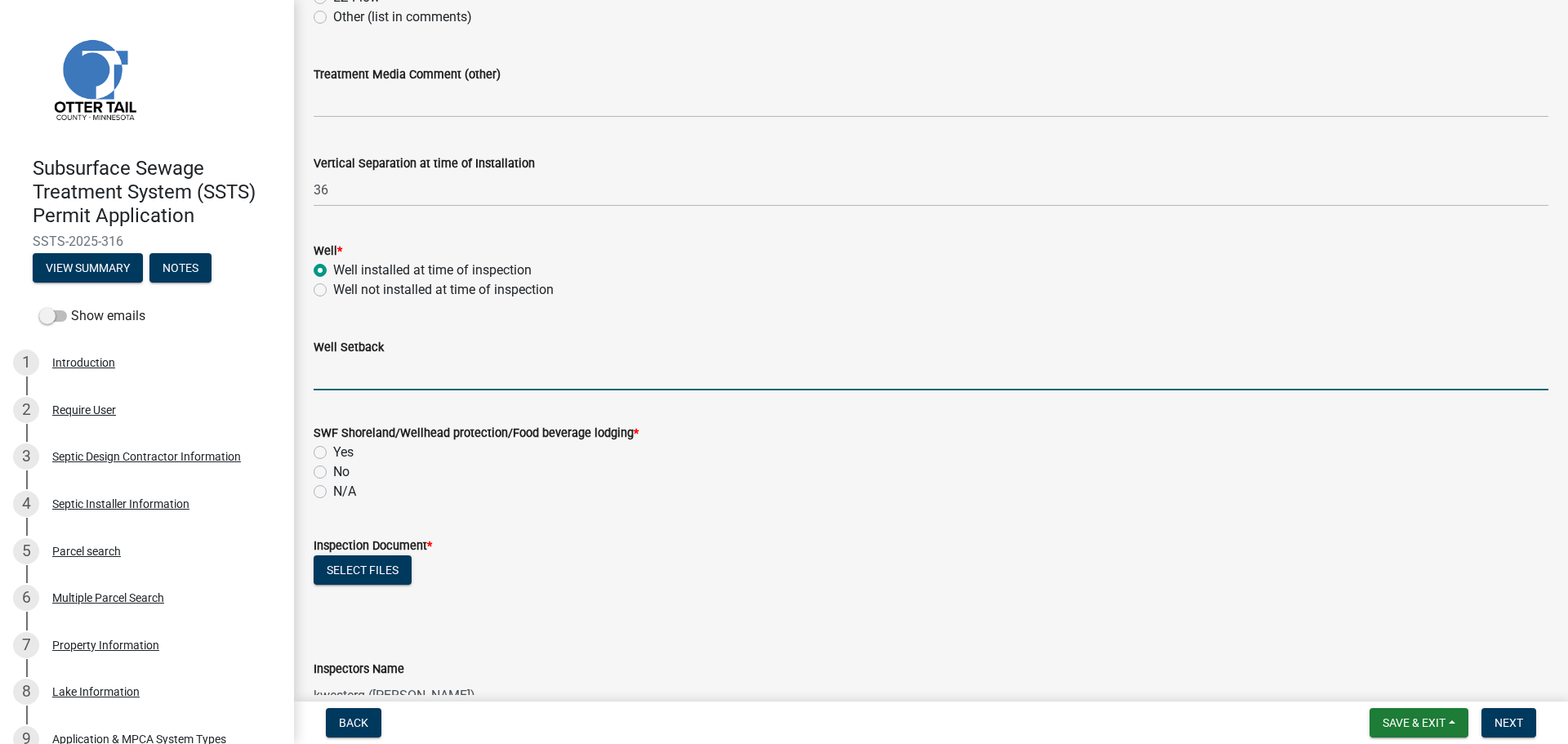
click at [373, 376] on input "Well Setback" at bounding box center [931, 373] width 1235 height 33
type input "110+"
click at [333, 452] on label "Yes" at bounding box center [343, 453] width 21 height 20
click at [333, 452] on input "Yes" at bounding box center [339, 448] width 11 height 11
radio input "true"
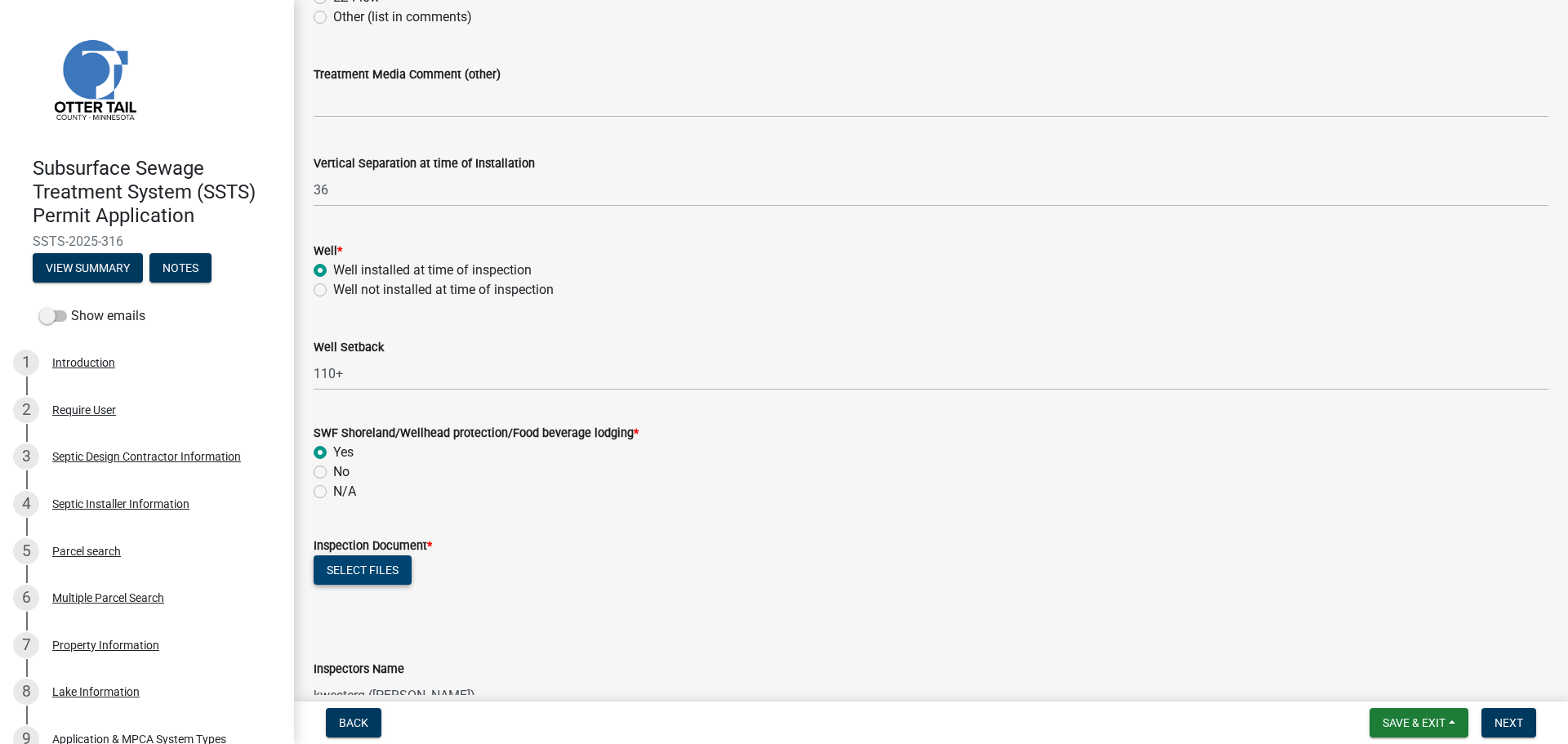
click at [353, 573] on button "Select files" at bounding box center [362, 570] width 98 height 30
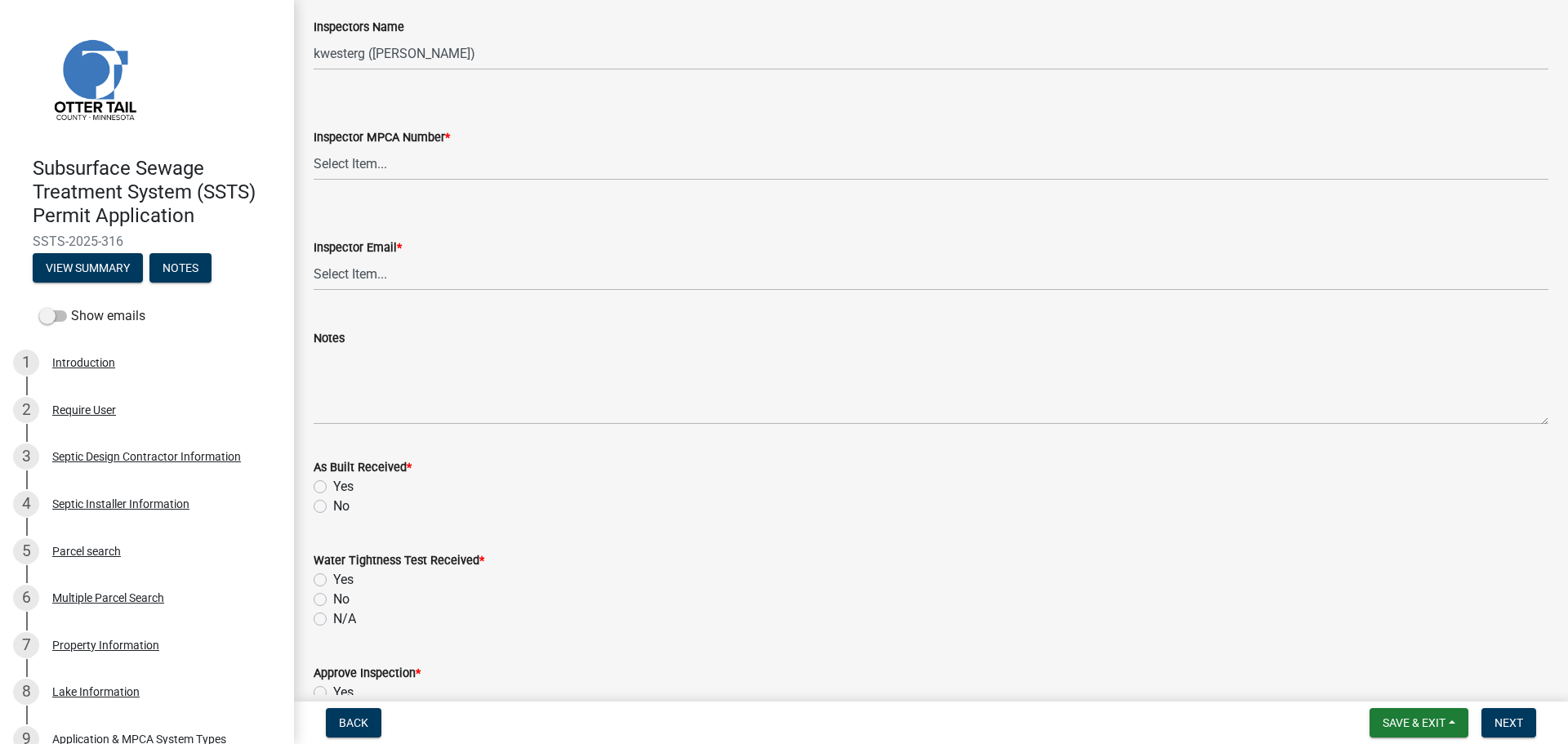
scroll to position [1674, 0]
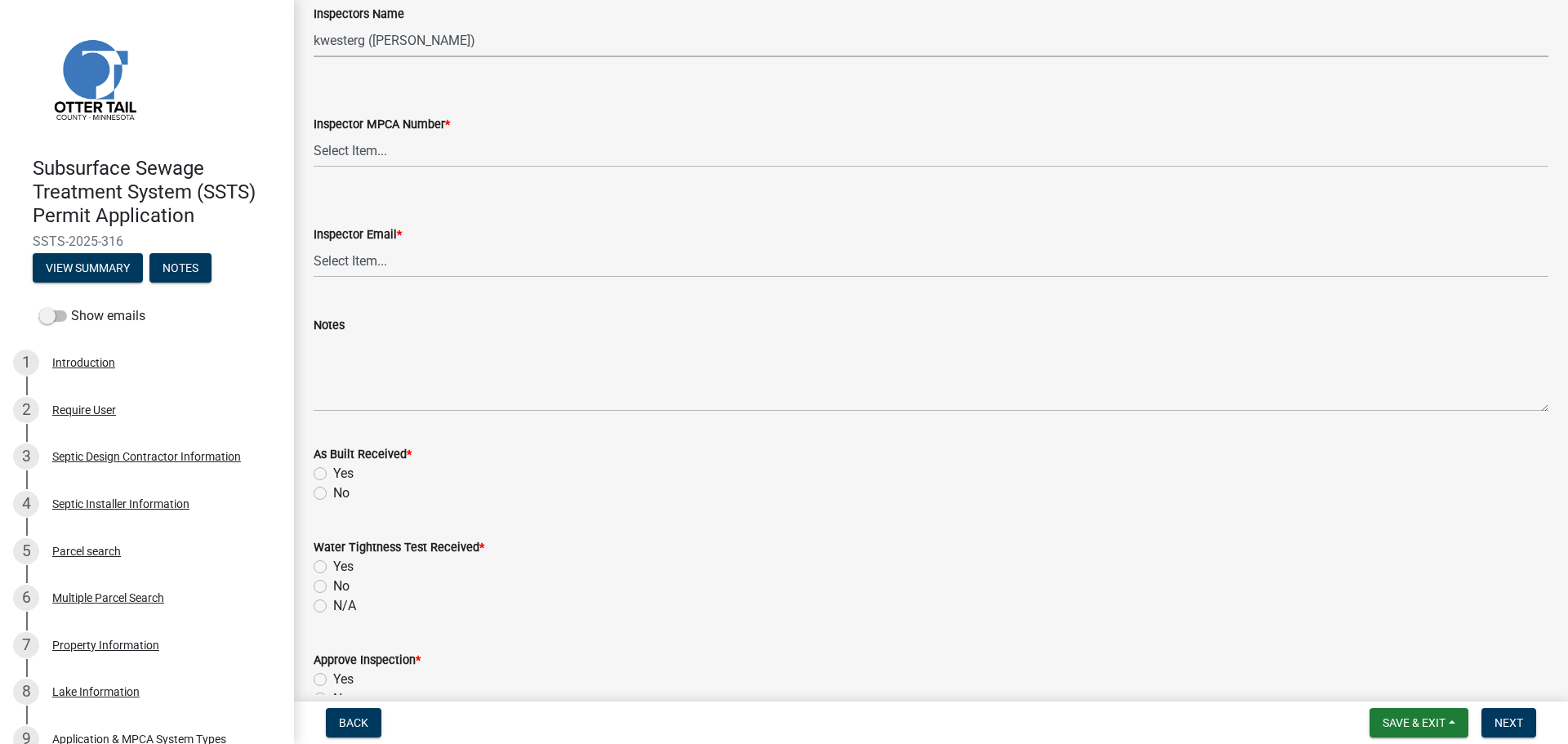
click at [376, 38] on select "Select Item... btollefson ([PERSON_NAME]) [PERSON_NAME] ([PERSON_NAME]) eplaste…" at bounding box center [931, 40] width 1235 height 33
select select "ab4afe9b-f255-4bf6-b29f-35714790ba70"
click at [314, 23] on select "Select Item... btollefson ([PERSON_NAME]) [PERSON_NAME] ([PERSON_NAME]) eplaste…" at bounding box center [931, 40] width 1235 height 33
click at [360, 152] on select "Select Item... [PERSON_NAME] (10415) [PERSON_NAME] (924) [PERSON_NAME] (1957) […" at bounding box center [931, 150] width 1235 height 33
click at [314, 134] on select "Select Item... [PERSON_NAME] (10415) [PERSON_NAME] (924) [PERSON_NAME] (1957) […" at bounding box center [931, 150] width 1235 height 33
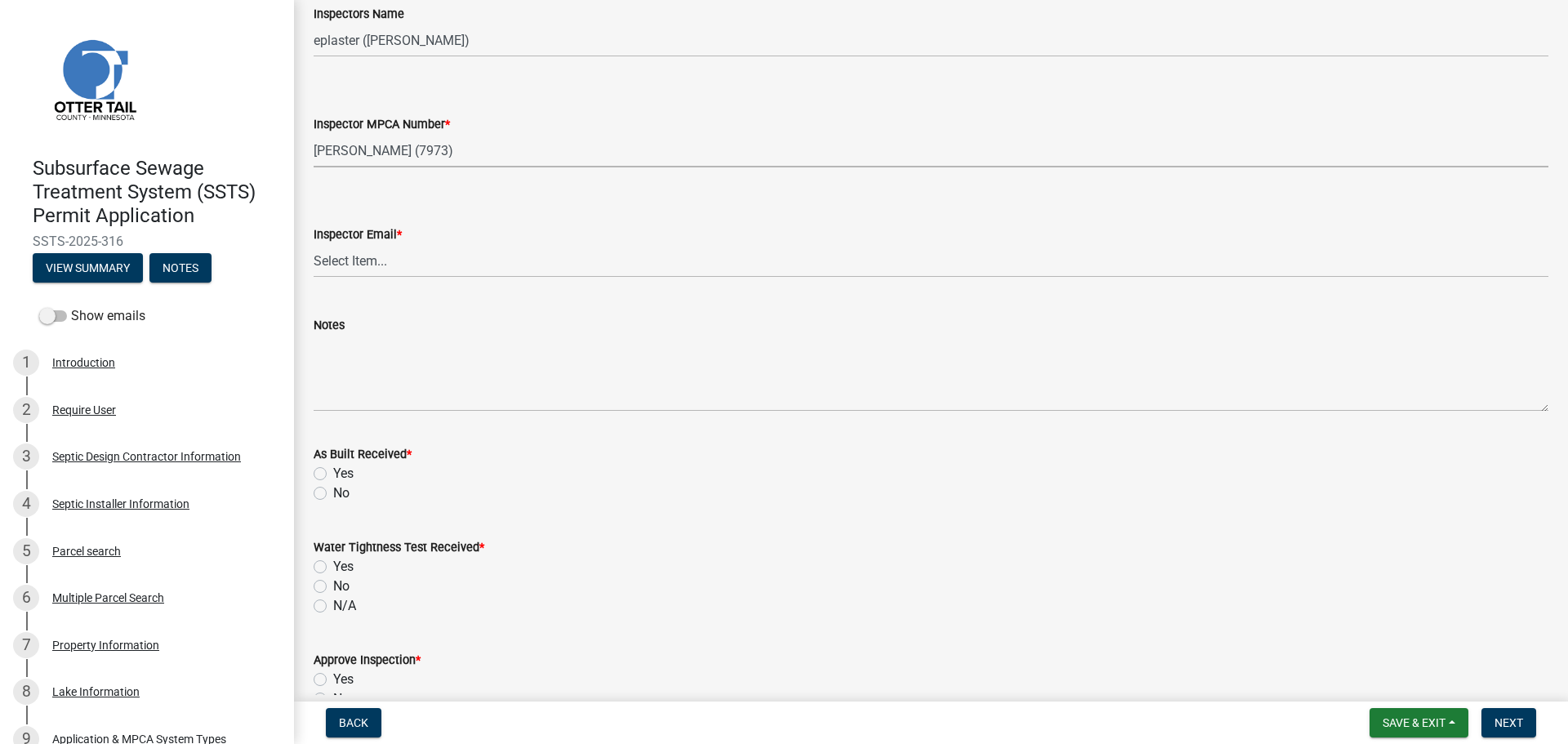
select select "4857f273-0e9a-4084-85c8-075cbcf0902e"
click at [358, 265] on select "Select Item... [PERSON_NAME] ([EMAIL_ADDRESS][DOMAIN_NAME]) [PERSON_NAME] ([EMA…" at bounding box center [931, 261] width 1235 height 33
click at [314, 244] on select "Select Item... [PERSON_NAME] ([EMAIL_ADDRESS][DOMAIN_NAME]) [PERSON_NAME] ([EMA…" at bounding box center [931, 261] width 1235 height 33
select select "318b8207-6619-4c37-8bd8-783b28c7307f"
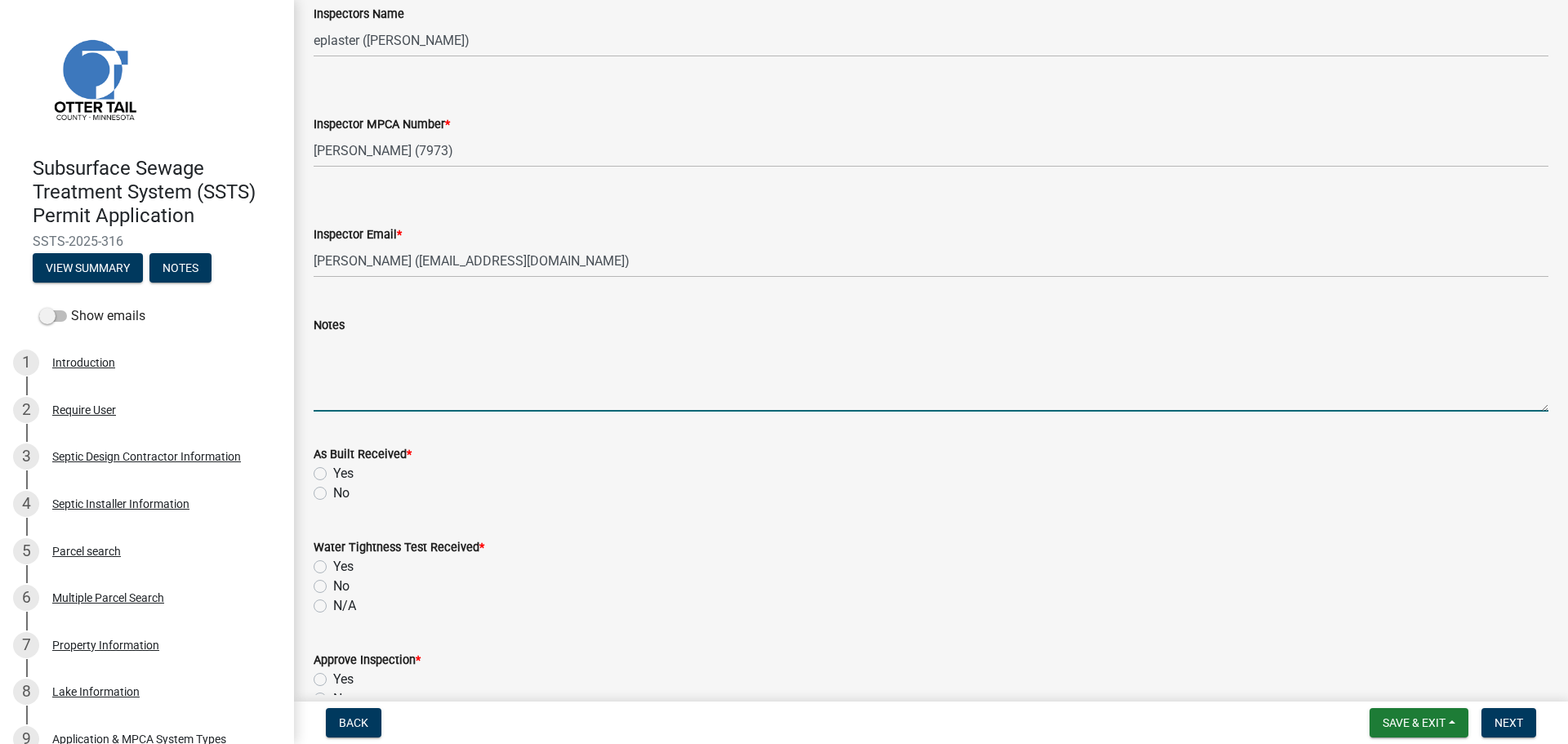
click at [351, 372] on textarea "Notes" at bounding box center [931, 373] width 1235 height 76
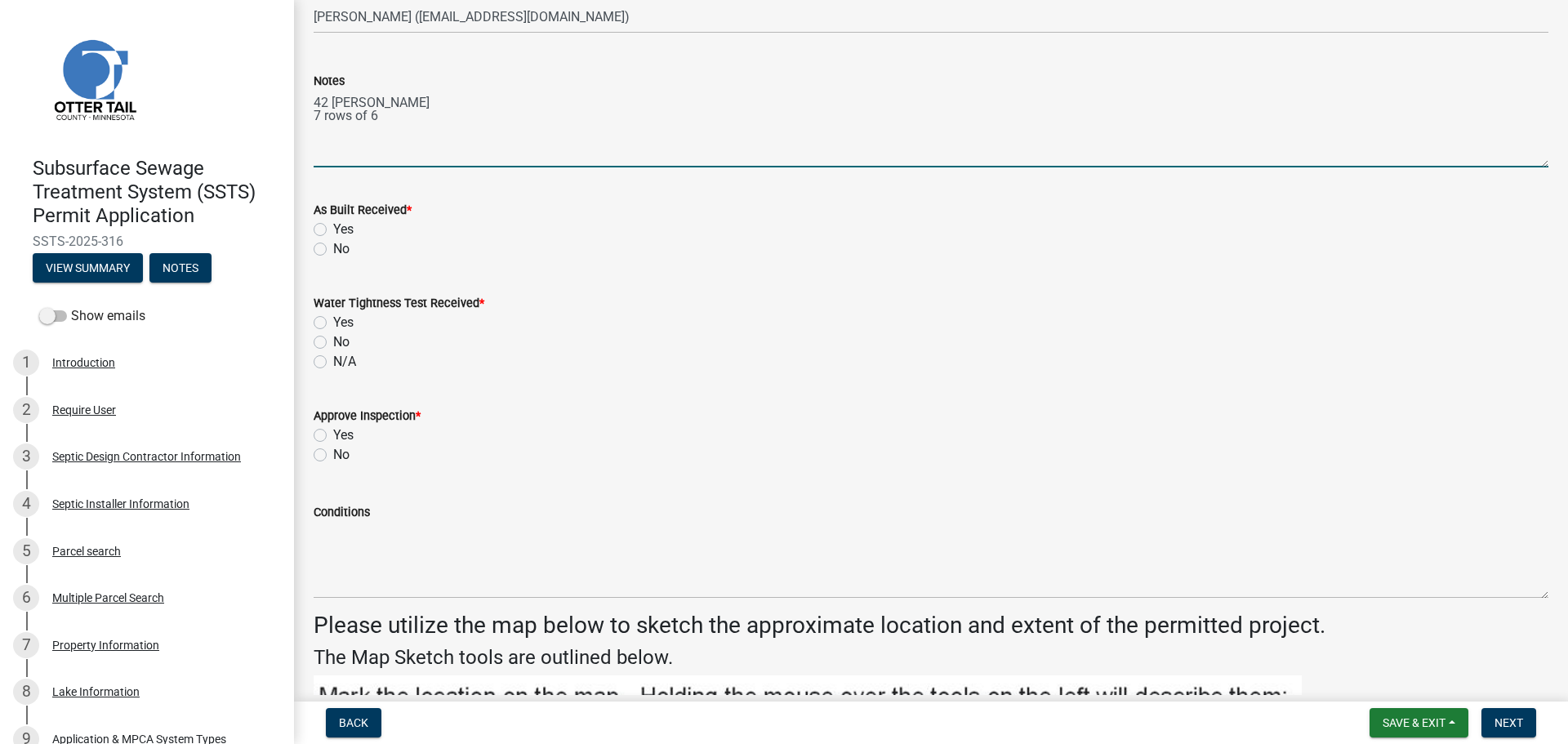
scroll to position [1919, 0]
type textarea "42 [PERSON_NAME] 7 rows of 6"
click at [333, 251] on label "No" at bounding box center [341, 248] width 16 height 20
click at [333, 249] on input "No" at bounding box center [339, 244] width 11 height 11
radio input "true"
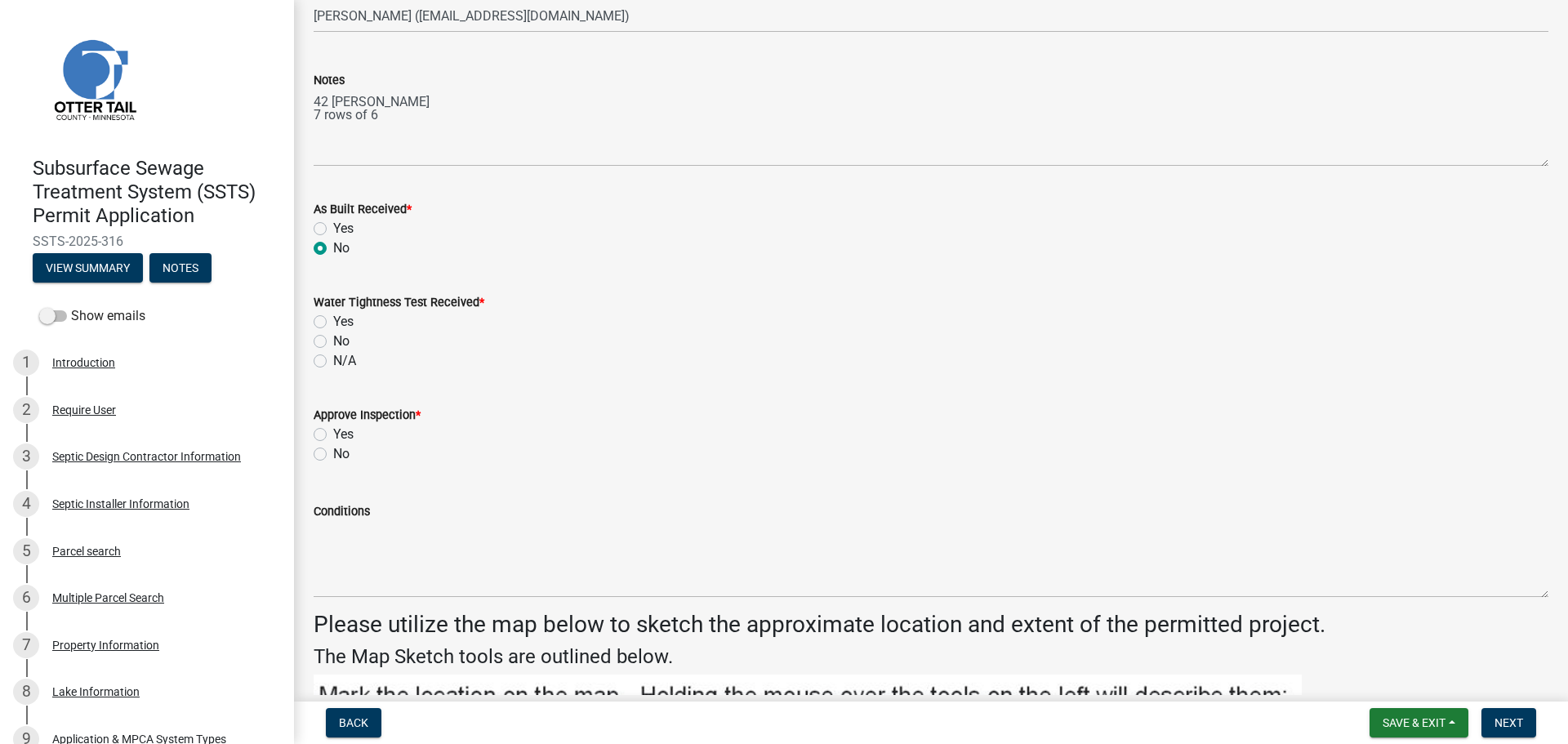
click at [333, 357] on label "N/A" at bounding box center [344, 361] width 22 height 20
click at [333, 357] on input "N/A" at bounding box center [339, 357] width 11 height 11
radio input "true"
click at [333, 434] on label "Yes" at bounding box center [343, 435] width 21 height 20
click at [333, 434] on input "Yes" at bounding box center [339, 430] width 11 height 11
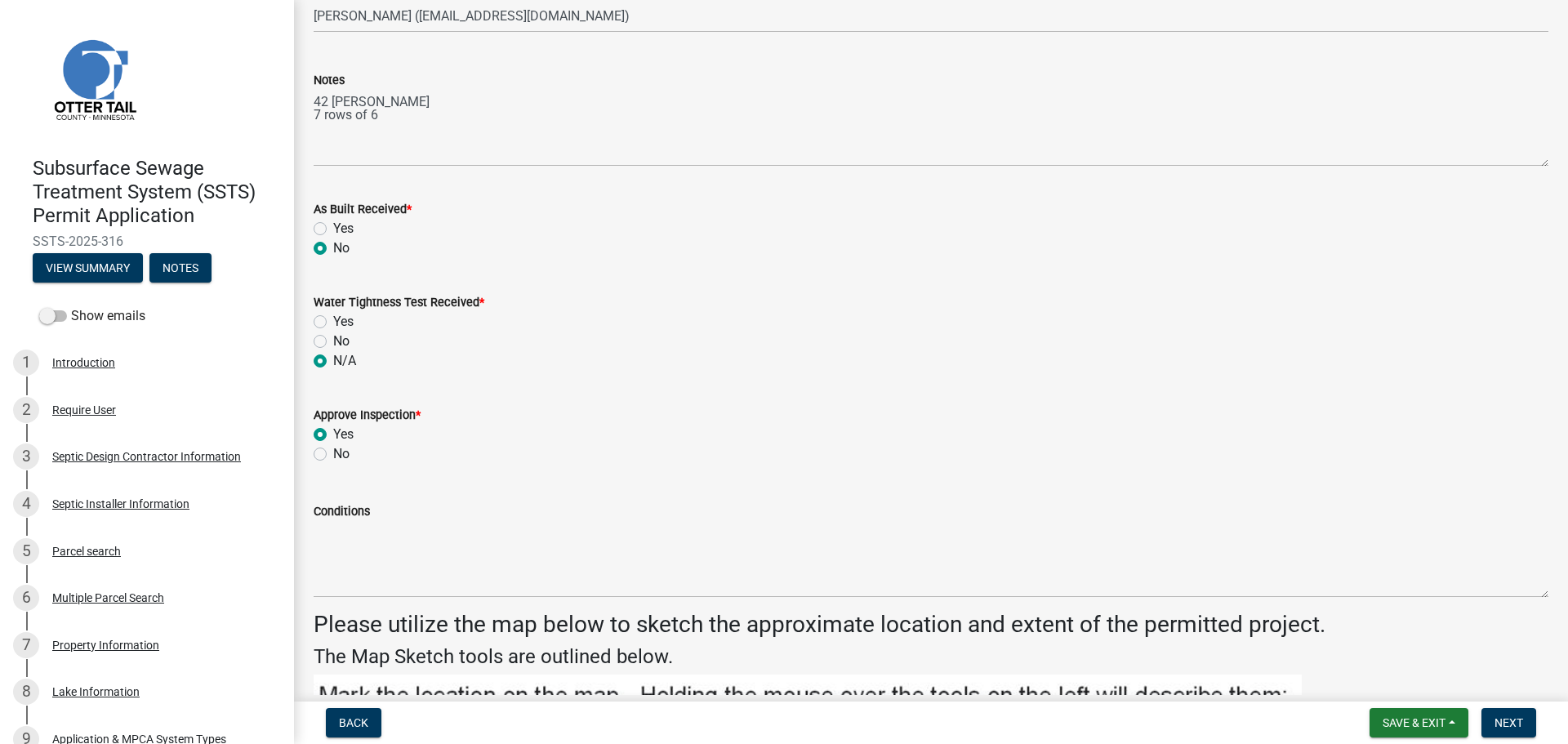
radio input "true"
click at [1520, 725] on span "Next" at bounding box center [1509, 722] width 29 height 13
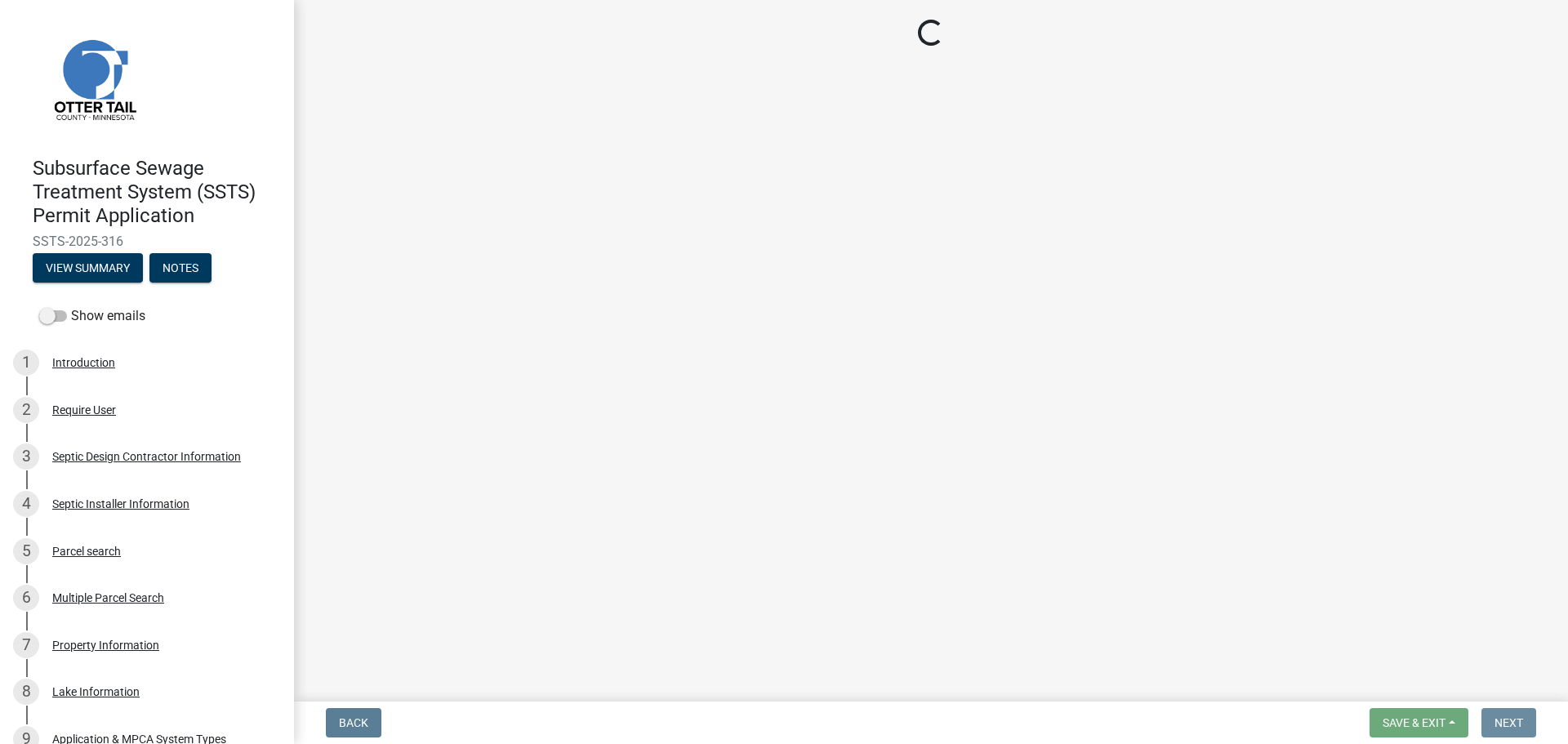
scroll to position [0, 0]
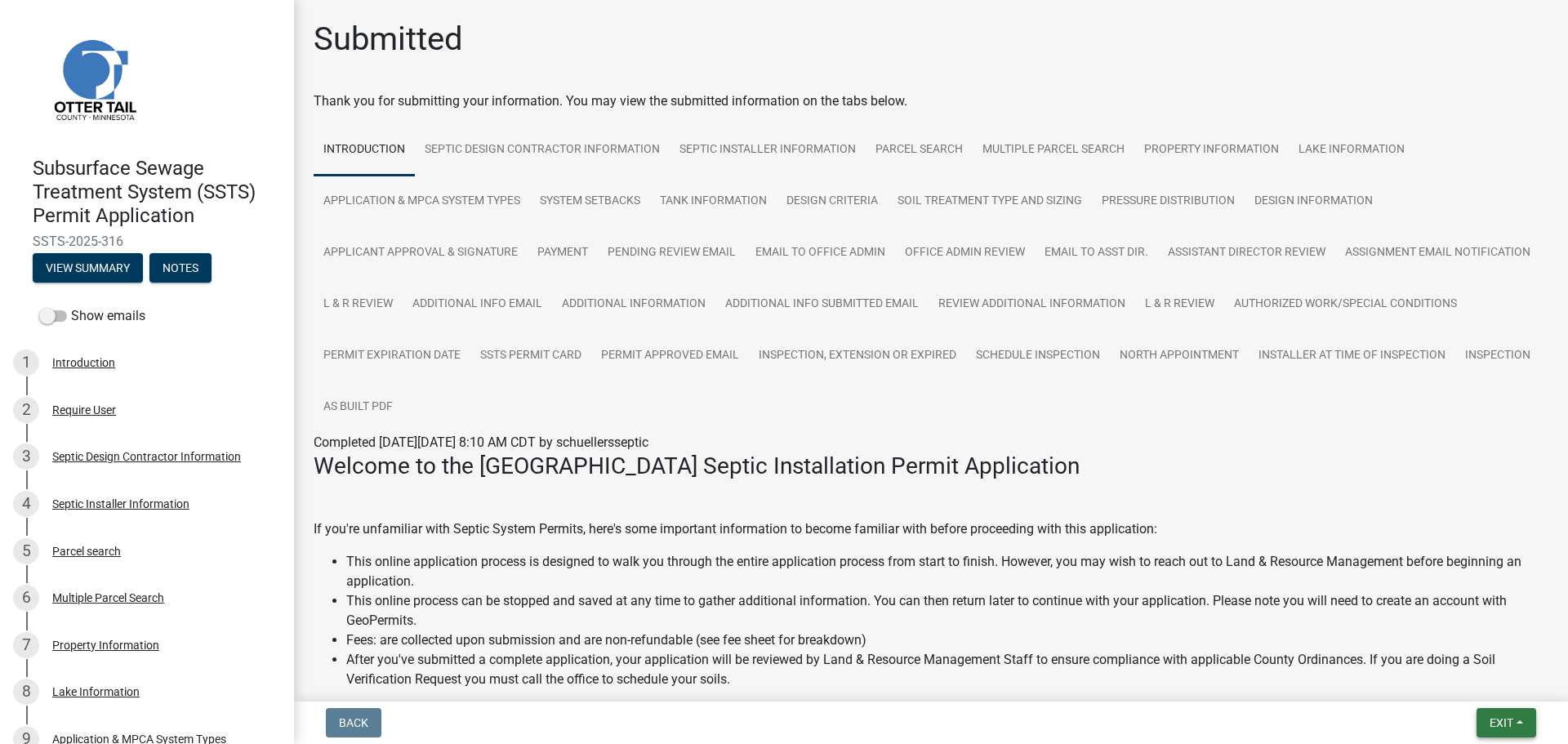
click at [1515, 731] on button "Exit" at bounding box center [1506, 722] width 59 height 30
click at [1427, 681] on button "Save & Exit" at bounding box center [1470, 680] width 130 height 40
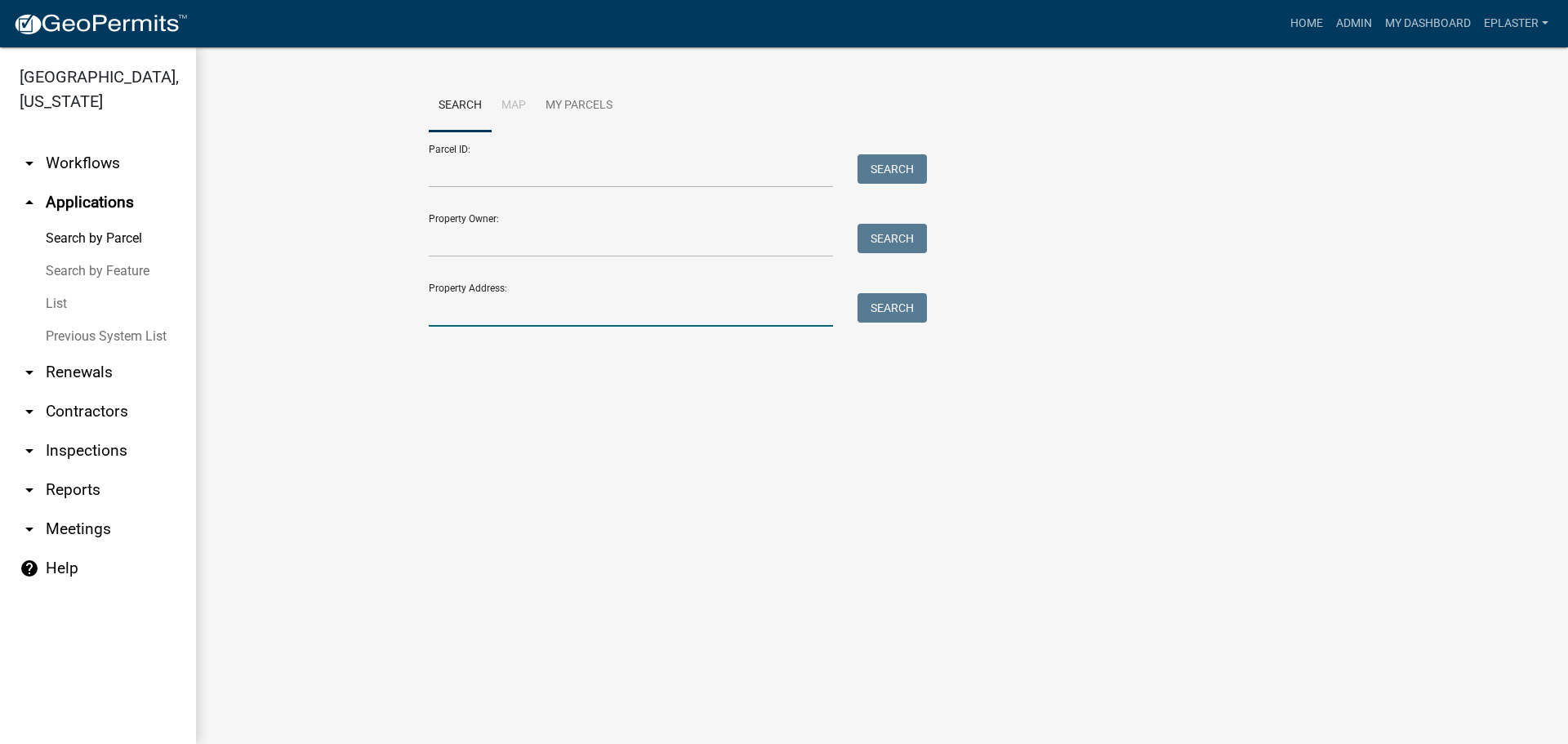
click at [458, 319] on input "Property Address:" at bounding box center [631, 309] width 404 height 33
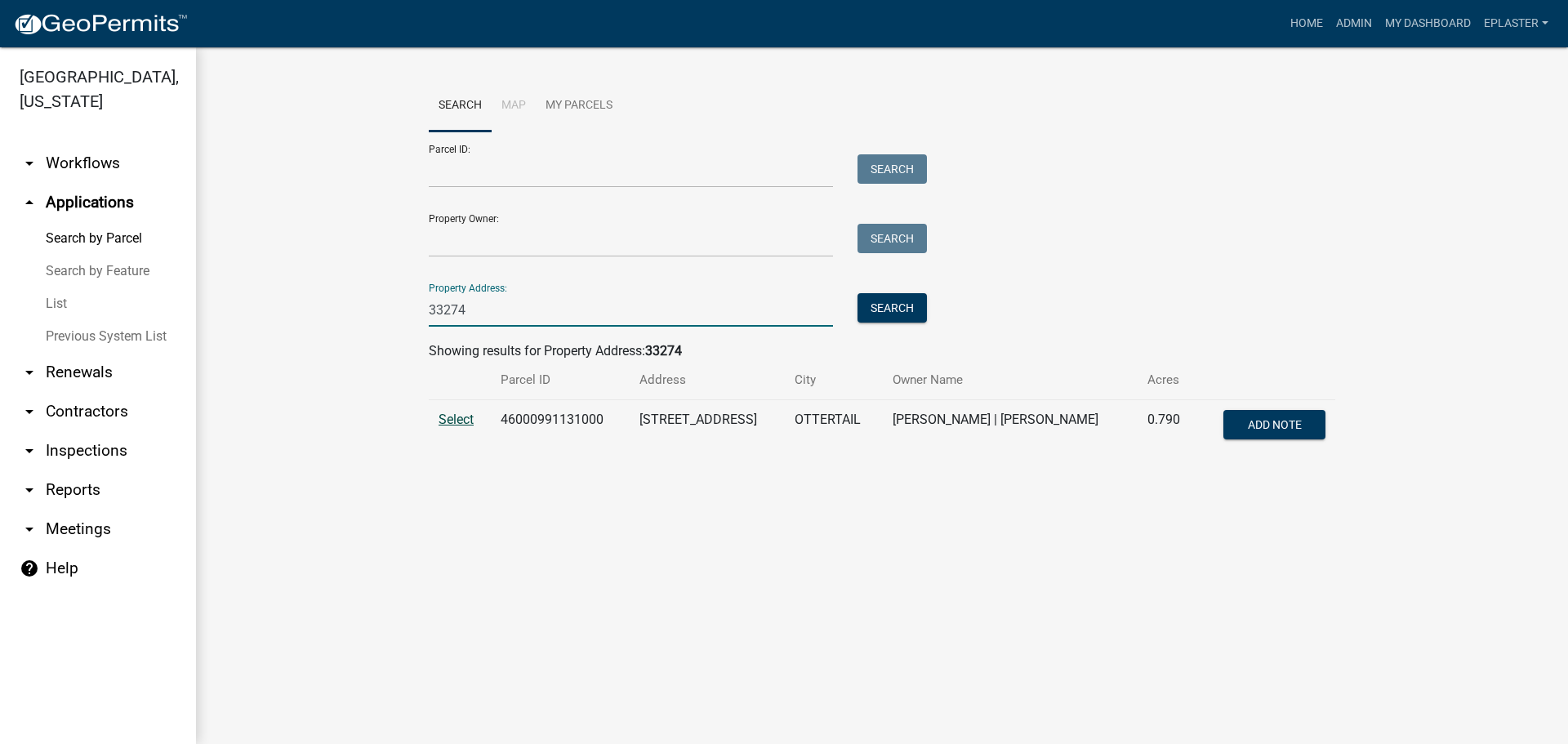
type input "33274"
click at [450, 426] on span "Select" at bounding box center [456, 419] width 35 height 15
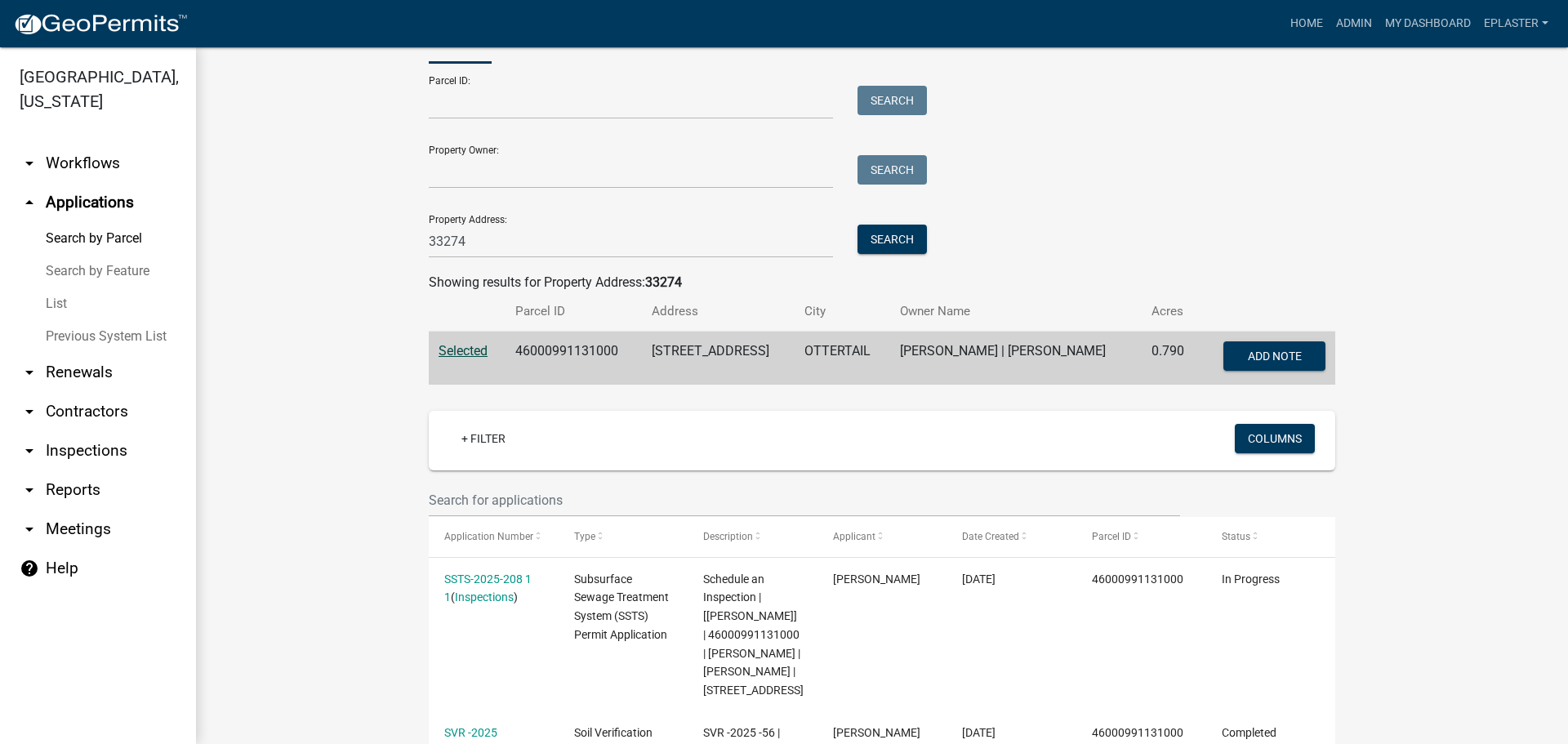
scroll to position [490, 0]
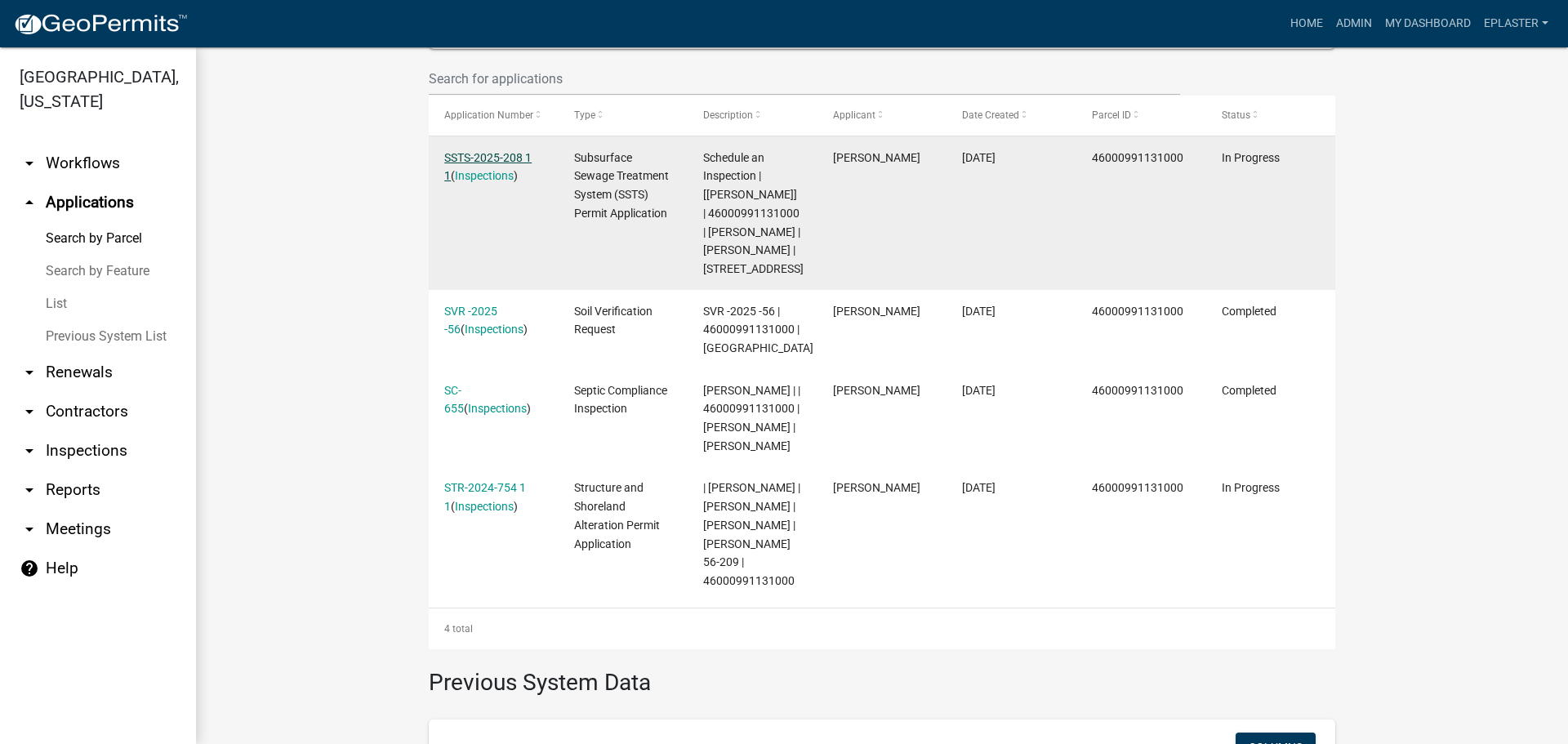
click at [508, 159] on link "SSTS-2025-208 1 1" at bounding box center [487, 166] width 87 height 31
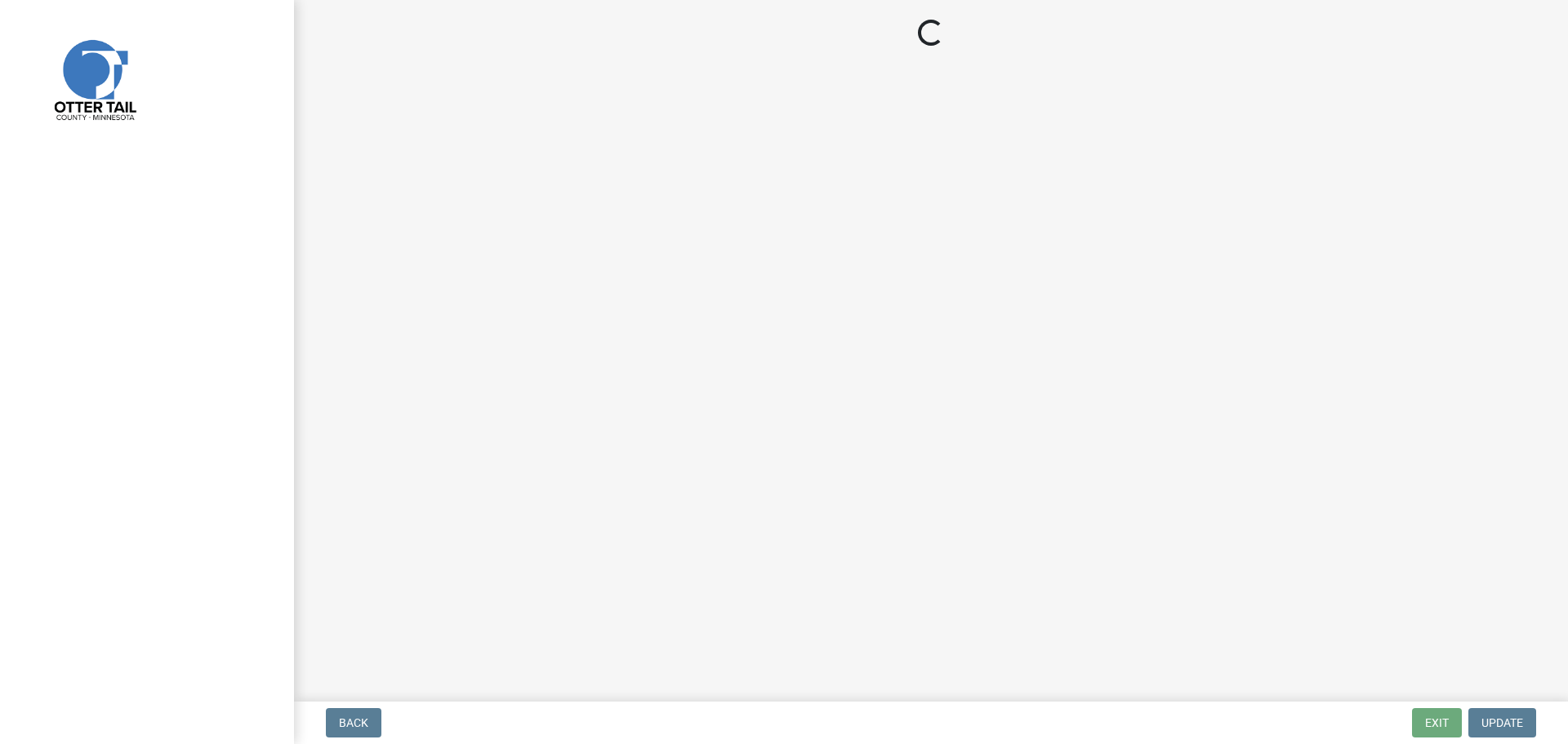
select select "710d5f49-2663-4e73-9718-d0c4e189f5ed"
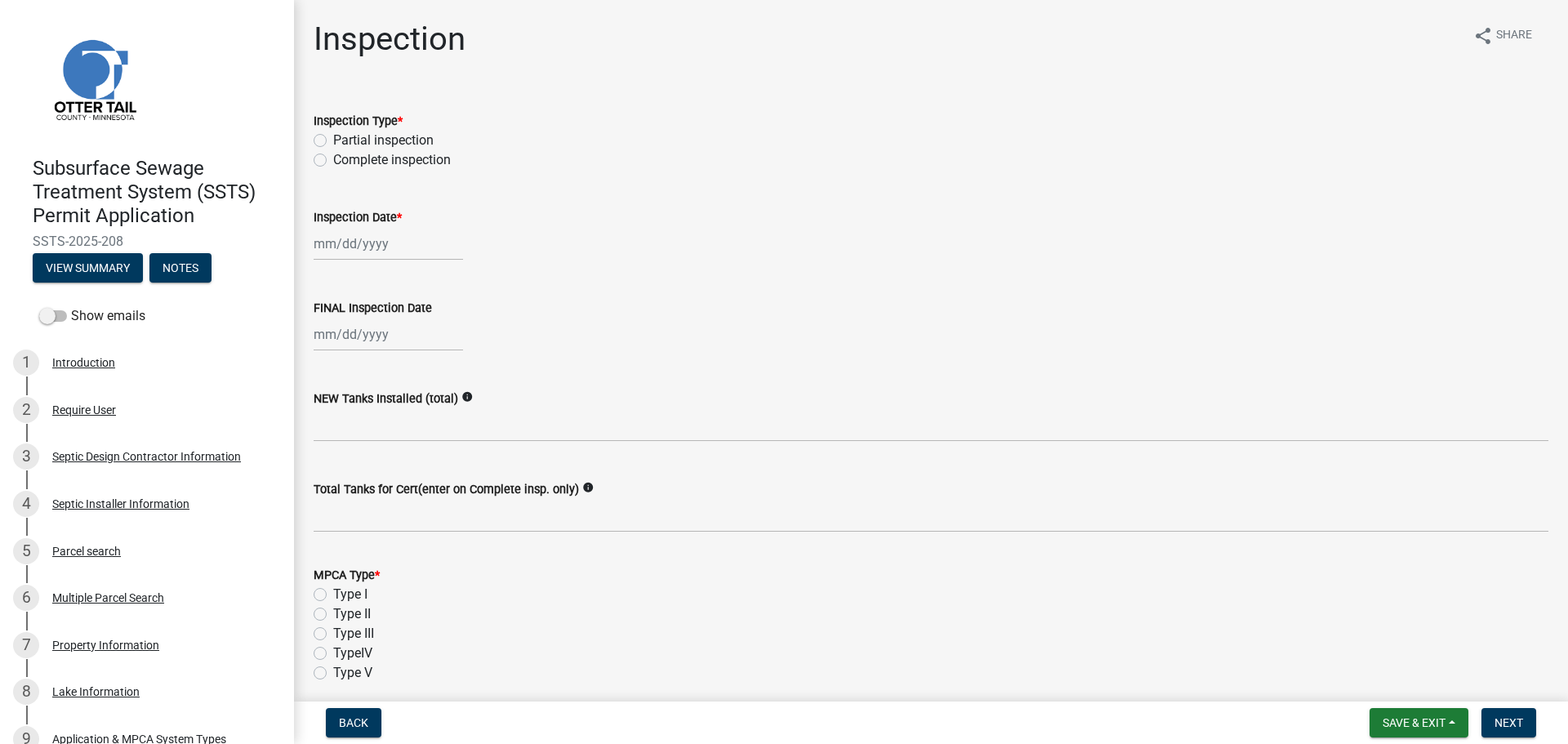
click at [333, 156] on label "Complete inspection" at bounding box center [392, 160] width 118 height 20
click at [333, 156] on input "Complete inspection" at bounding box center [339, 155] width 11 height 11
radio input "true"
click at [335, 251] on div at bounding box center [388, 244] width 149 height 33
select select "8"
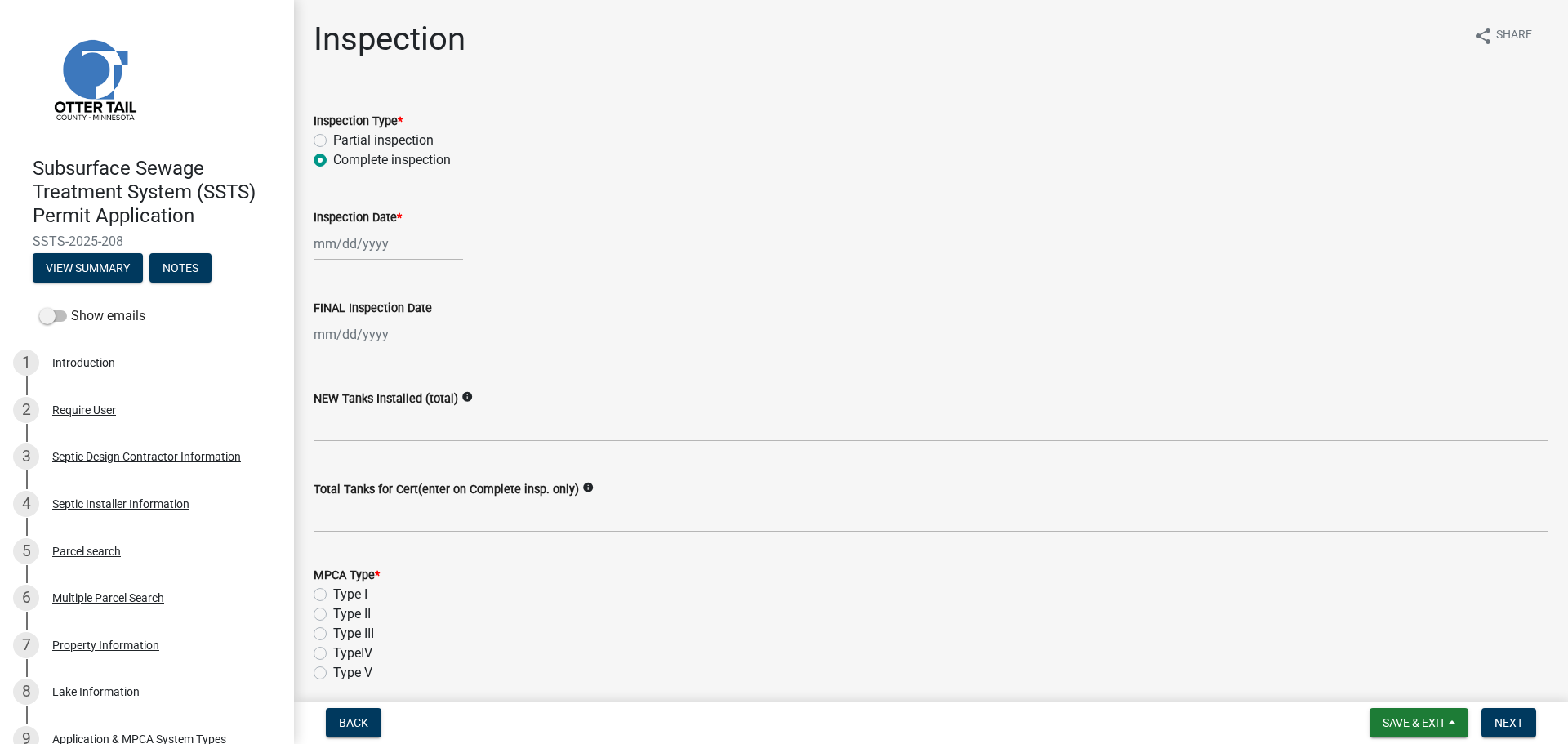
select select "2025"
click at [403, 410] on div "21" at bounding box center [408, 409] width 26 height 26
type input "[DATE]"
click at [328, 327] on div at bounding box center [388, 334] width 149 height 33
select select "8"
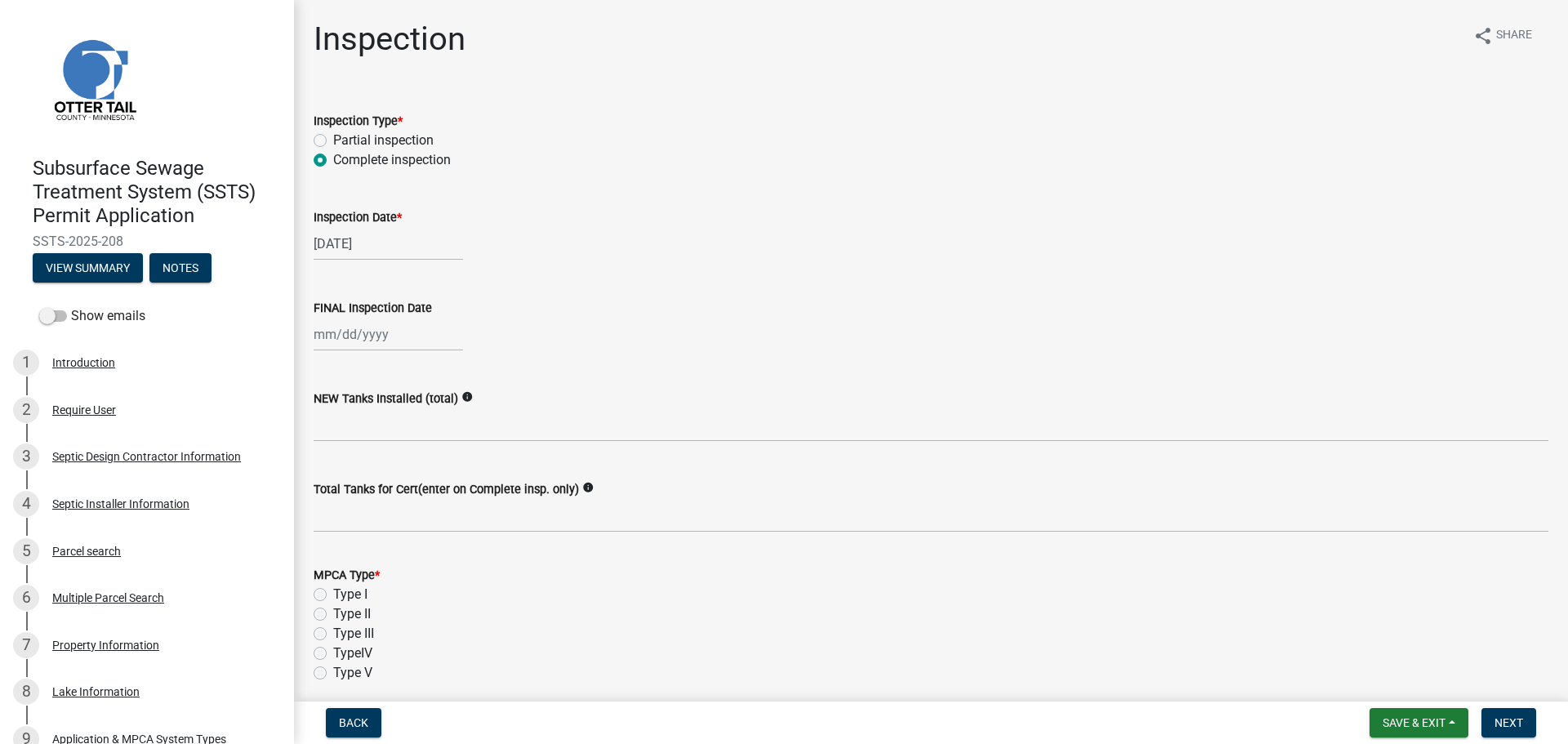
select select "2025"
click at [406, 494] on div "21" at bounding box center [408, 500] width 26 height 26
type input "[DATE]"
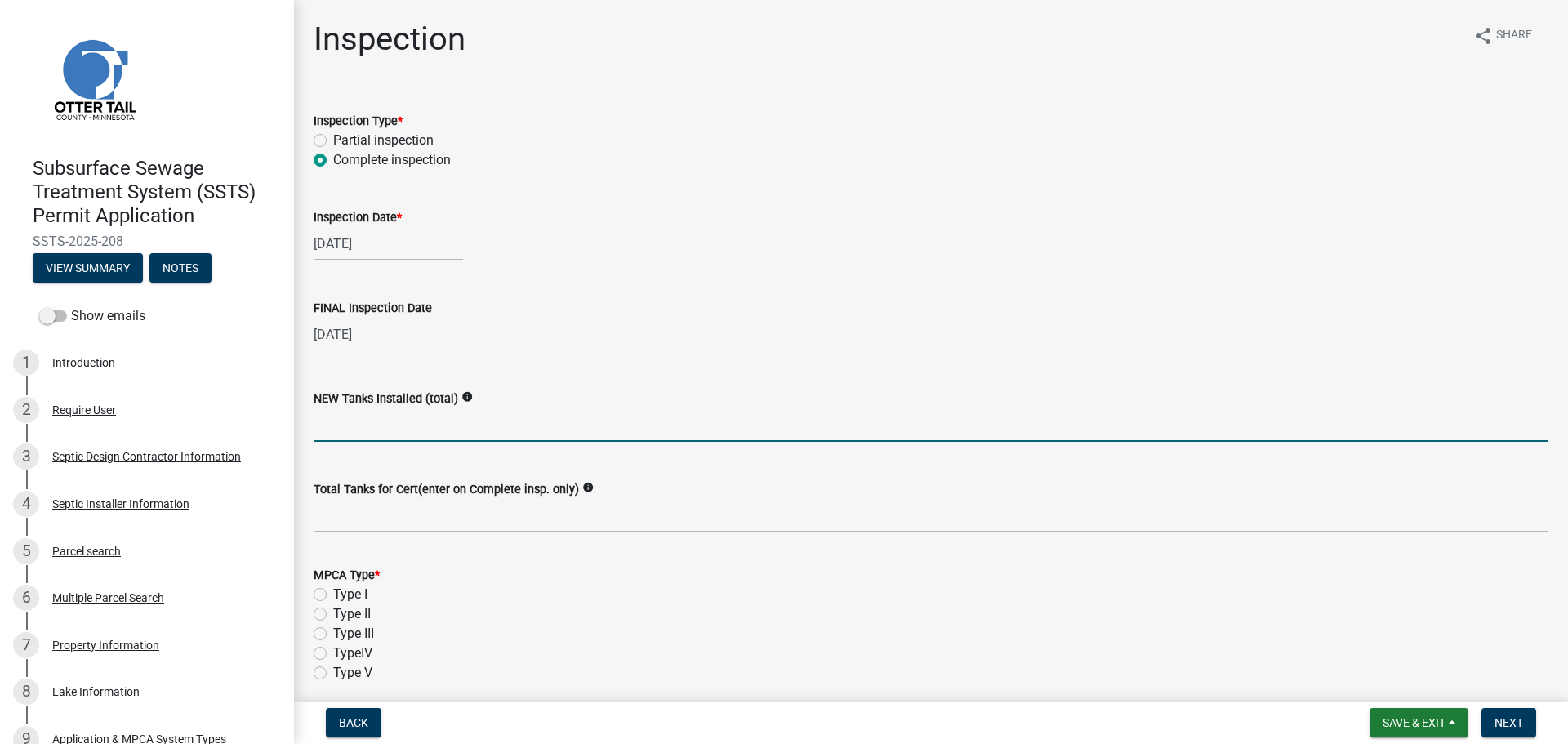
click at [355, 416] on input "text" at bounding box center [931, 424] width 1235 height 33
type input "1"
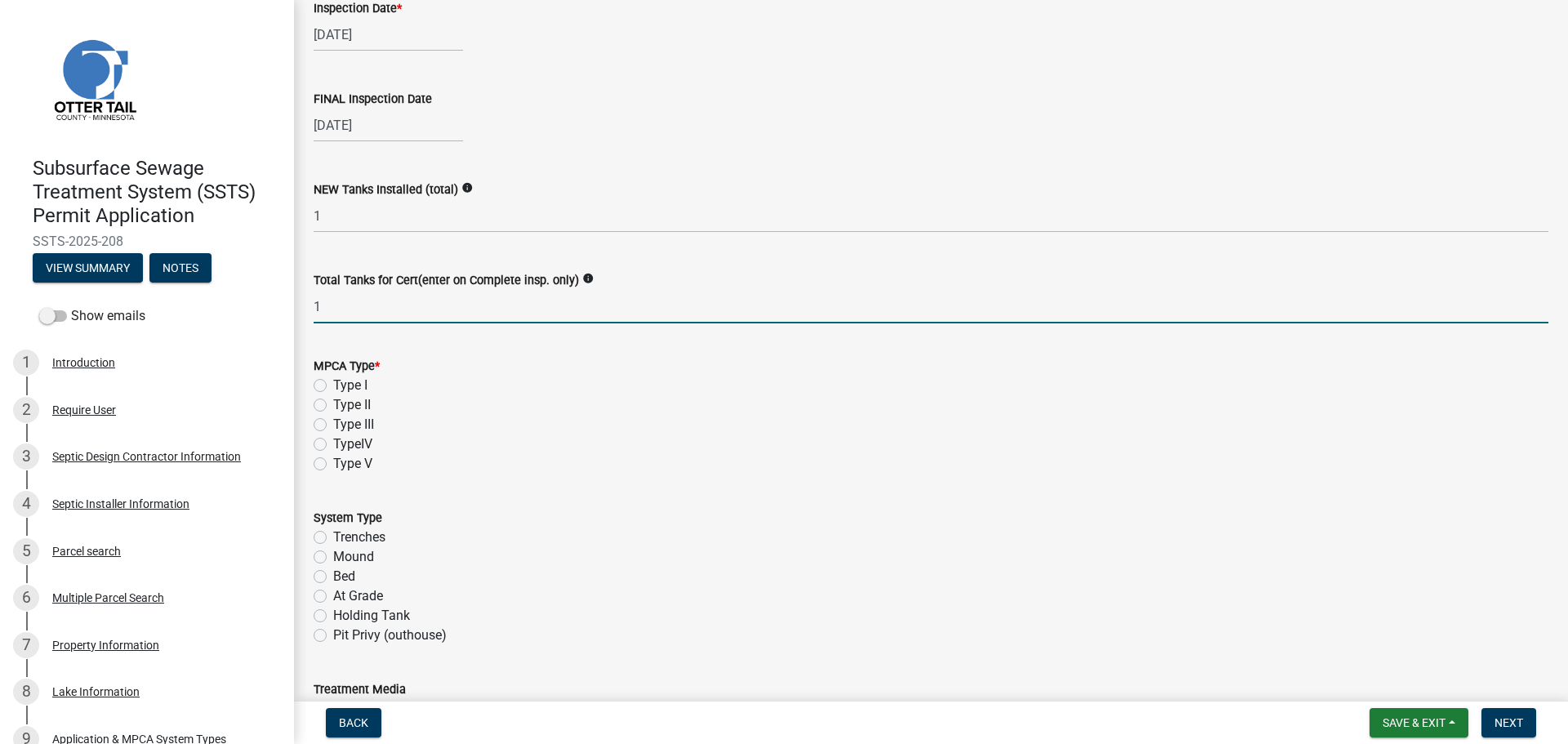
scroll to position [306, 0]
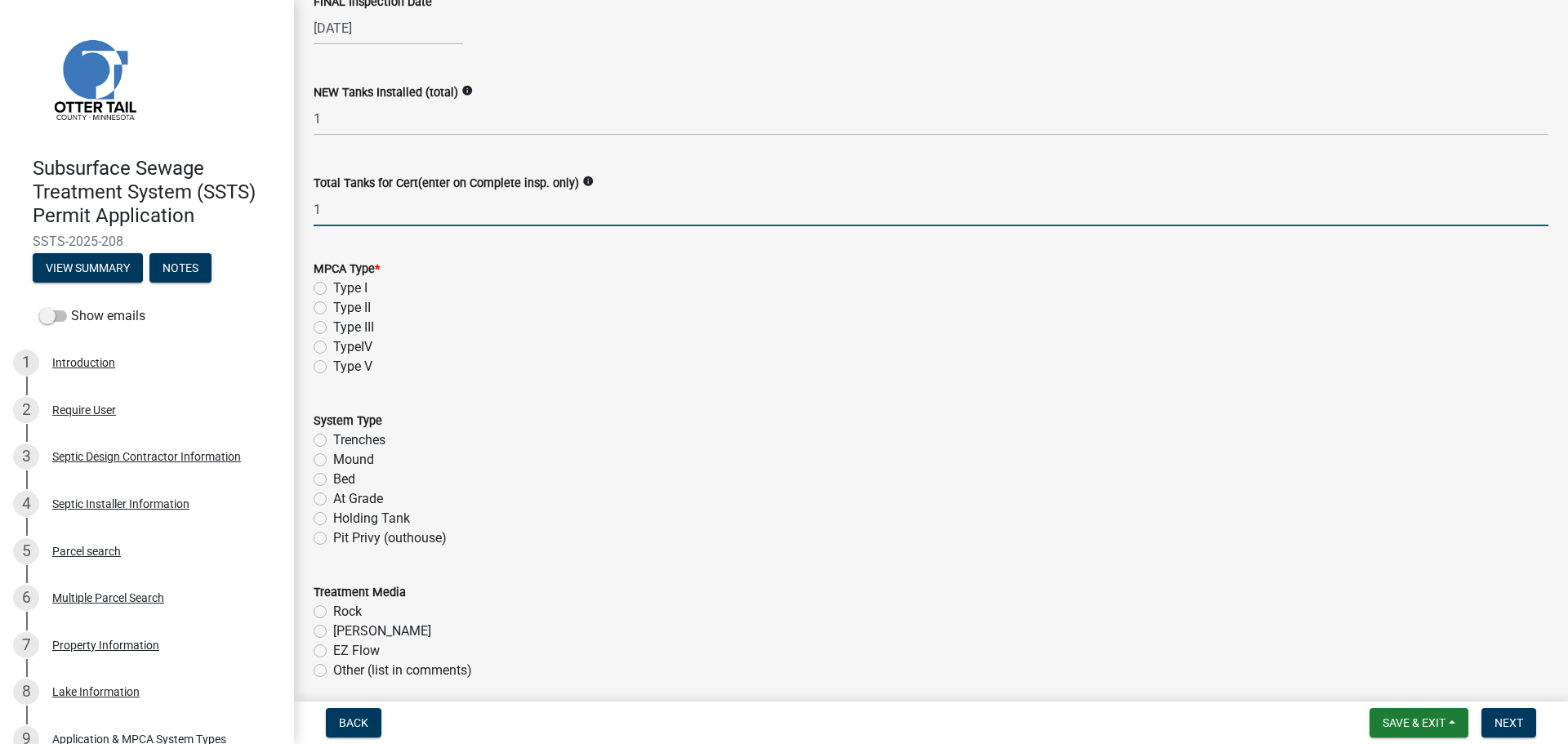
type input "1"
click at [333, 289] on label "Type I" at bounding box center [350, 288] width 34 height 20
click at [333, 289] on input "Type I" at bounding box center [339, 284] width 11 height 11
radio input "true"
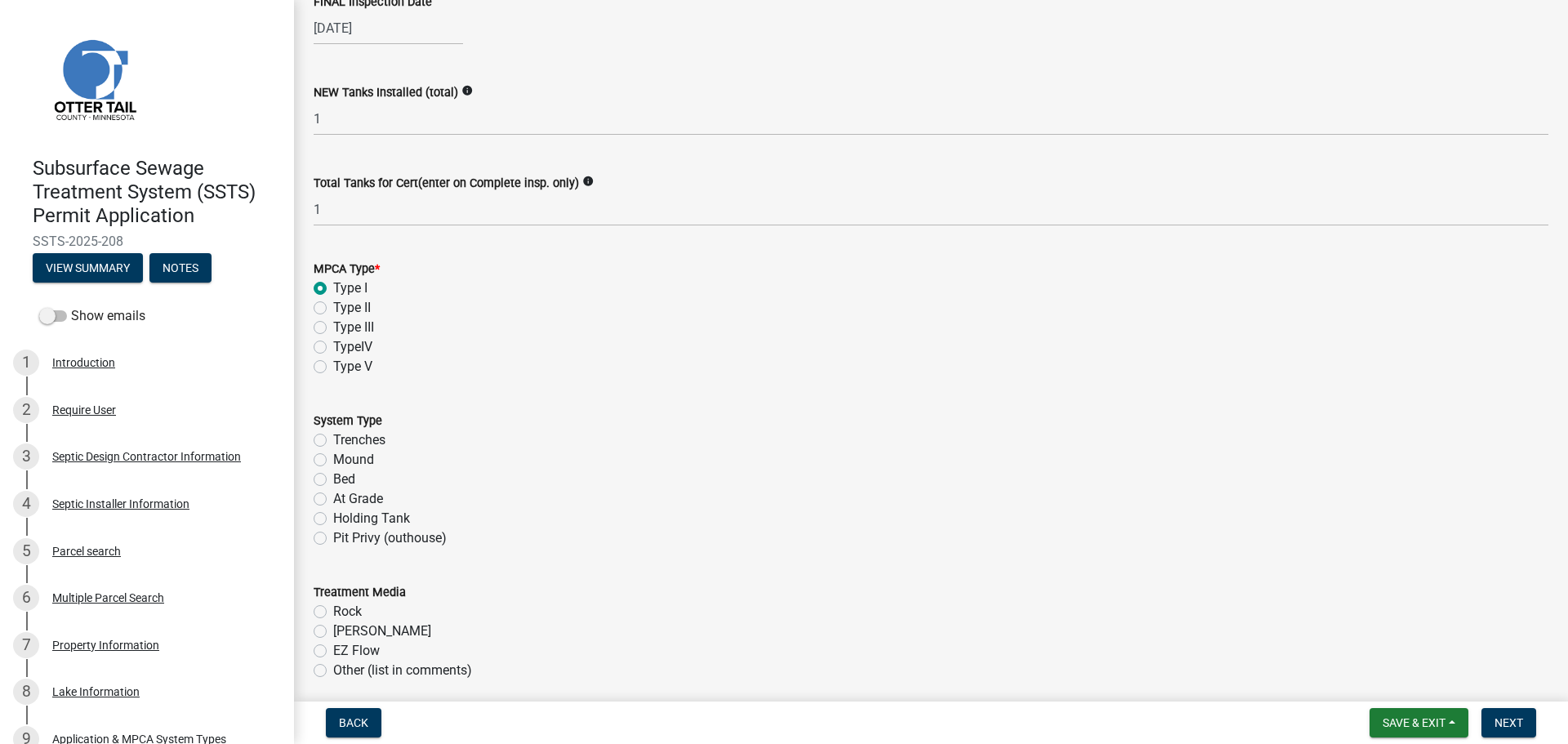
click at [333, 443] on label "Trenches" at bounding box center [359, 440] width 52 height 20
click at [333, 441] on input "Trenches" at bounding box center [339, 436] width 11 height 11
radio input "true"
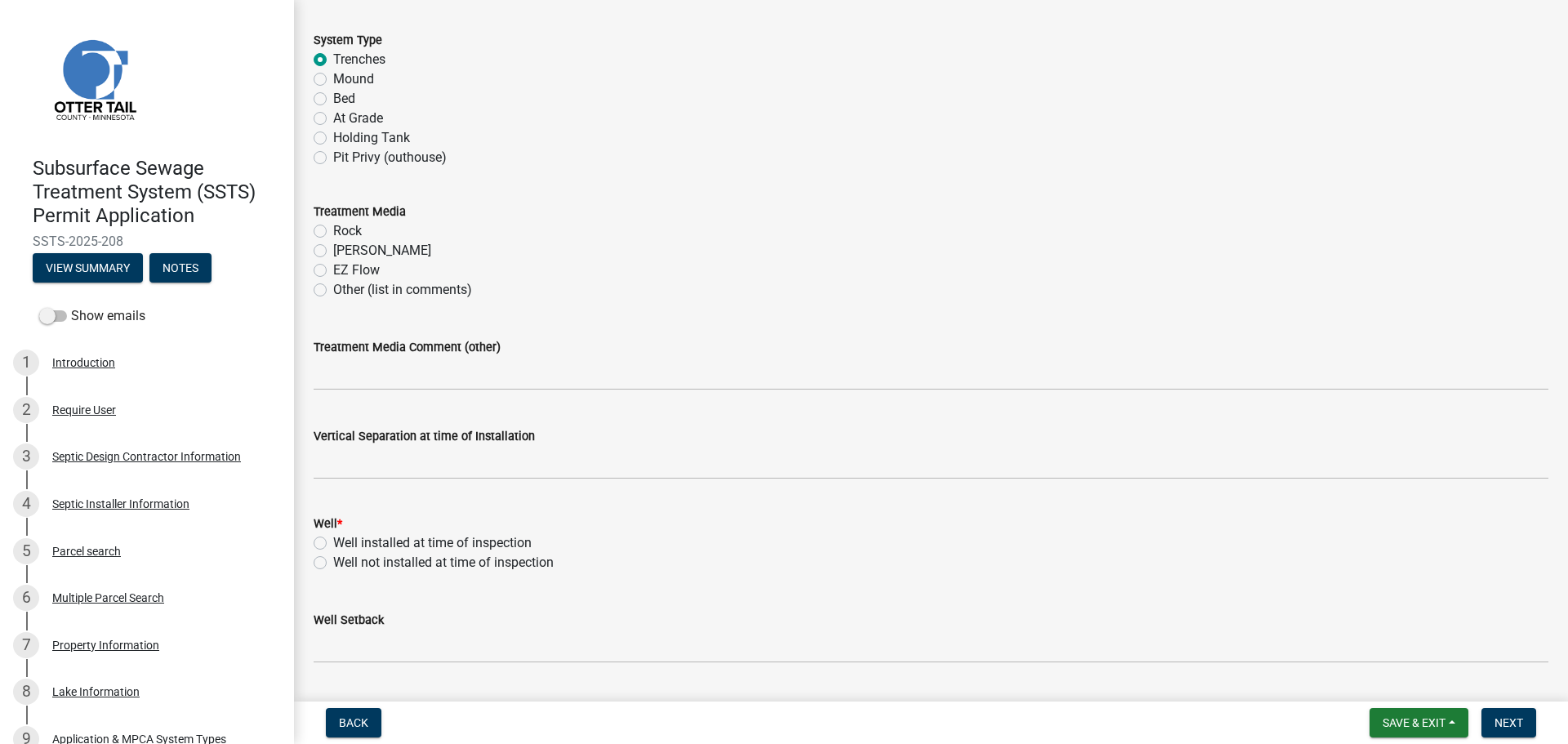
scroll to position [695, 0]
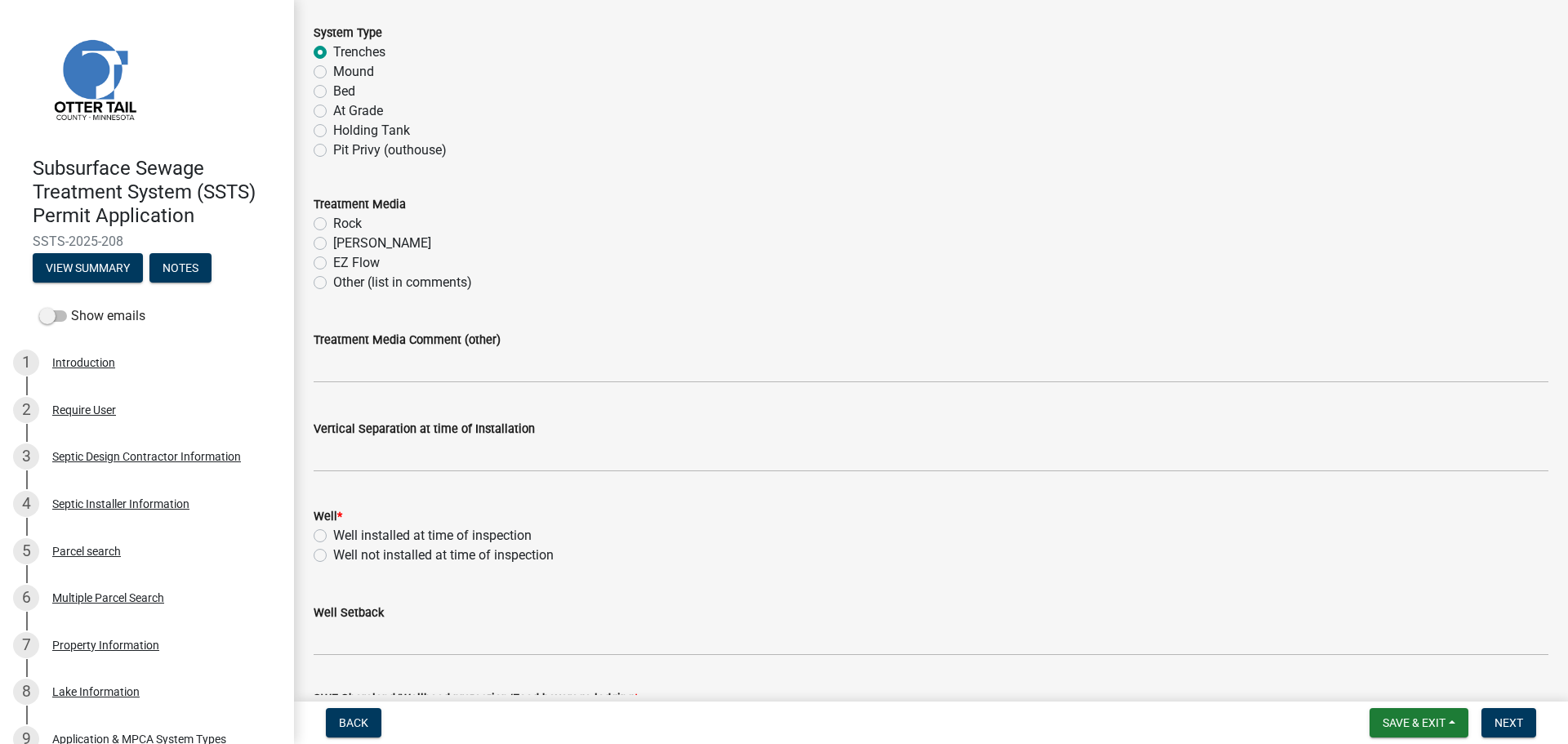
click at [333, 243] on label "[PERSON_NAME]" at bounding box center [382, 244] width 98 height 20
click at [333, 243] on input "[PERSON_NAME]" at bounding box center [339, 239] width 11 height 11
radio input "true"
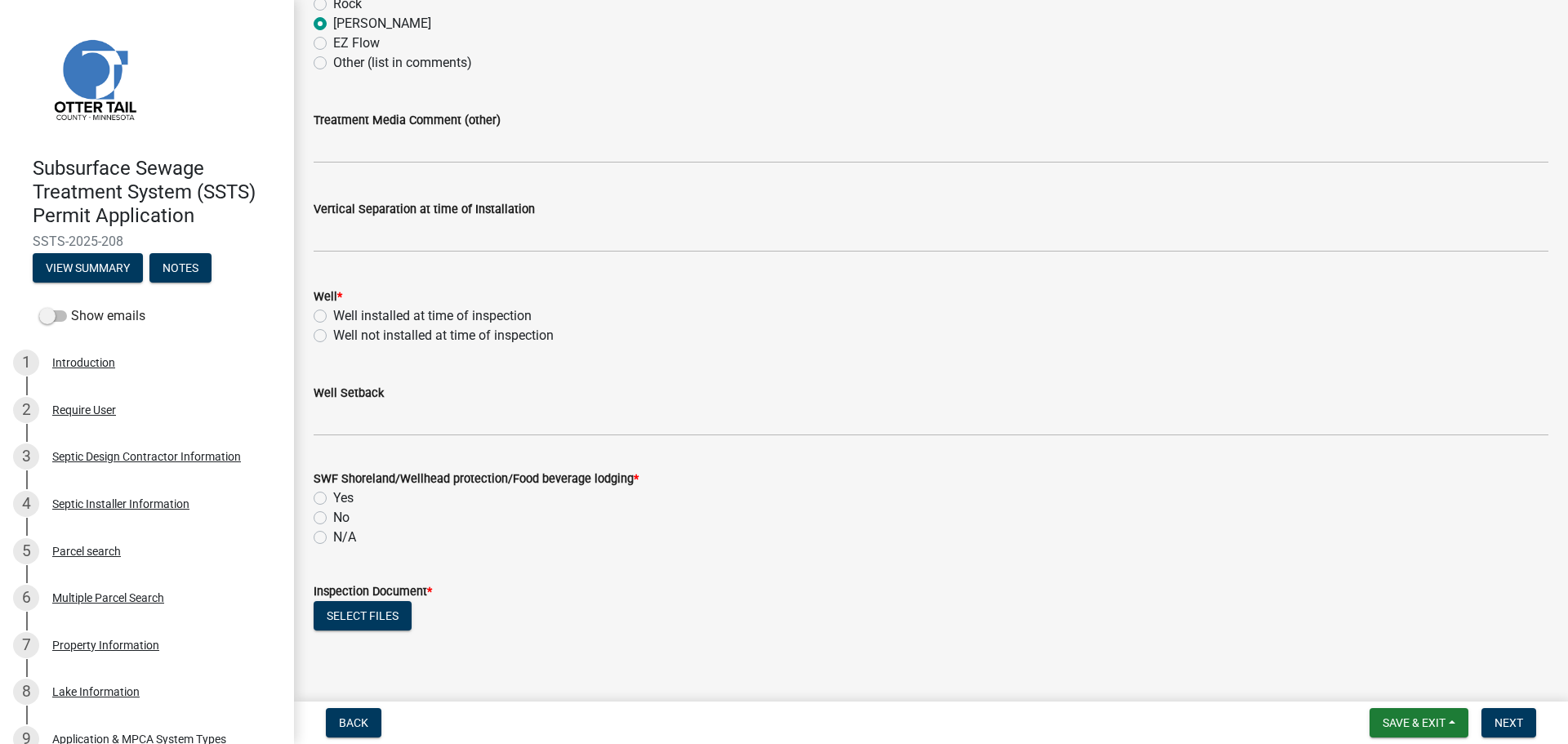
scroll to position [1000, 0]
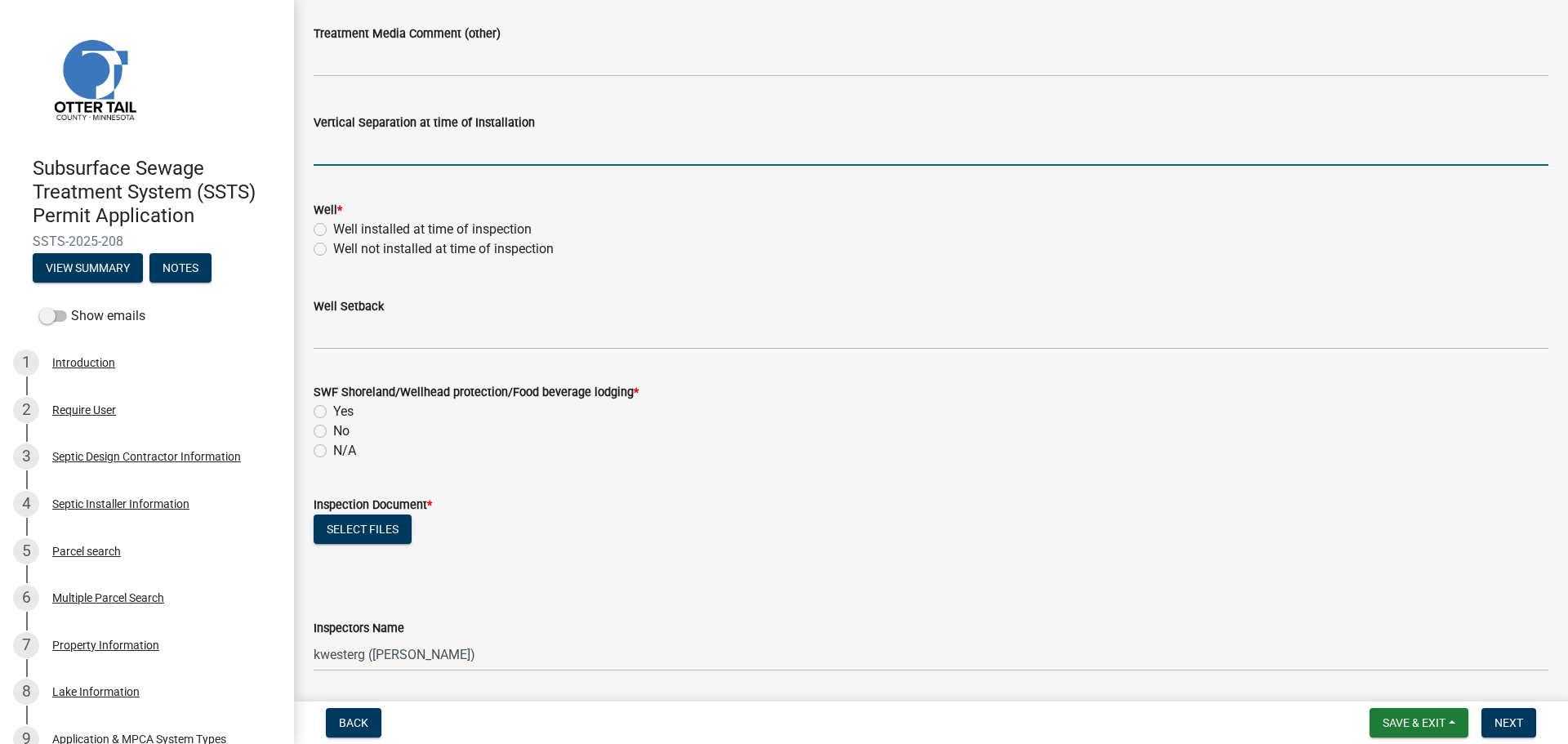
click at [341, 142] on input "text" at bounding box center [931, 148] width 1235 height 33
type input "40"
drag, startPoint x: 318, startPoint y: 229, endPoint x: 332, endPoint y: 263, distance: 36.8
click at [333, 229] on label "Well installed at time of inspection" at bounding box center [432, 229] width 199 height 20
click at [333, 229] on input "Well installed at time of inspection" at bounding box center [339, 225] width 11 height 11
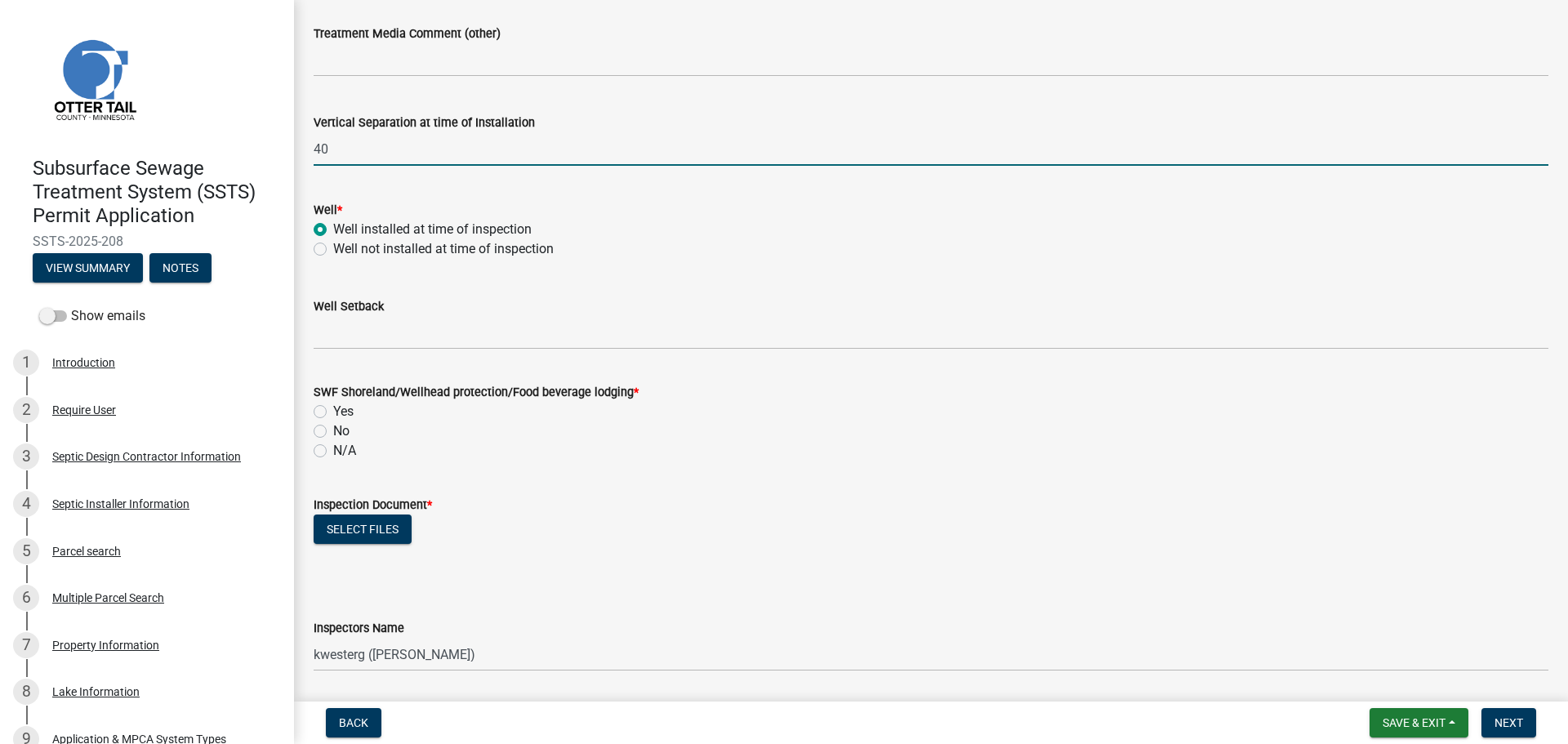
radio input "true"
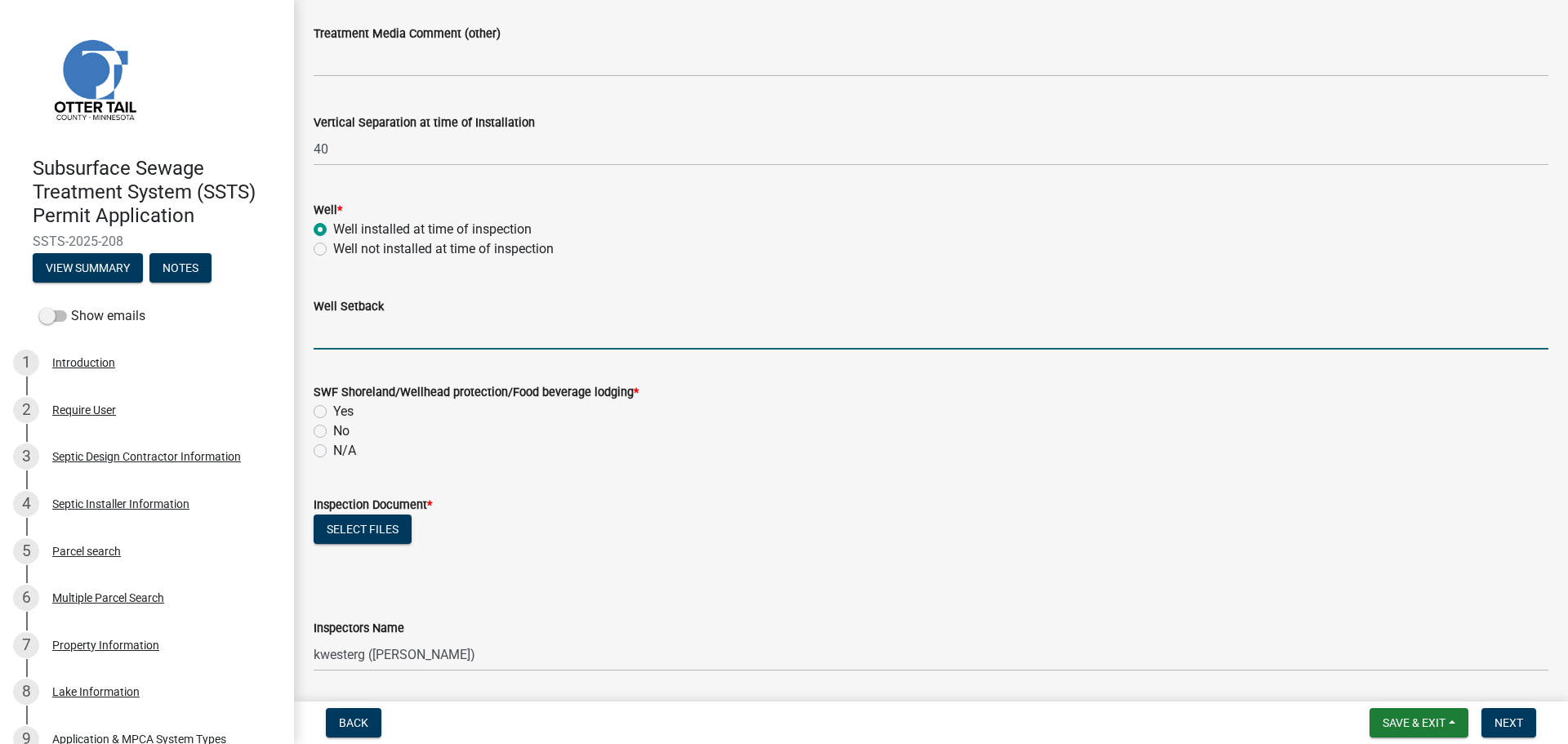
click at [366, 342] on input "Well Setback" at bounding box center [931, 332] width 1235 height 33
type input "52"
click at [333, 407] on label "Yes" at bounding box center [343, 412] width 21 height 20
click at [333, 407] on input "Yes" at bounding box center [339, 407] width 11 height 11
radio input "true"
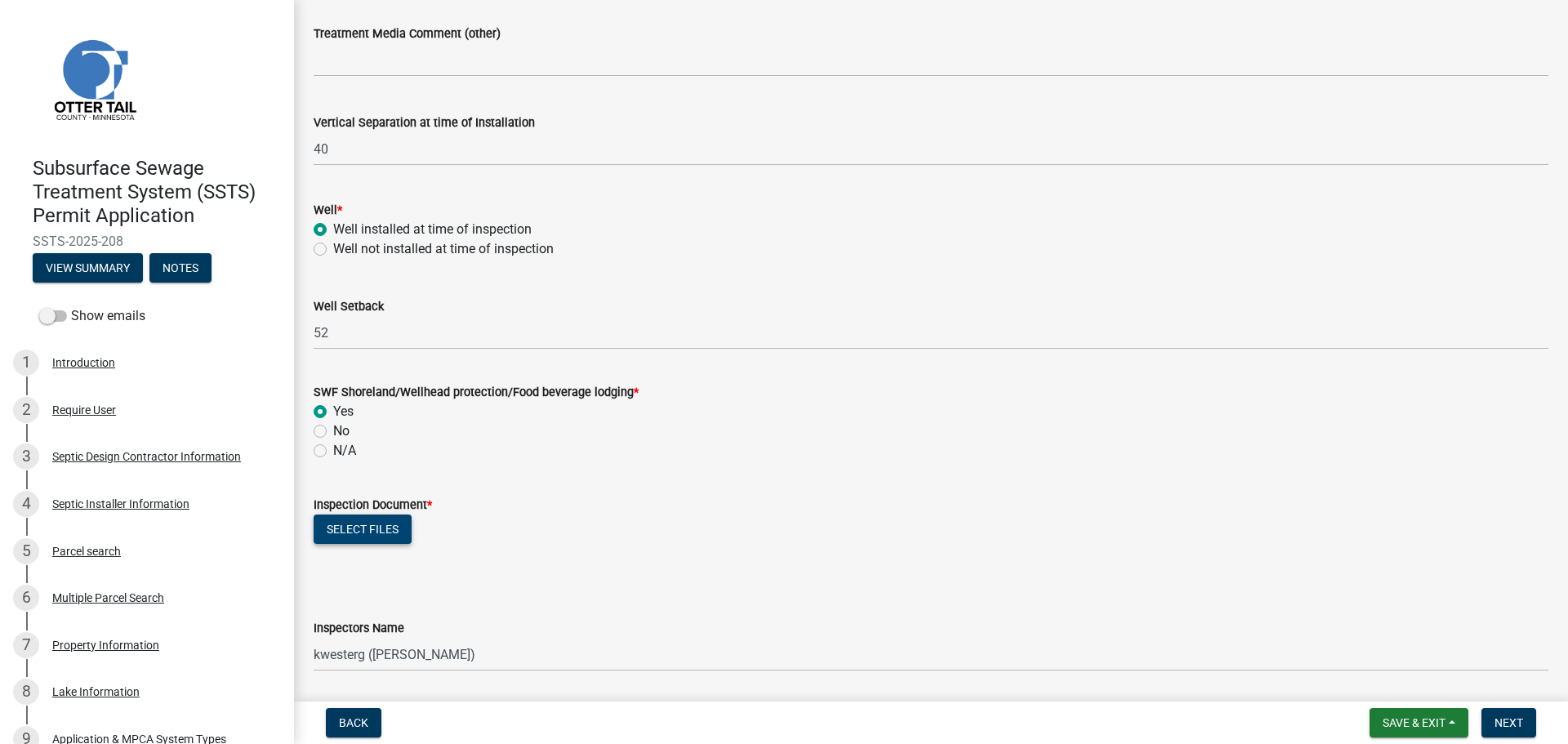
click at [352, 529] on button "Select files" at bounding box center [362, 529] width 98 height 30
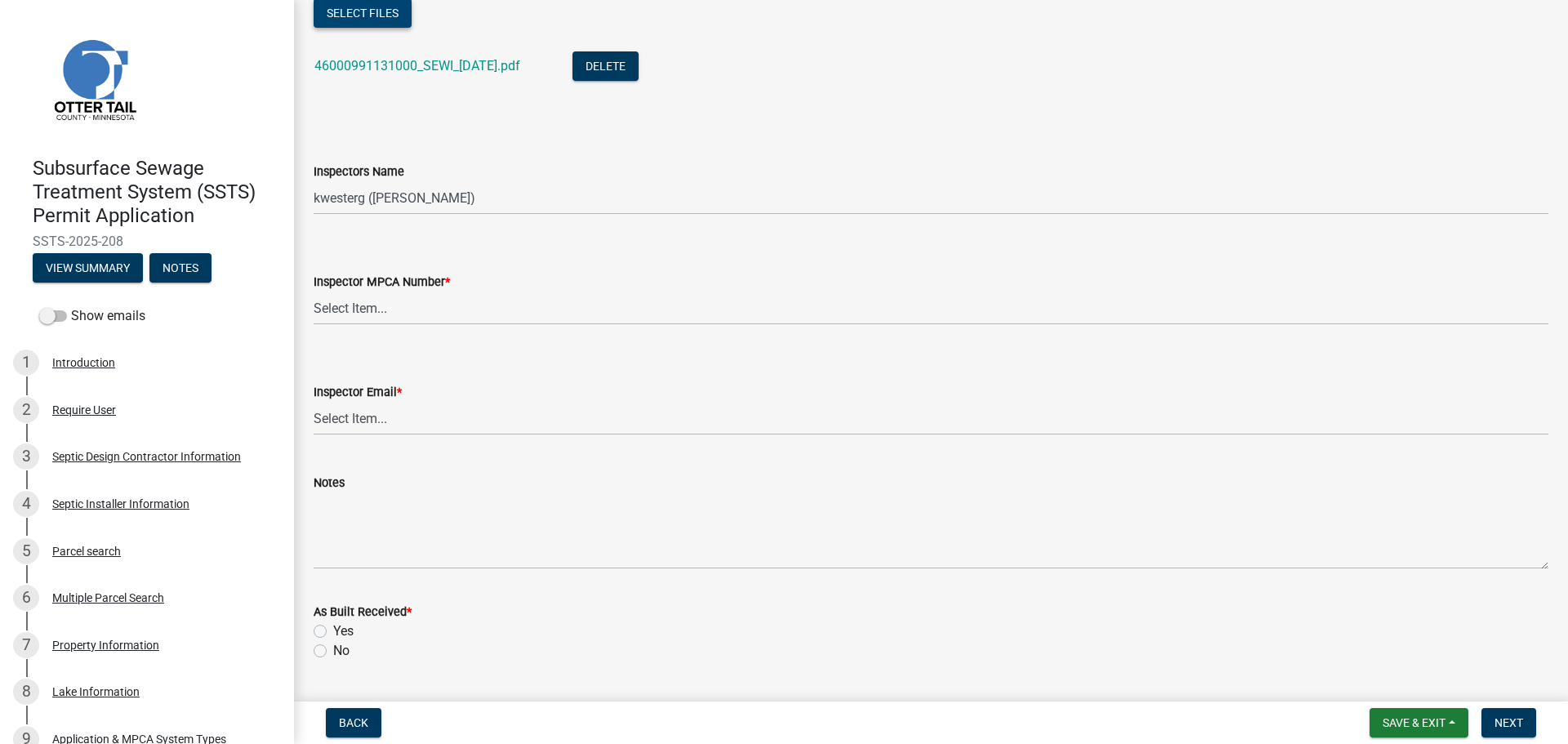
scroll to position [1531, 0]
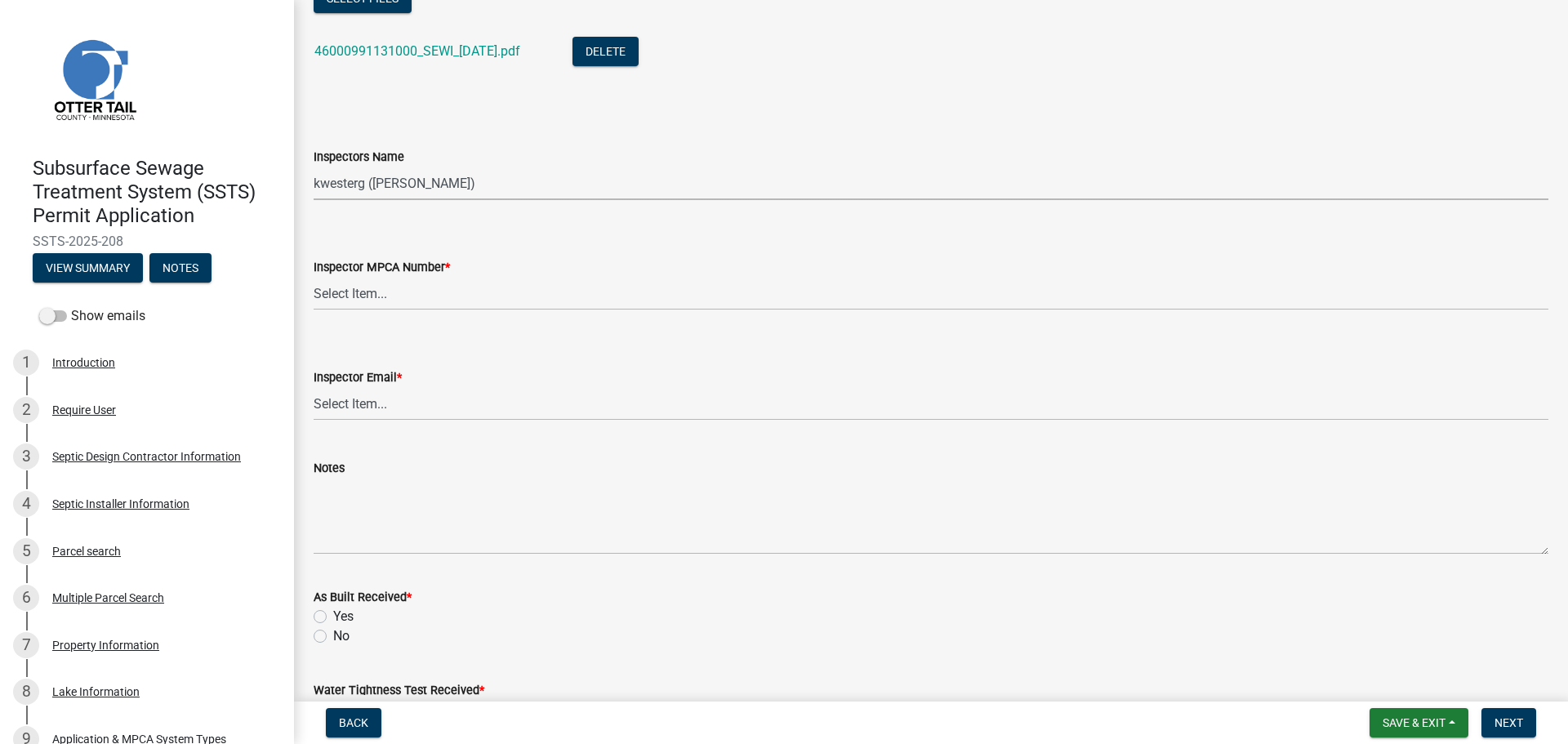
click at [341, 174] on select "Select Item... btollefson ([PERSON_NAME]) [PERSON_NAME] ([PERSON_NAME]) eplaste…" at bounding box center [931, 182] width 1235 height 33
select select "ab4afe9b-f255-4bf6-b29f-35714790ba70"
click at [314, 166] on select "Select Item... btollefson ([PERSON_NAME]) [PERSON_NAME] ([PERSON_NAME]) eplaste…" at bounding box center [931, 182] width 1235 height 33
click at [368, 303] on select "Select Item... [PERSON_NAME] (10415) [PERSON_NAME] (924) [PERSON_NAME] (1957) […" at bounding box center [931, 293] width 1235 height 33
click at [314, 277] on select "Select Item... [PERSON_NAME] (10415) [PERSON_NAME] (924) [PERSON_NAME] (1957) […" at bounding box center [931, 293] width 1235 height 33
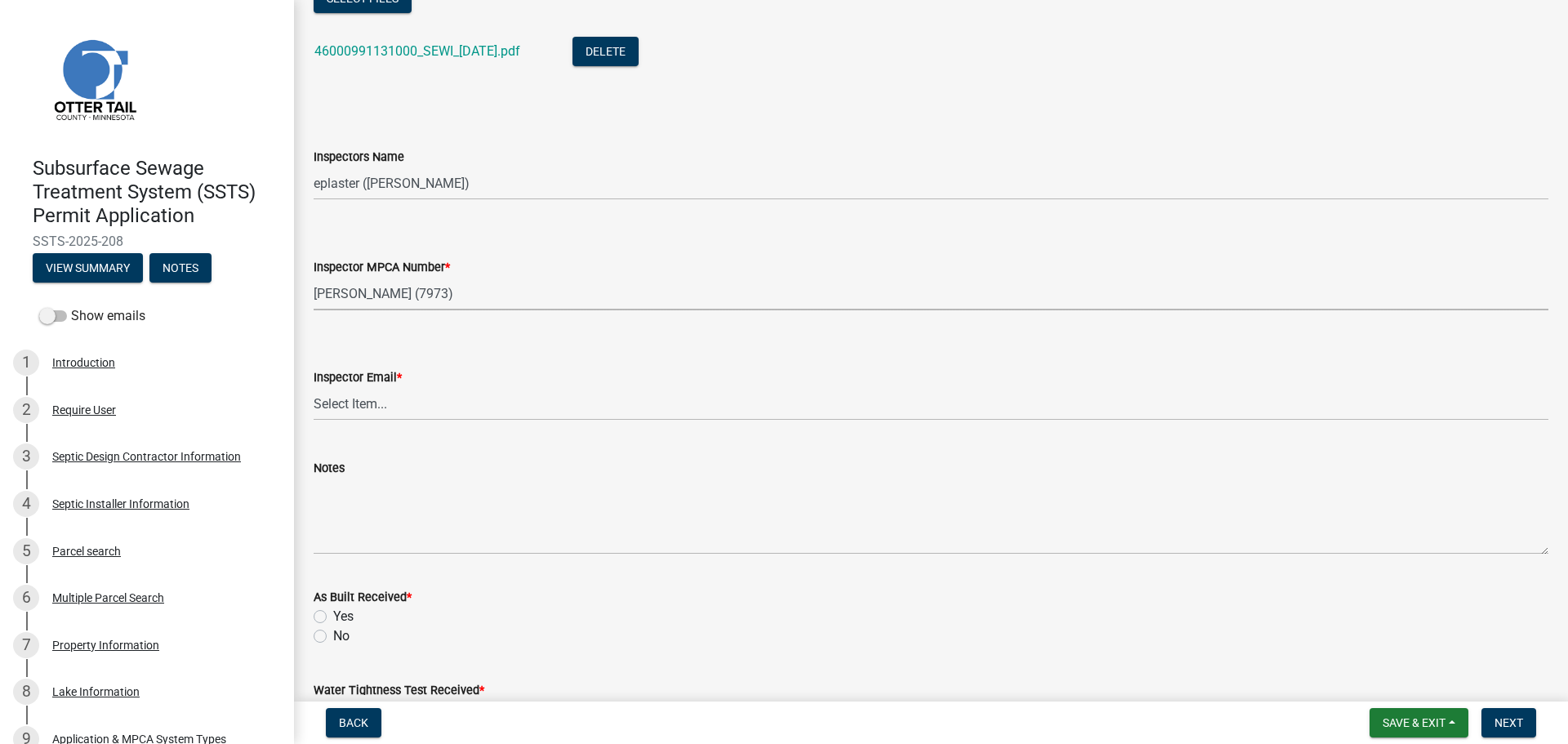
select select "4857f273-0e9a-4084-85c8-075cbcf0902e"
click at [331, 406] on select "Select Item... [PERSON_NAME] ([EMAIL_ADDRESS][DOMAIN_NAME]) [PERSON_NAME] ([EMA…" at bounding box center [931, 403] width 1235 height 33
click at [314, 387] on select "Select Item... [PERSON_NAME] ([EMAIL_ADDRESS][DOMAIN_NAME]) [PERSON_NAME] ([EMA…" at bounding box center [931, 403] width 1235 height 33
select select "318b8207-6619-4c37-8bd8-783b28c7307f"
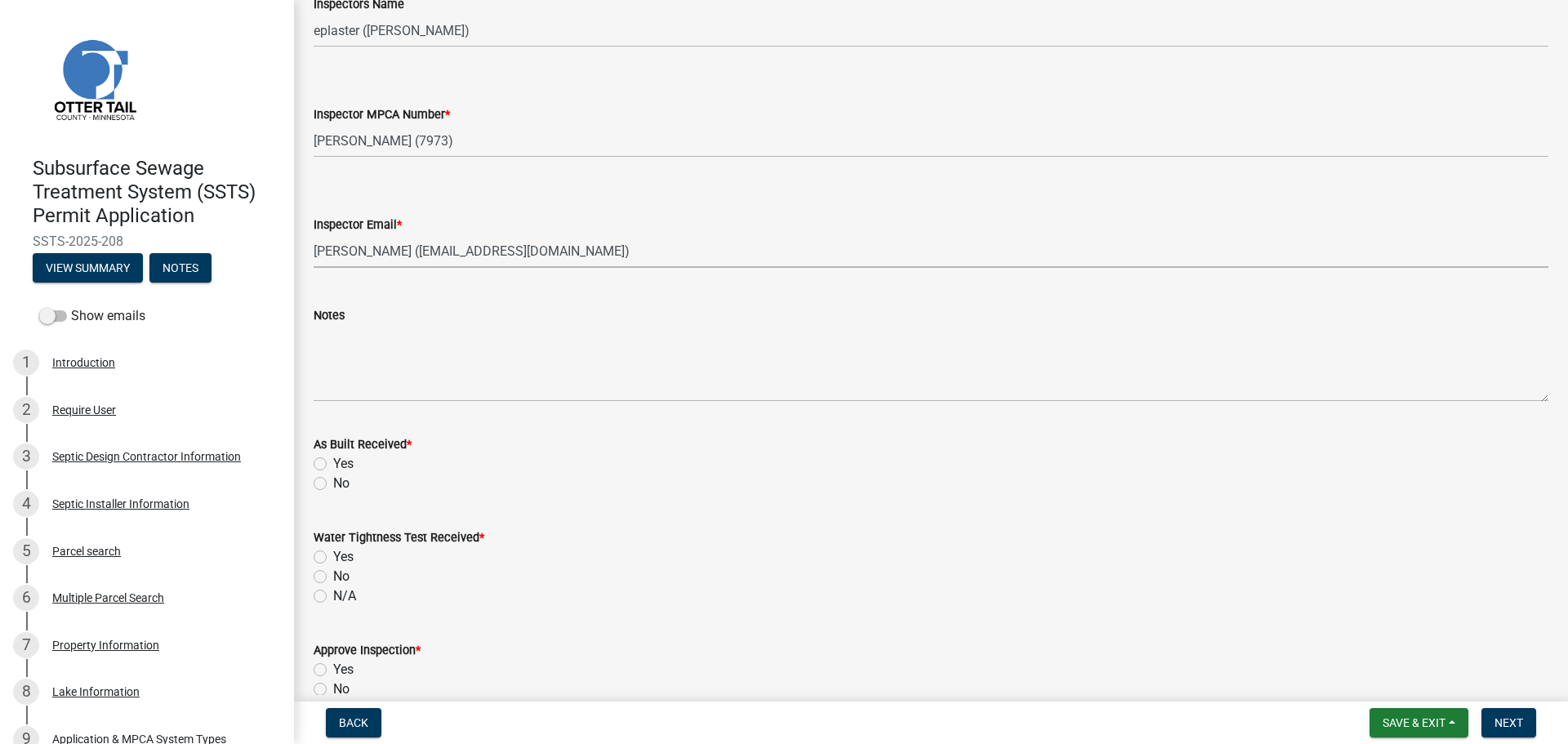
scroll to position [1796, 0]
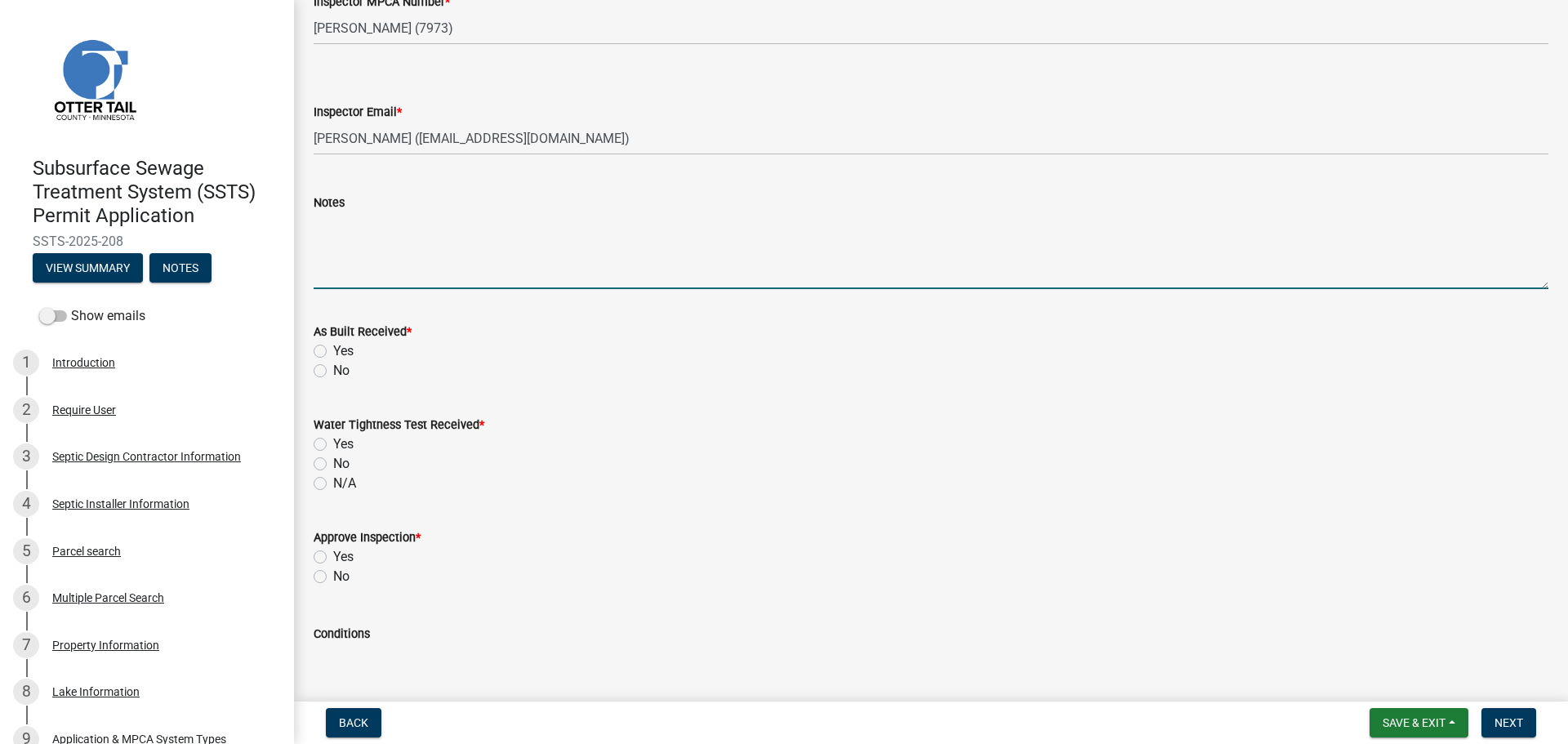
click at [350, 249] on textarea "Notes" at bounding box center [931, 250] width 1235 height 76
type textarea "25 [PERSON_NAME] 7 rows of 3 1 row of 4"
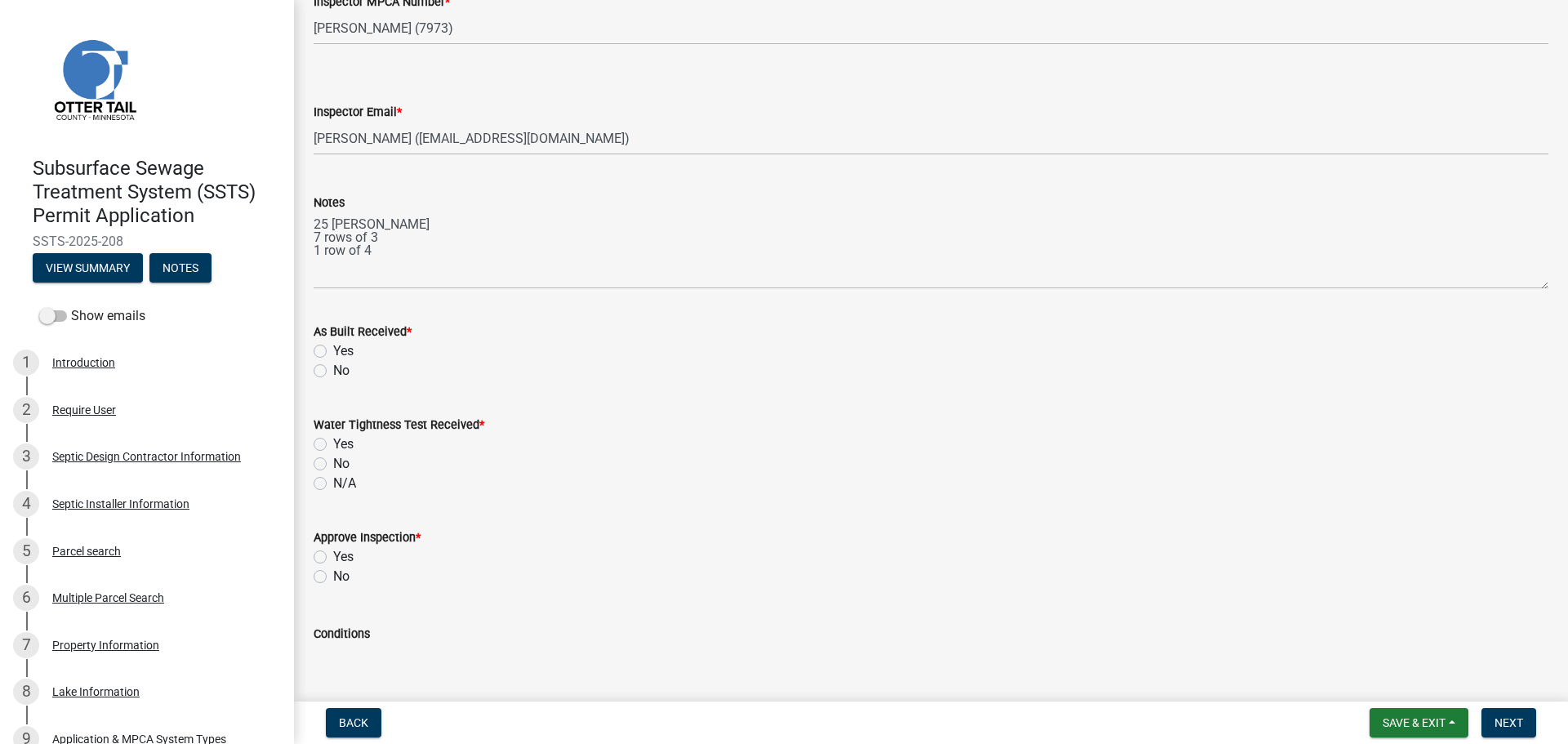
click at [333, 371] on label "No" at bounding box center [341, 371] width 16 height 20
click at [333, 371] on input "No" at bounding box center [339, 367] width 11 height 11
radio input "true"
click at [333, 483] on label "N/A" at bounding box center [344, 483] width 22 height 20
click at [333, 483] on input "N/A" at bounding box center [339, 479] width 11 height 11
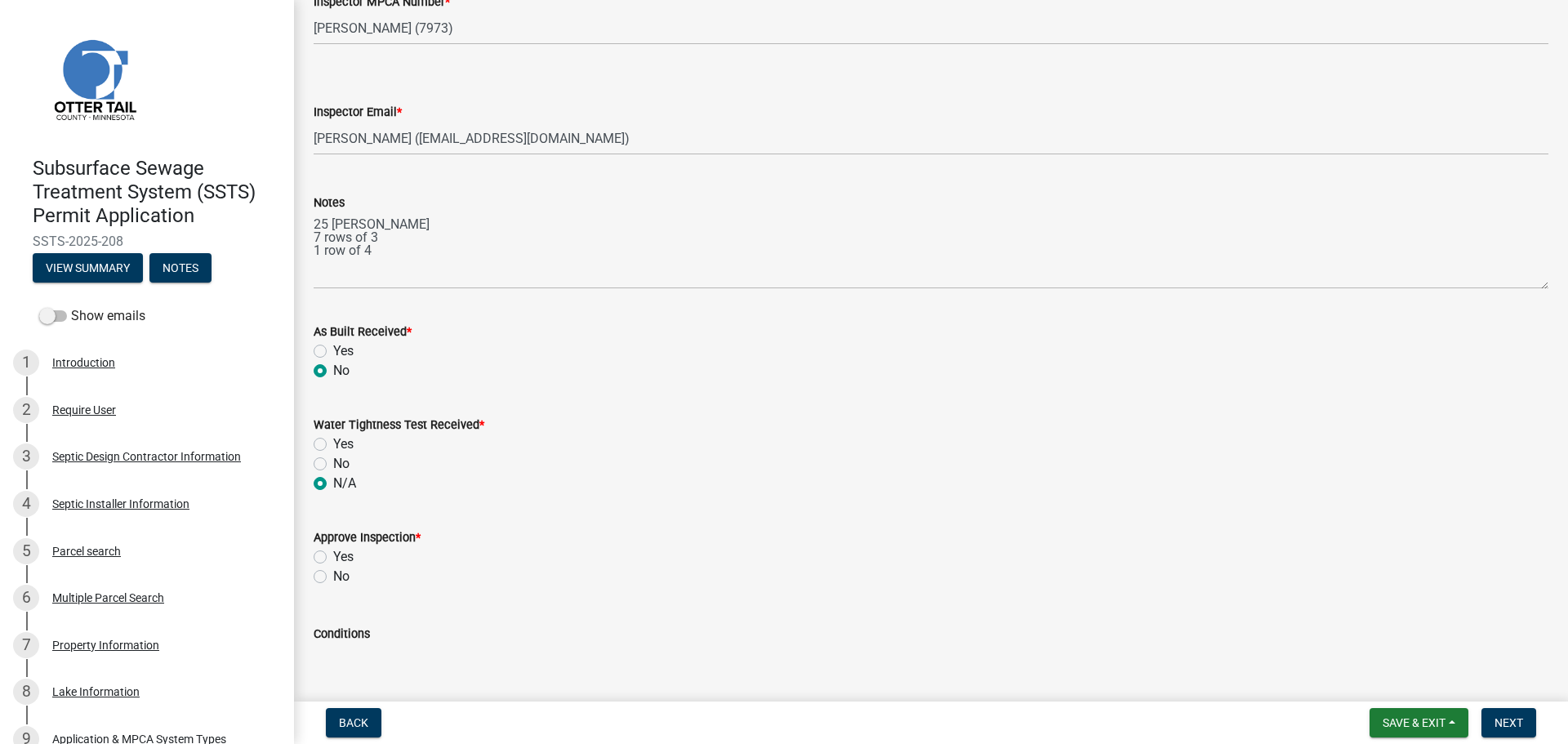
radio input "true"
click at [333, 556] on label "Yes" at bounding box center [343, 557] width 21 height 20
click at [333, 556] on input "Yes" at bounding box center [339, 553] width 11 height 11
radio input "true"
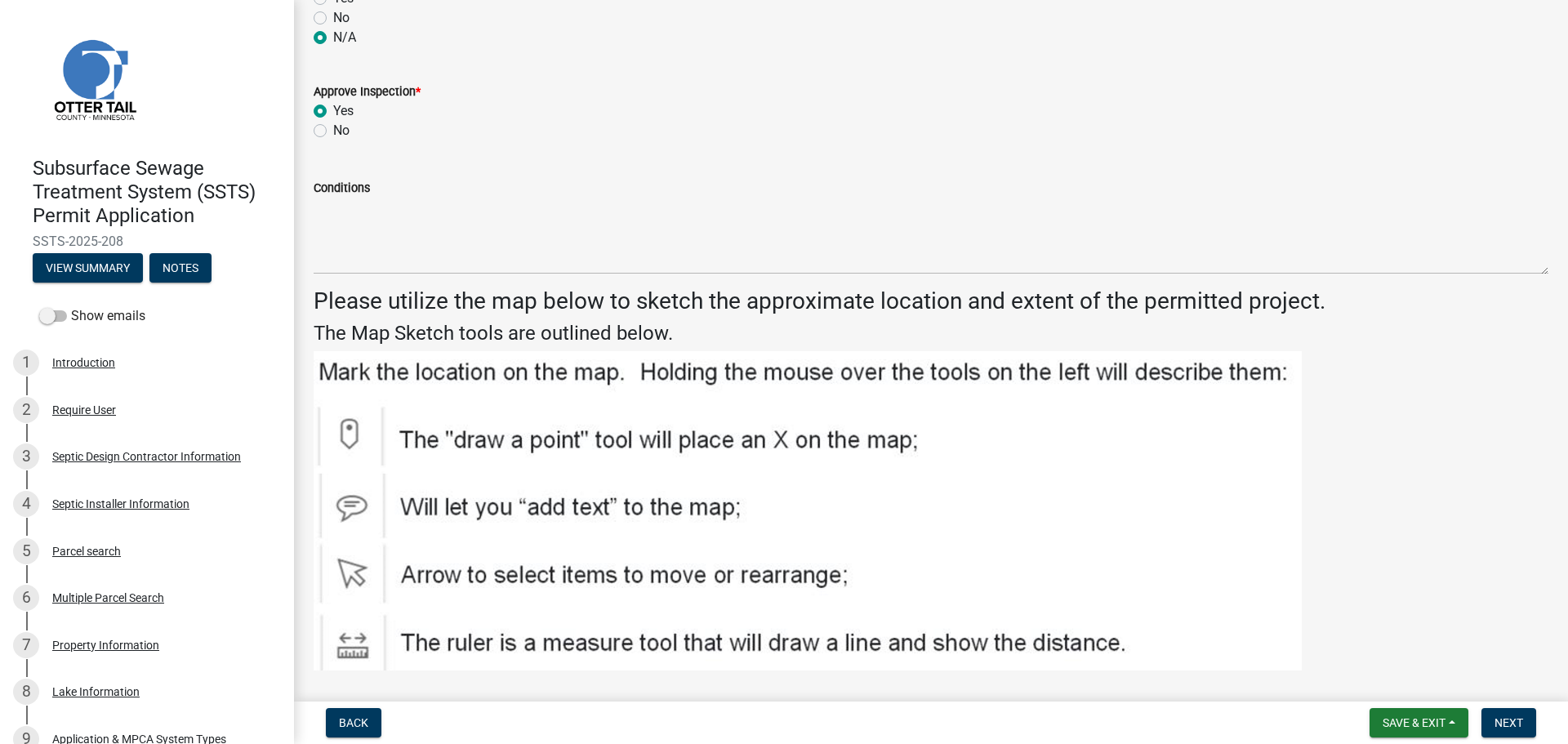
scroll to position [2245, 0]
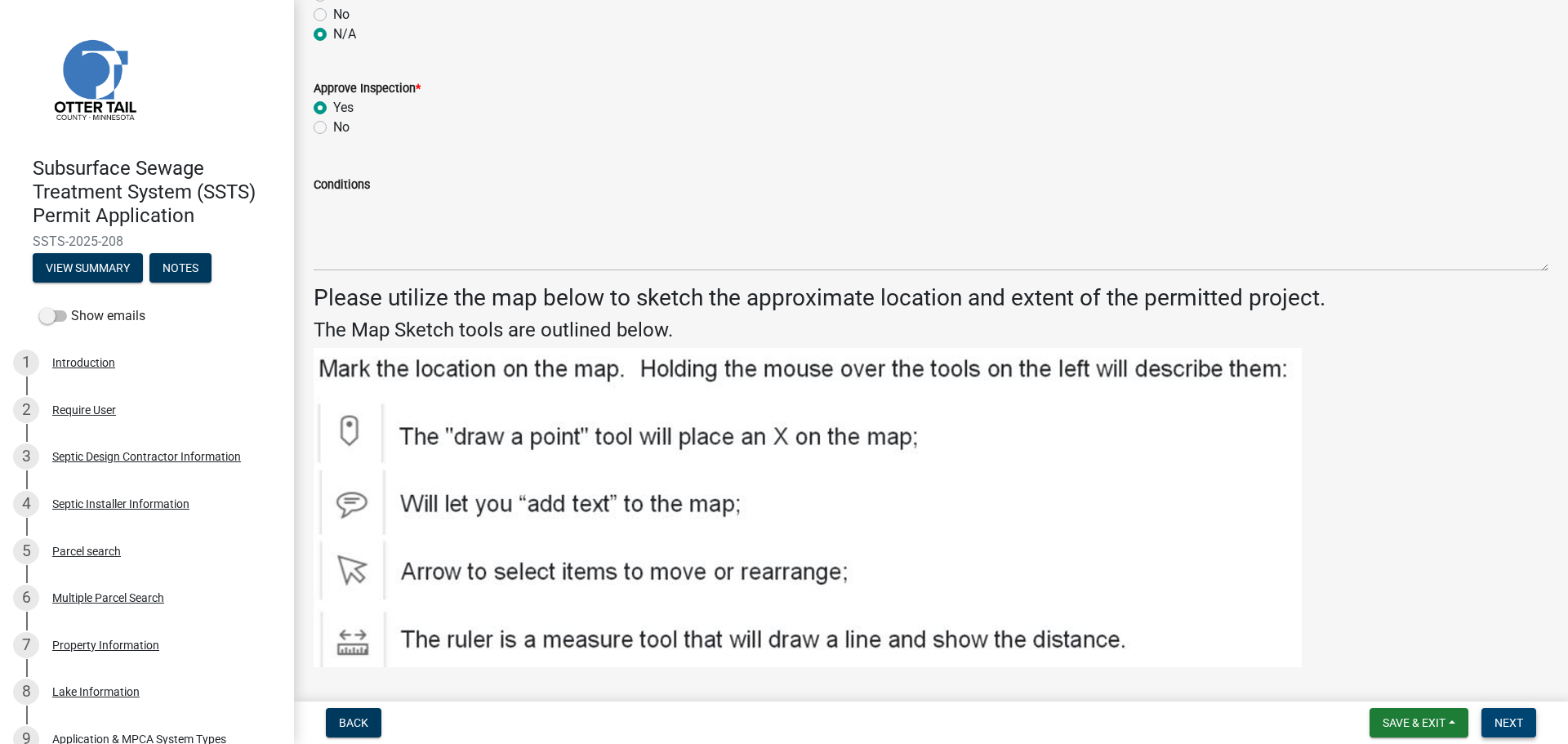
click at [1513, 724] on span "Next" at bounding box center [1509, 722] width 29 height 13
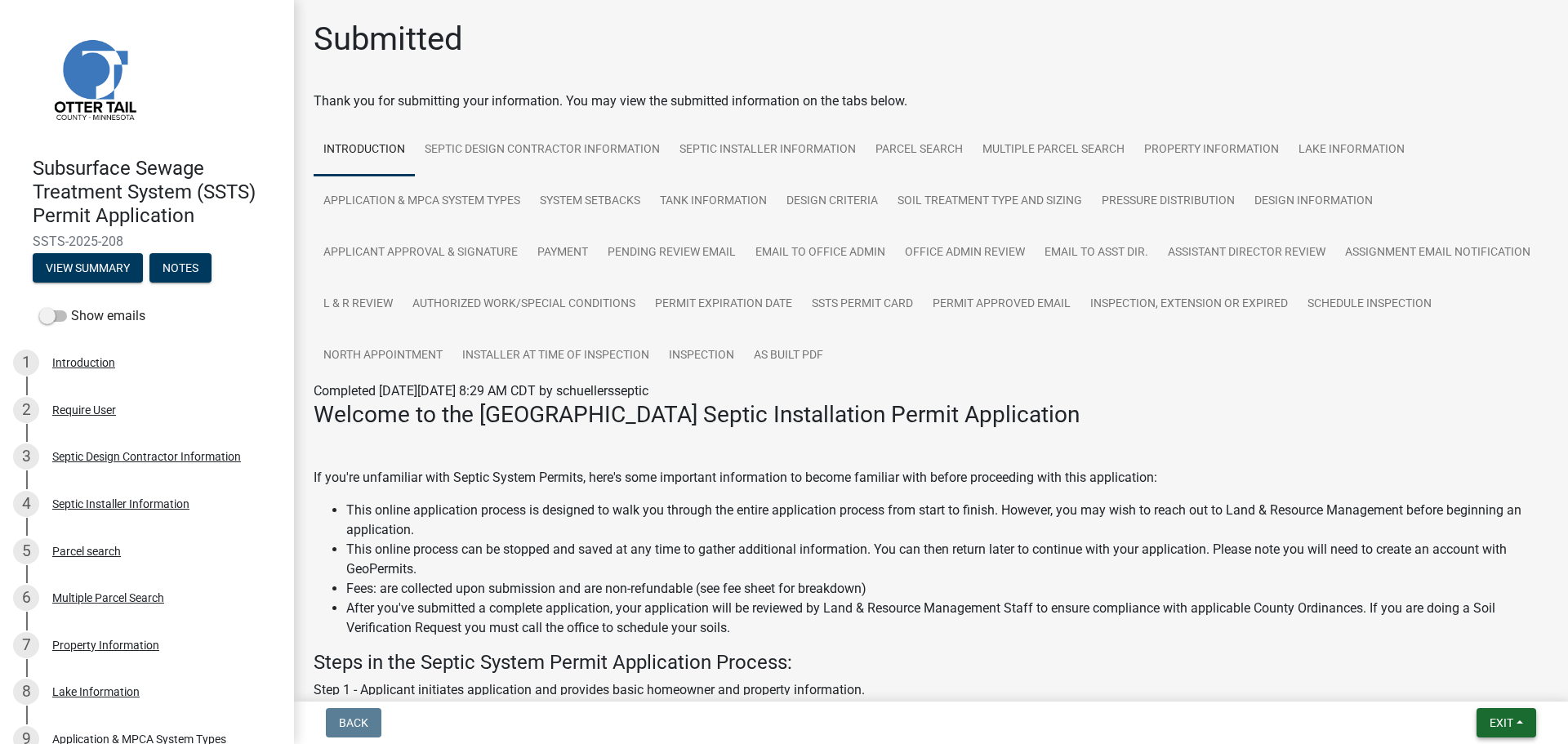
click at [1516, 724] on button "Exit" at bounding box center [1506, 722] width 59 height 30
click at [1452, 675] on button "Save & Exit" at bounding box center [1470, 680] width 130 height 40
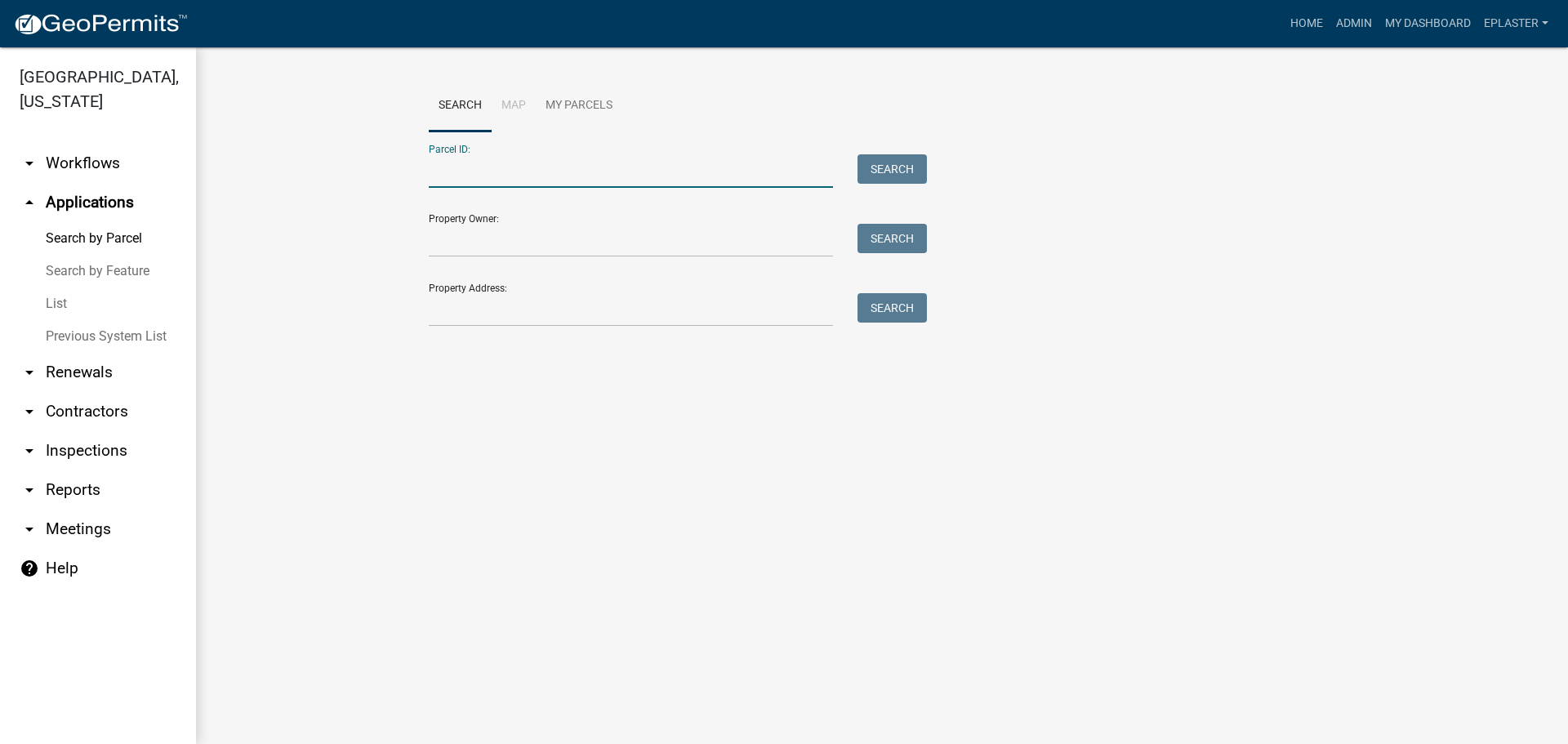
click at [473, 162] on input "Parcel ID:" at bounding box center [631, 171] width 404 height 33
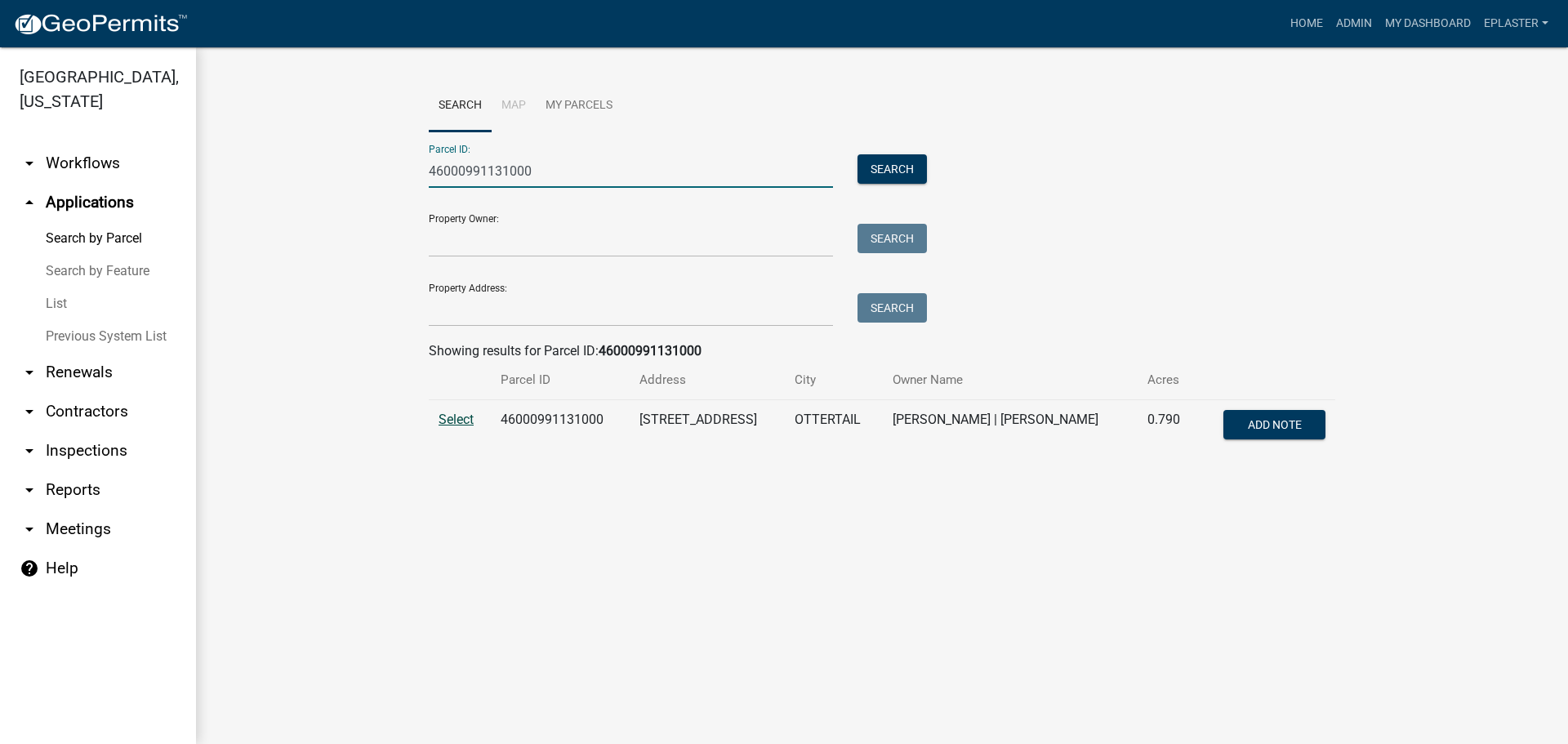
type input "46000991131000"
click at [457, 419] on span "Select" at bounding box center [456, 419] width 35 height 15
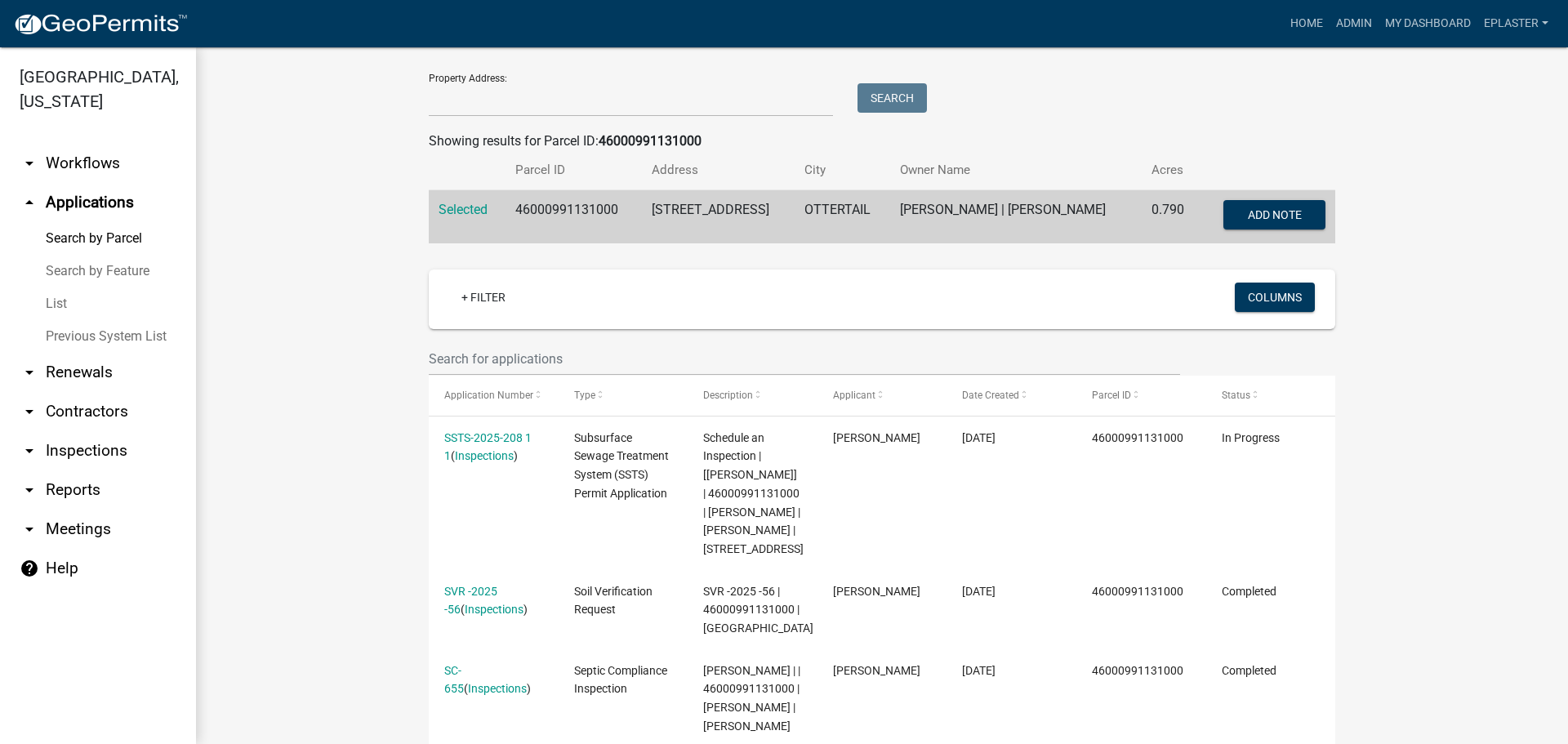
scroll to position [531, 0]
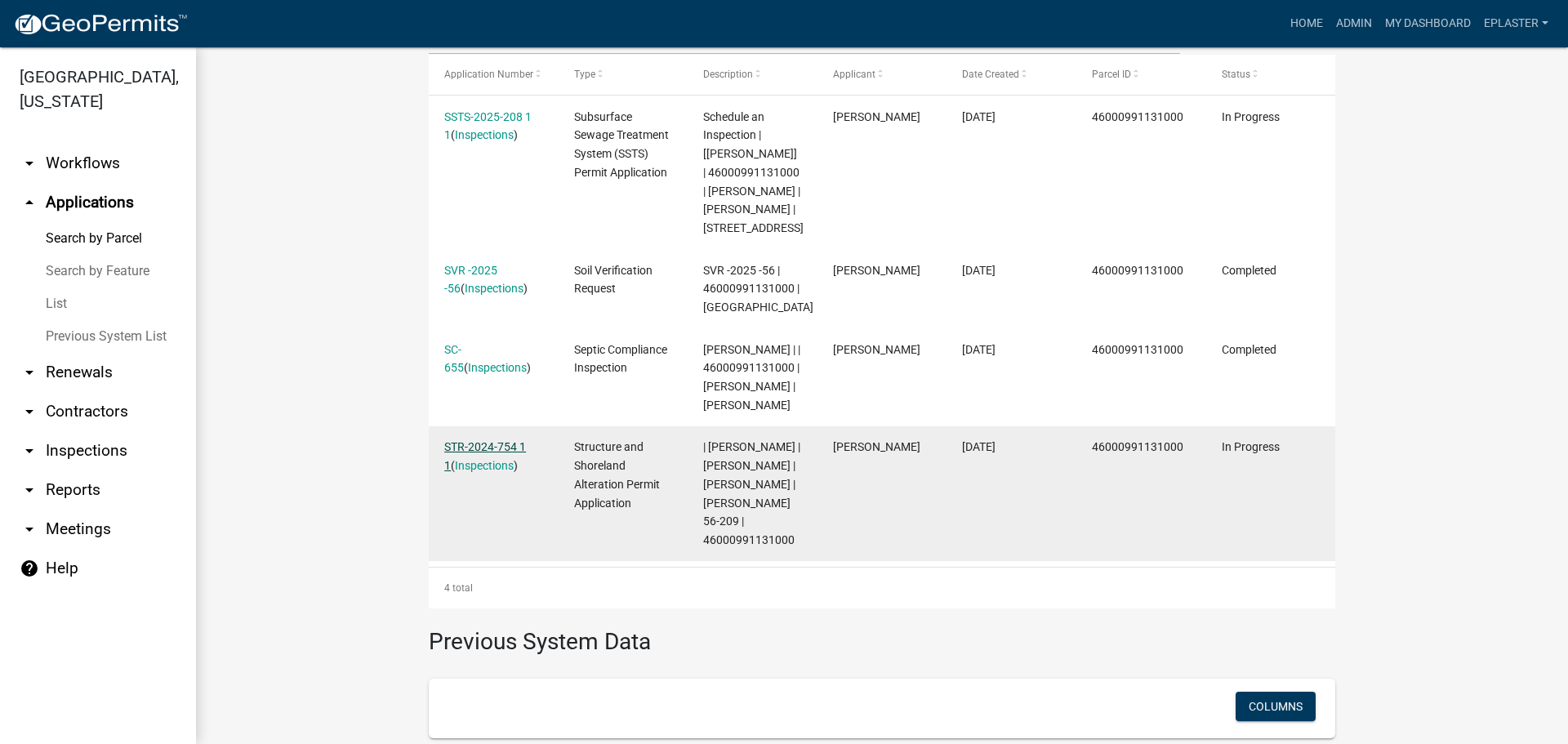
click at [497, 472] on link "STR-2024-754 1 1" at bounding box center [484, 456] width 82 height 31
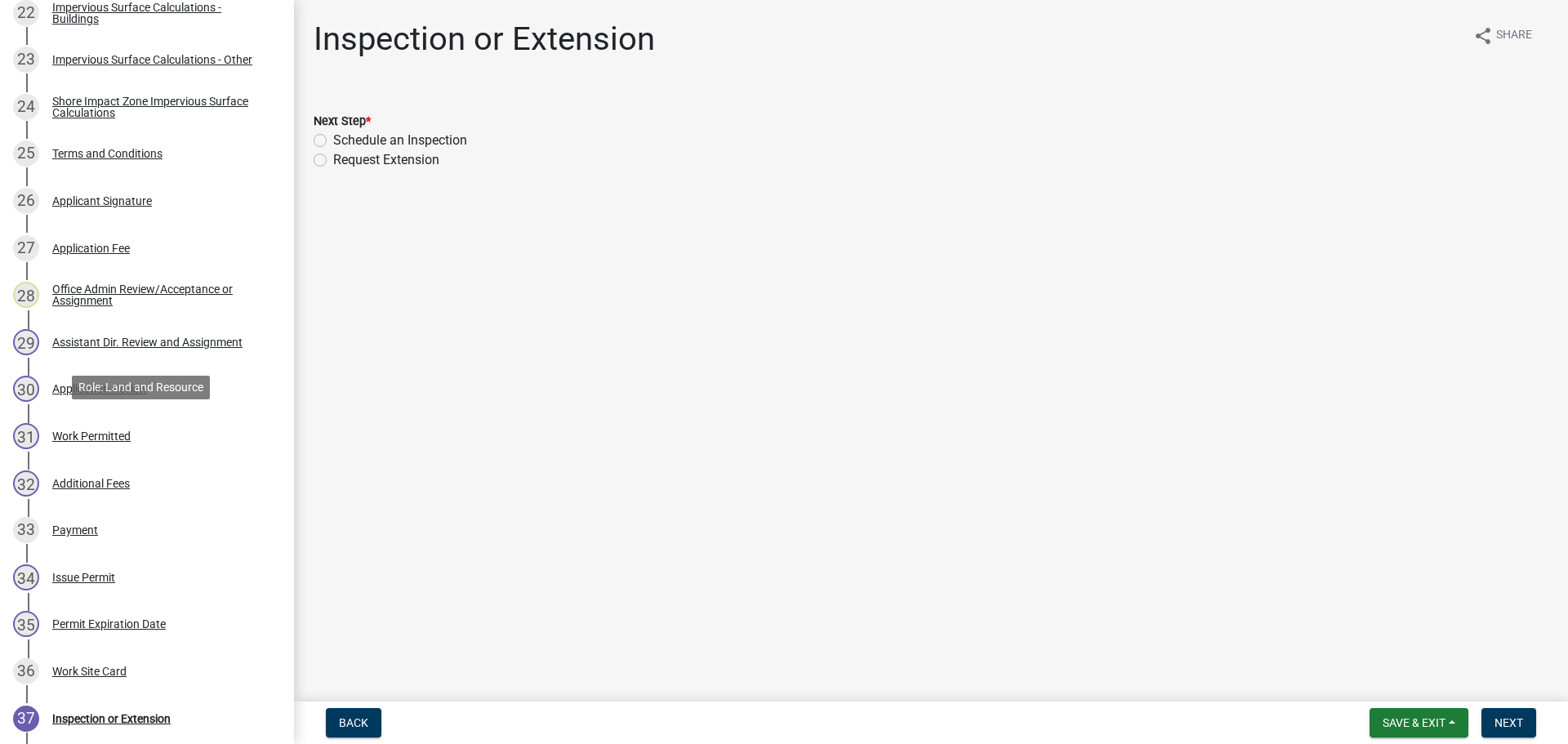
scroll to position [1388, 0]
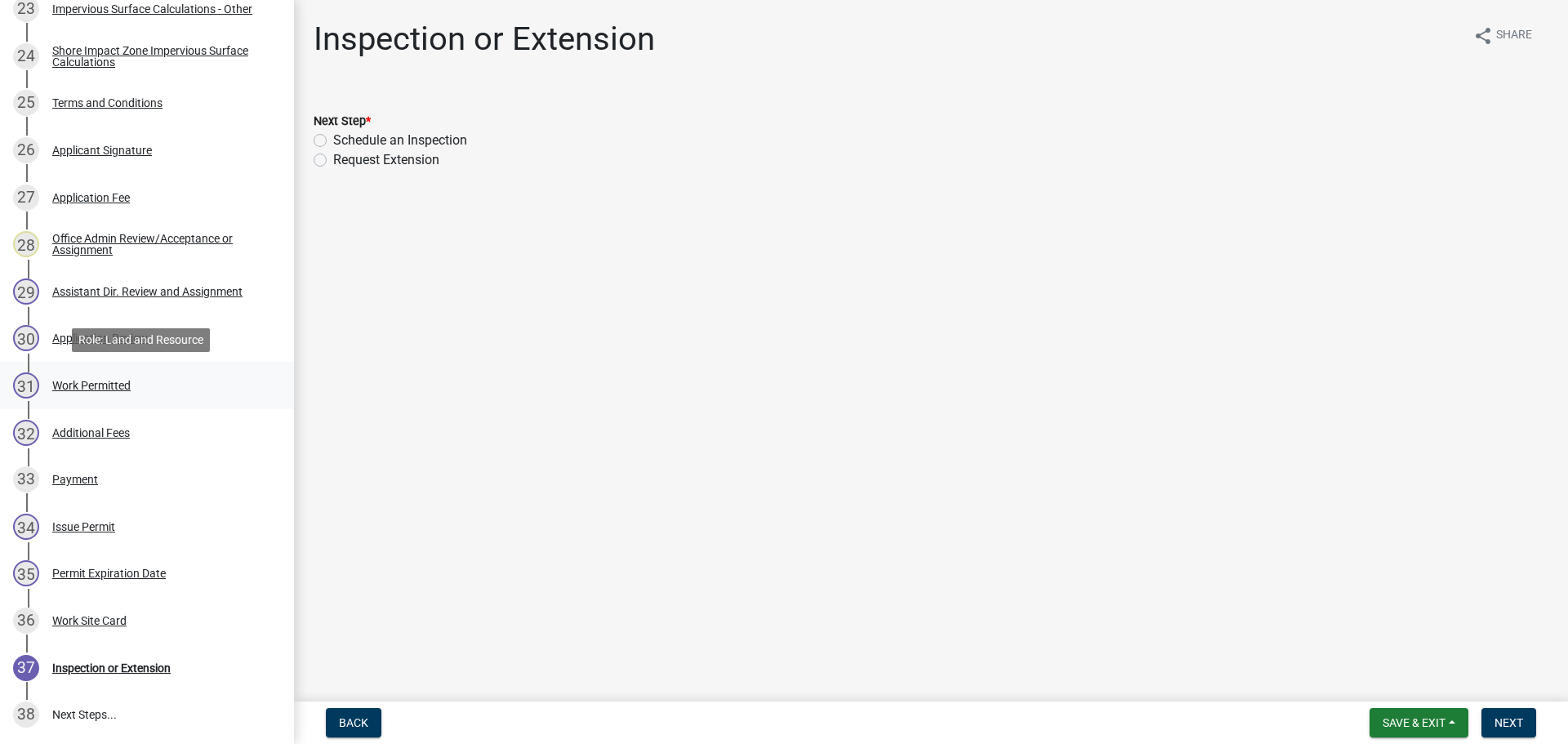
click at [156, 372] on div "31 Work Permitted" at bounding box center [141, 385] width 255 height 26
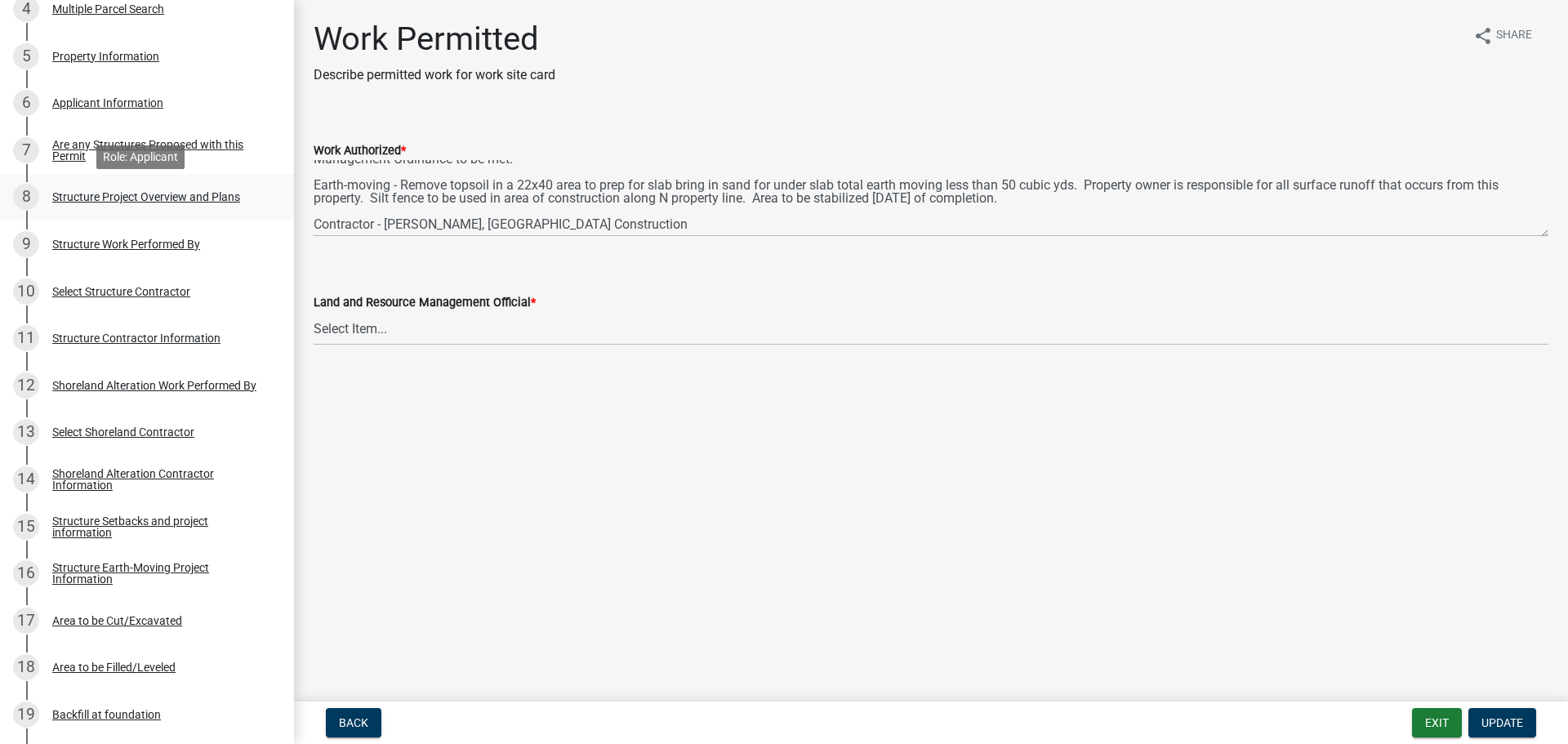
scroll to position [490, 0]
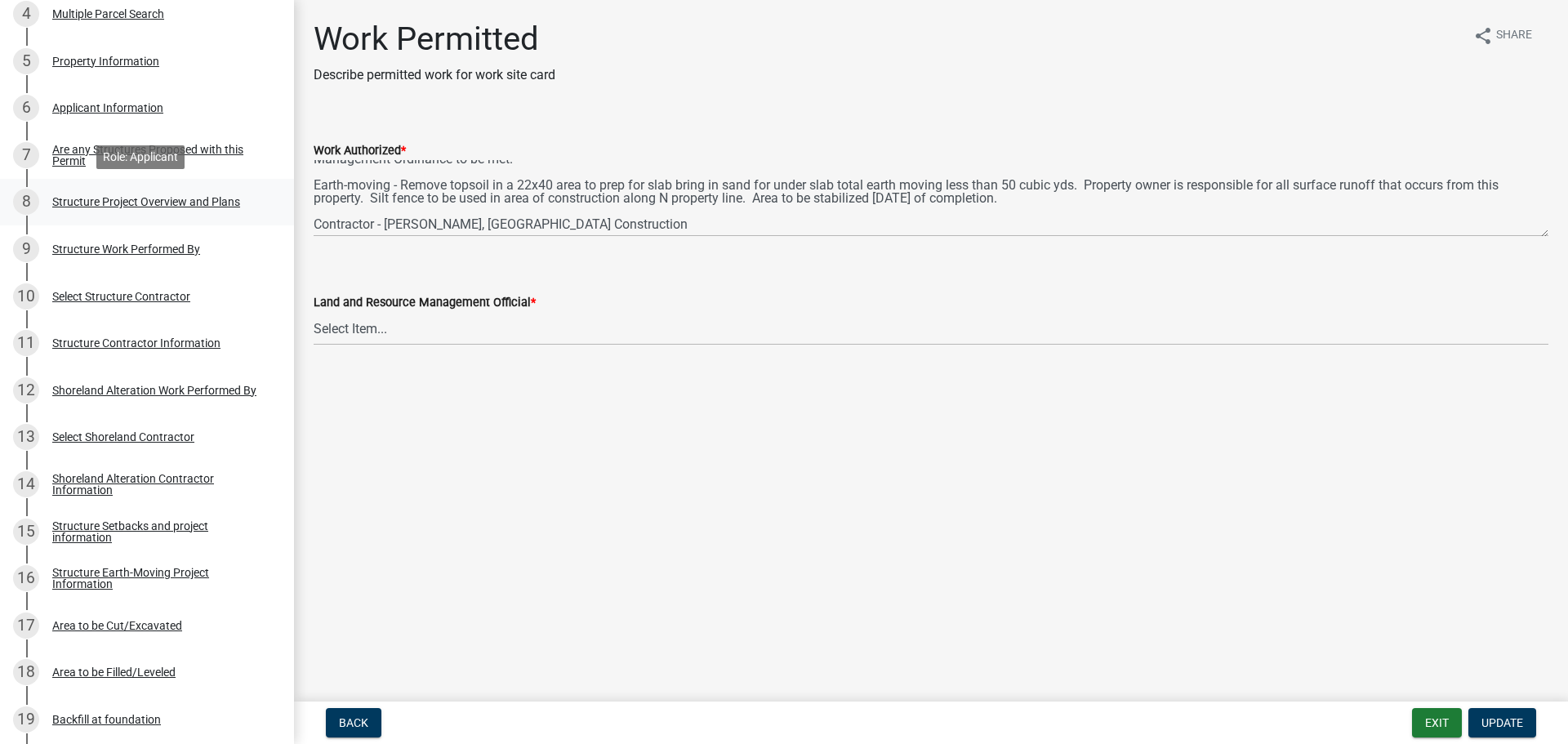
click at [192, 196] on div "Structure Project Overview and Plans" at bounding box center [146, 201] width 188 height 12
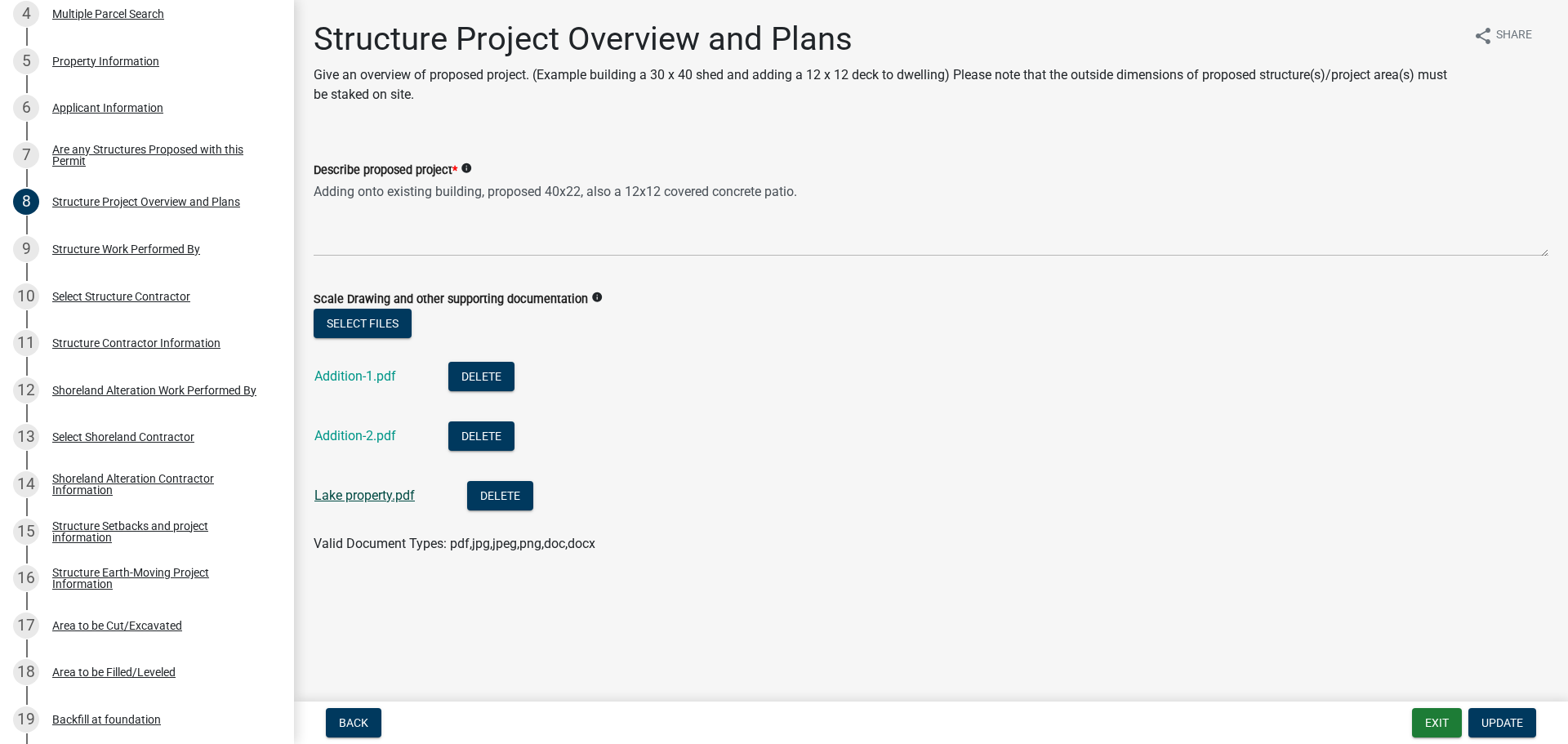
click at [351, 497] on link "Lake property.pdf" at bounding box center [365, 495] width 101 height 15
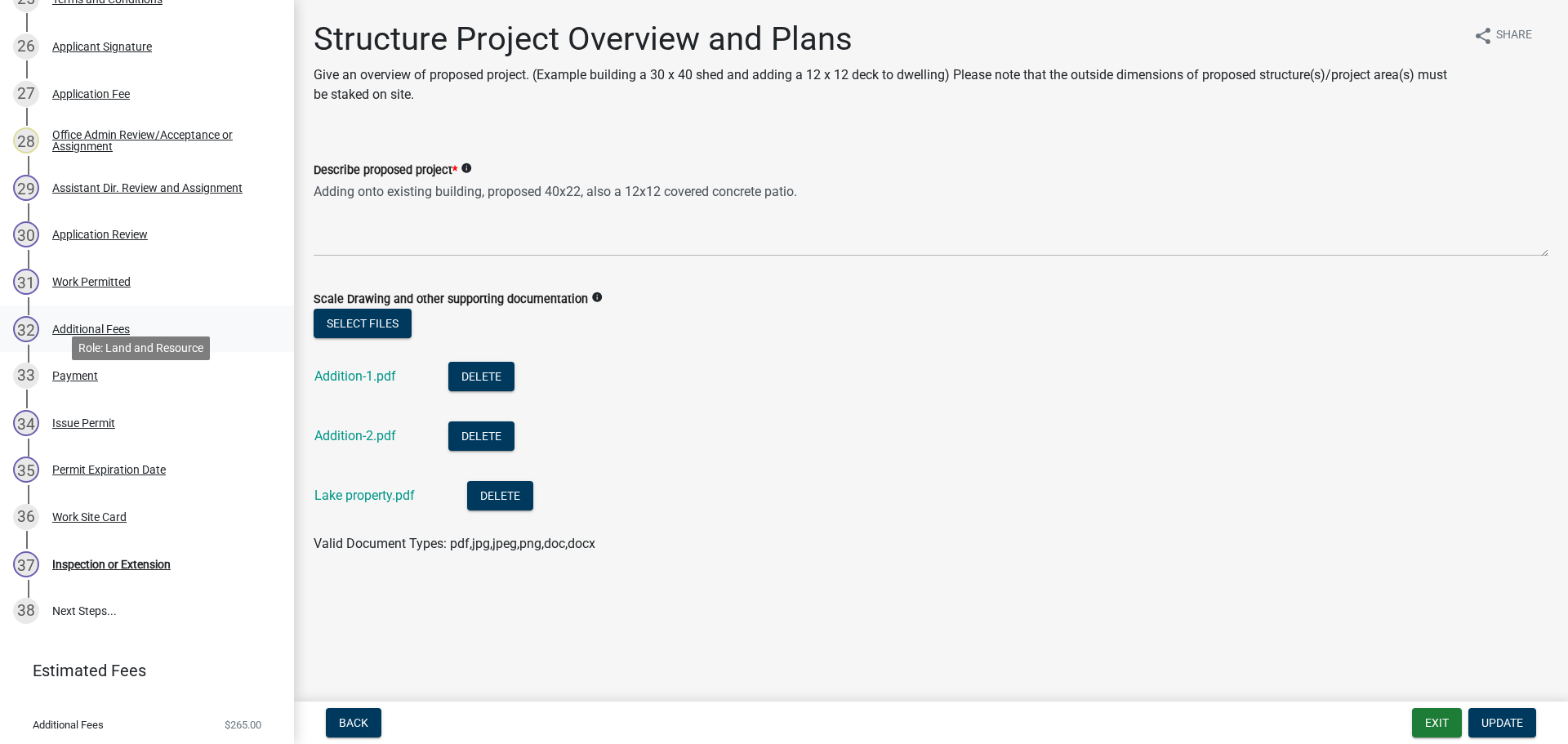
scroll to position [1572, 0]
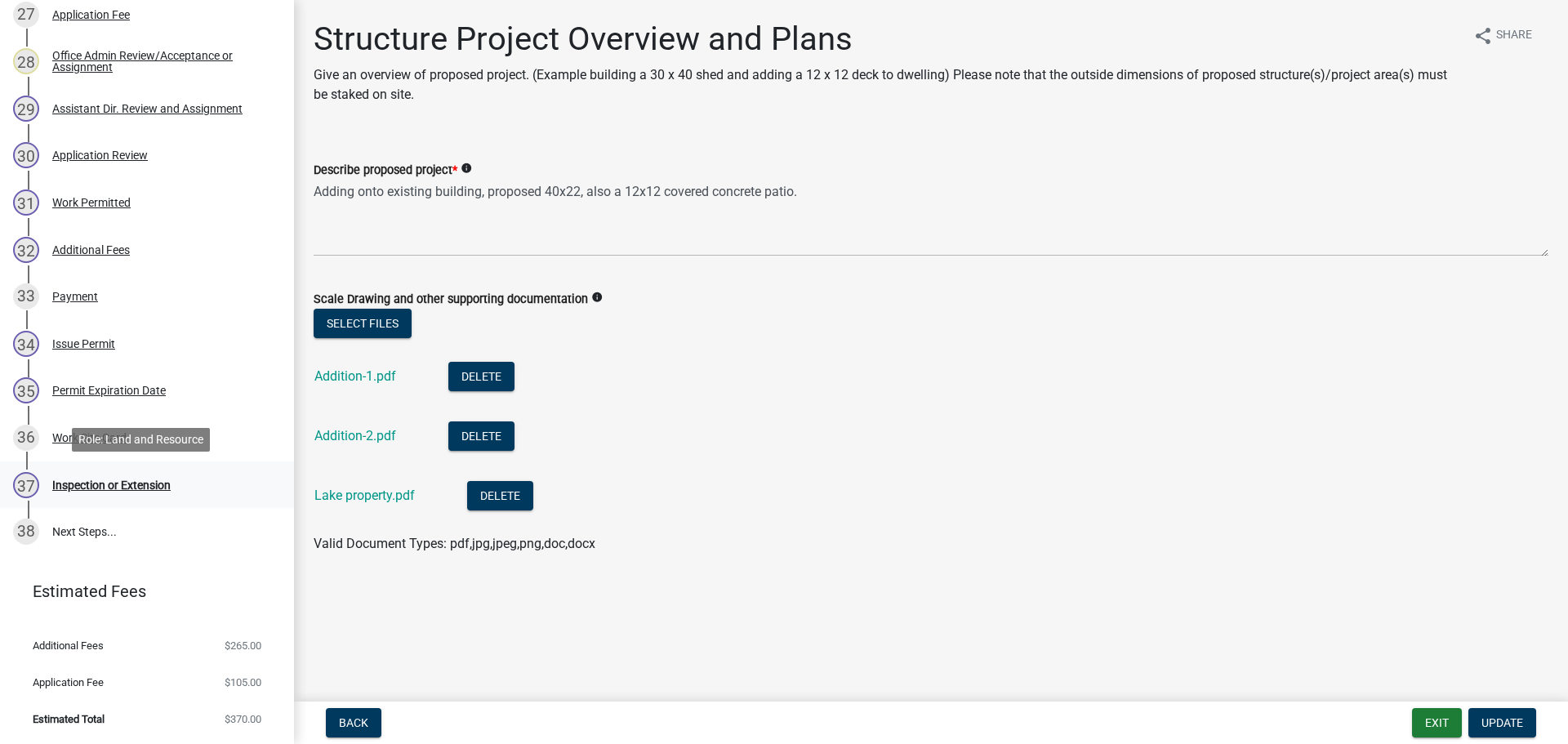
click at [102, 492] on div "37 Inspection or Extension" at bounding box center [141, 484] width 255 height 26
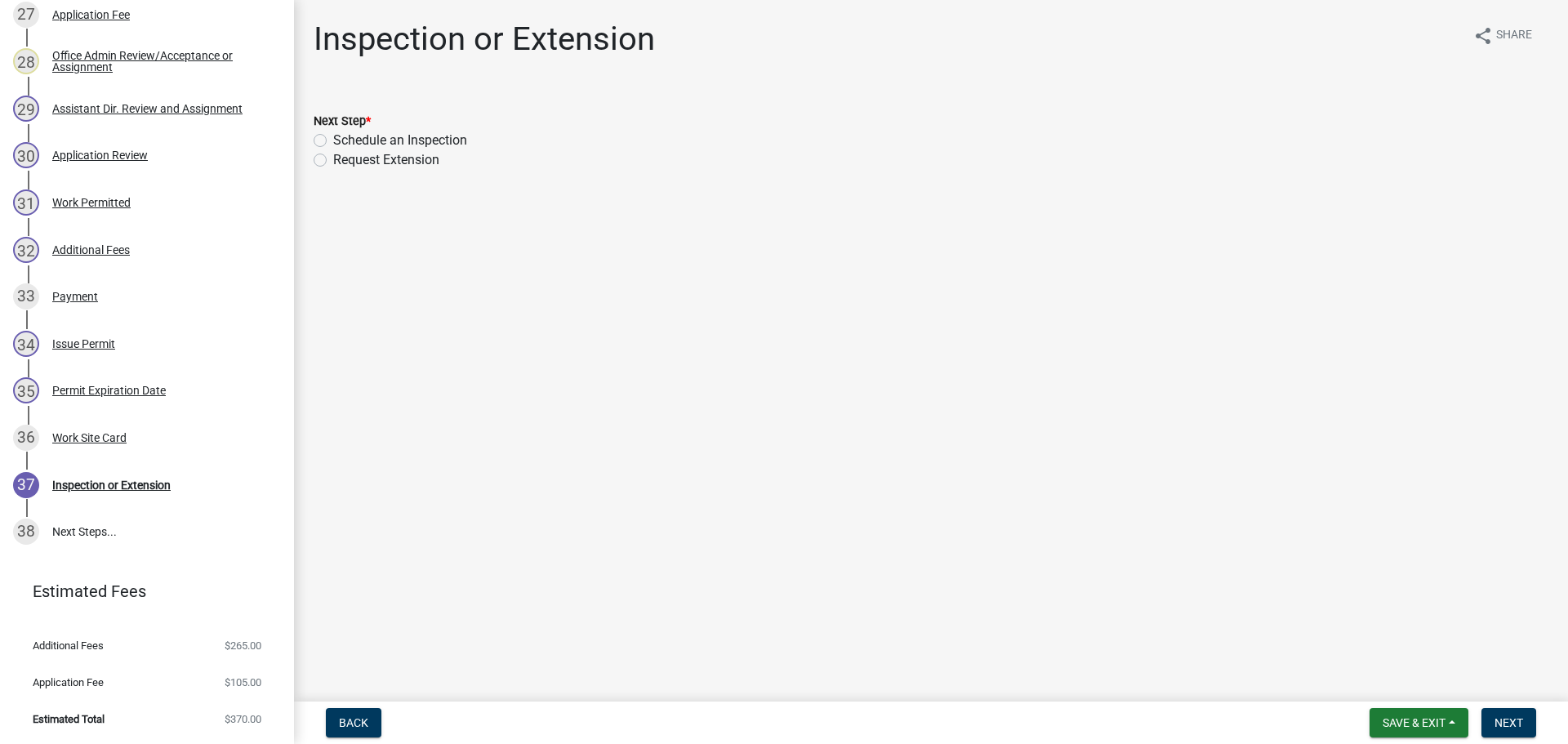
click at [333, 139] on label "Schedule an Inspection" at bounding box center [400, 140] width 134 height 20
click at [333, 139] on input "Schedule an Inspection" at bounding box center [339, 136] width 11 height 11
radio input "true"
click at [1510, 714] on button "Next" at bounding box center [1509, 722] width 55 height 30
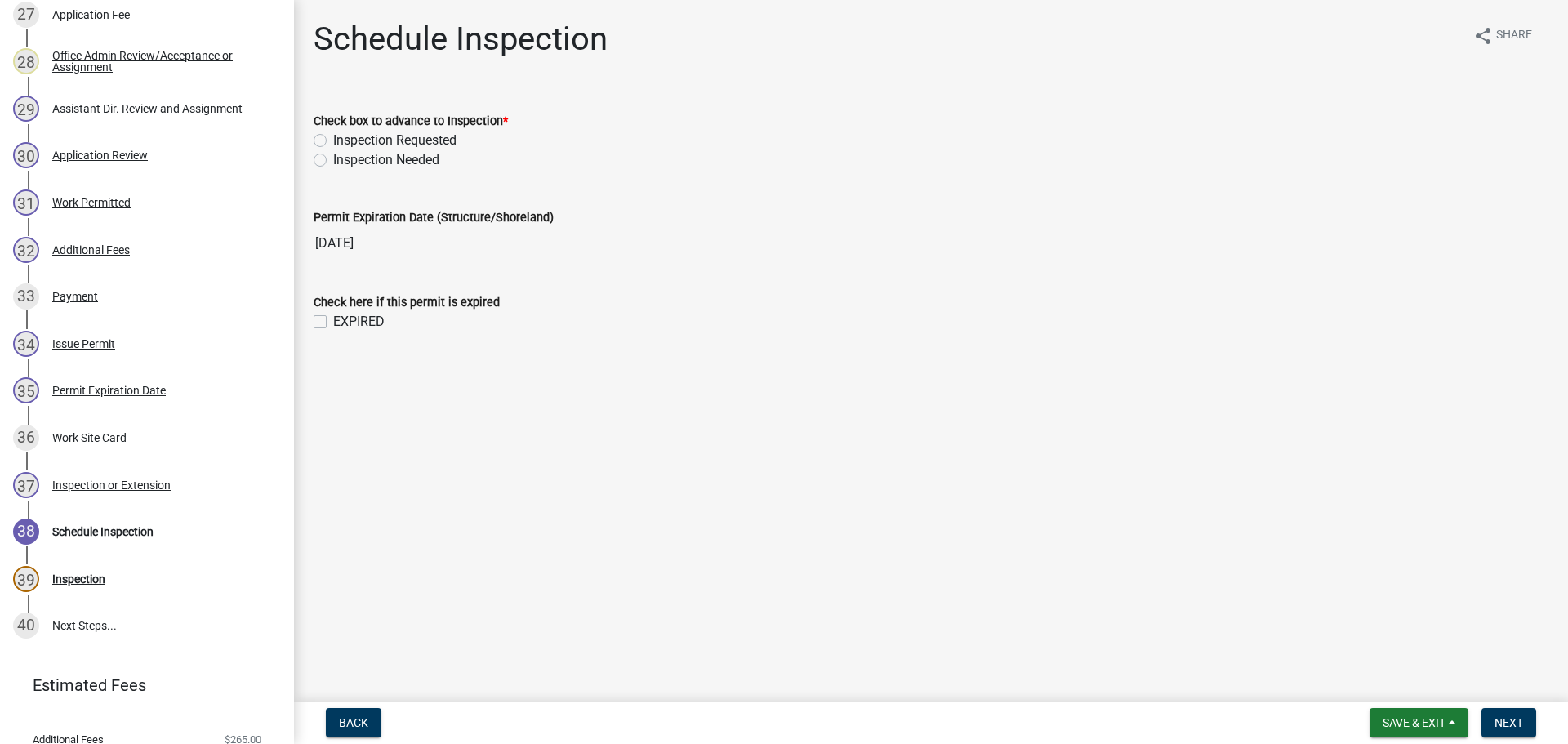
scroll to position [1665, 0]
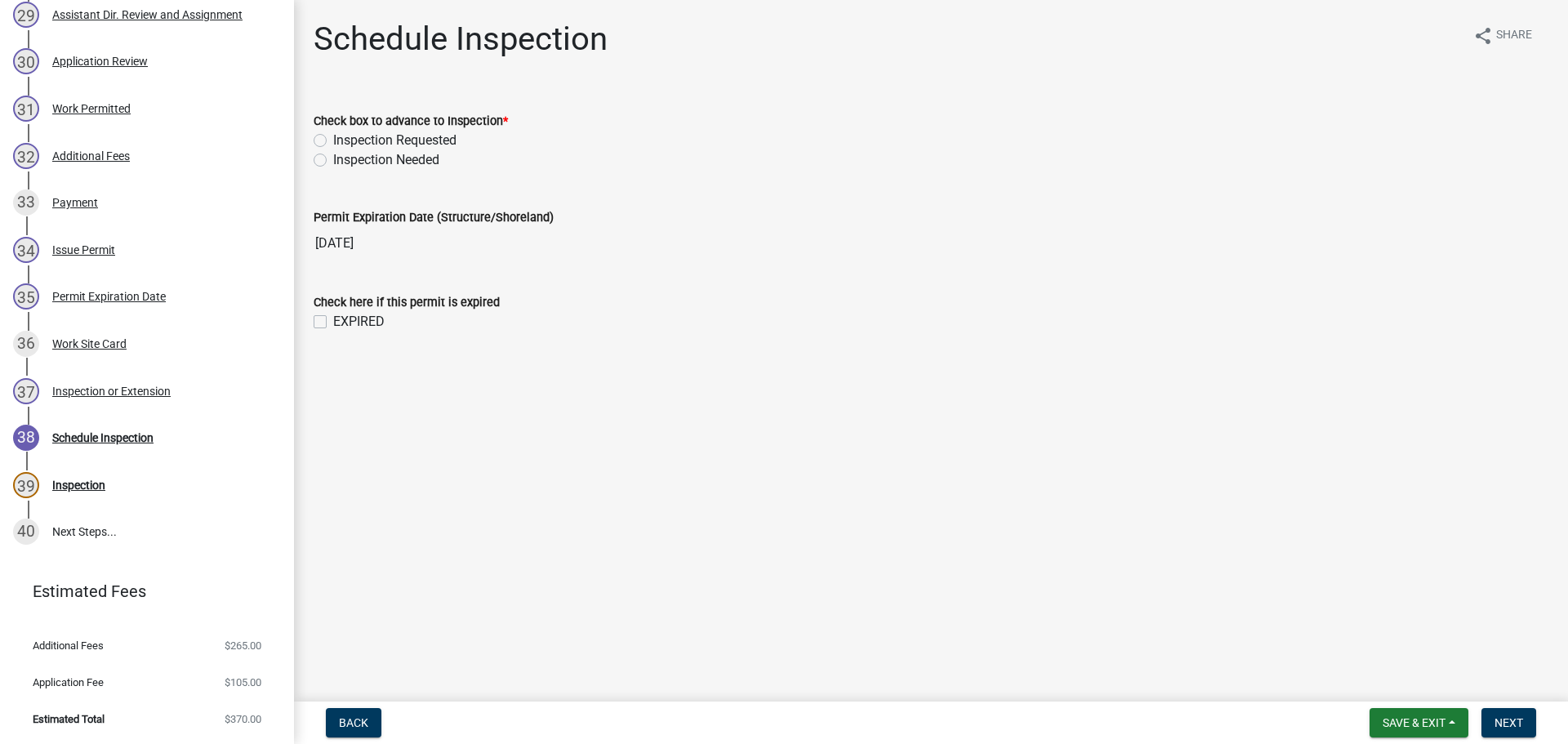
click at [333, 137] on label "Inspection Requested" at bounding box center [394, 140] width 123 height 20
click at [333, 137] on input "Inspection Requested" at bounding box center [339, 136] width 11 height 11
radio input "true"
click at [1507, 730] on span "Next" at bounding box center [1509, 722] width 29 height 13
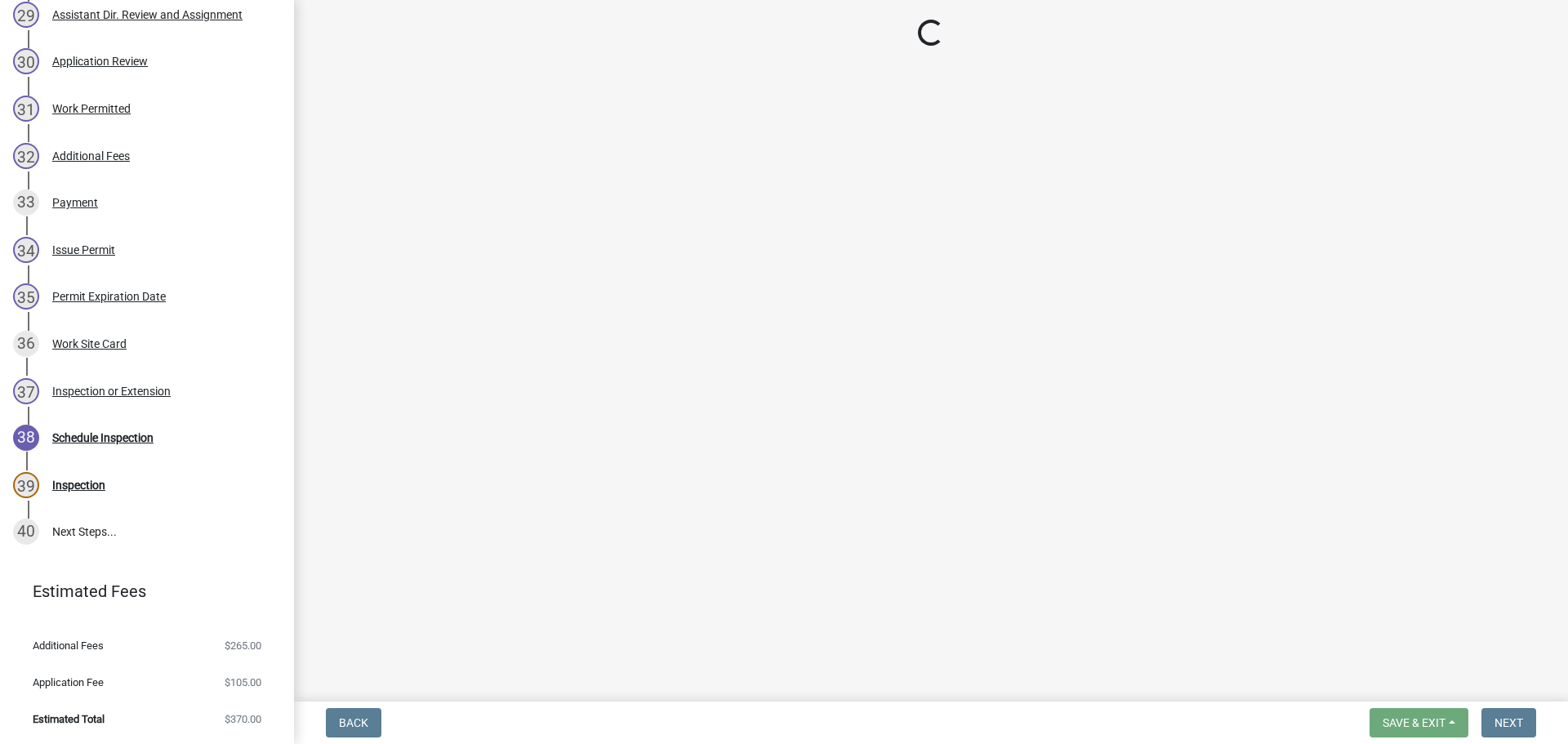
select select "710d5f49-2663-4e73-9718-d0c4e189f5ed"
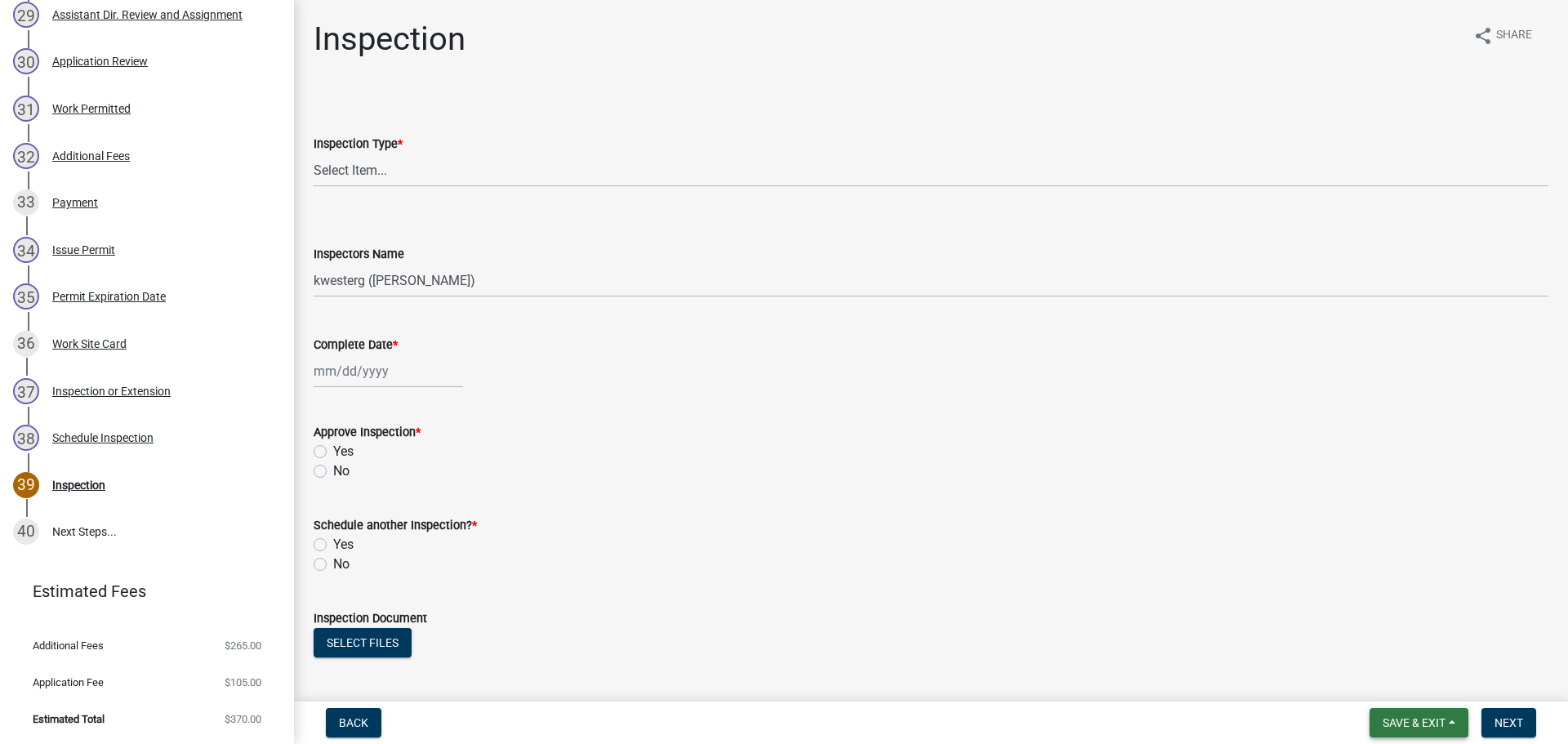
click at [1411, 716] on span "Save & Exit" at bounding box center [1414, 722] width 63 height 13
click at [1375, 682] on button "Save & Exit" at bounding box center [1403, 680] width 130 height 40
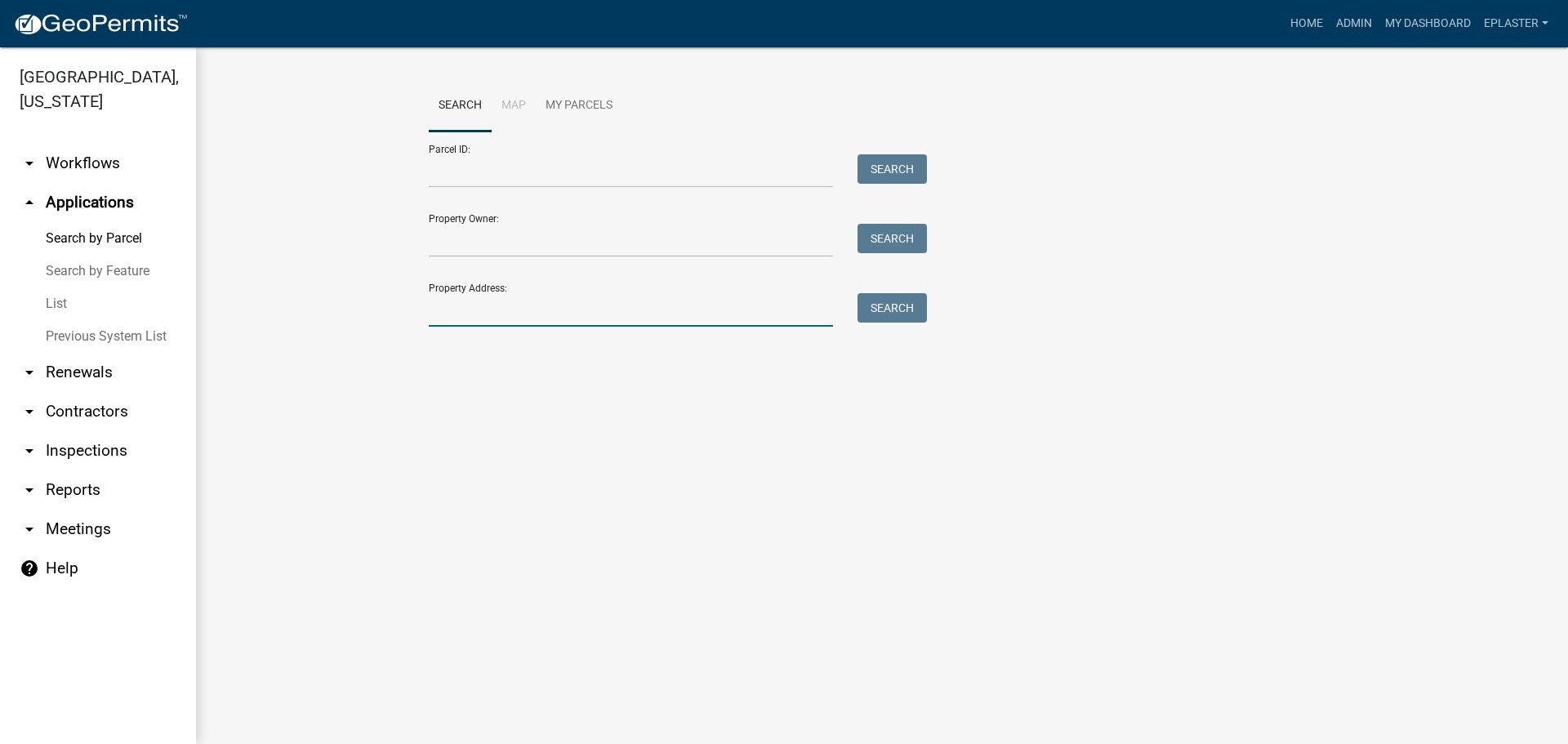
click at [475, 323] on input "Property Address:" at bounding box center [631, 309] width 404 height 33
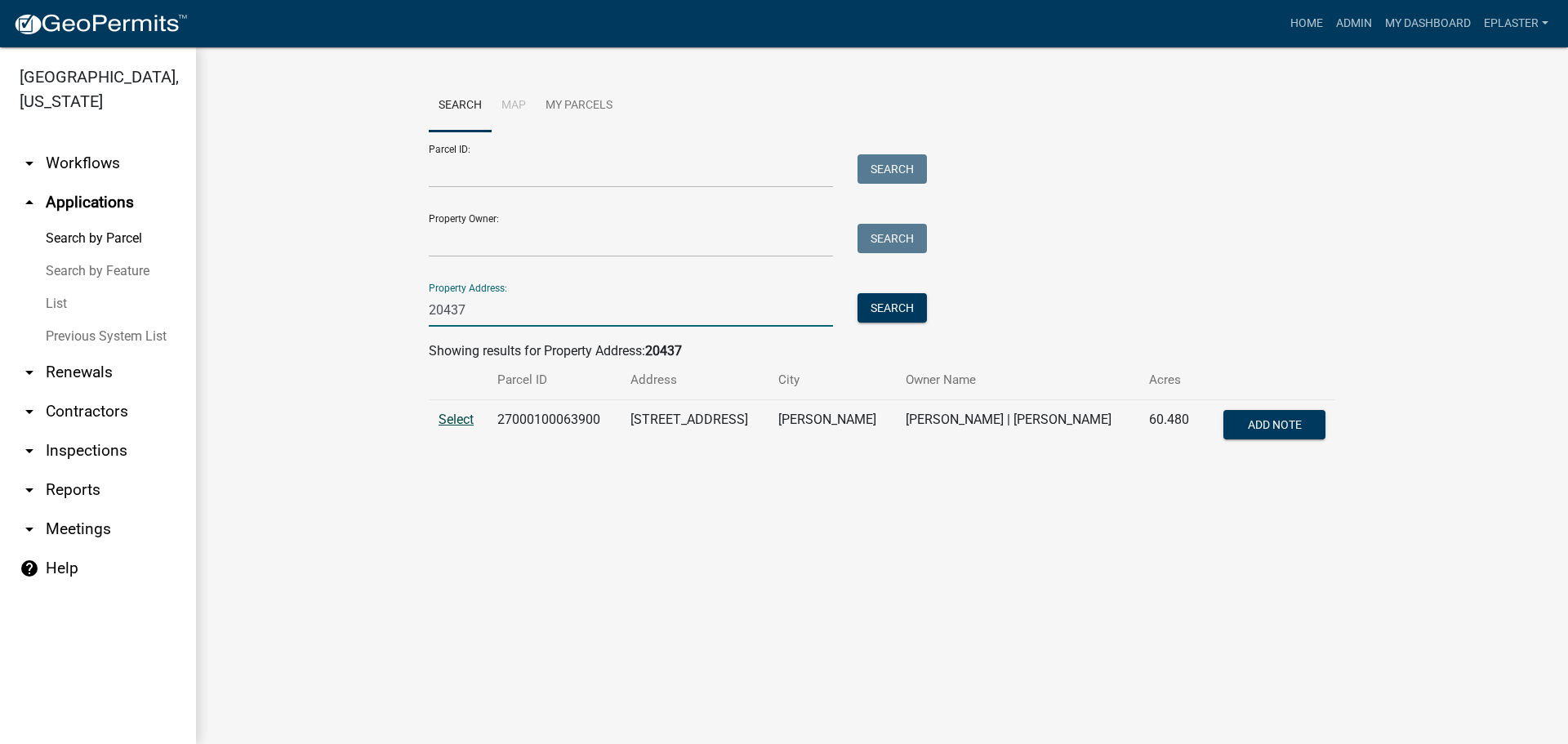
type input "20437"
click at [452, 417] on span "Select" at bounding box center [456, 419] width 35 height 15
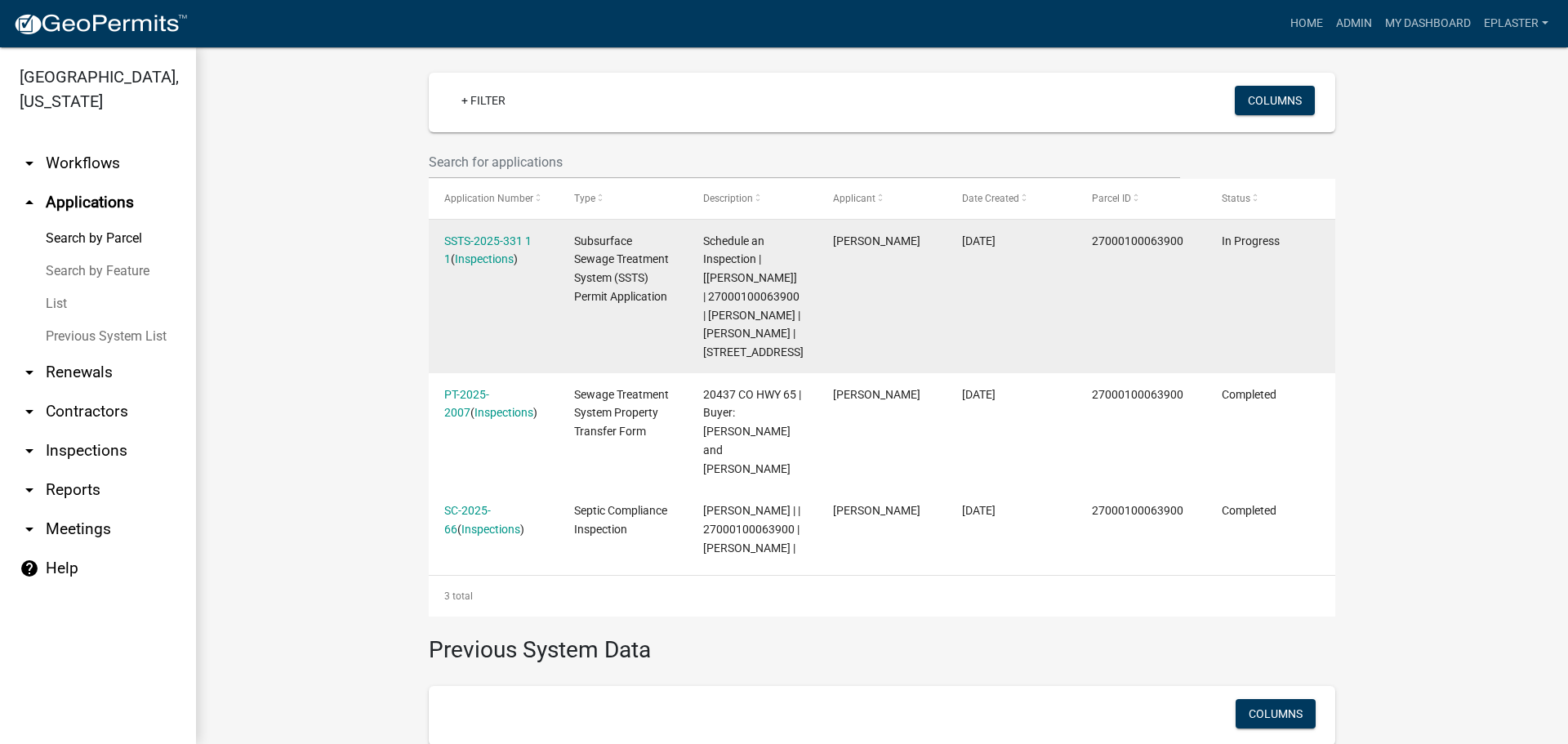
scroll to position [490, 0]
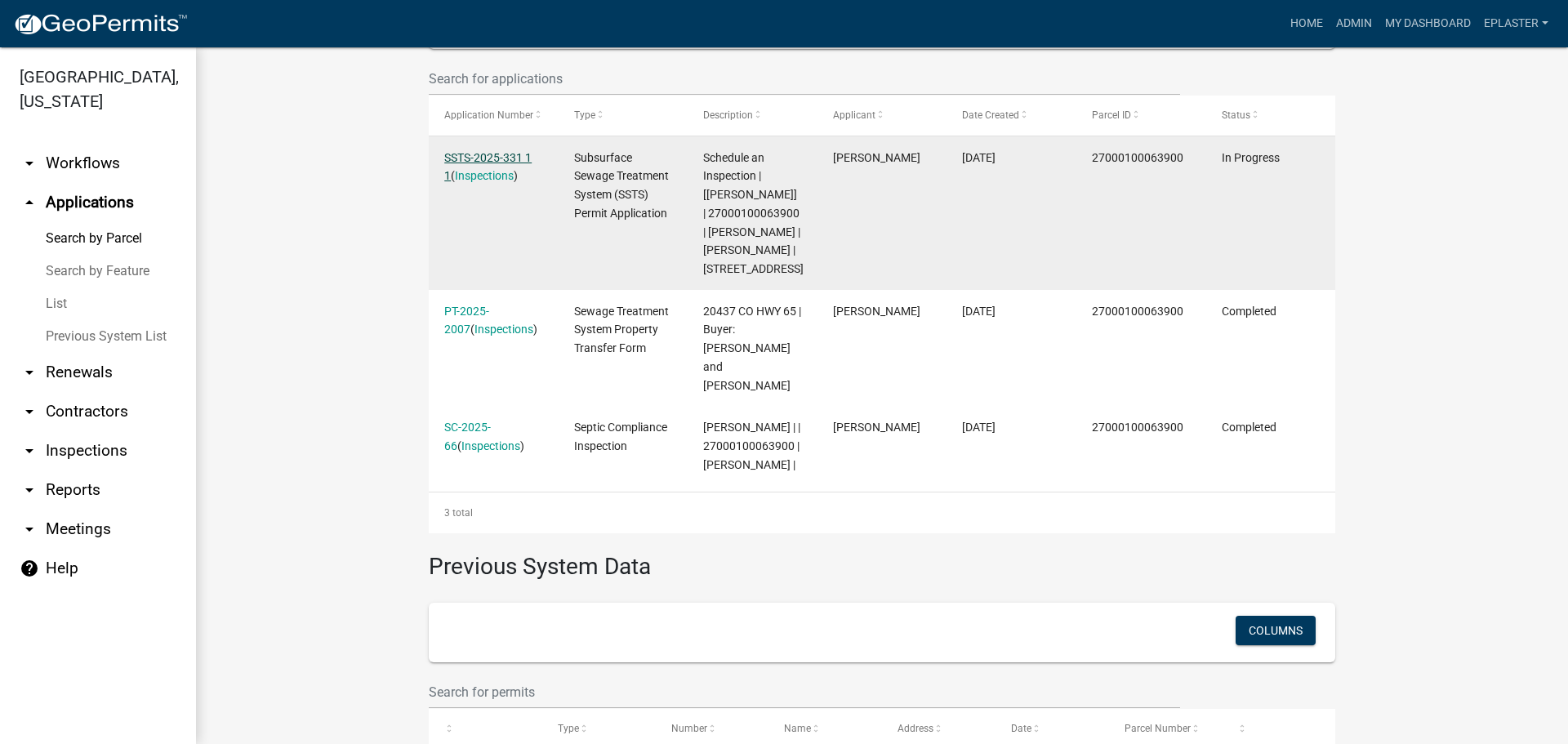
click at [515, 155] on link "SSTS-2025-331 1 1" at bounding box center [487, 166] width 87 height 31
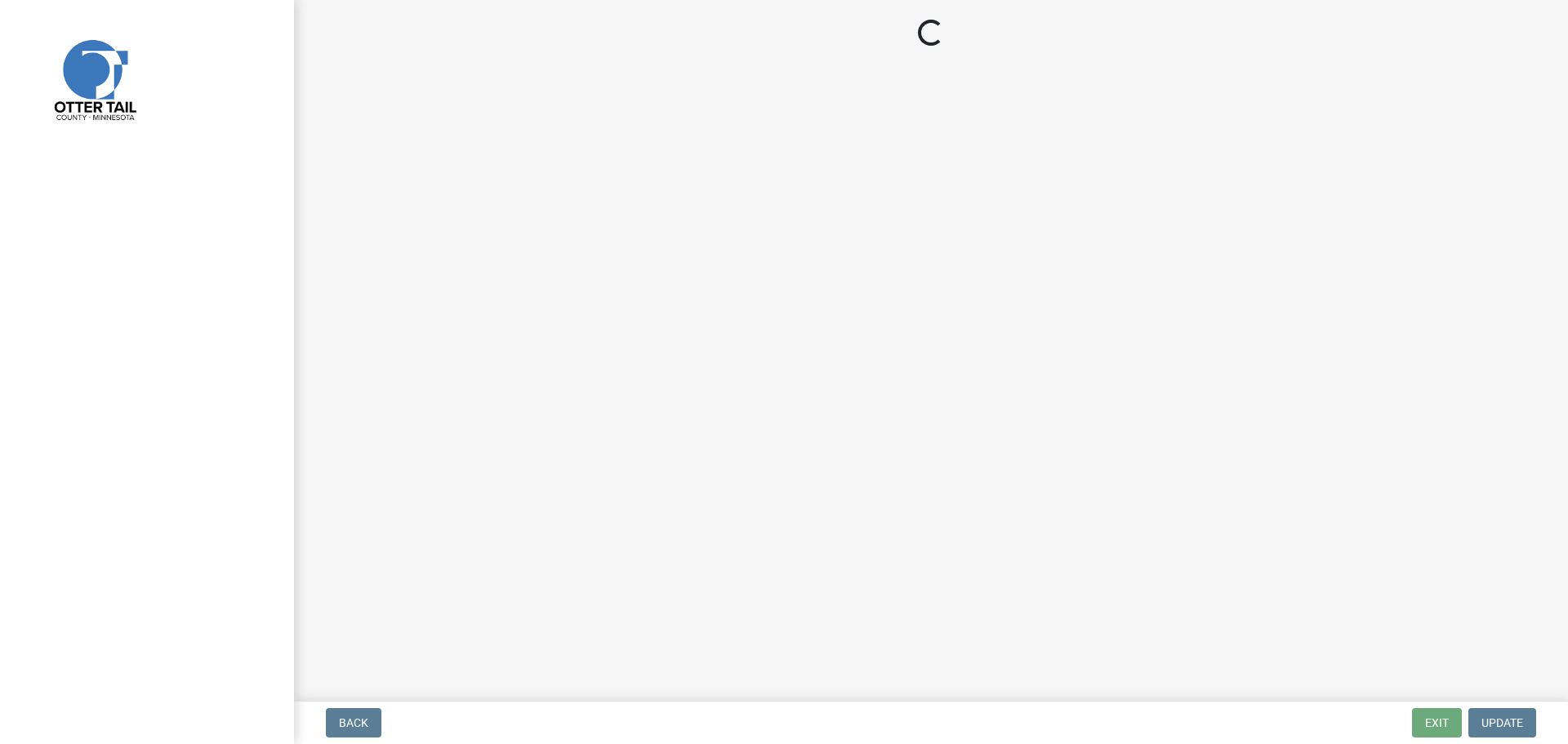
select select "64cc3fb4-2a84-49c8-ae2d-a7b3072cebaf"
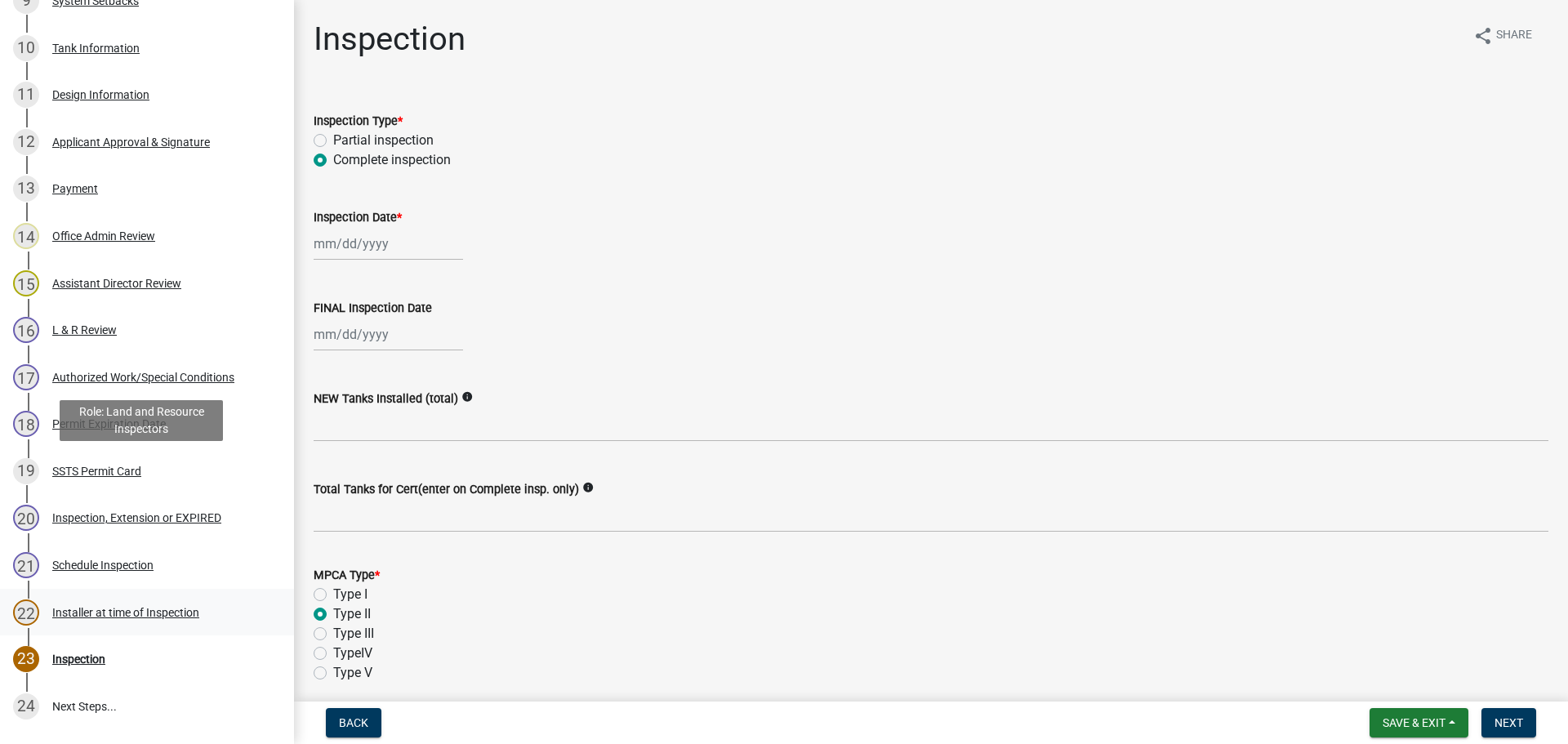
scroll to position [876, 0]
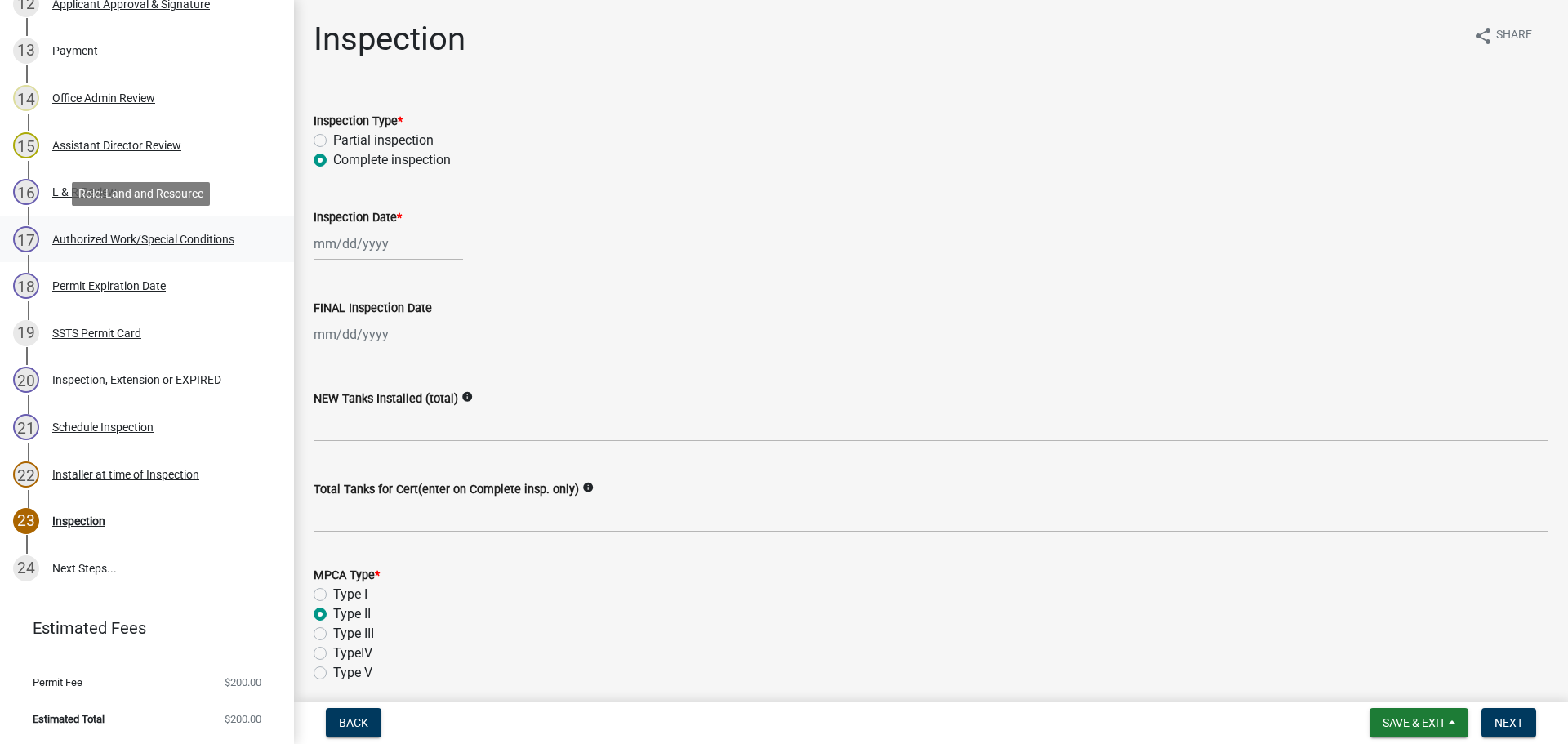
click at [141, 239] on div "Authorized Work/Special Conditions" at bounding box center [143, 239] width 182 height 12
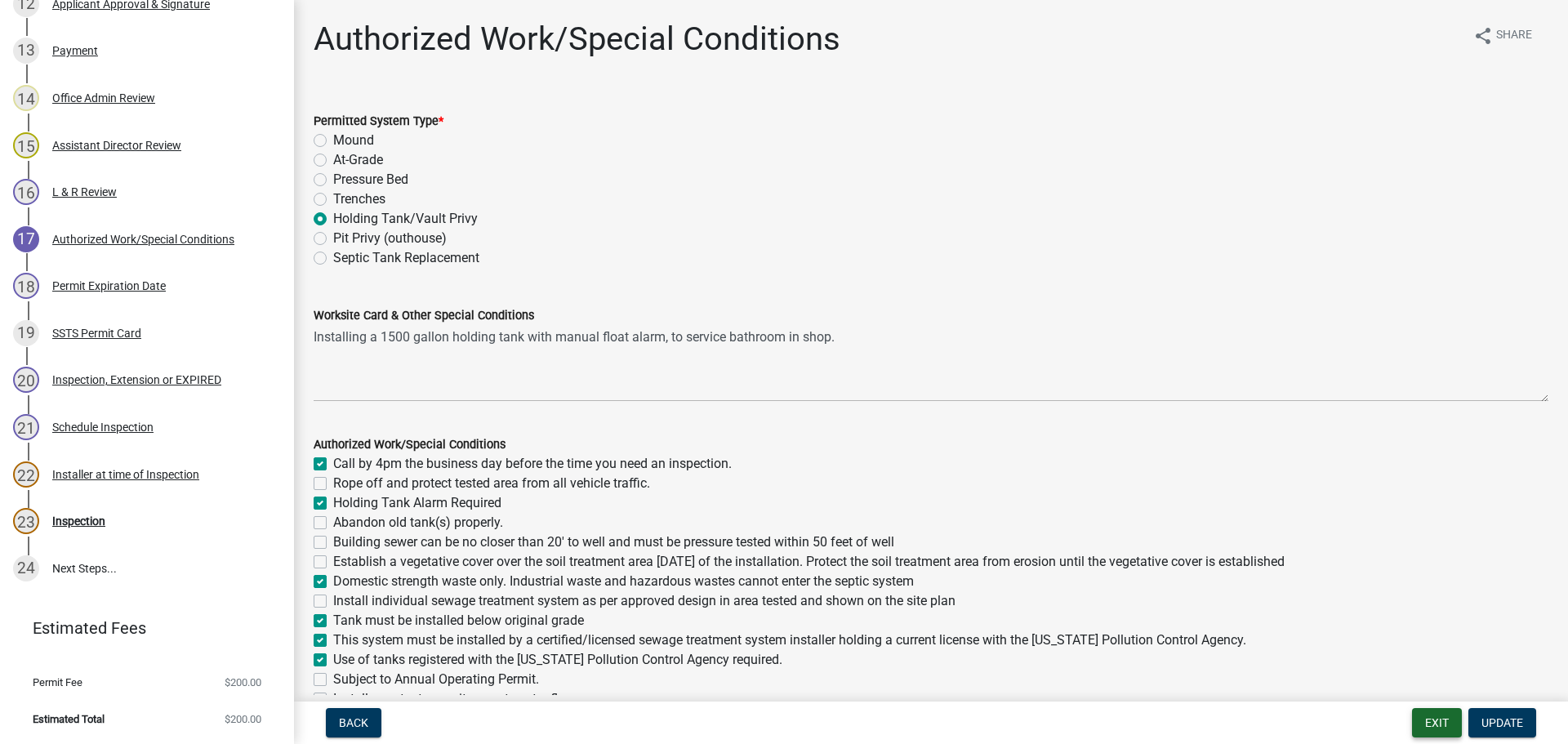
click at [1428, 717] on button "Exit" at bounding box center [1436, 722] width 49 height 30
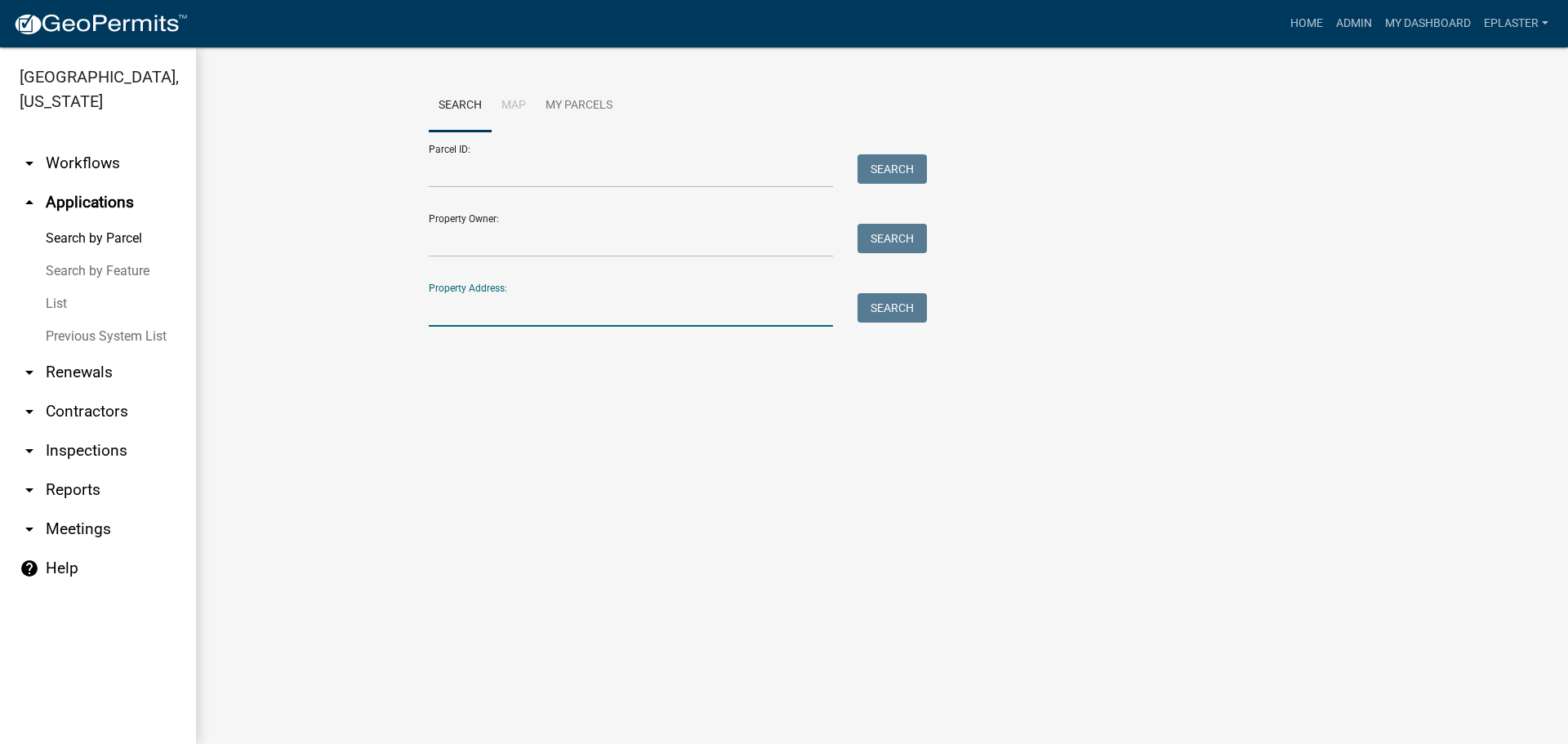
click at [610, 316] on input "Property Address:" at bounding box center [631, 309] width 404 height 33
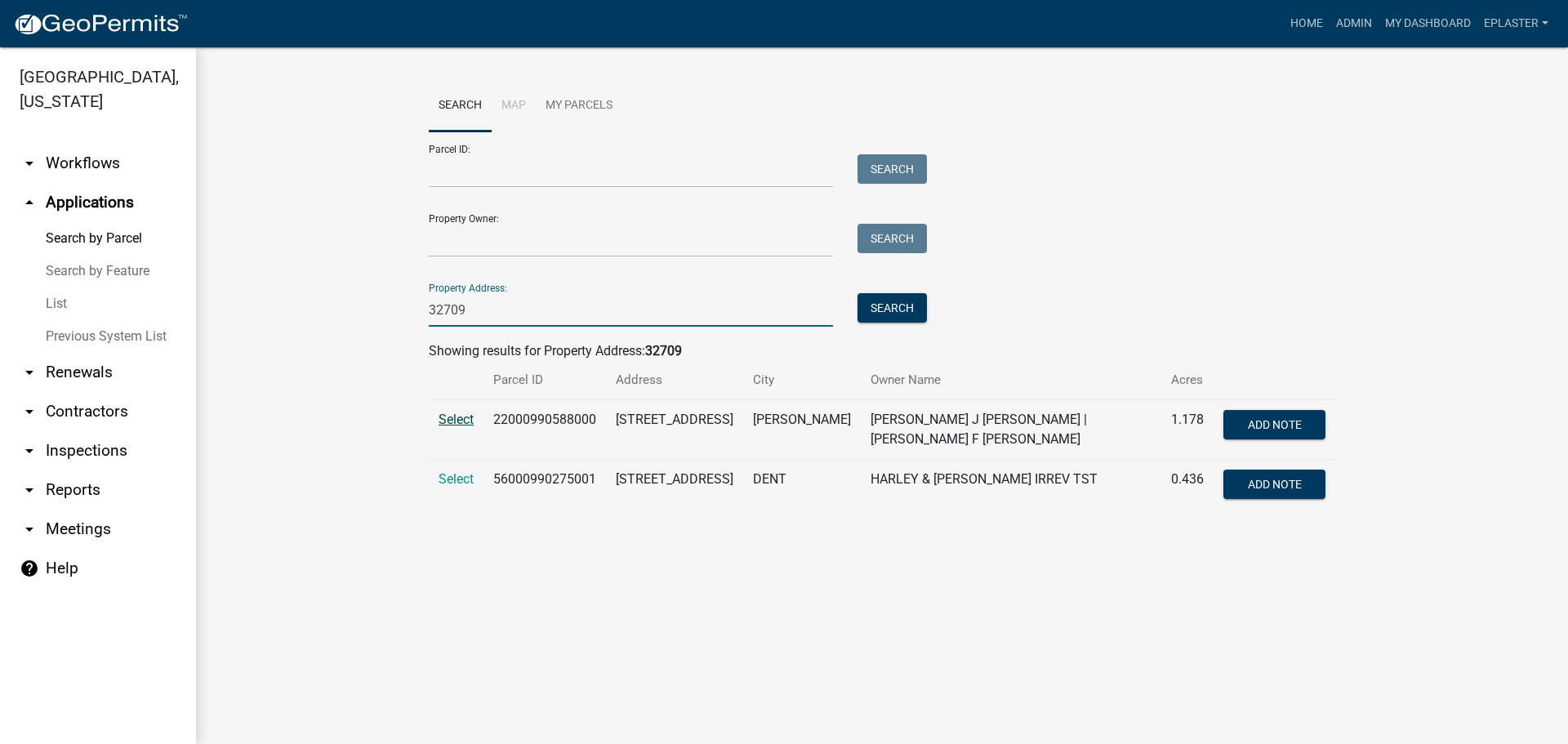
type input "32709"
click at [461, 420] on span "Select" at bounding box center [456, 419] width 35 height 15
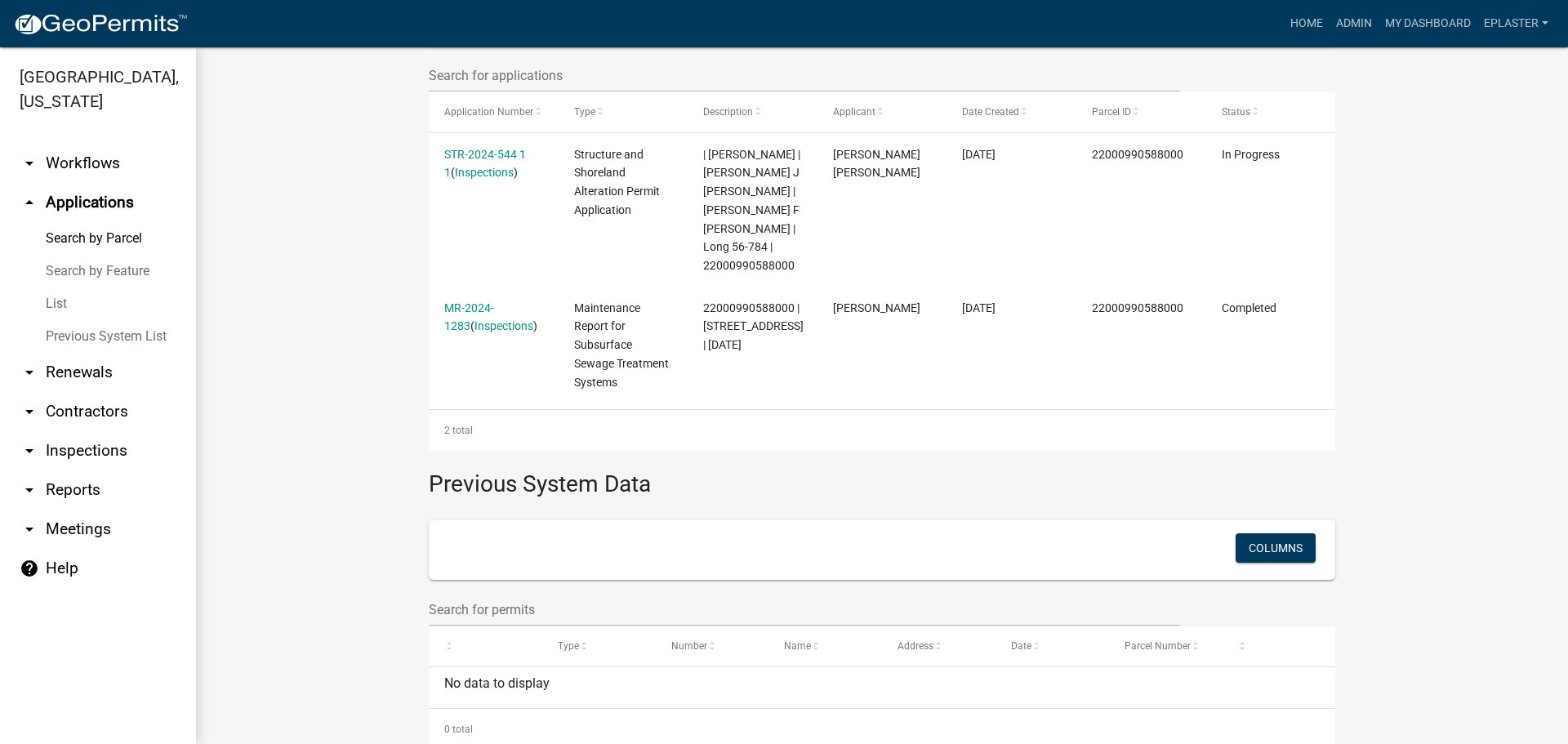
scroll to position [531, 0]
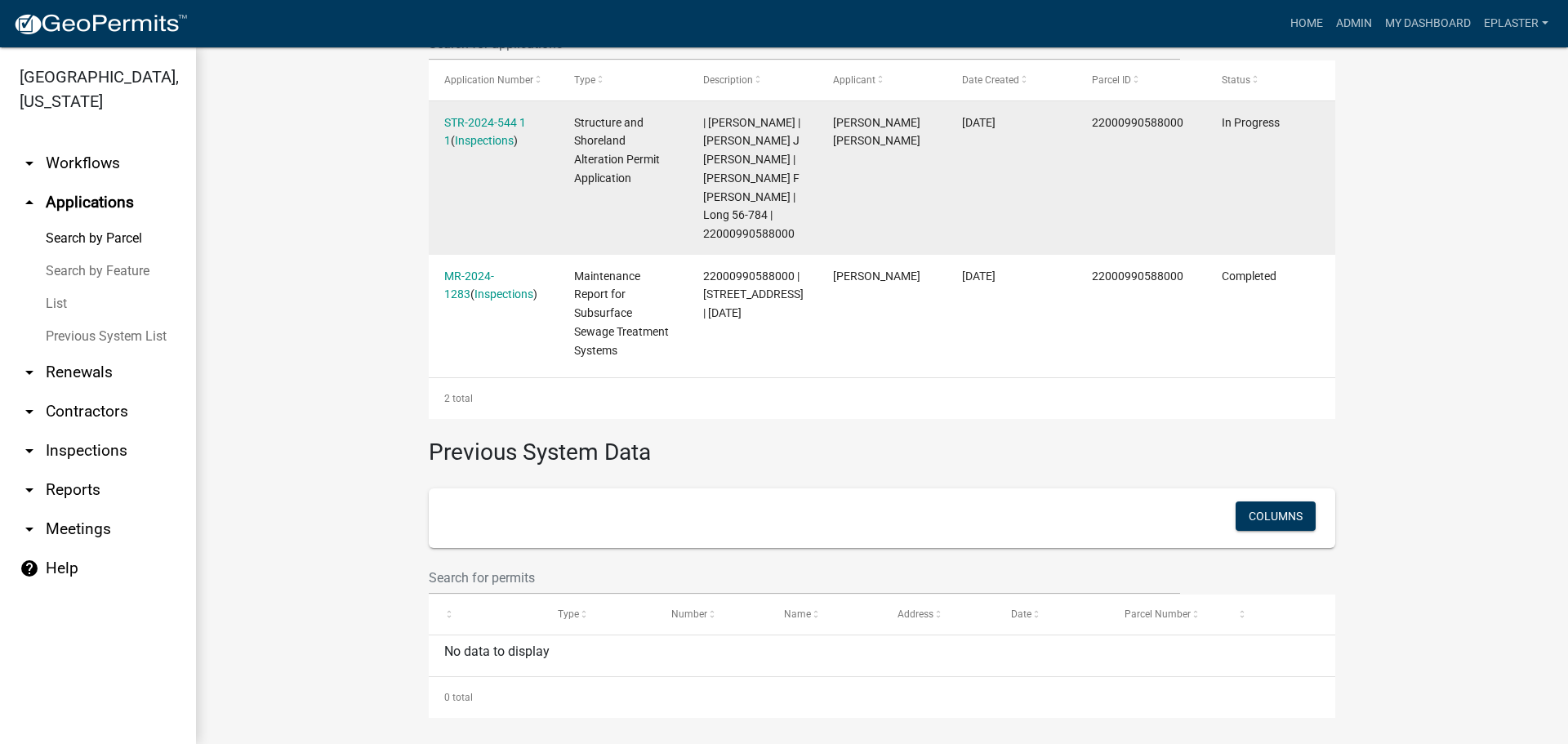
drag, startPoint x: 511, startPoint y: 129, endPoint x: 518, endPoint y: 116, distance: 14.8
click at [511, 129] on div "STR-2024-544 1 1 ( Inspections )" at bounding box center [492, 132] width 98 height 38
click at [518, 116] on link "STR-2024-544 1 1" at bounding box center [484, 131] width 82 height 31
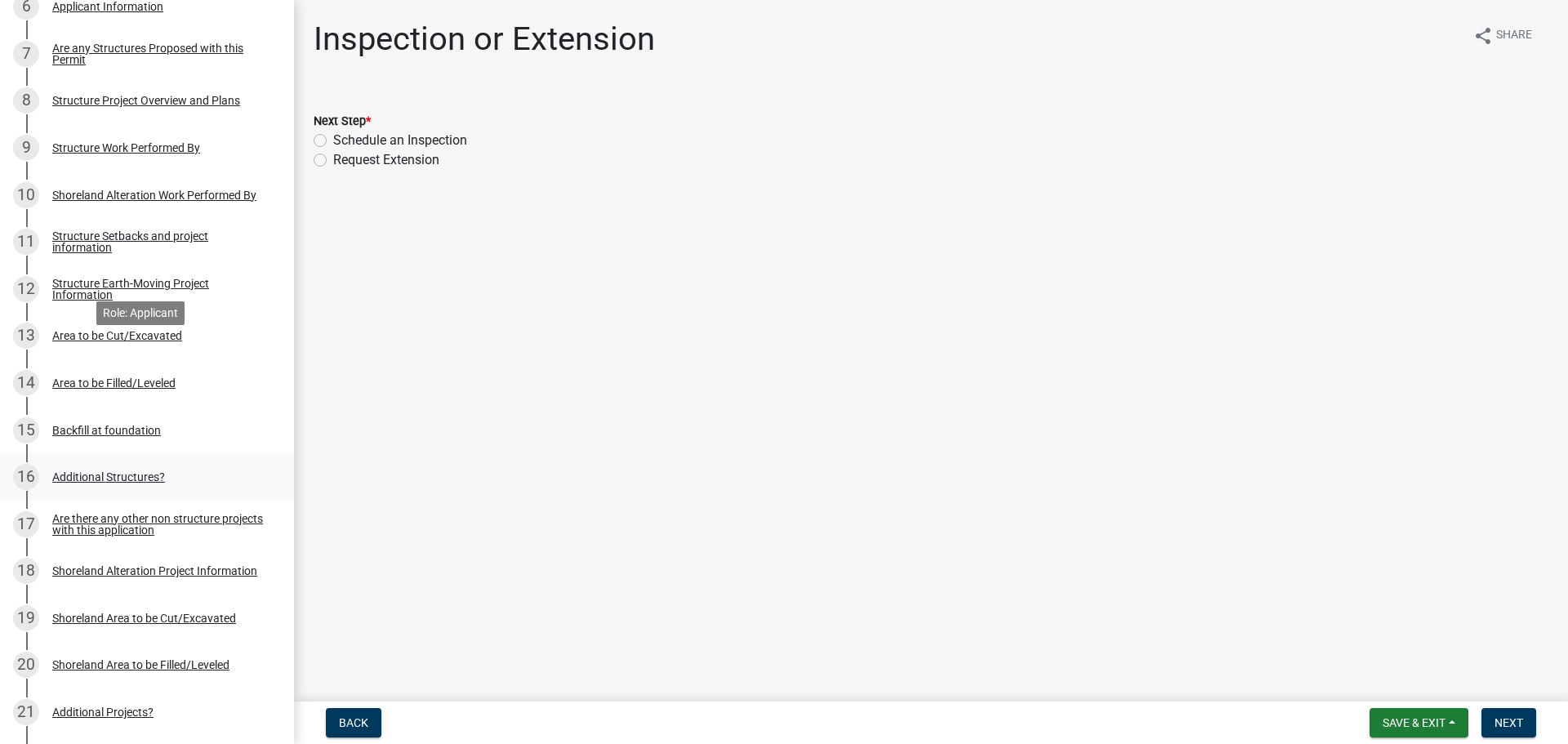
scroll to position [551, 0]
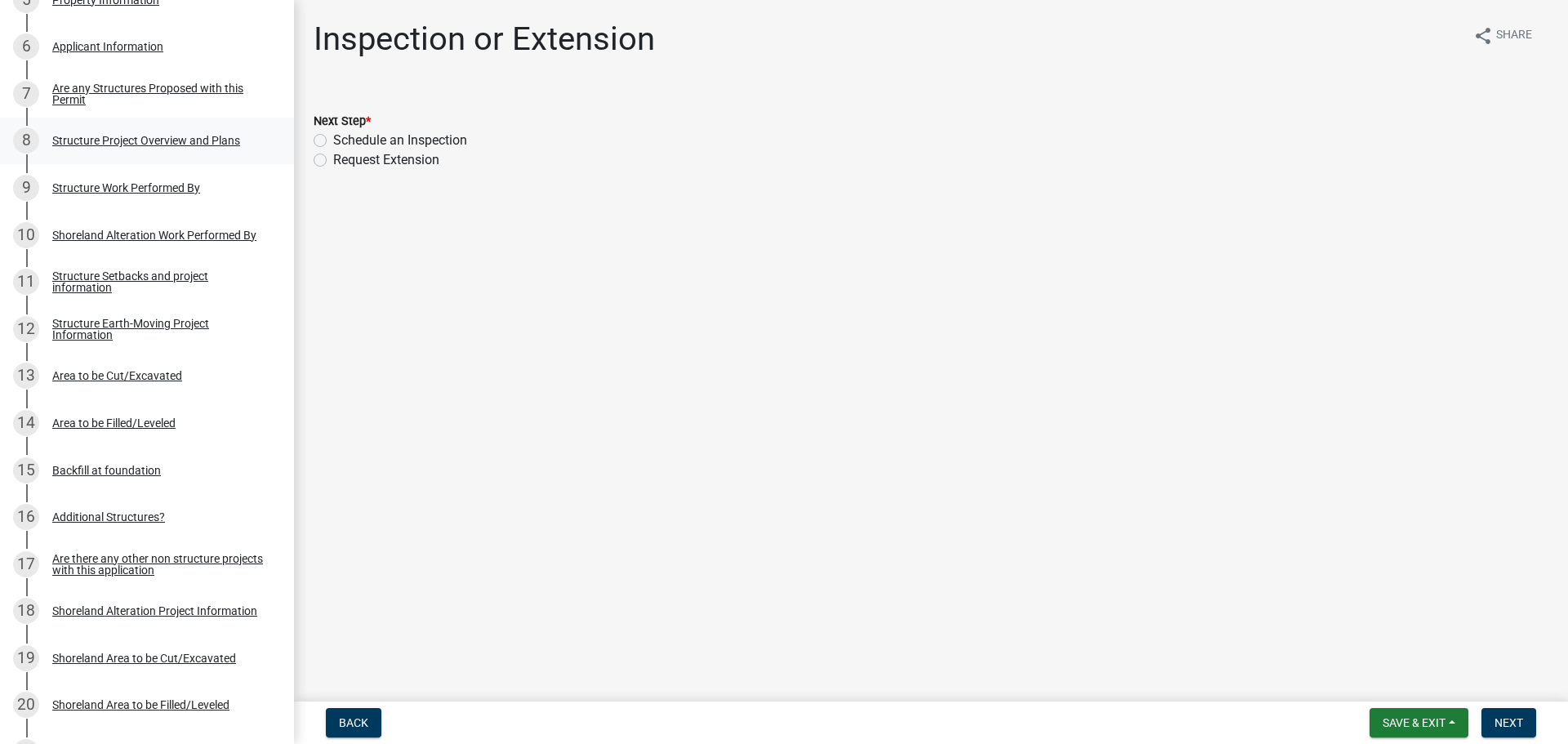
click at [181, 130] on div "8 Structure Project Overview and Plans" at bounding box center [141, 140] width 255 height 26
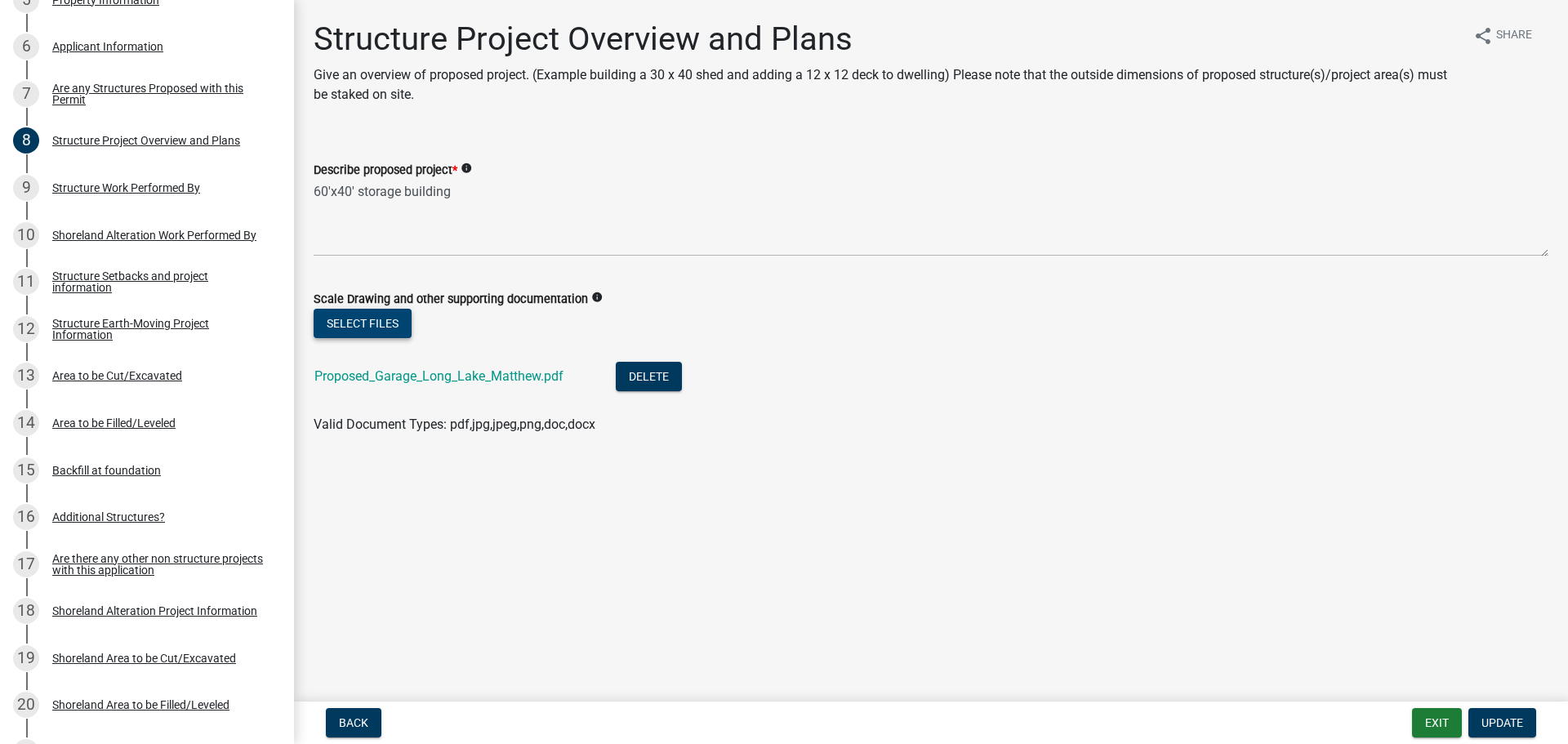
click at [355, 331] on button "Select files" at bounding box center [362, 323] width 98 height 30
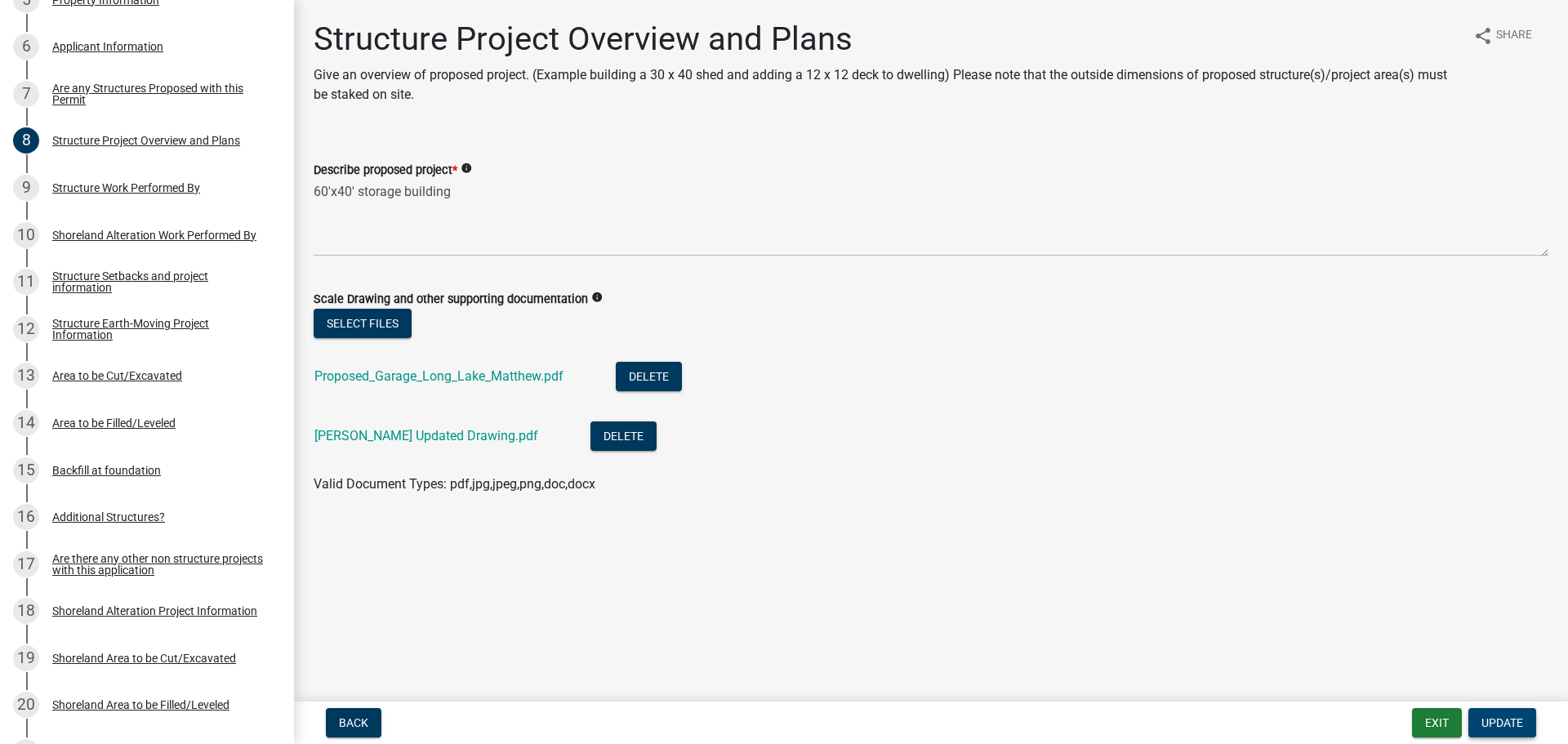
click at [1512, 727] on span "Update" at bounding box center [1502, 722] width 41 height 13
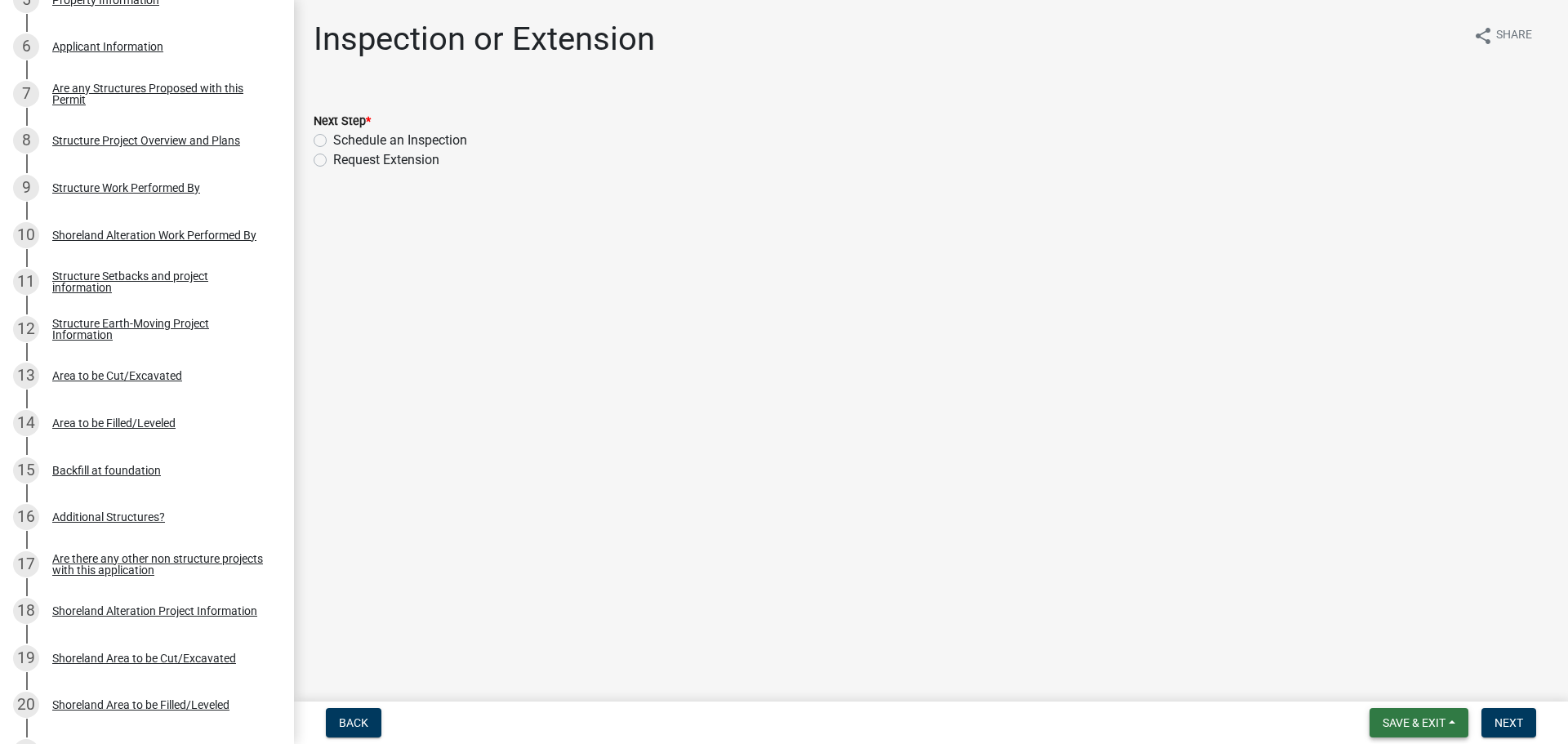
click at [1384, 716] on span "Save & Exit" at bounding box center [1414, 722] width 63 height 13
click at [1380, 676] on button "Save & Exit" at bounding box center [1403, 680] width 130 height 40
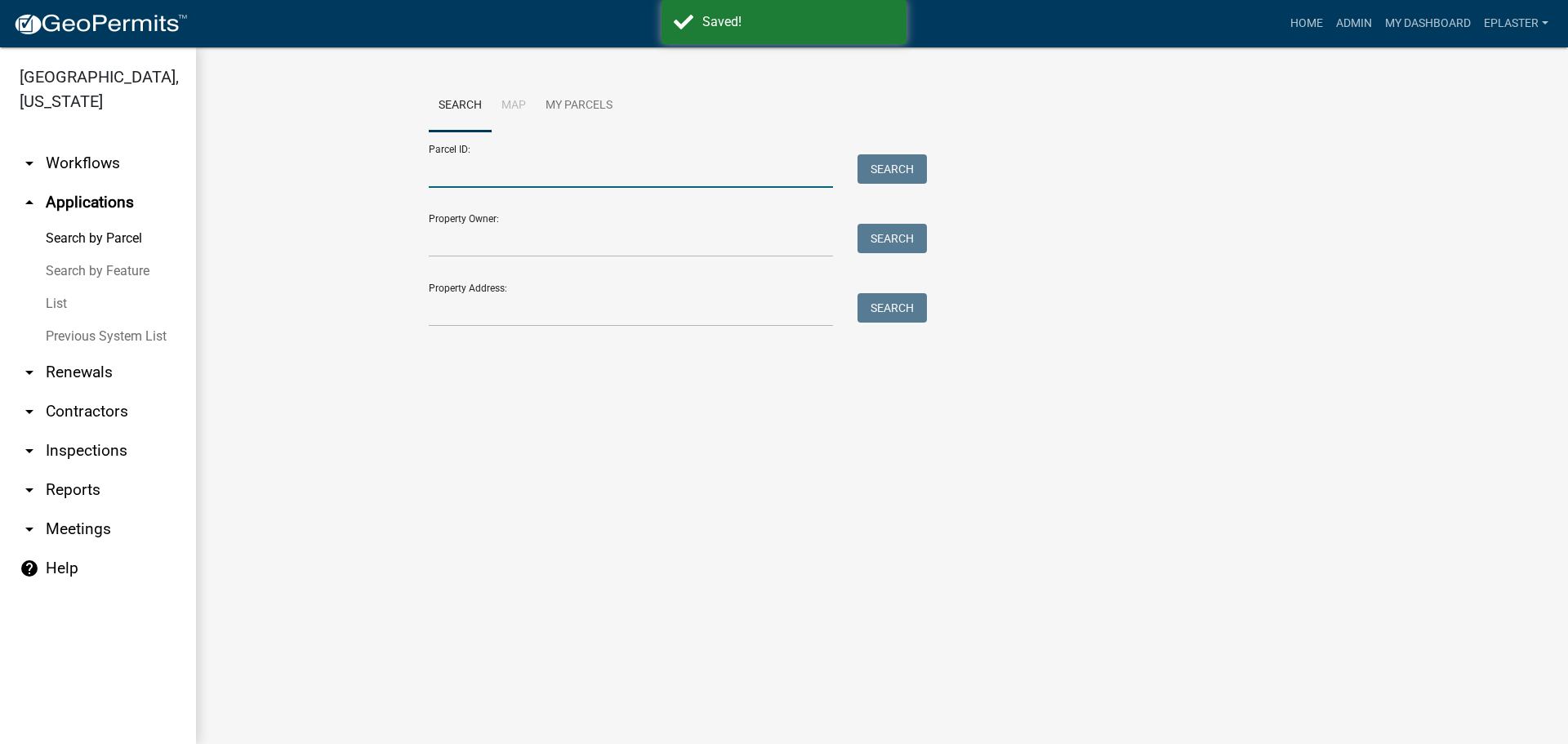
drag, startPoint x: 524, startPoint y: 176, endPoint x: 527, endPoint y: 185, distance: 9.5
click at [524, 176] on input "Parcel ID:" at bounding box center [631, 171] width 404 height 33
click at [472, 315] on input "Property Address:" at bounding box center [631, 309] width 404 height 33
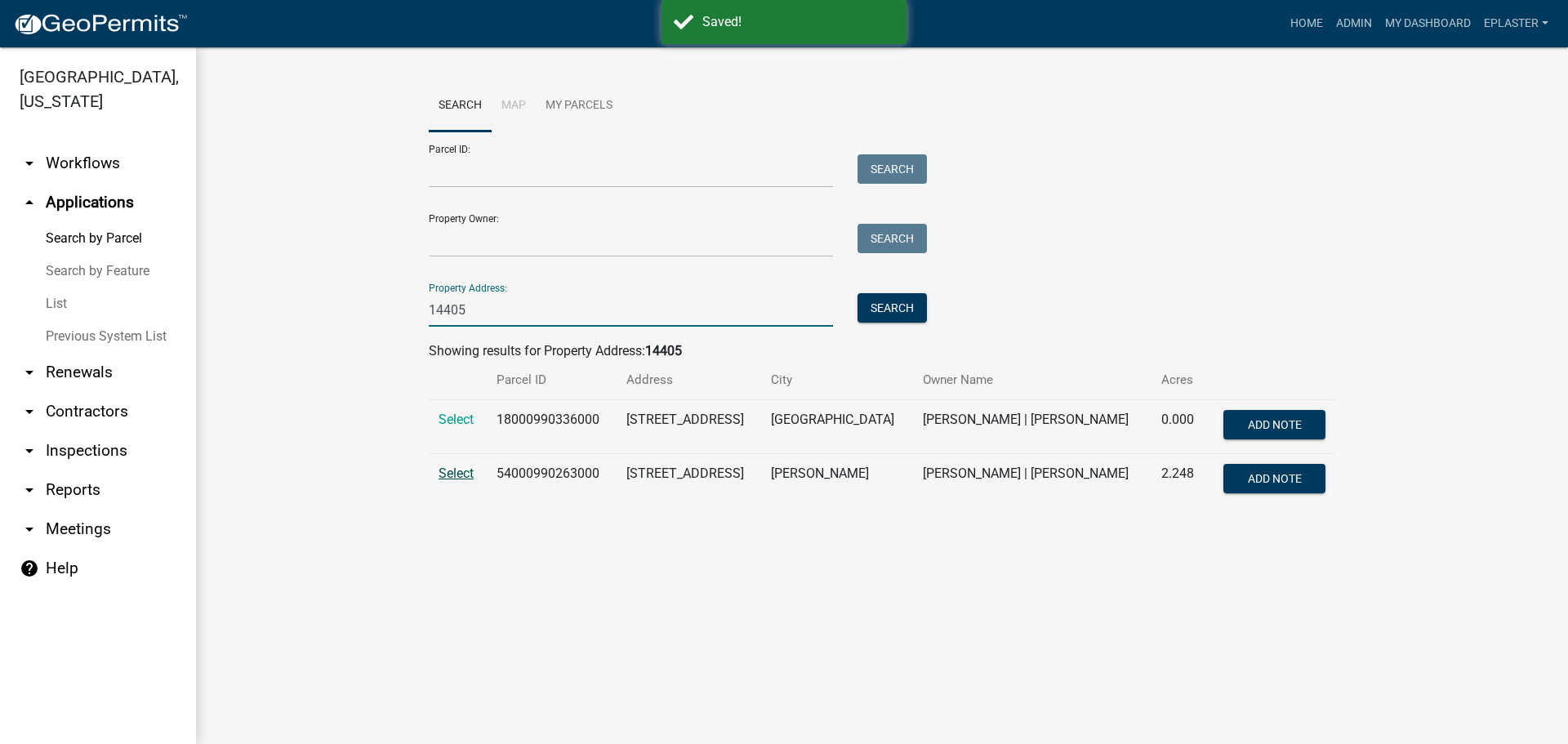
type input "14405"
click at [464, 474] on span "Select" at bounding box center [456, 473] width 35 height 15
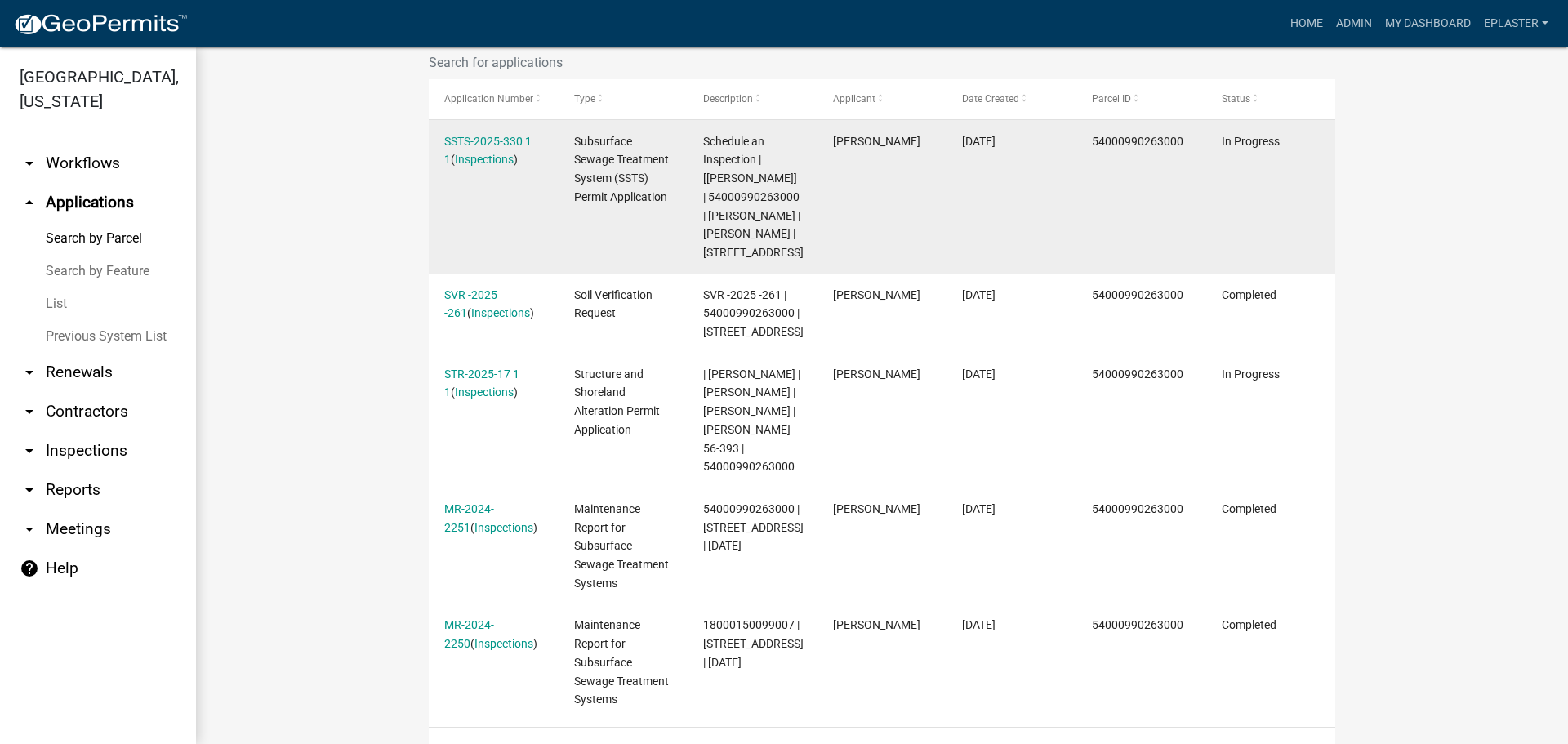
scroll to position [490, 0]
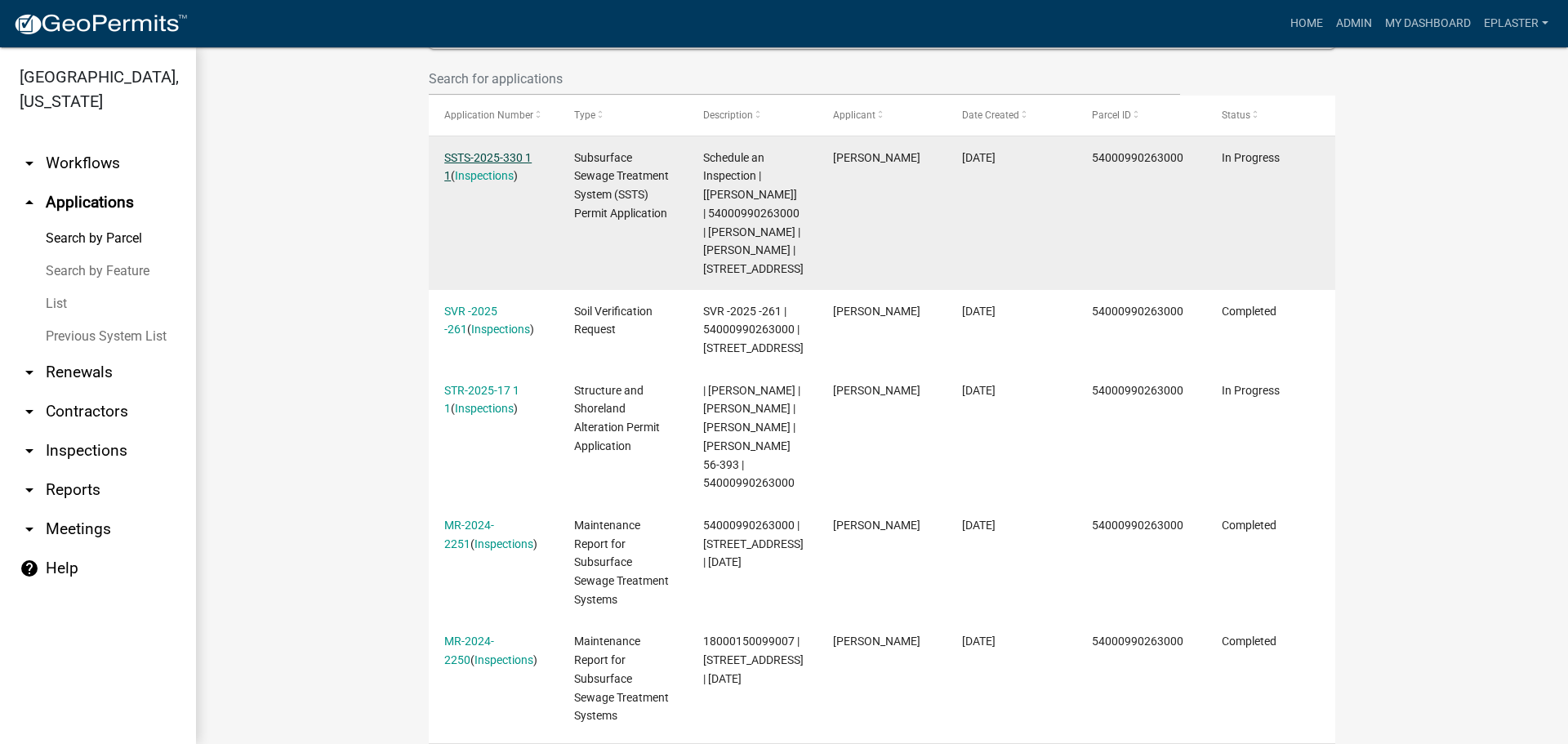
click at [519, 155] on link "SSTS-2025-330 1 1" at bounding box center [487, 166] width 87 height 31
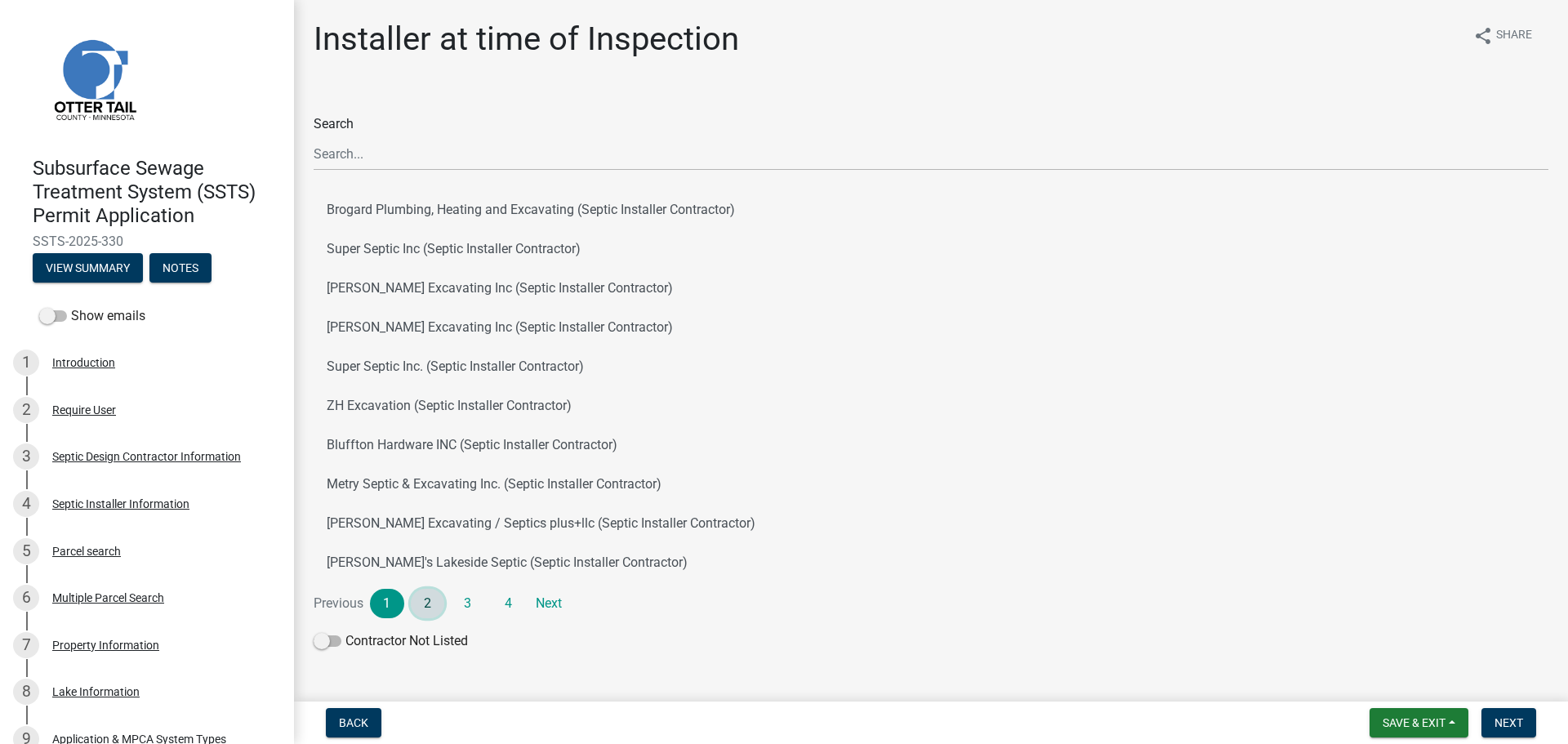
click at [427, 600] on link "2" at bounding box center [428, 603] width 34 height 30
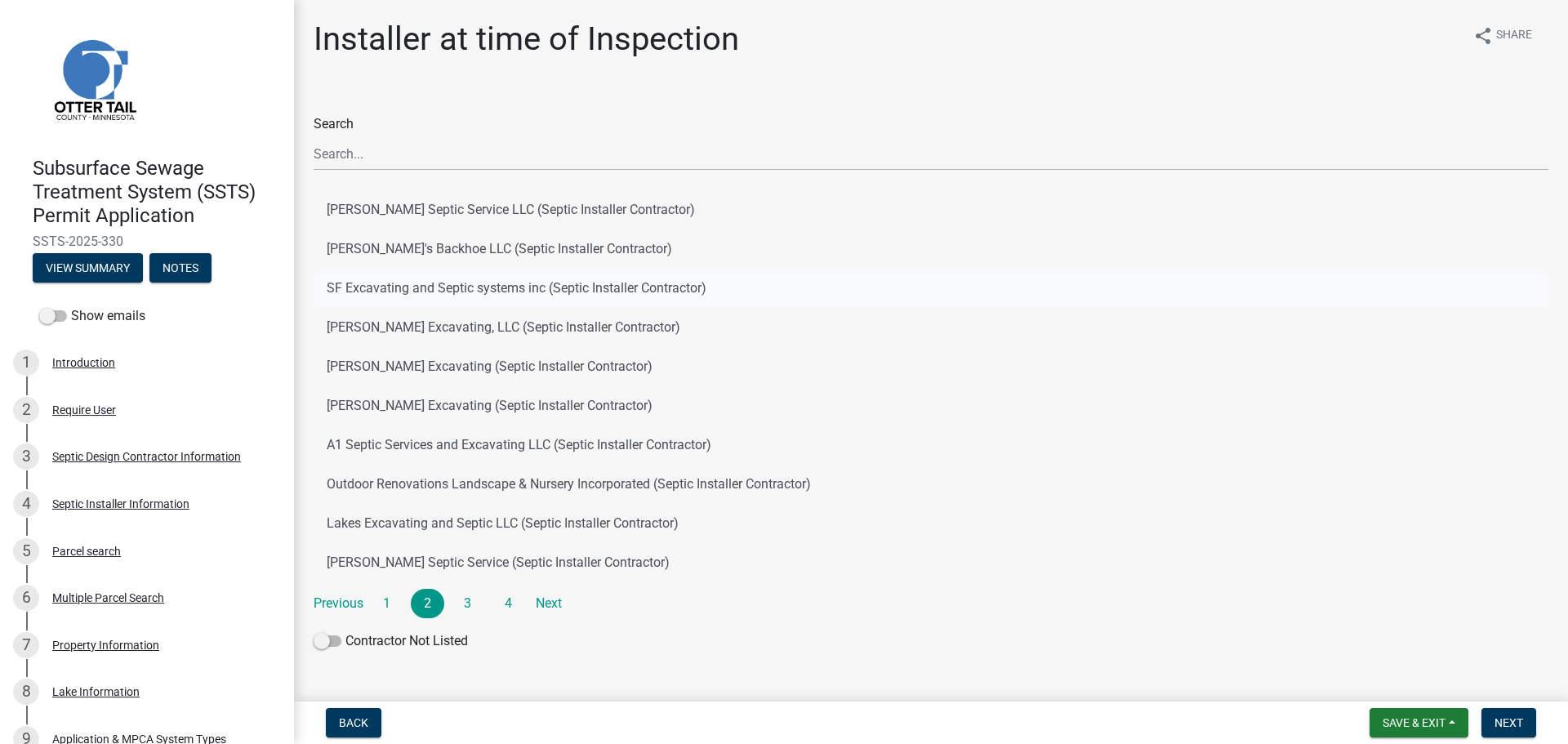
click at [430, 277] on button "SF Excavating and Septic systems inc (Septic Installer Contractor)" at bounding box center [931, 288] width 1235 height 40
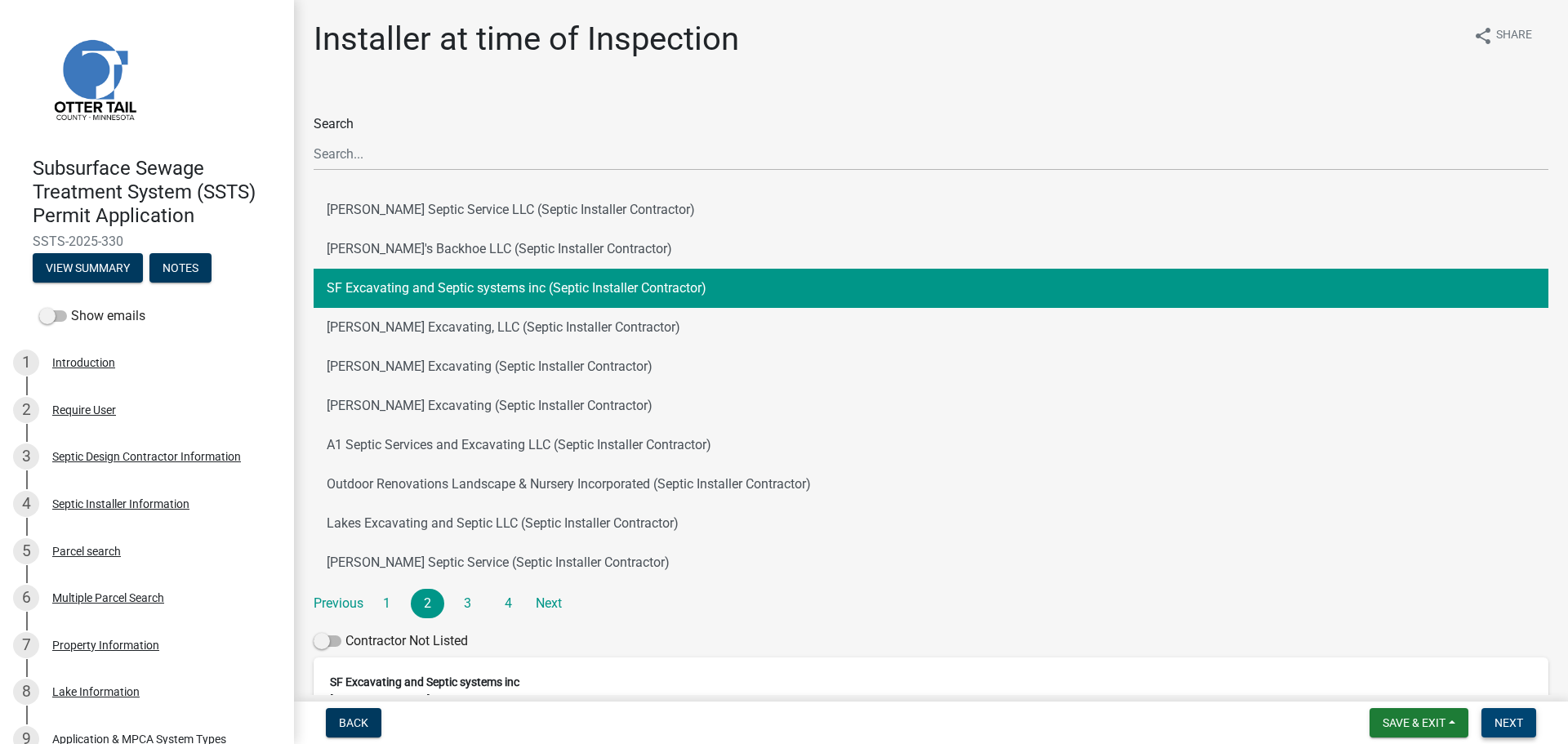
click at [1528, 722] on button "Next" at bounding box center [1509, 722] width 55 height 30
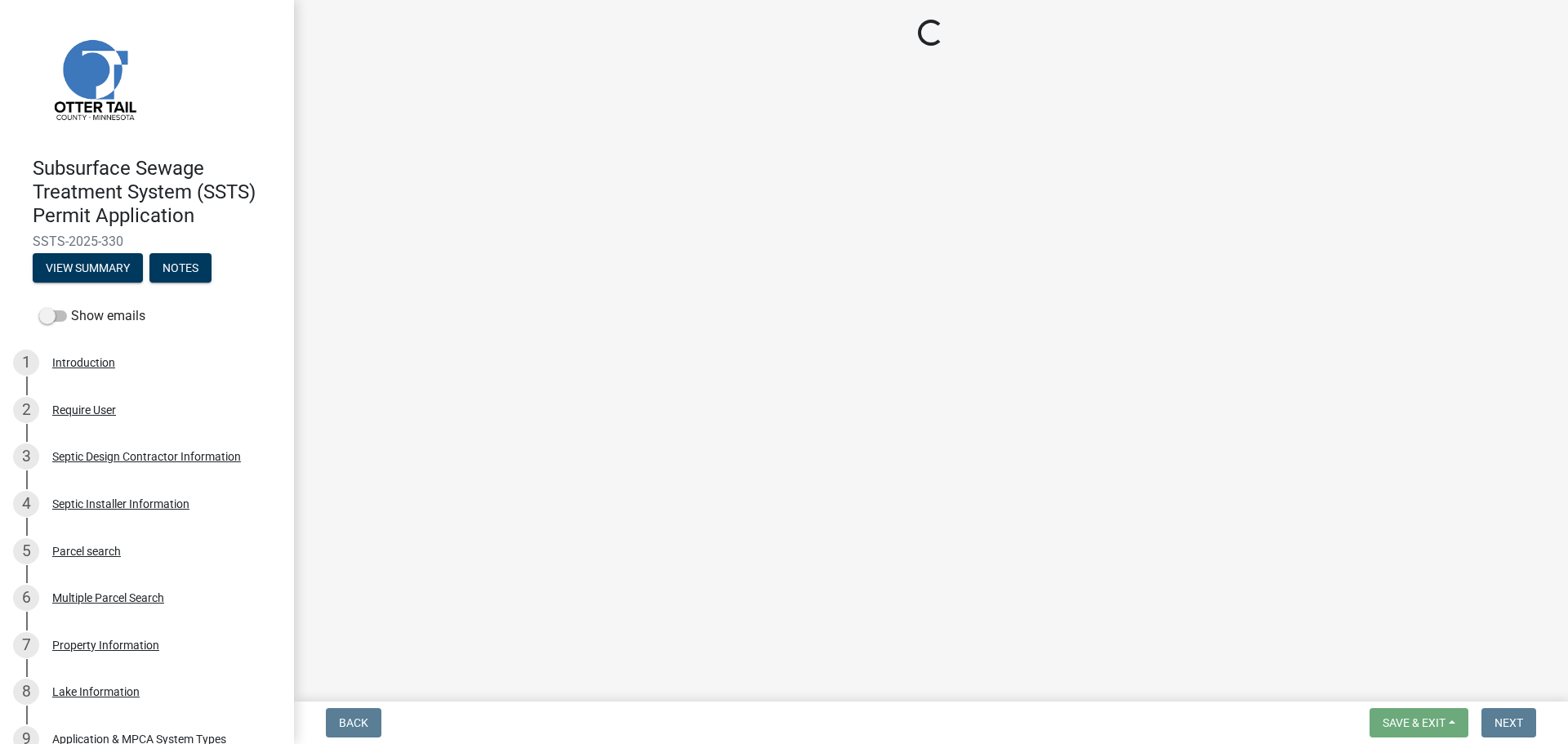
select select "710d5f49-2663-4e73-9718-d0c4e189f5ed"
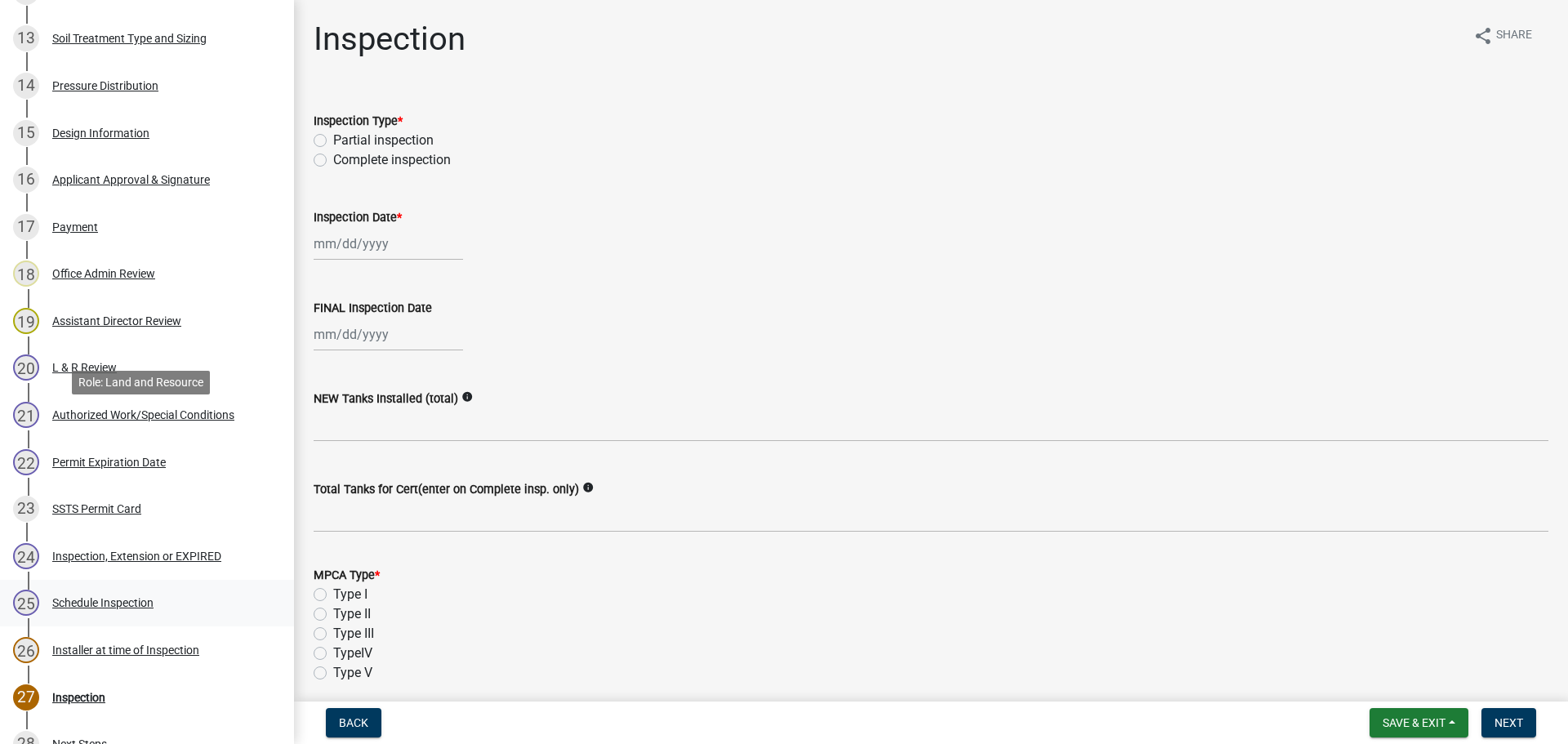
scroll to position [1064, 0]
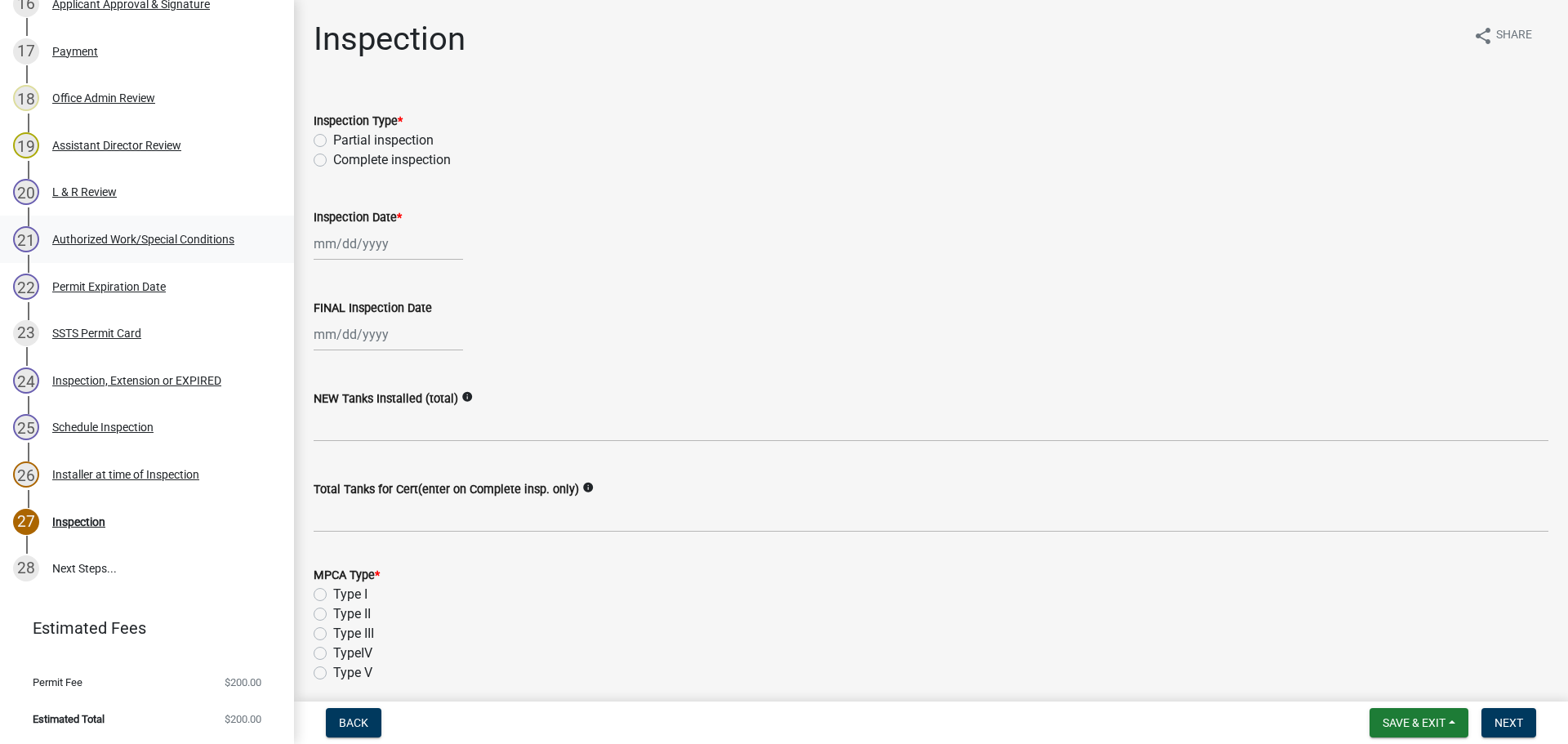
click at [137, 234] on div "Authorized Work/Special Conditions" at bounding box center [143, 239] width 182 height 12
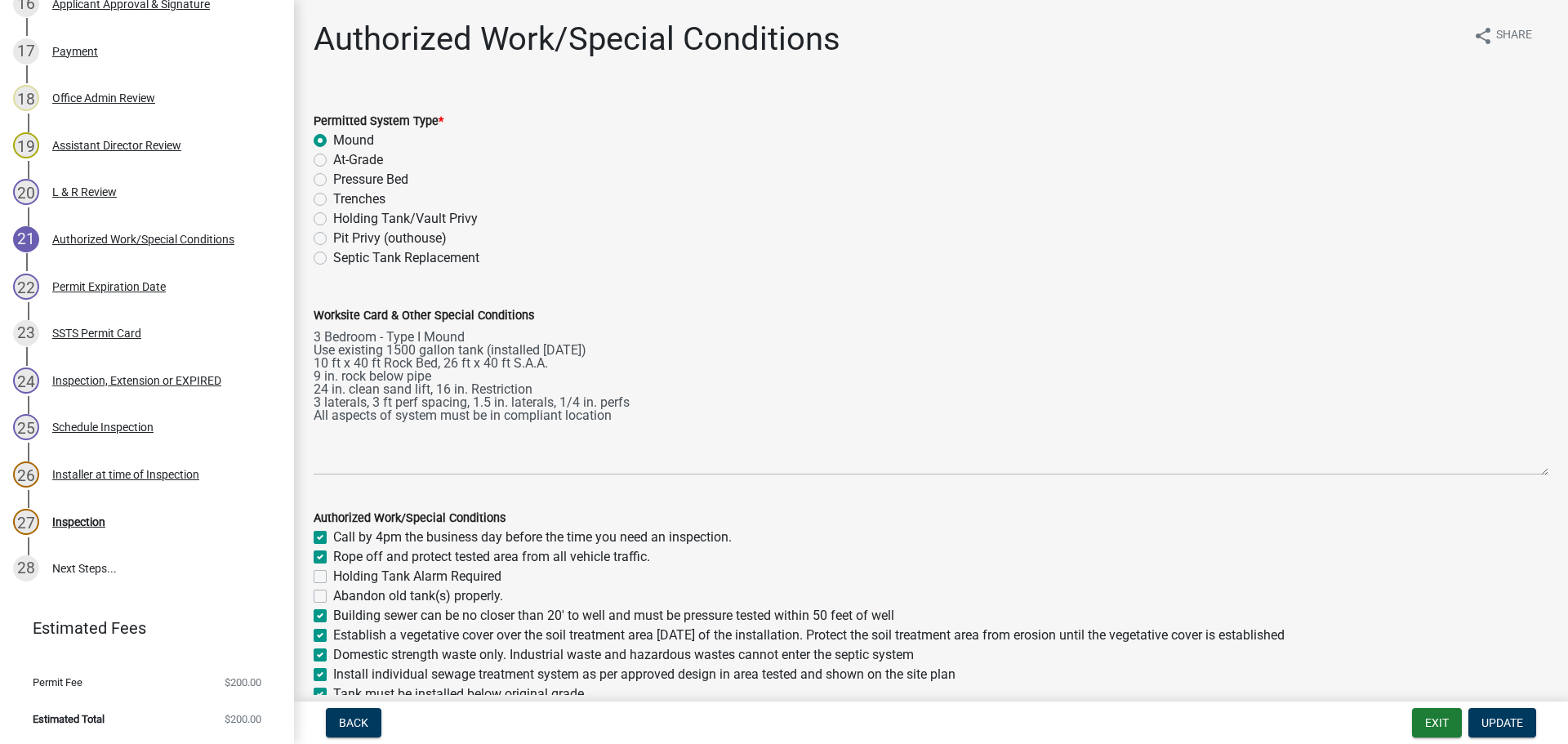
drag, startPoint x: 1533, startPoint y: 397, endPoint x: 1528, endPoint y: 475, distance: 78.2
click at [1528, 475] on textarea "3 Bedroom - Type I Mound Use existing 1500 gallon tank (installed [DATE]) 10 ft…" at bounding box center [931, 400] width 1235 height 150
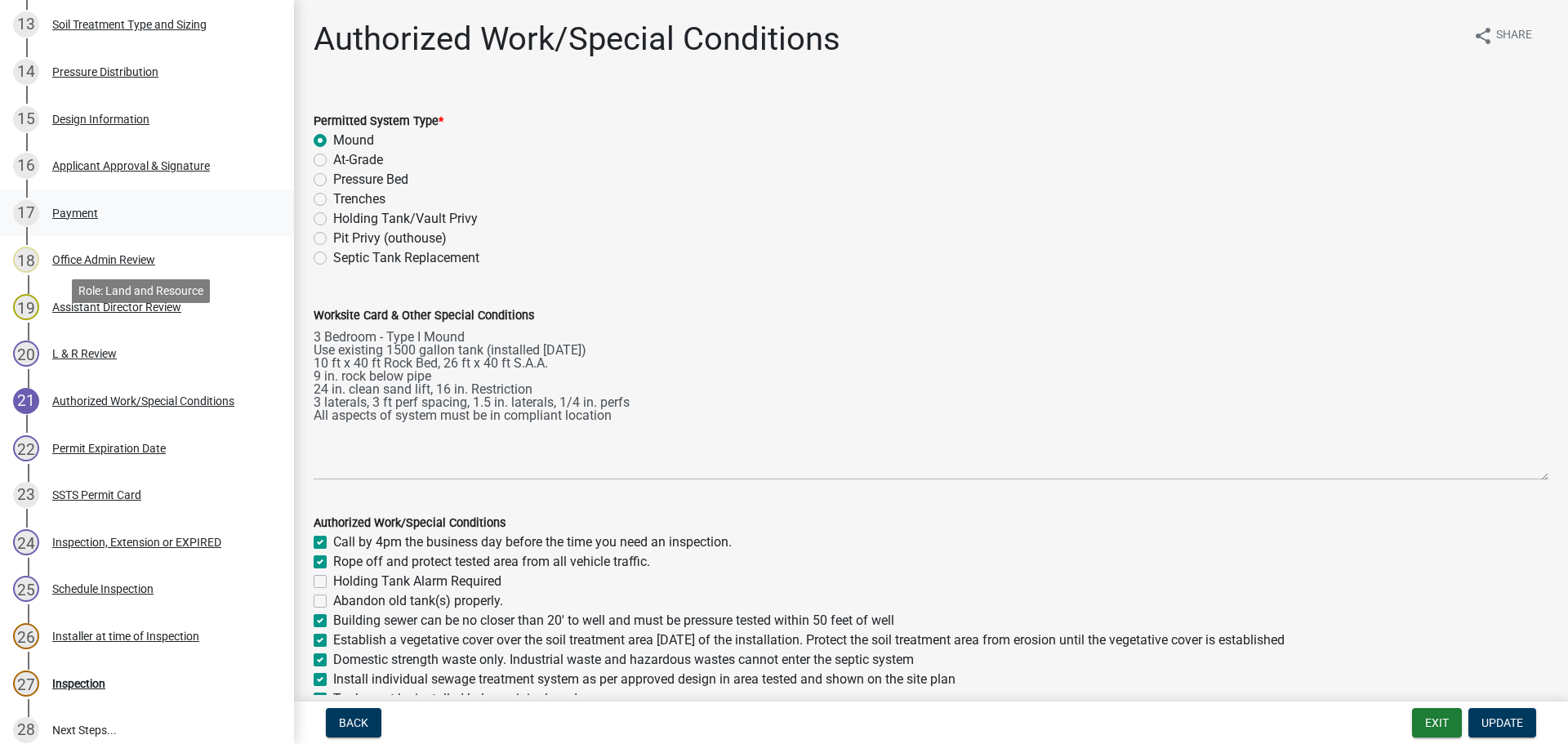
scroll to position [900, 0]
click at [95, 105] on link "15 Design Information" at bounding box center [146, 120] width 294 height 48
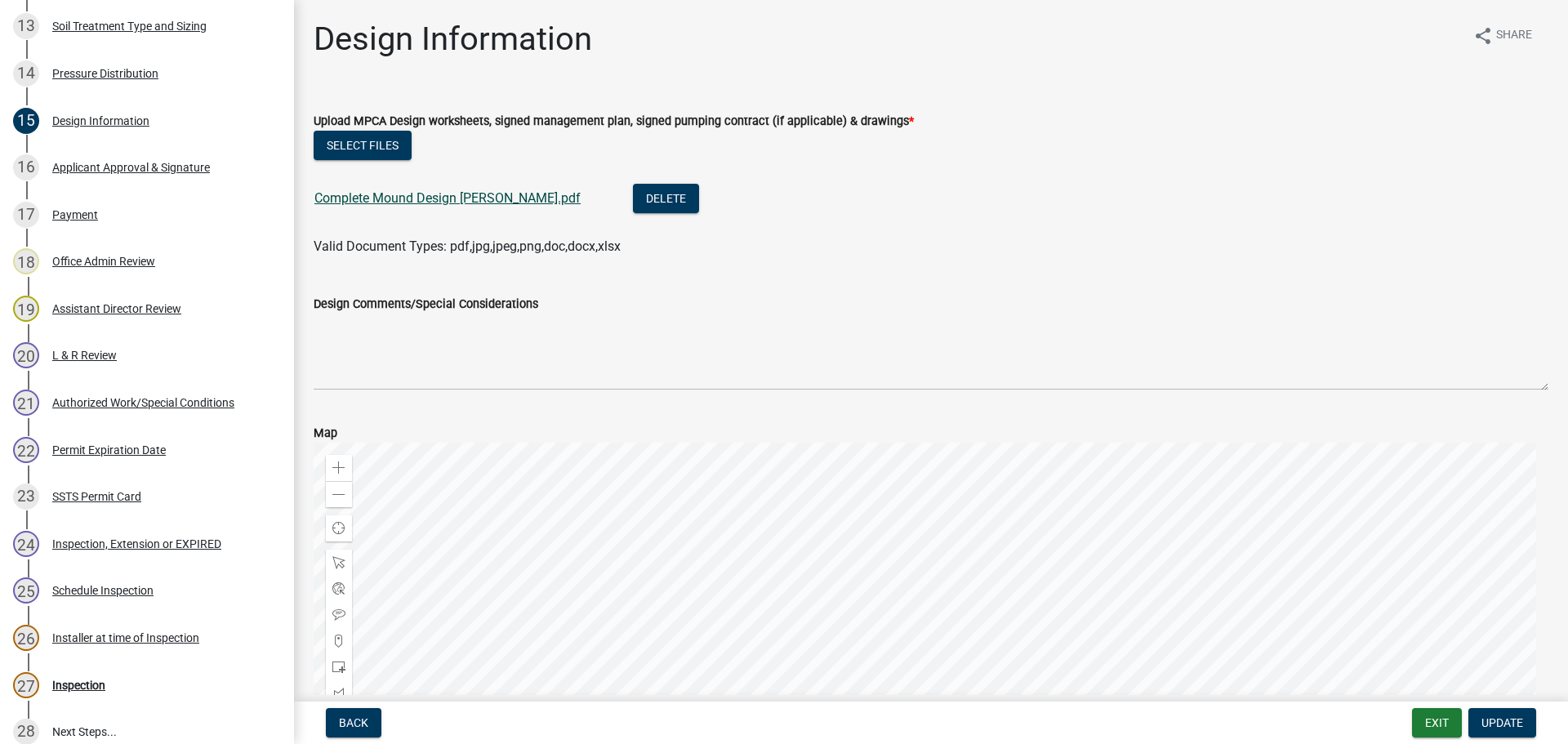
click at [468, 198] on link "Complete Mound Design [PERSON_NAME].pdf" at bounding box center [447, 198] width 266 height 15
click at [1456, 729] on button "Exit" at bounding box center [1436, 722] width 49 height 30
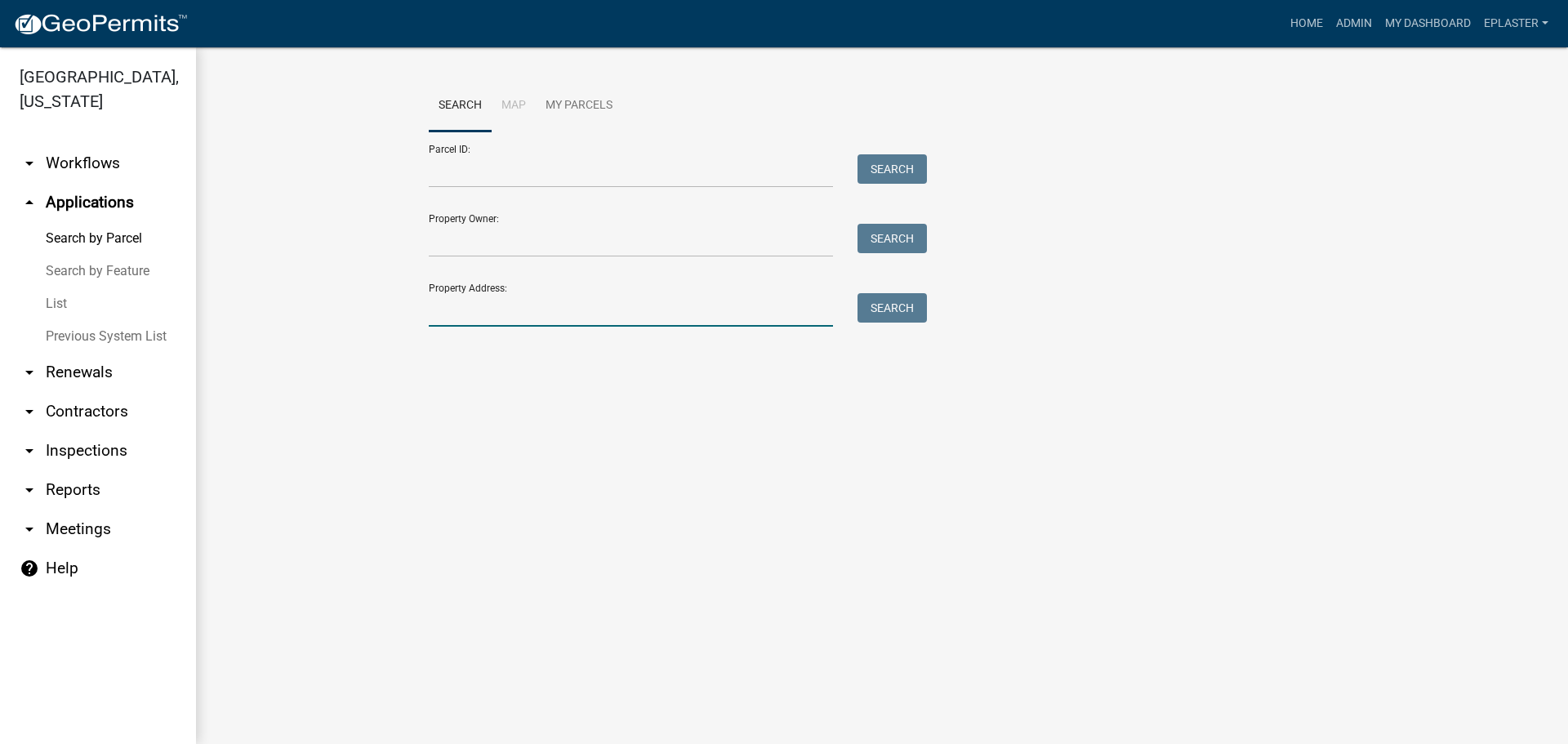
click at [556, 313] on input "Property Address:" at bounding box center [631, 309] width 404 height 33
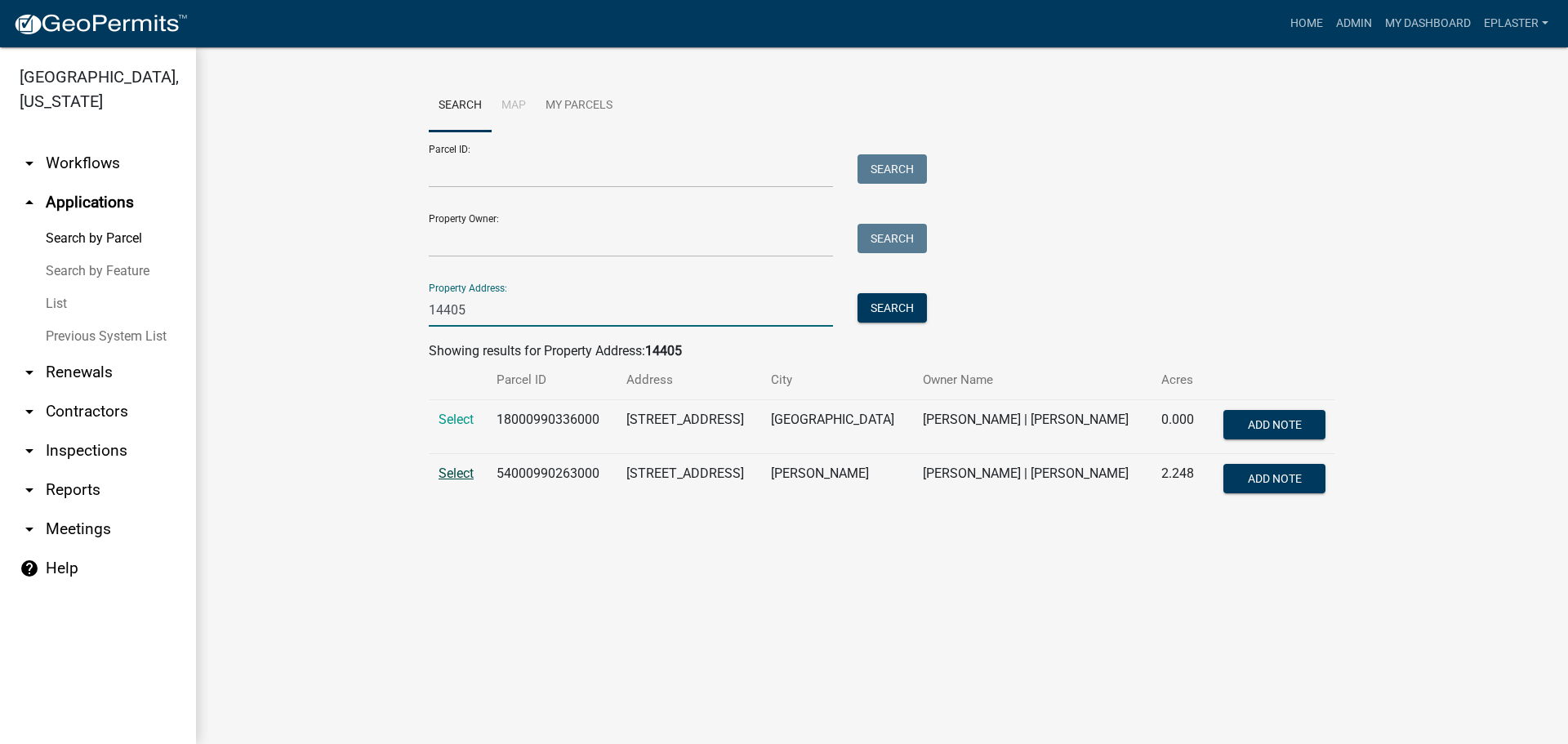
type input "14405"
click at [452, 472] on span "Select" at bounding box center [456, 473] width 35 height 15
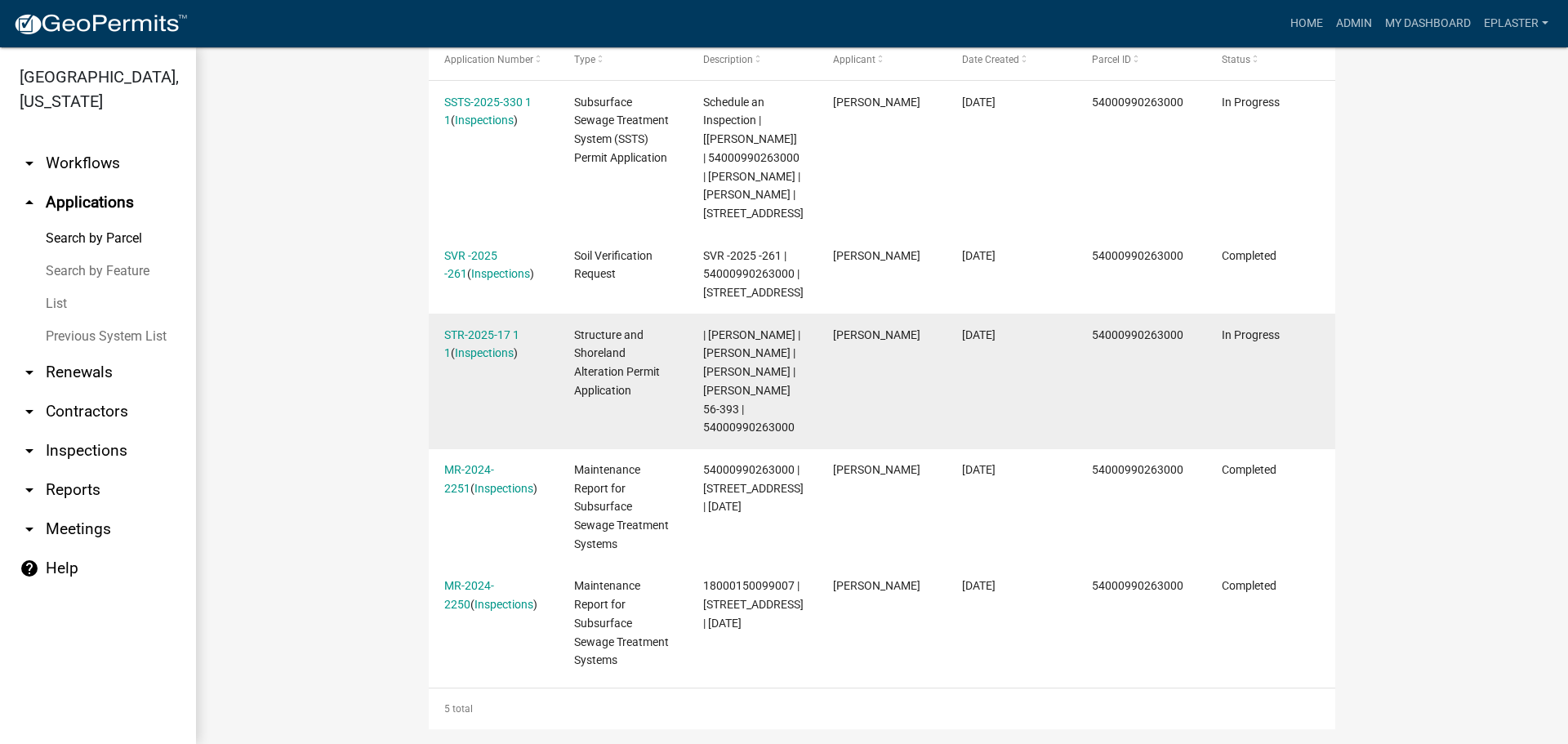
scroll to position [604, 0]
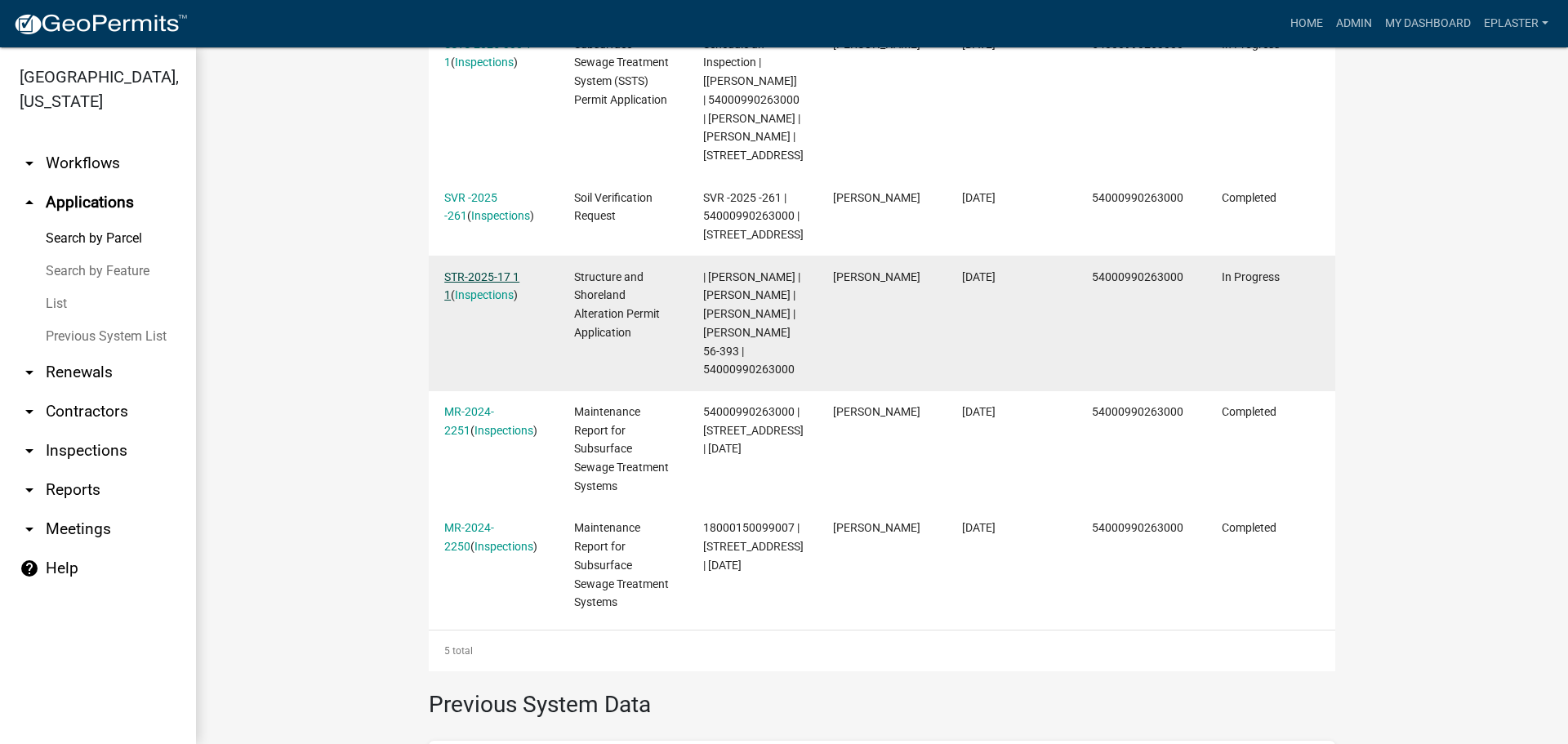
click at [498, 295] on link "STR-2025-17 1 1" at bounding box center [482, 286] width 75 height 31
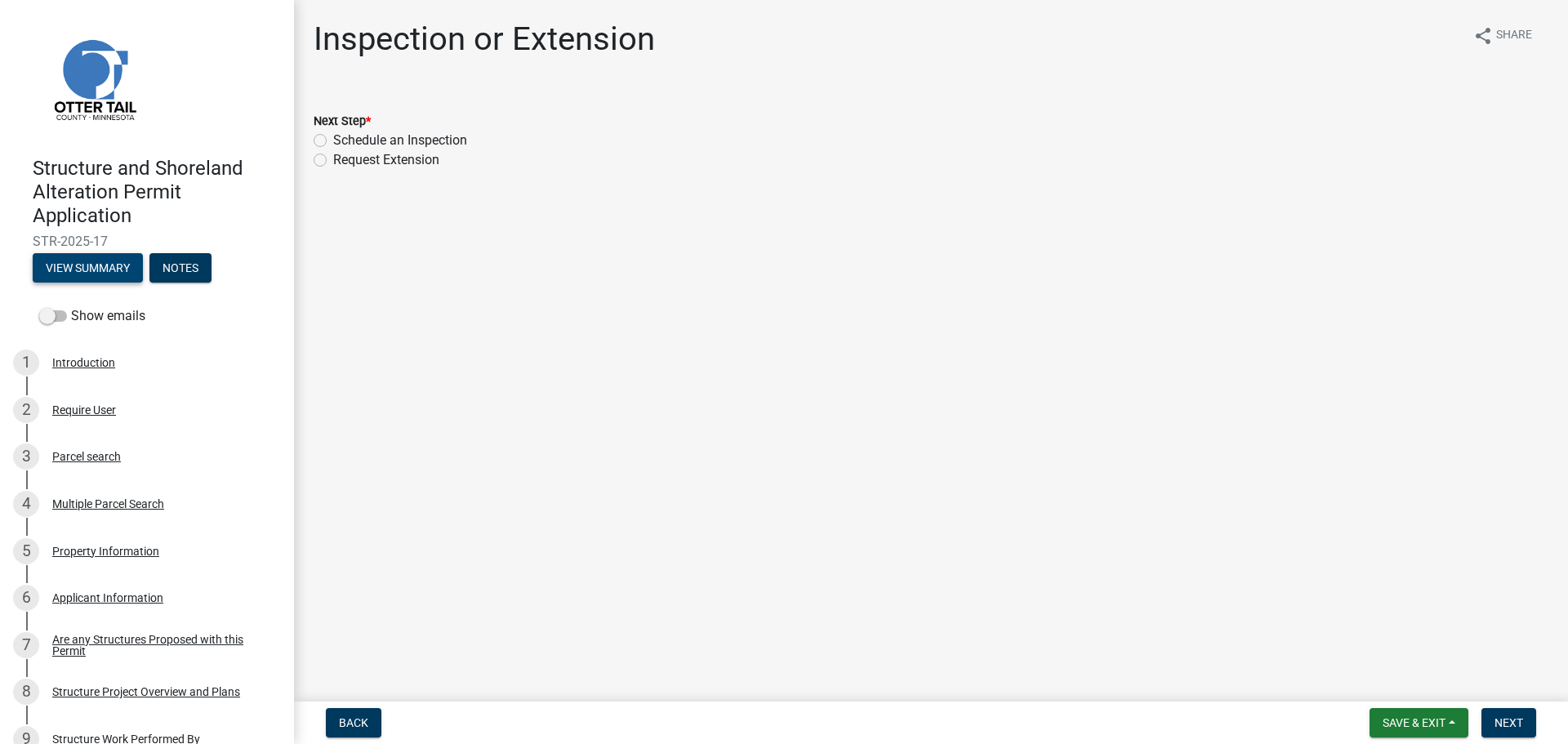
click at [84, 261] on button "View Summary" at bounding box center [87, 268] width 111 height 30
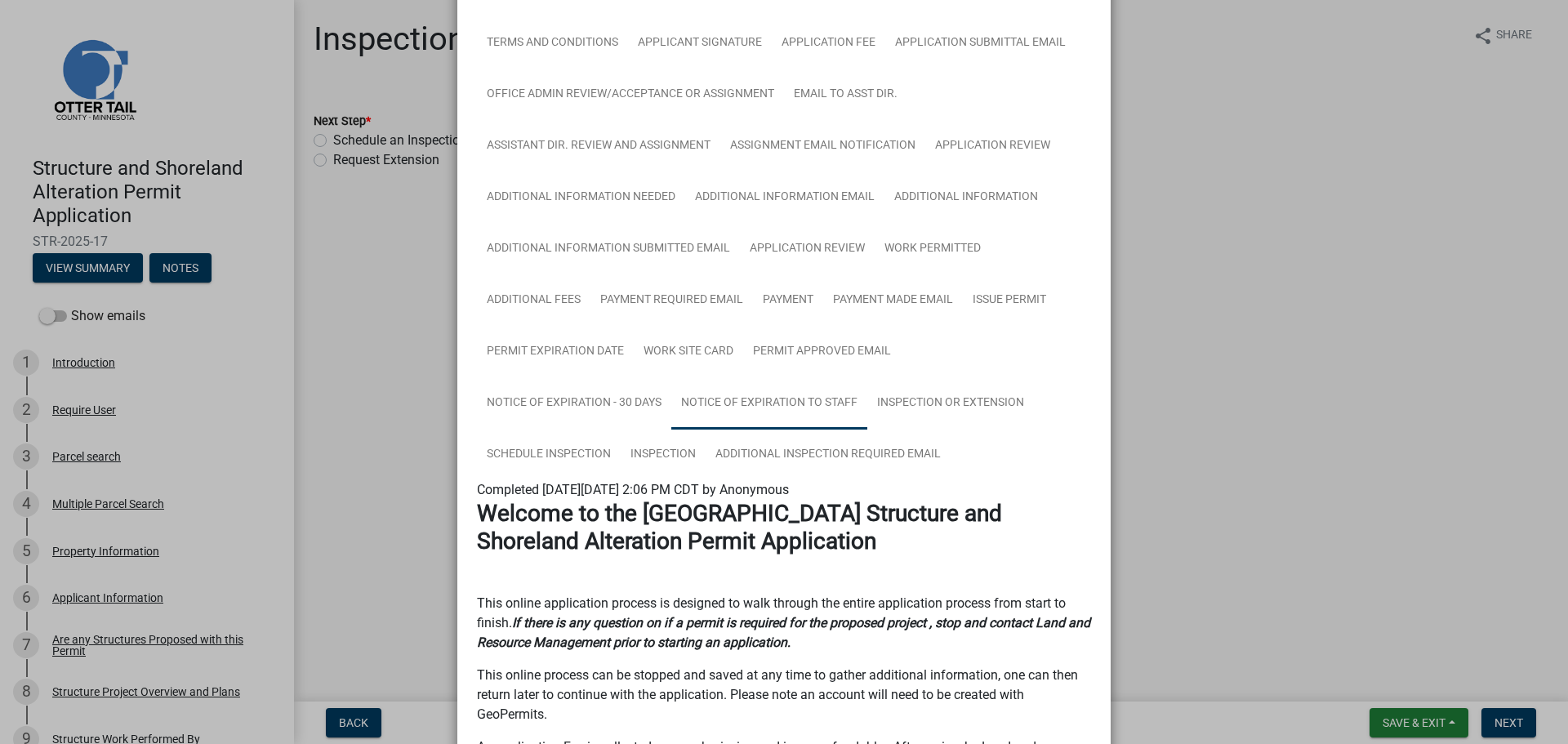
scroll to position [1123, 0]
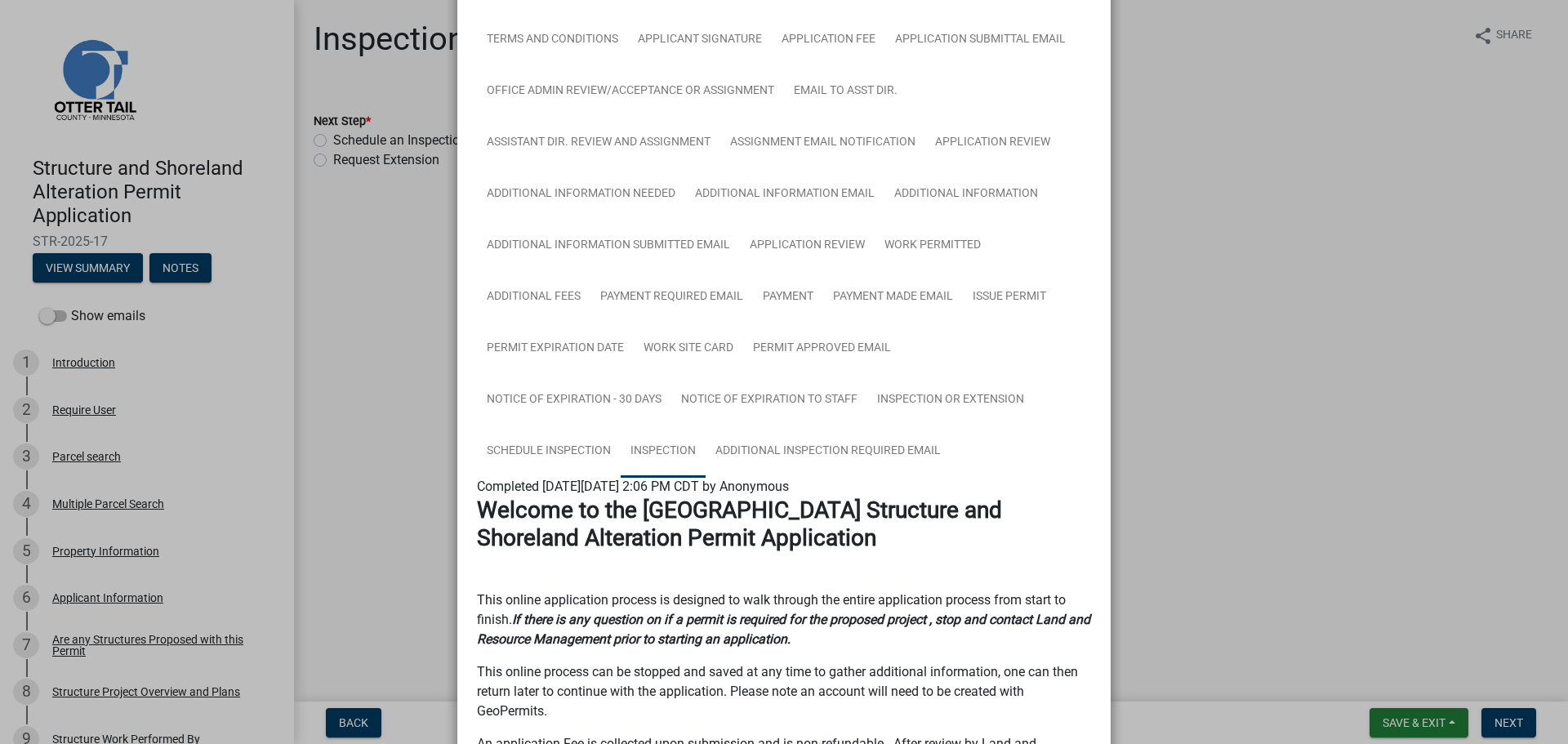
click at [670, 437] on link "Inspection" at bounding box center [663, 452] width 85 height 52
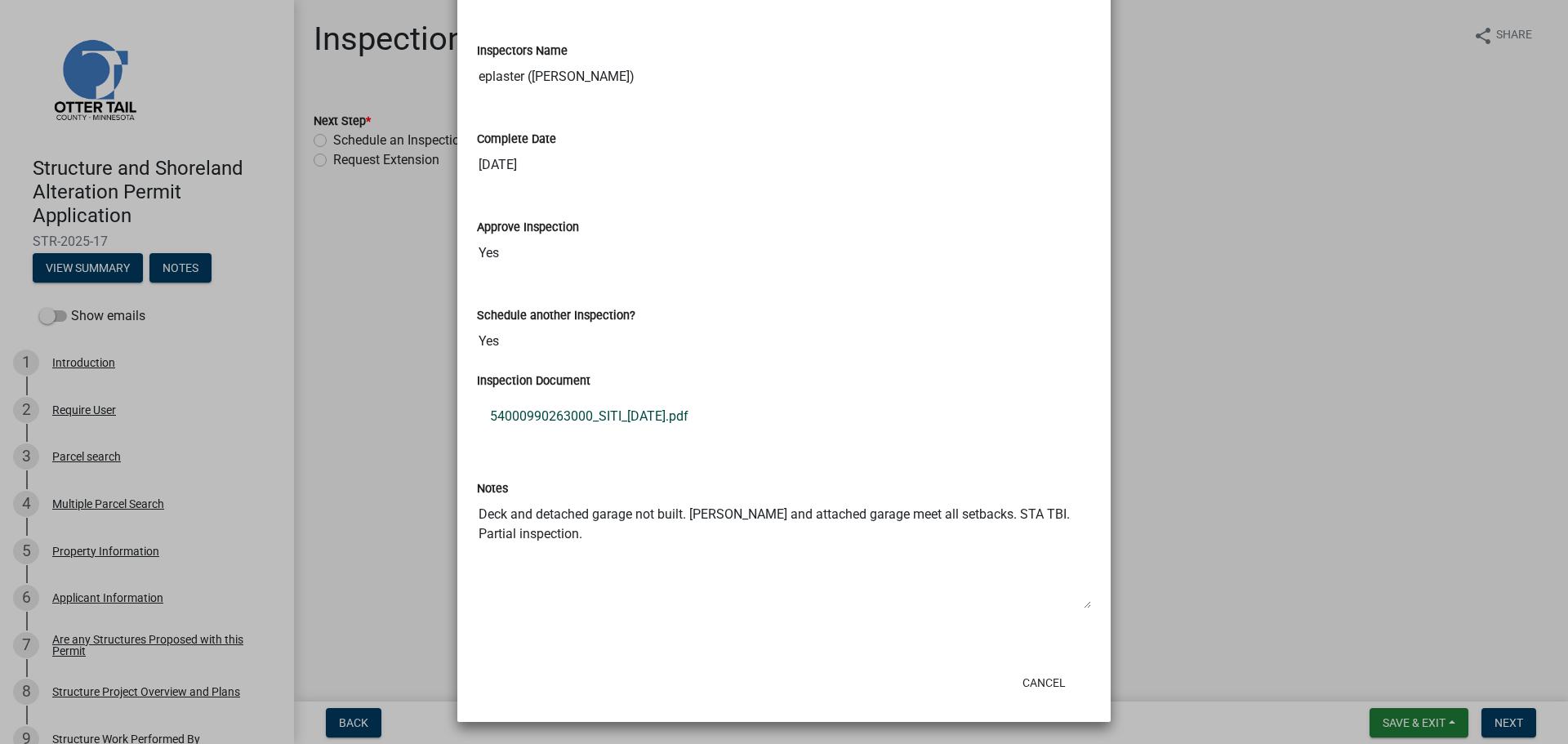
scroll to position [1690, 0]
click at [621, 411] on link "54000990263000_SITI_[DATE].pdf" at bounding box center [784, 416] width 614 height 40
drag, startPoint x: 1041, startPoint y: 679, endPoint x: 1062, endPoint y: 679, distance: 21.0
click at [1041, 679] on button "Cancel" at bounding box center [1043, 682] width 69 height 30
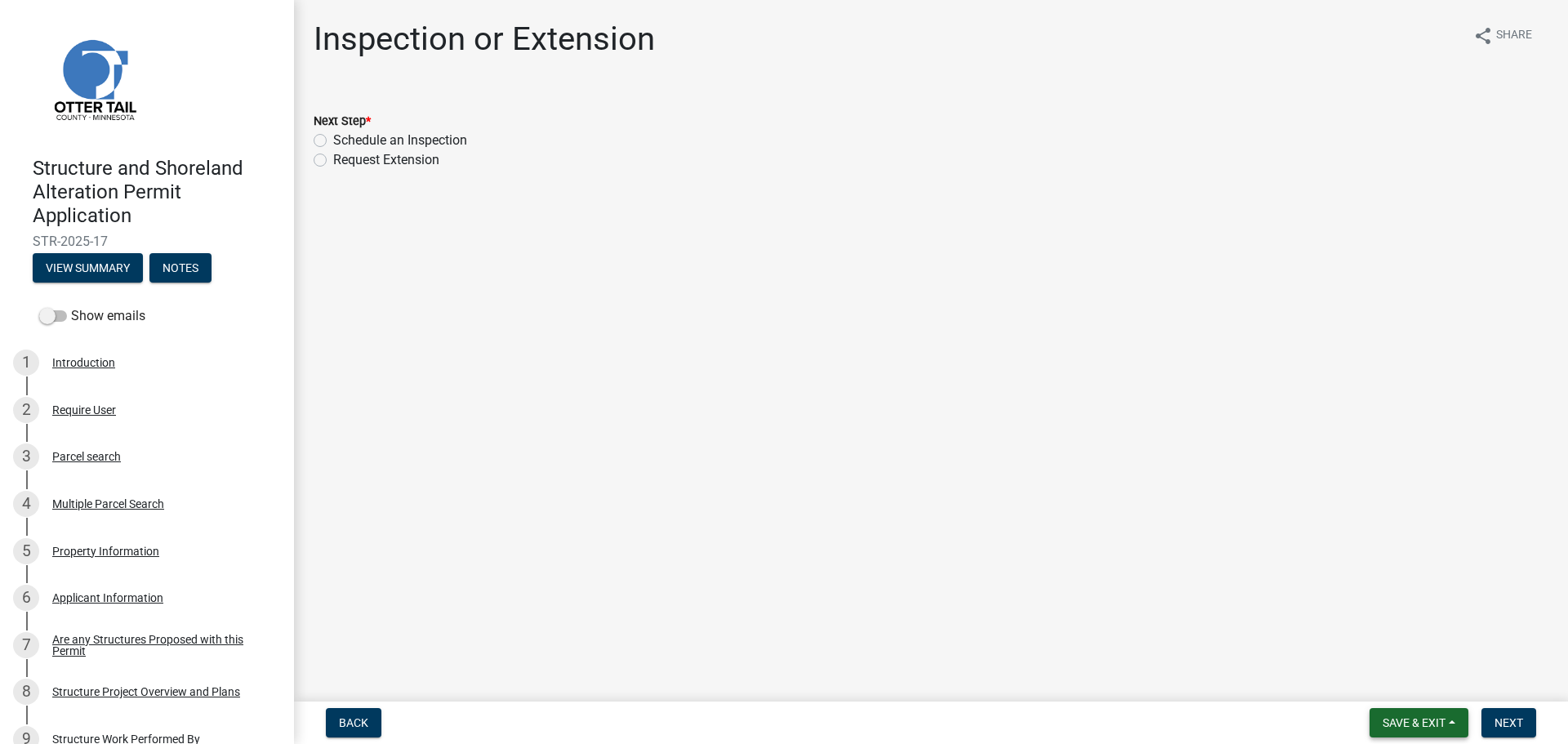
click at [1370, 715] on button "Save & Exit" at bounding box center [1419, 722] width 99 height 30
click at [1359, 686] on button "Save & Exit" at bounding box center [1403, 680] width 130 height 40
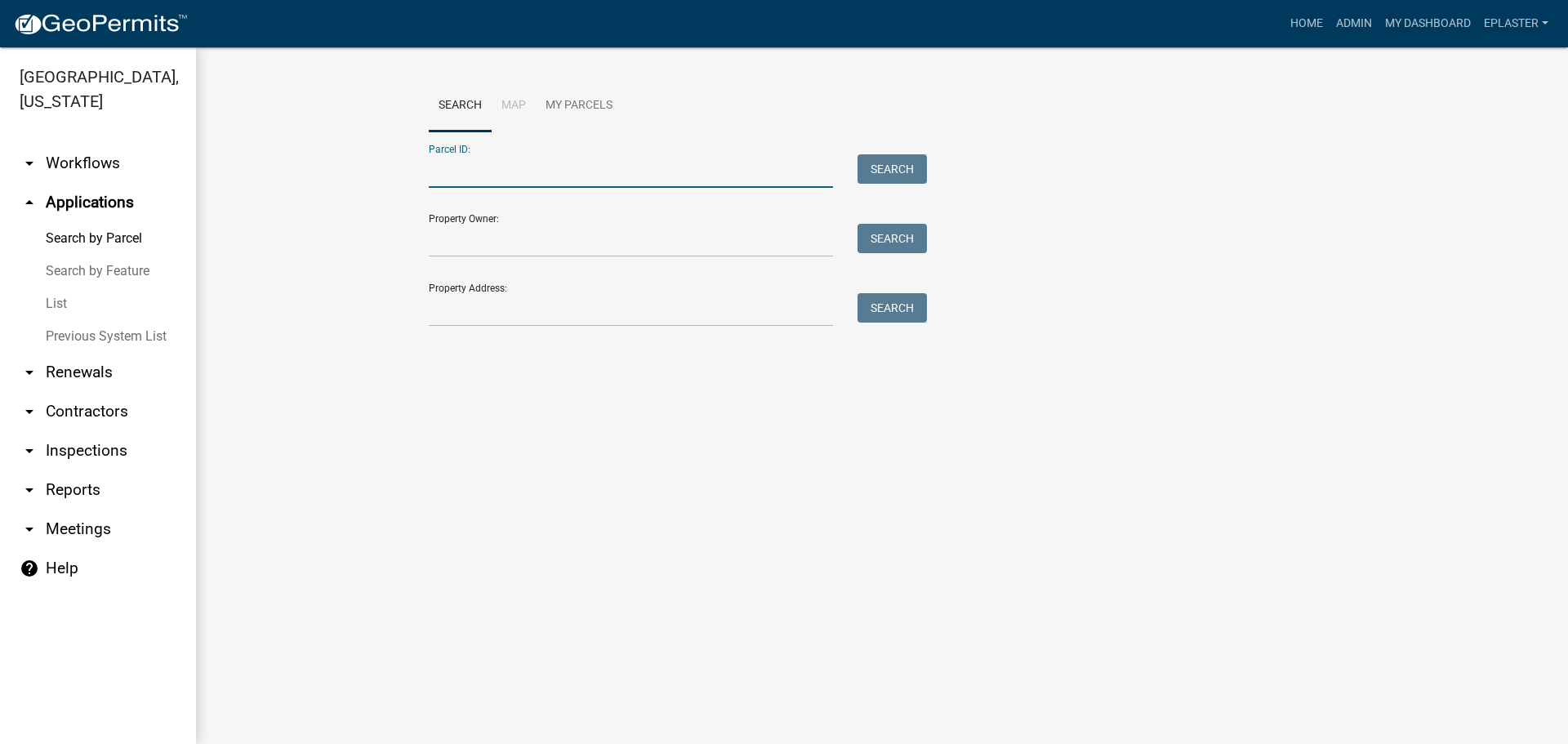
click at [450, 182] on input "Parcel ID:" at bounding box center [631, 171] width 404 height 33
click at [461, 310] on input "Property Address:" at bounding box center [631, 309] width 404 height 33
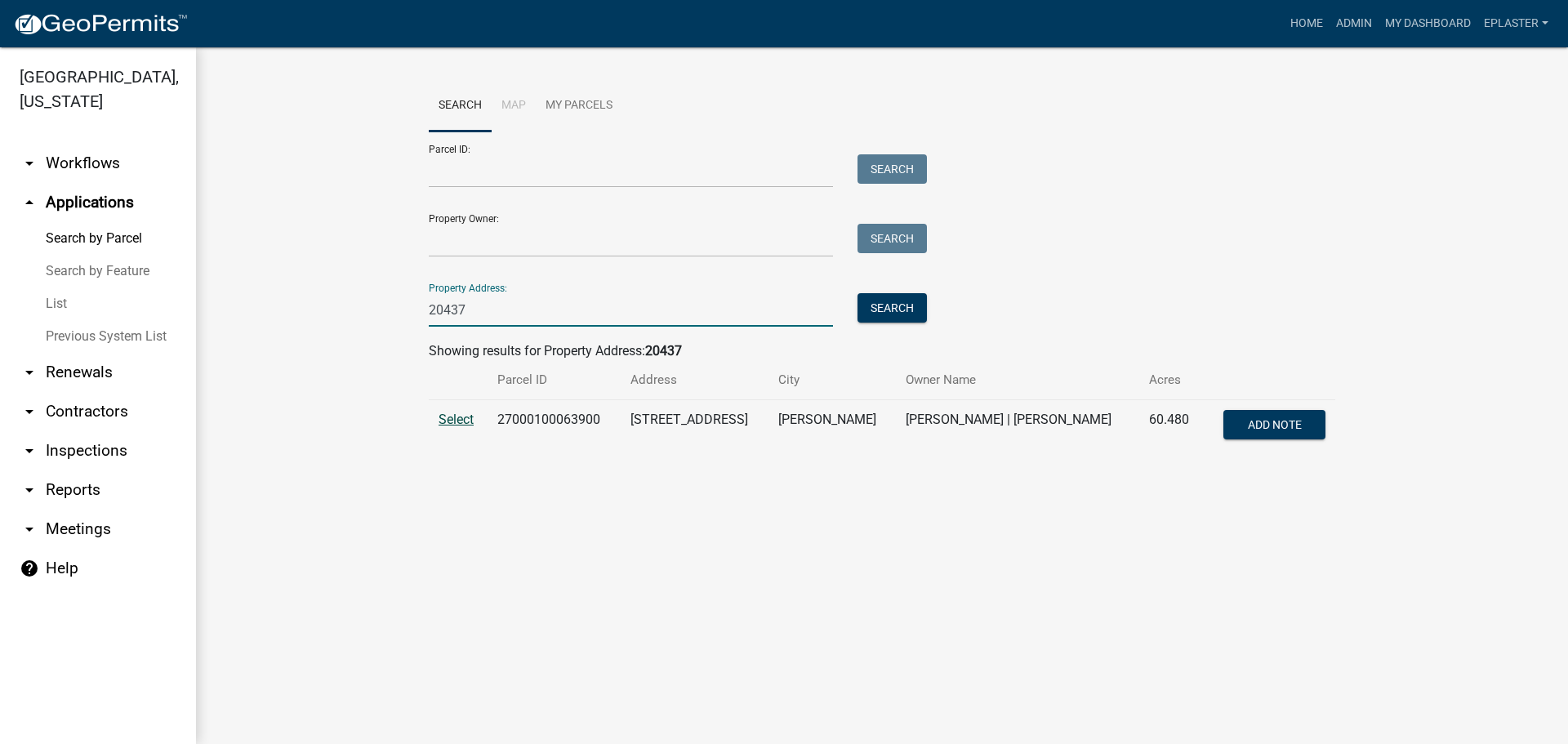
type input "20437"
click at [468, 422] on span "Select" at bounding box center [456, 419] width 35 height 15
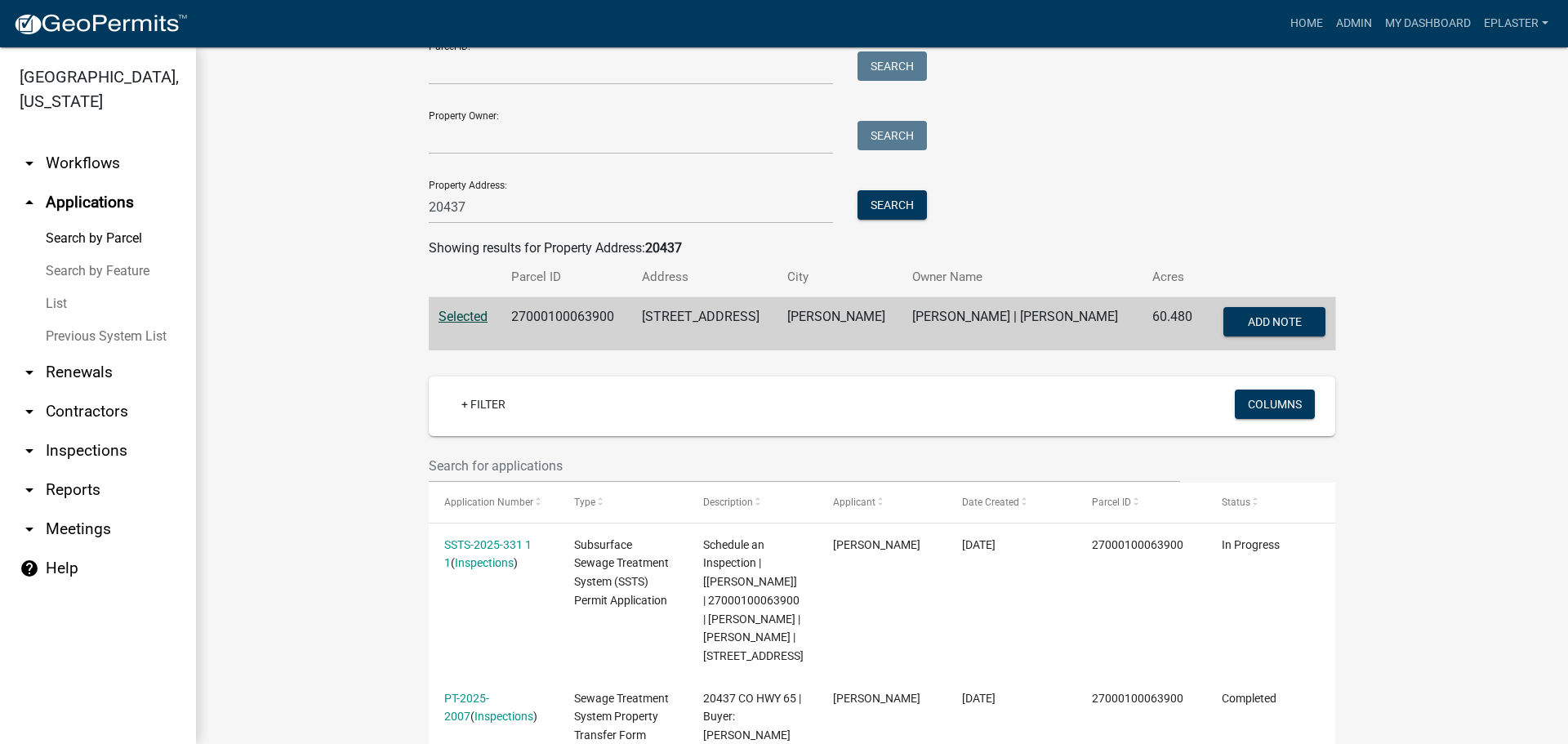
scroll to position [388, 0]
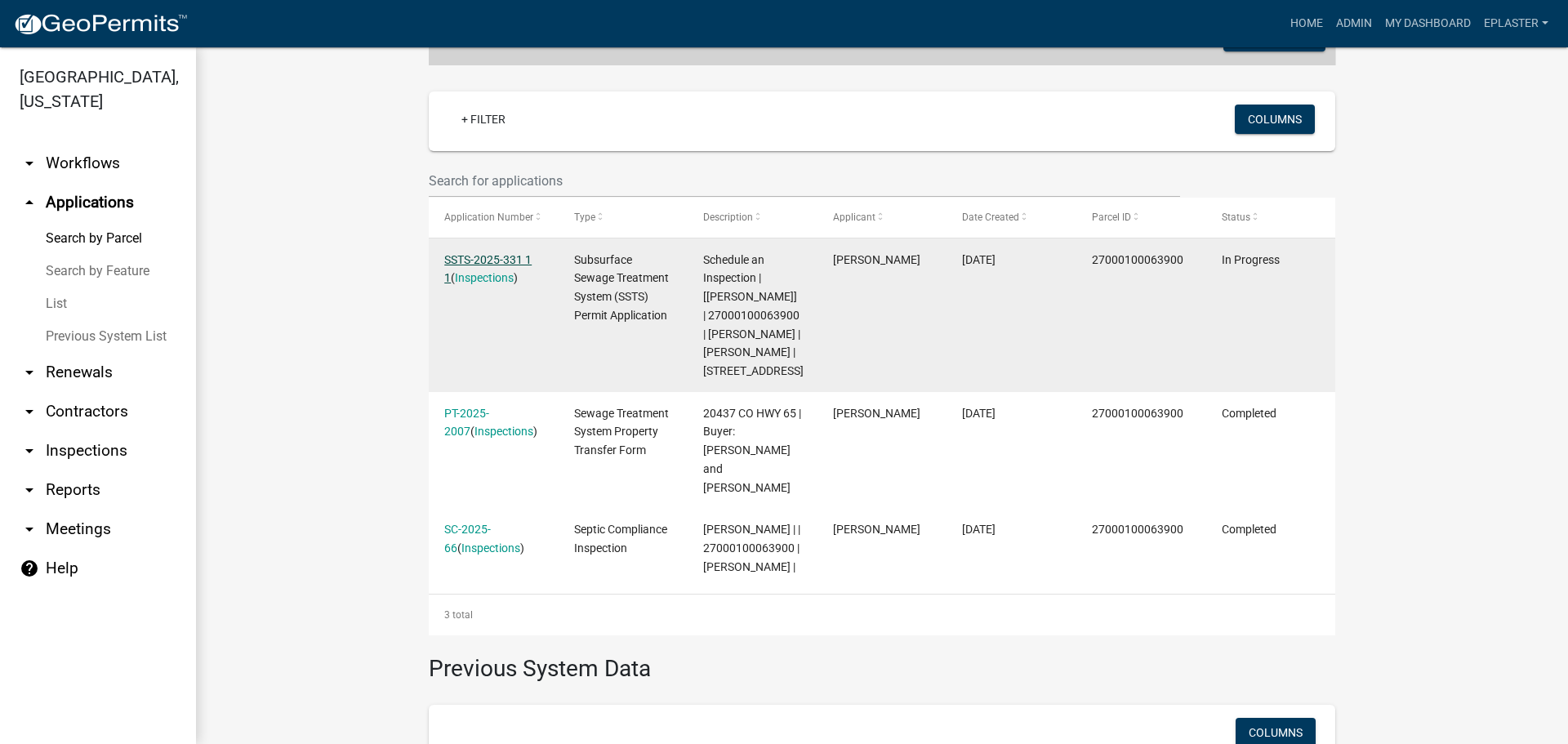
click at [523, 258] on link "SSTS-2025-331 1 1" at bounding box center [487, 269] width 87 height 31
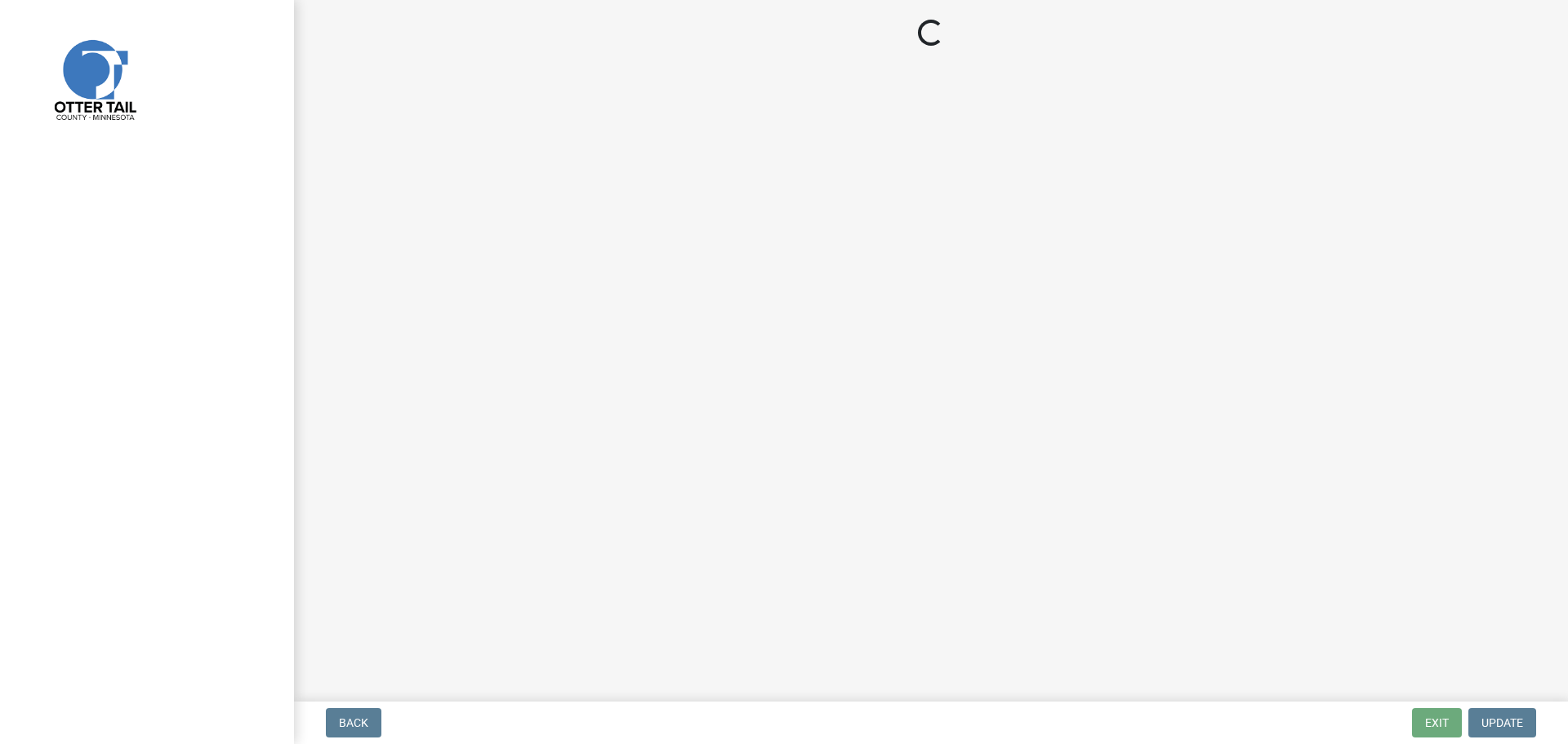
select select "64cc3fb4-2a84-49c8-ae2d-a7b3072cebaf"
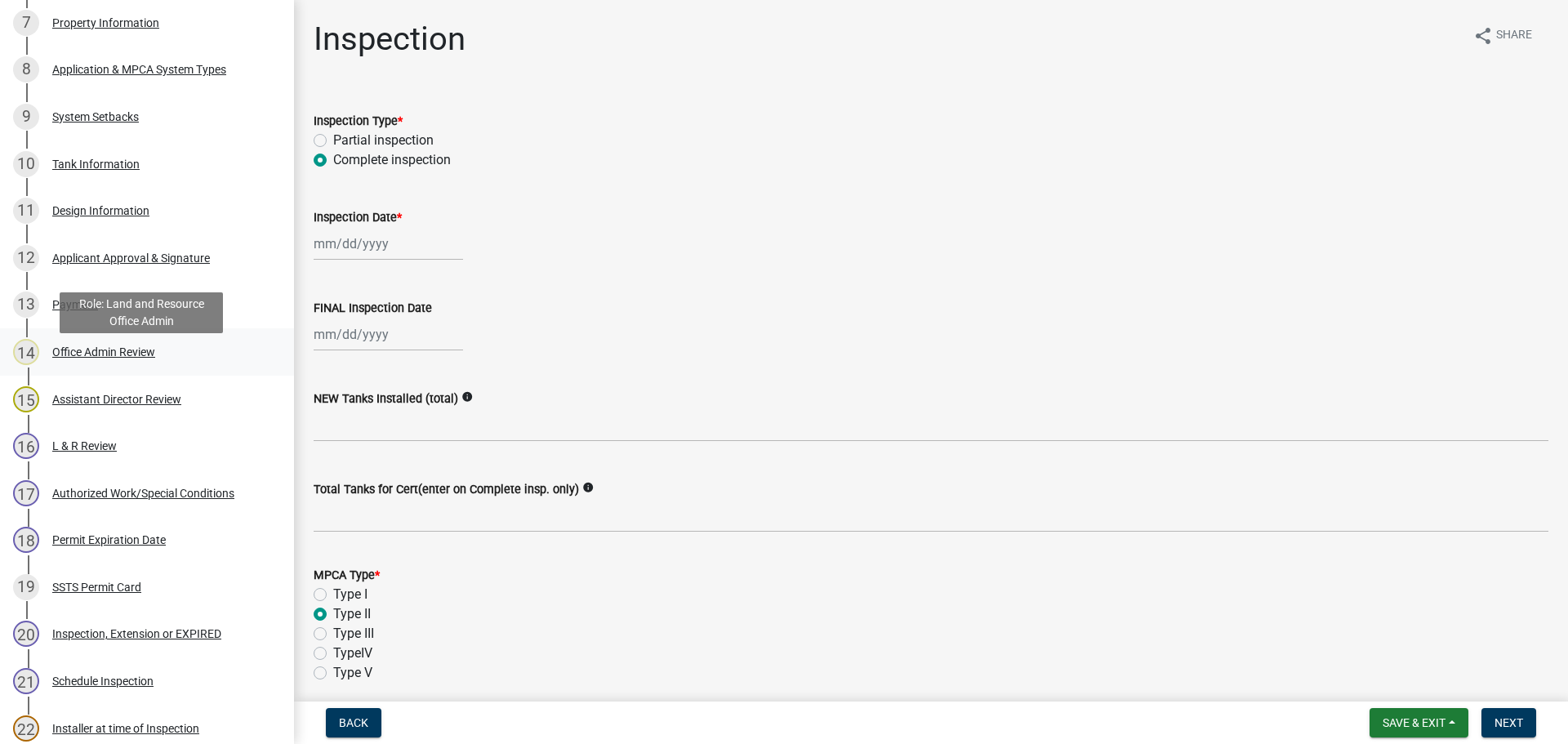
scroll to position [796, 0]
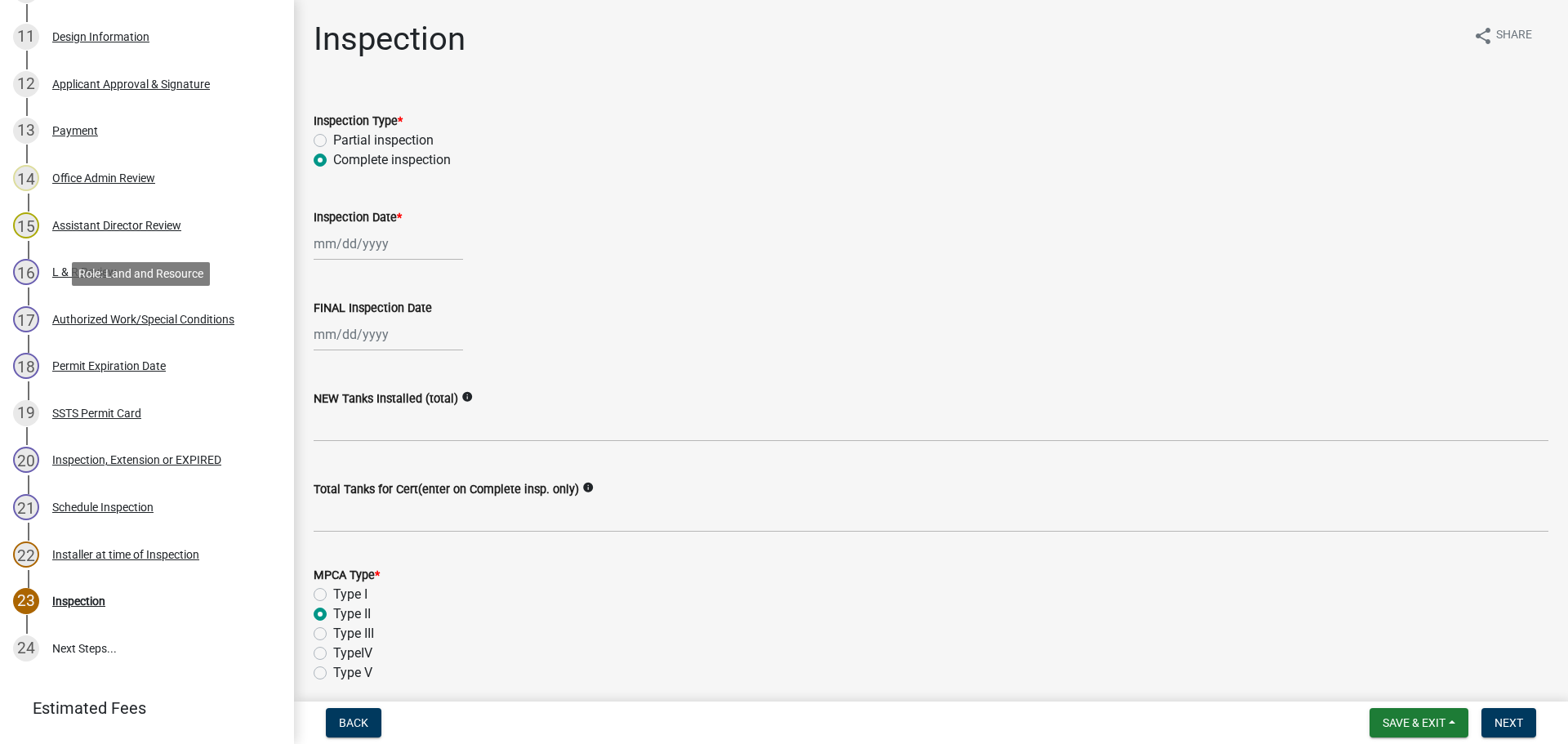
click at [135, 322] on div "Authorized Work/Special Conditions" at bounding box center [143, 319] width 182 height 12
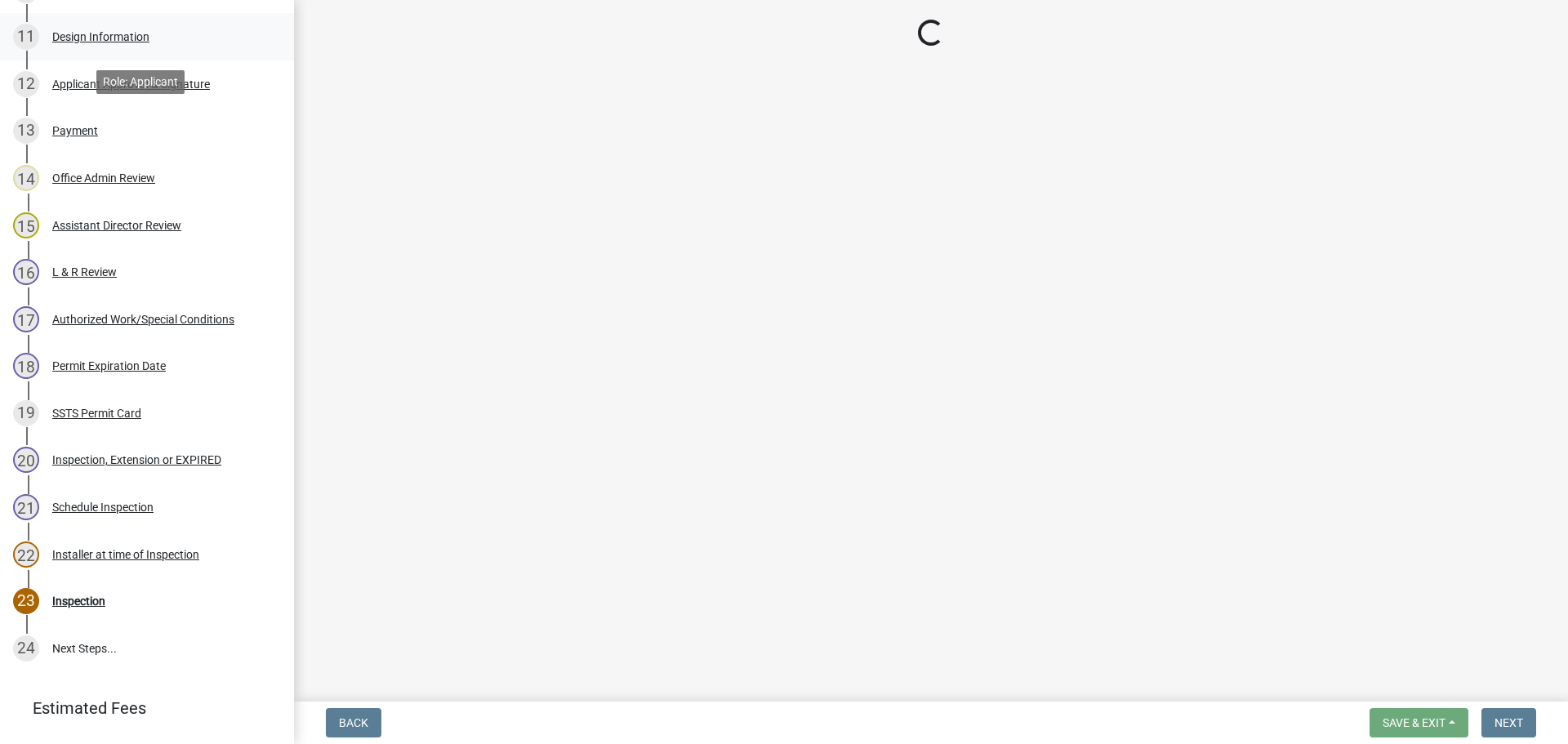
click at [100, 31] on div "Design Information" at bounding box center [101, 37] width 97 height 12
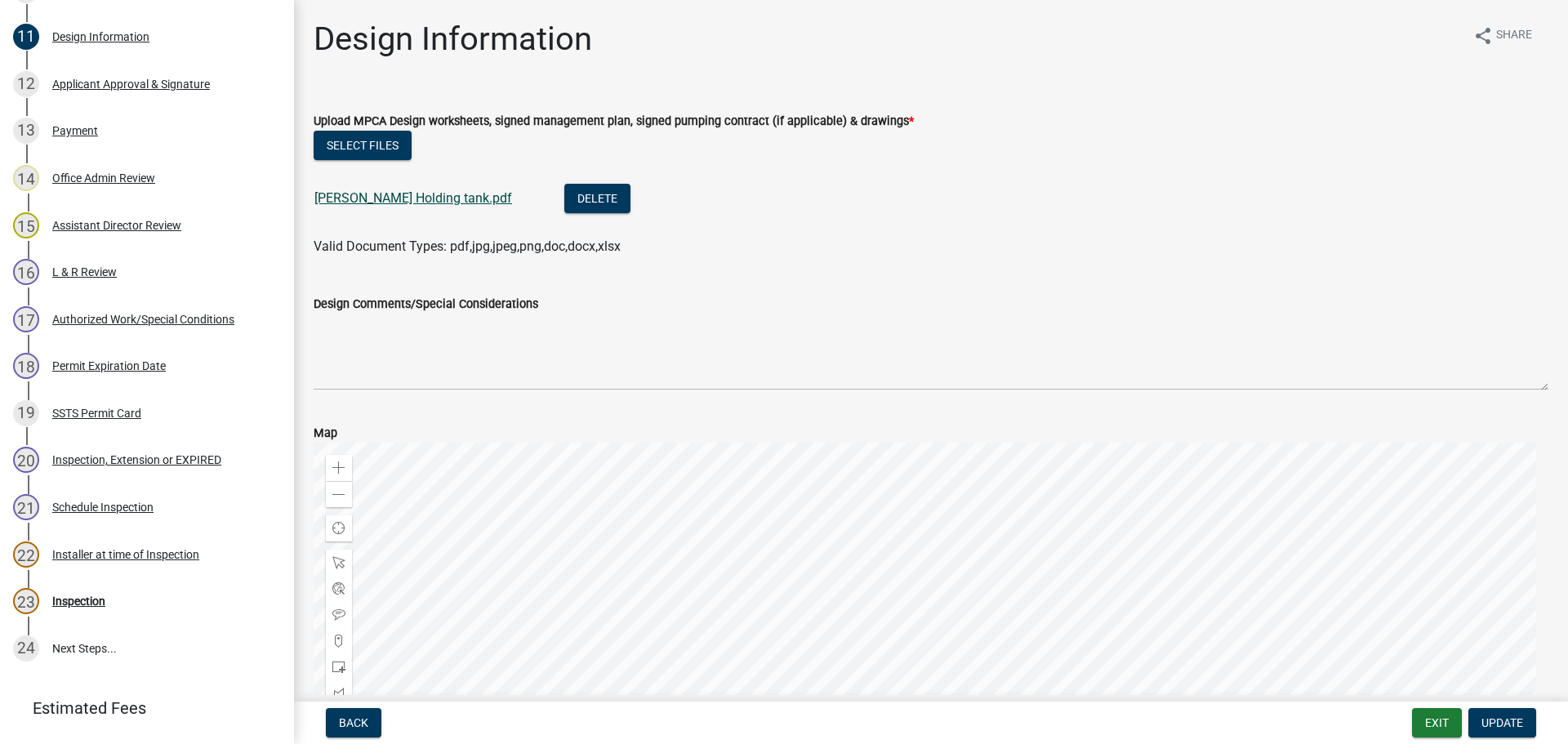
click at [381, 193] on link "[PERSON_NAME] Holding tank.pdf" at bounding box center [413, 198] width 198 height 15
click at [1420, 718] on button "Exit" at bounding box center [1436, 722] width 49 height 30
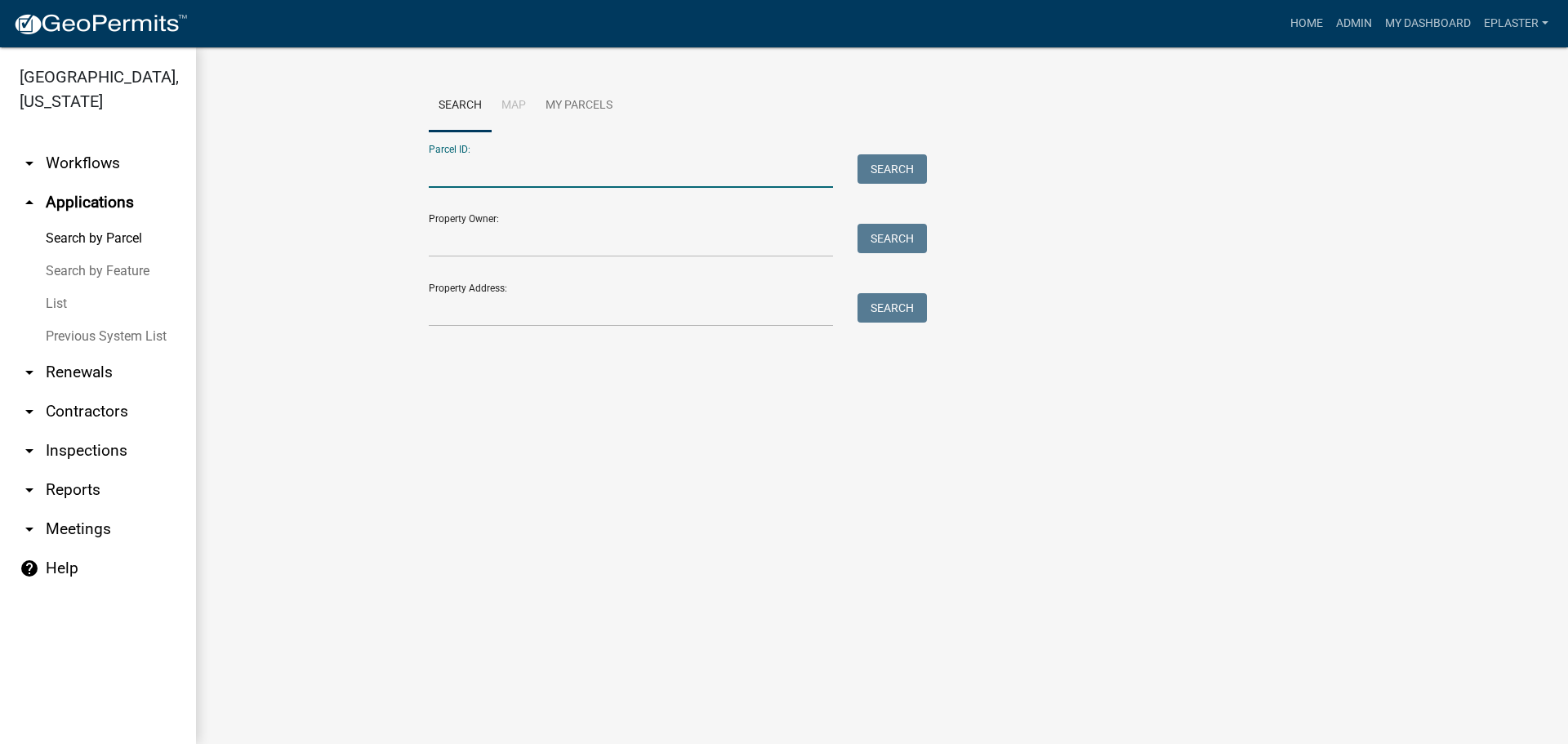
click at [504, 170] on input "Parcel ID:" at bounding box center [631, 171] width 404 height 33
paste input "17000992065000"
type input "17000992065000"
click at [909, 165] on button "Search" at bounding box center [891, 169] width 69 height 30
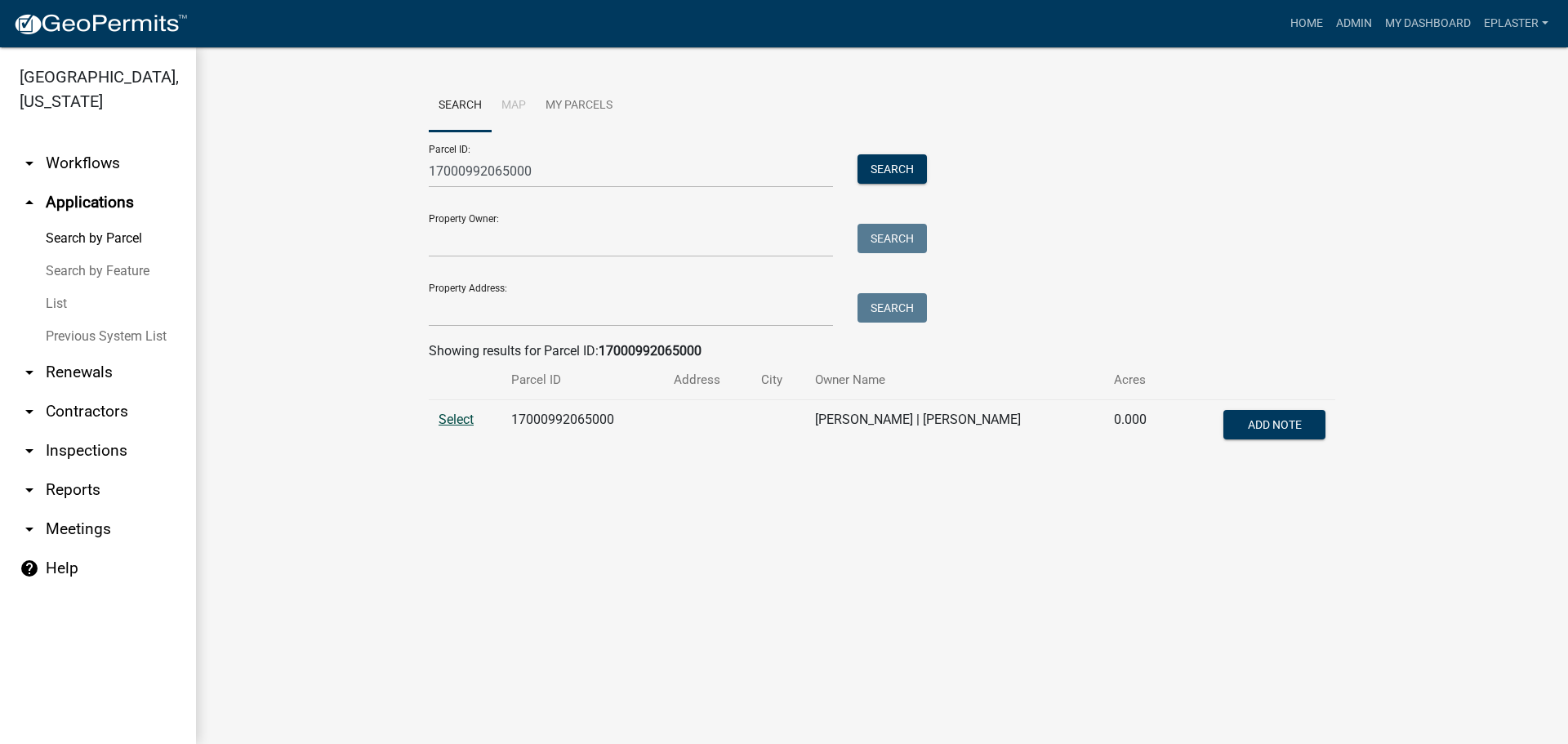
click at [461, 421] on span "Select" at bounding box center [456, 419] width 35 height 15
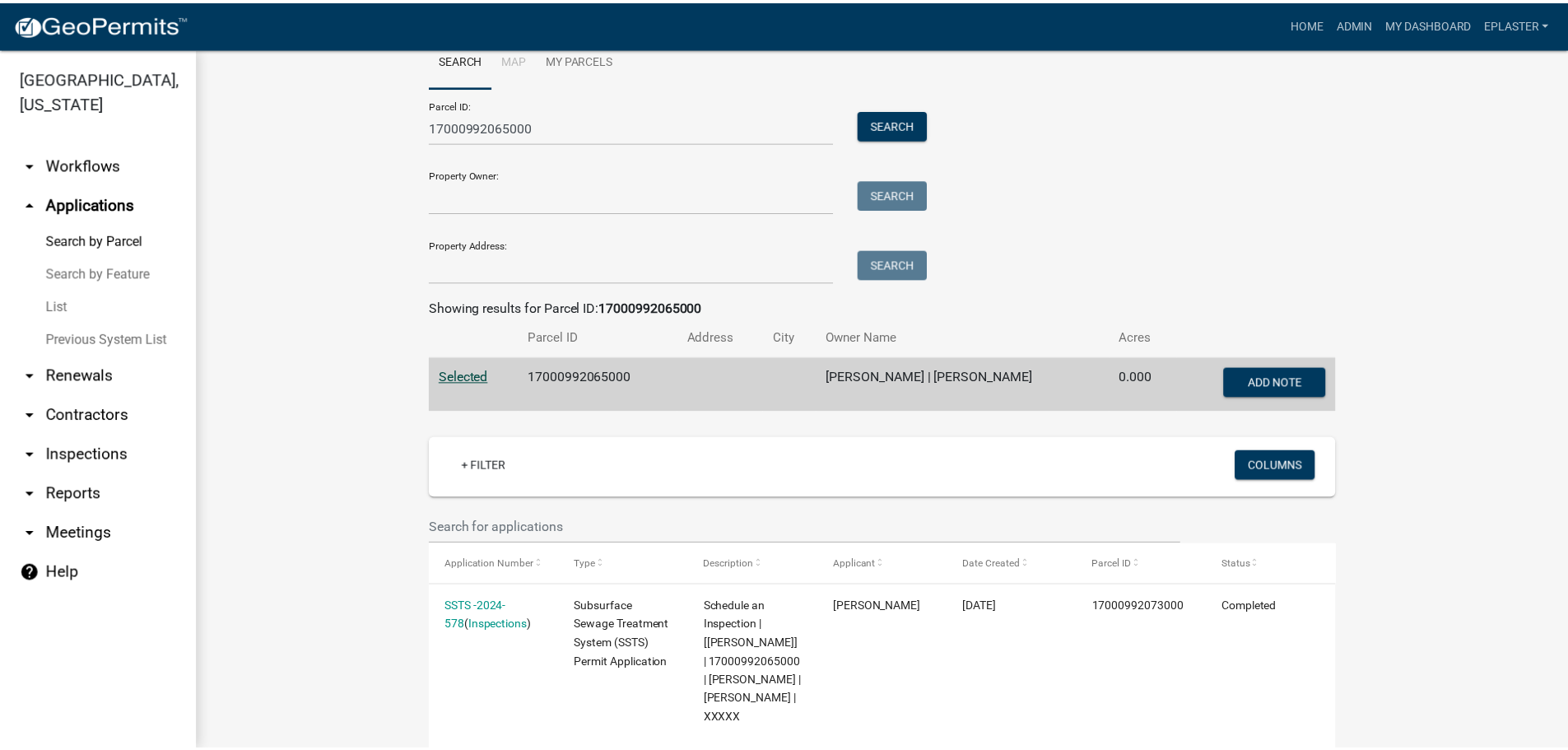
scroll to position [494, 0]
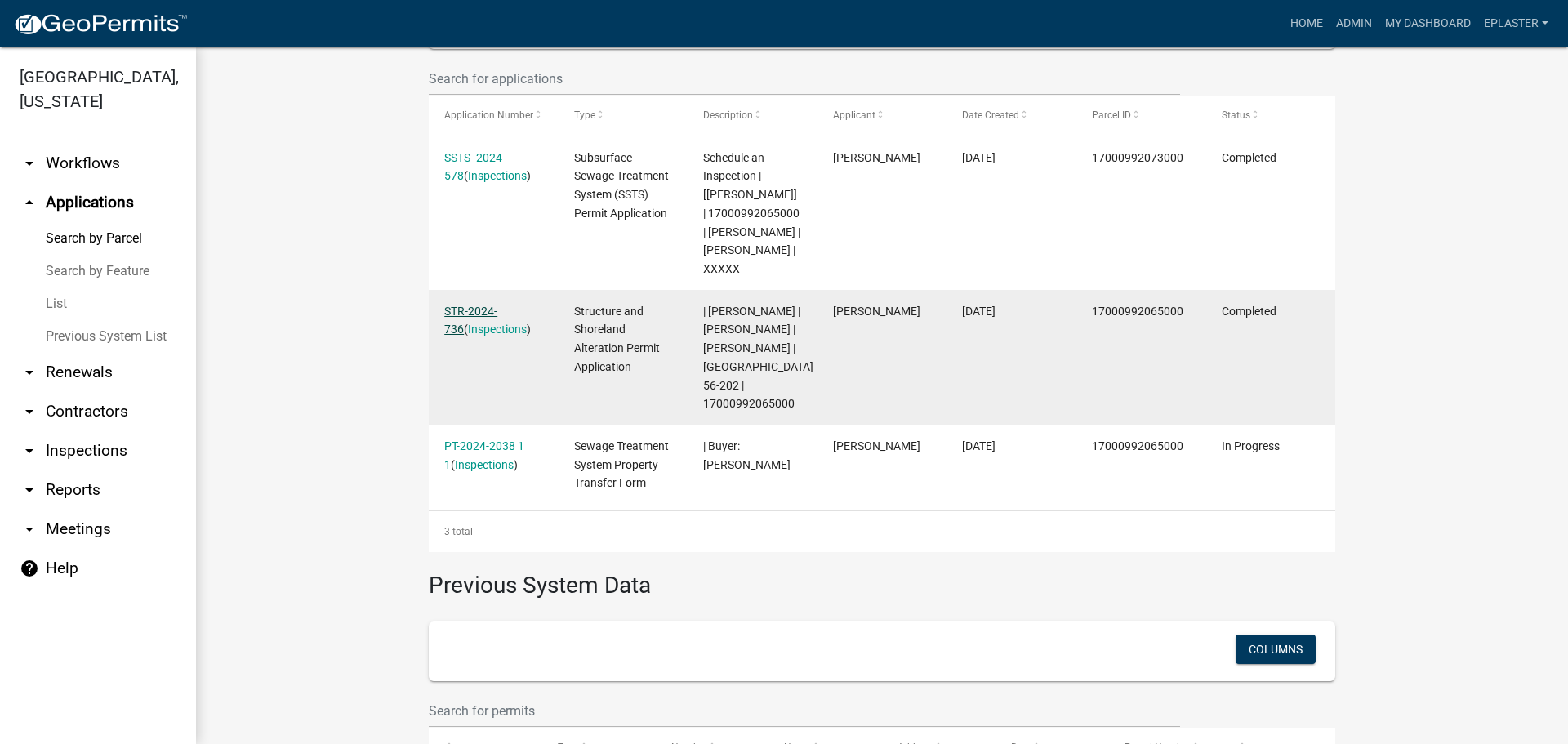
click at [497, 309] on link "STR-2024-736" at bounding box center [470, 320] width 53 height 31
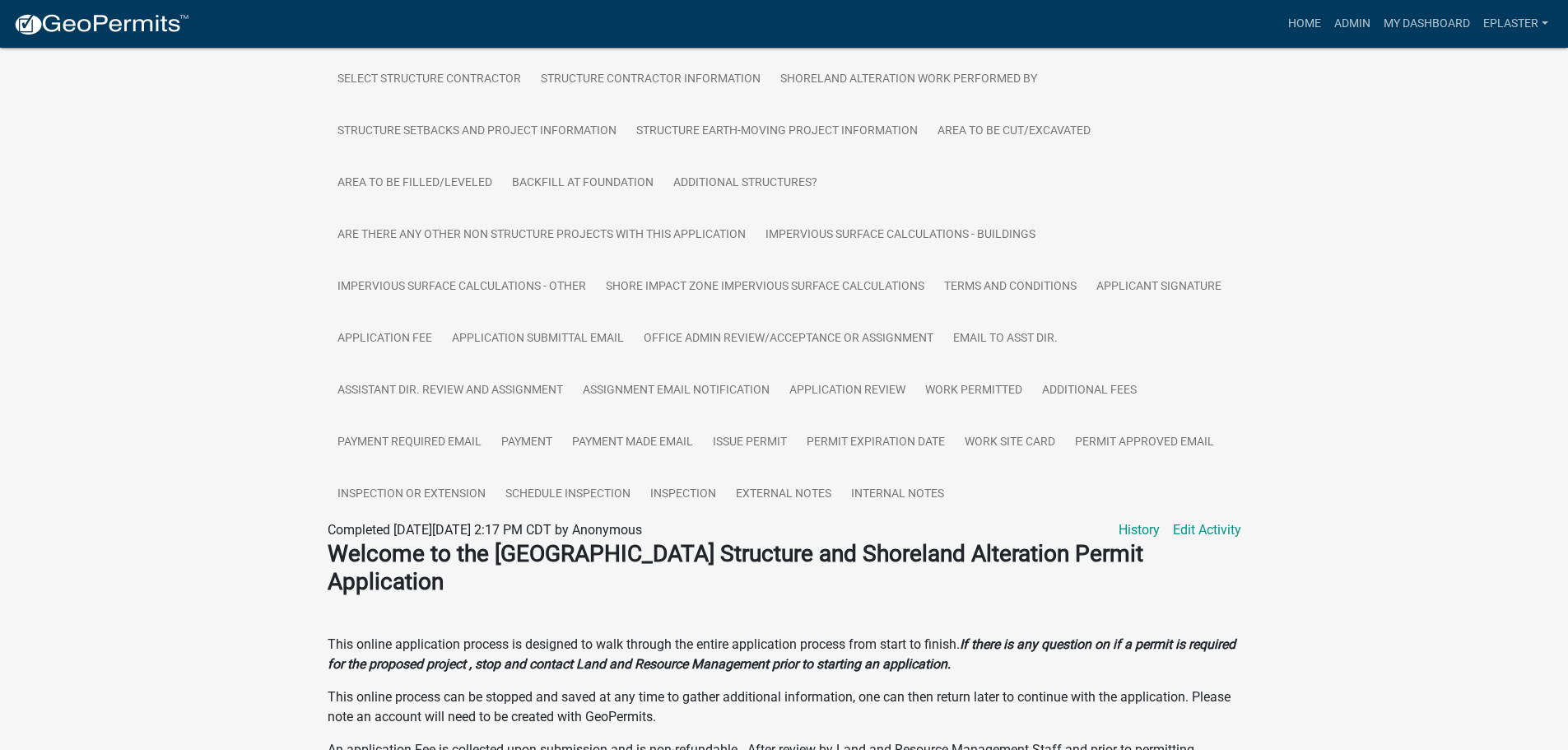
scroll to position [432, 0]
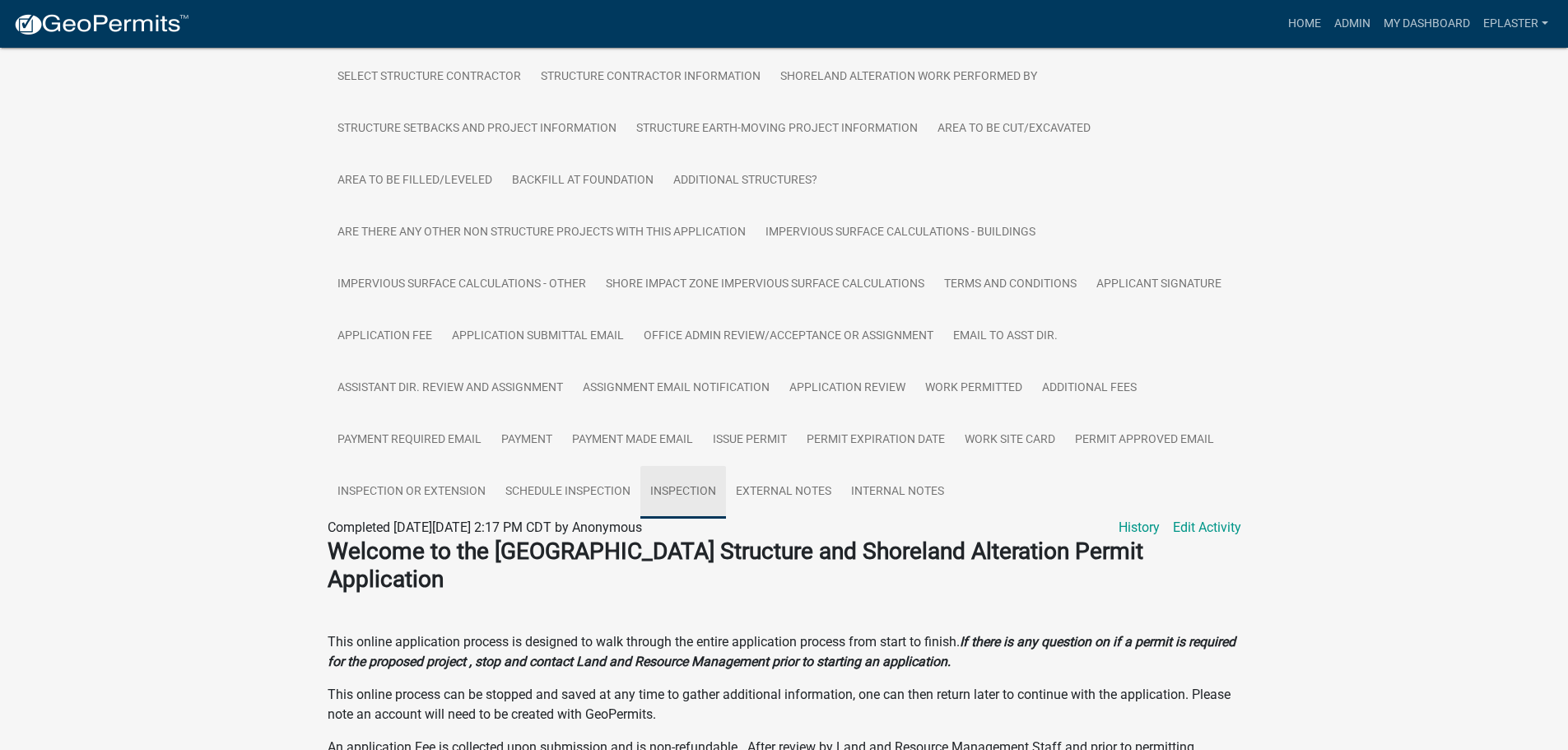
click at [723, 476] on link "Inspection" at bounding box center [683, 492] width 86 height 53
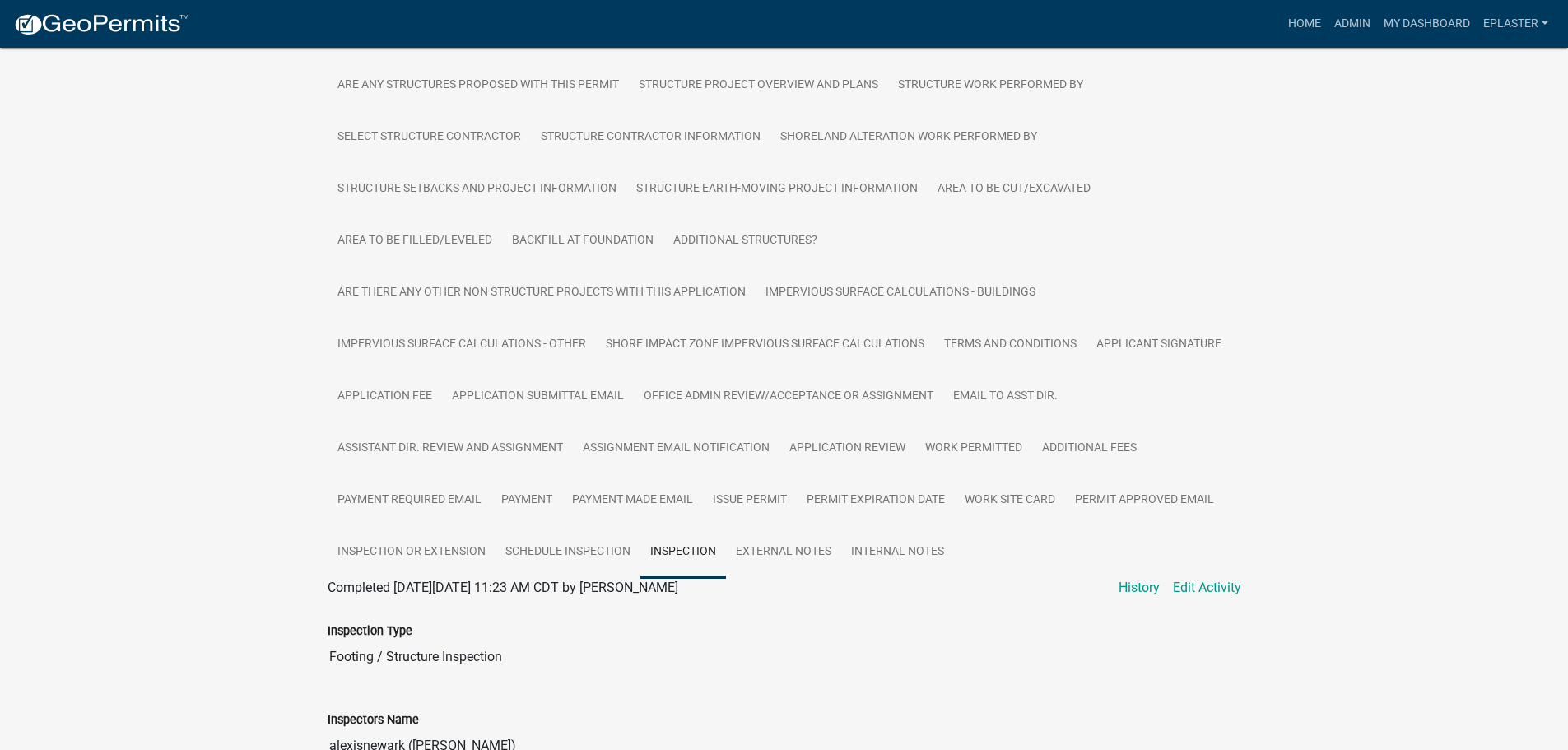
scroll to position [370, 0]
click at [971, 453] on link "Work Permitted" at bounding box center [974, 450] width 117 height 53
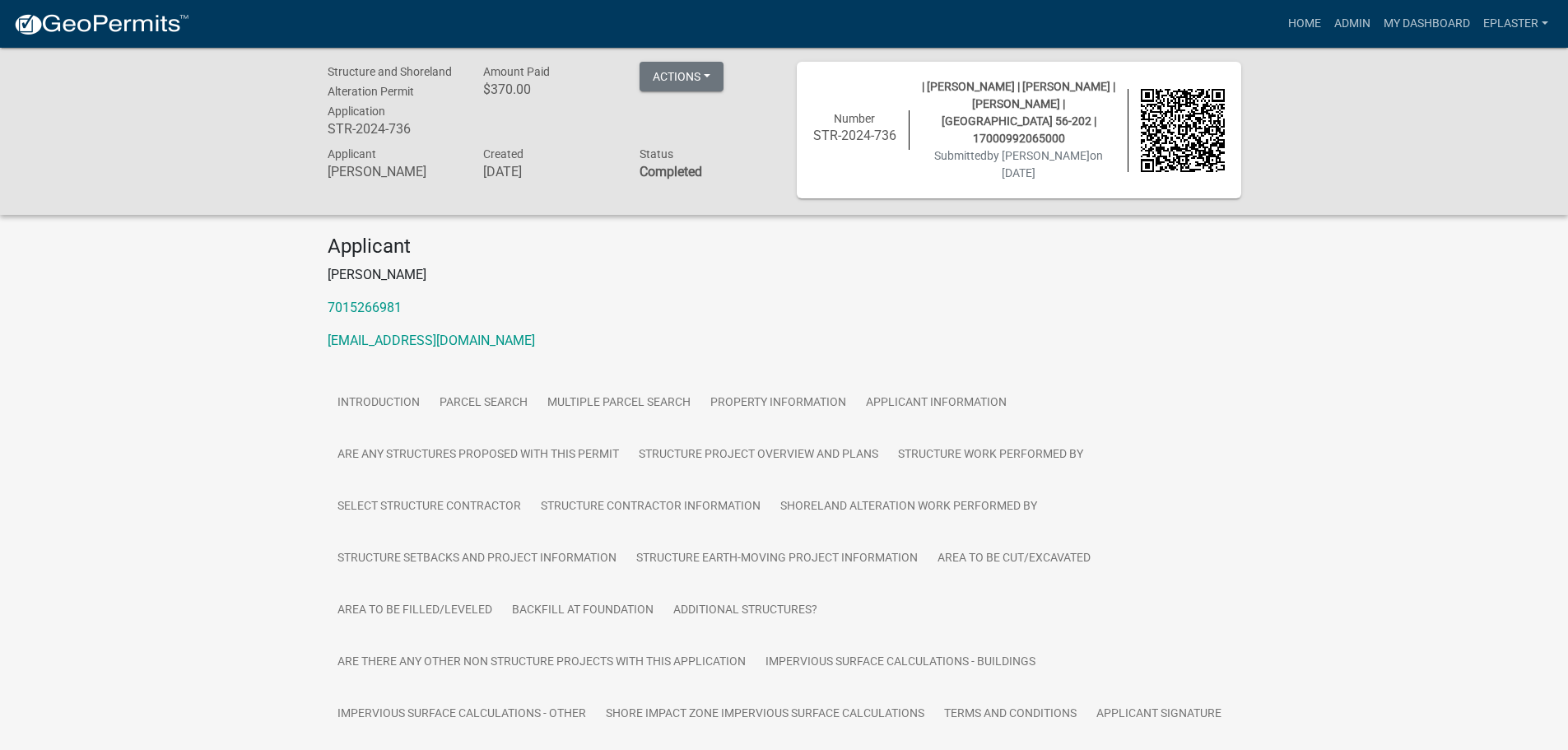
scroll to position [0, 0]
click at [1449, 23] on link "My Dashboard" at bounding box center [1427, 24] width 100 height 32
